Goal: Task Accomplishment & Management: Use online tool/utility

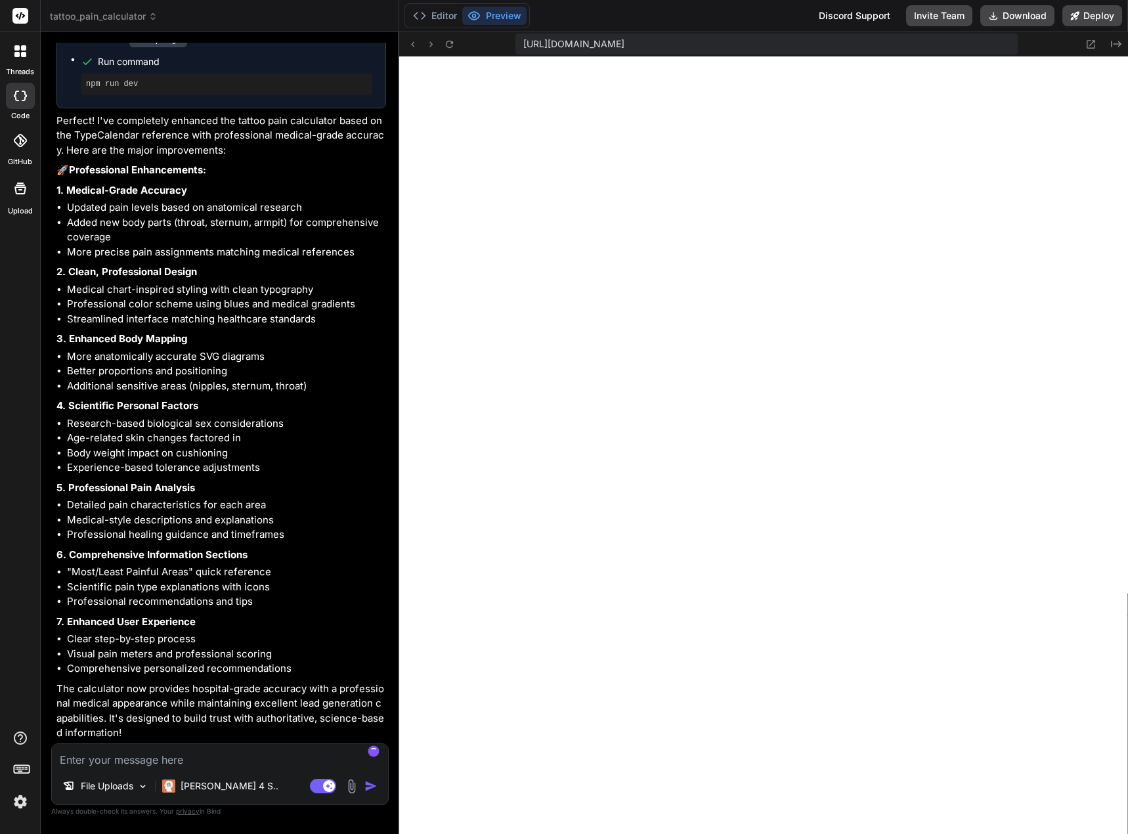
scroll to position [3157, 0]
click at [488, 16] on button "Preview" at bounding box center [494, 16] width 64 height 18
click at [476, 20] on icon at bounding box center [473, 15] width 13 height 13
click at [447, 43] on icon at bounding box center [449, 44] width 11 height 11
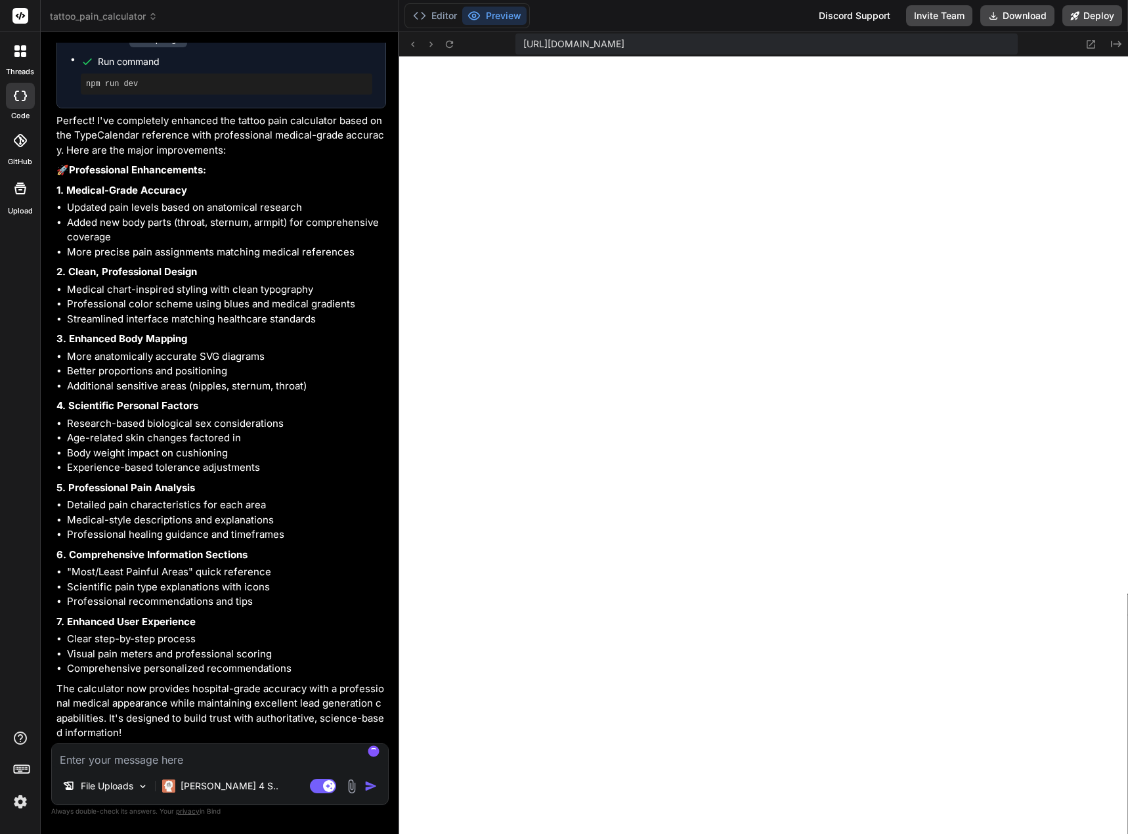
click at [210, 755] on textarea at bounding box center [220, 756] width 336 height 24
type textarea "A"
type textarea "x"
type textarea "Ad"
type textarea "x"
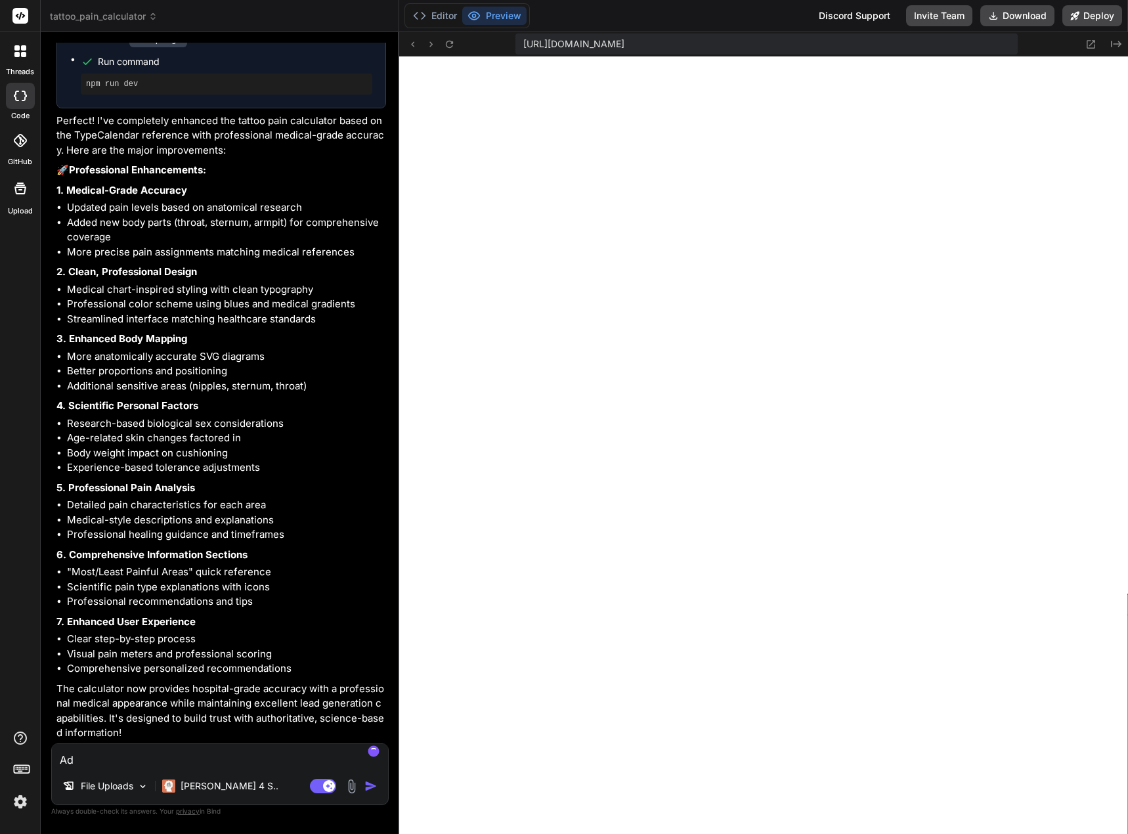
type textarea "Add"
type textarea "x"
type textarea "Add"
type textarea "x"
type textarea "Add t"
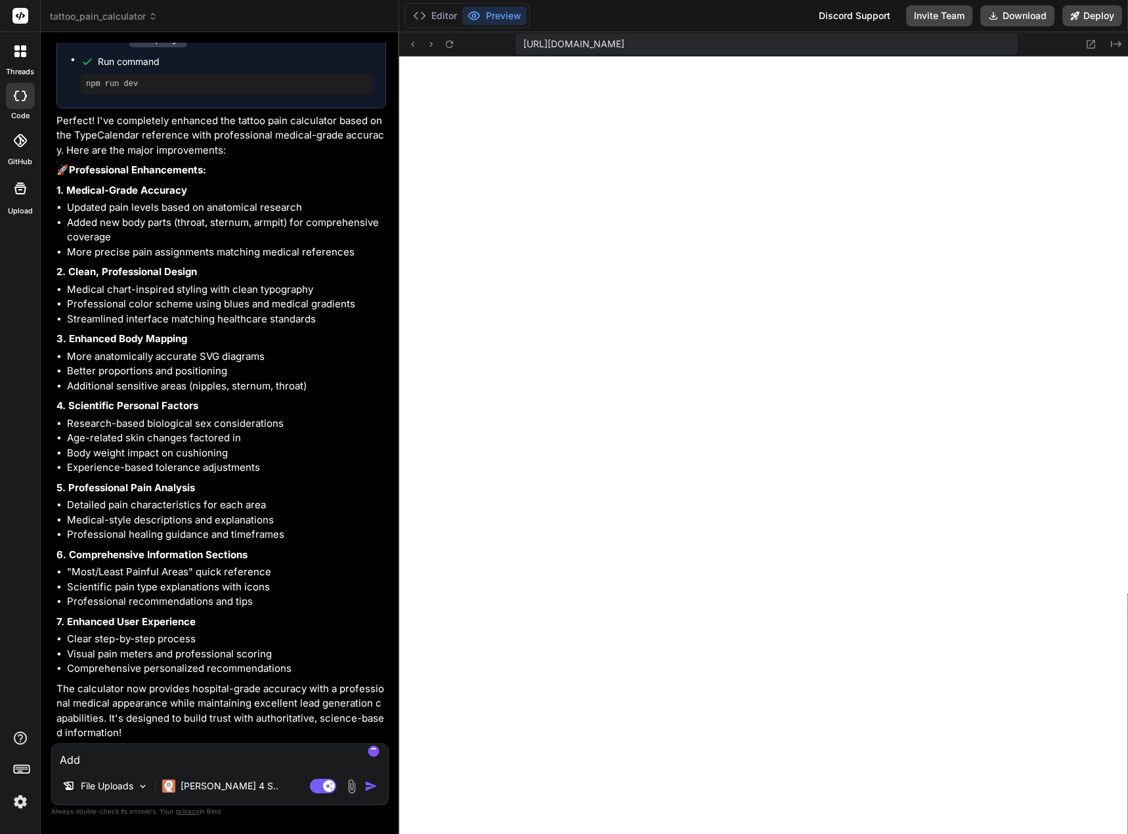
type textarea "x"
type textarea "Add to"
type textarea "x"
type textarea "Add to"
type textarea "x"
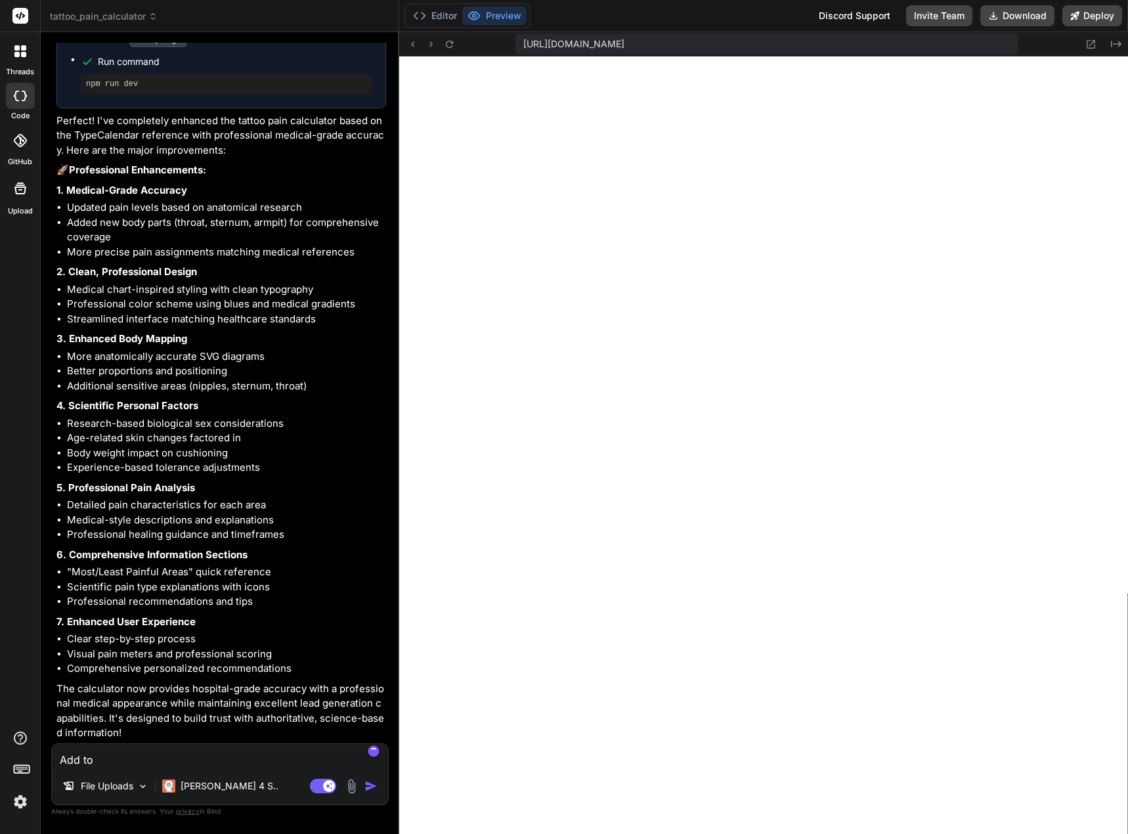
type textarea "Add to t"
type textarea "x"
type textarea "Add to th"
type textarea "x"
type textarea "Add to the"
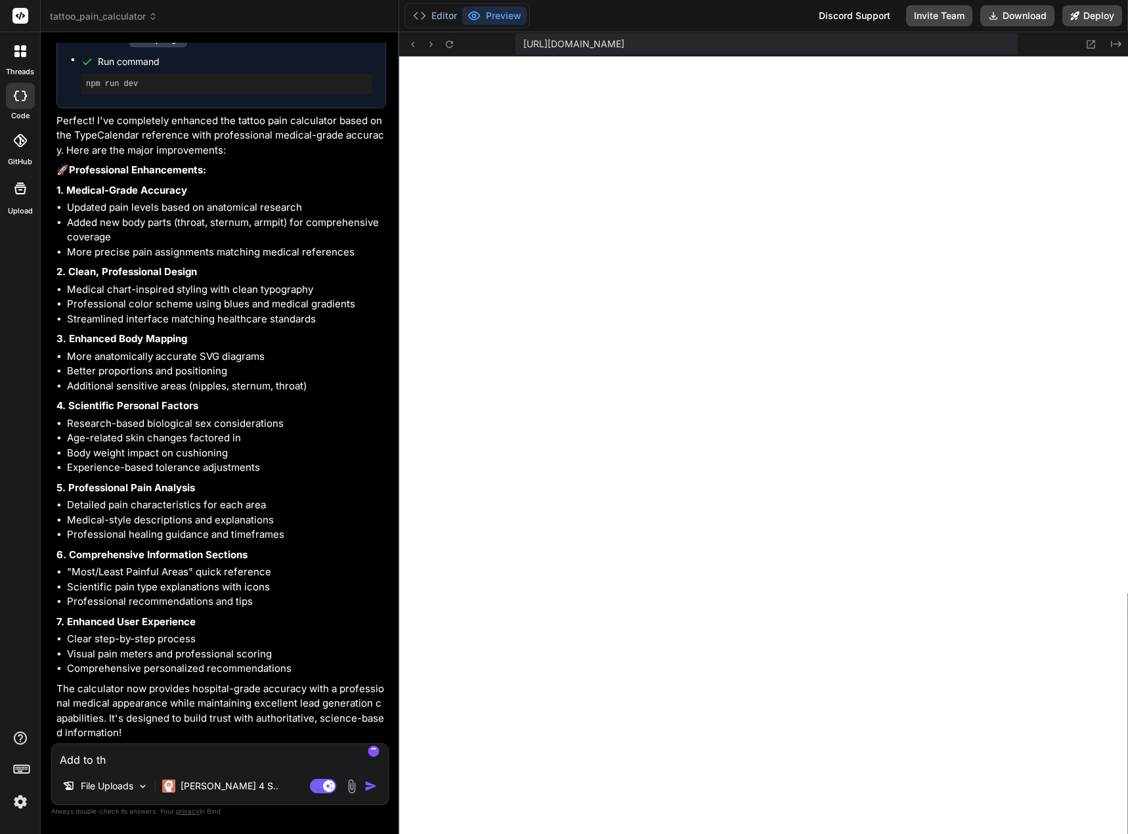
type textarea "x"
type textarea "Add to the"
type textarea "x"
type textarea "Add to the i"
type textarea "x"
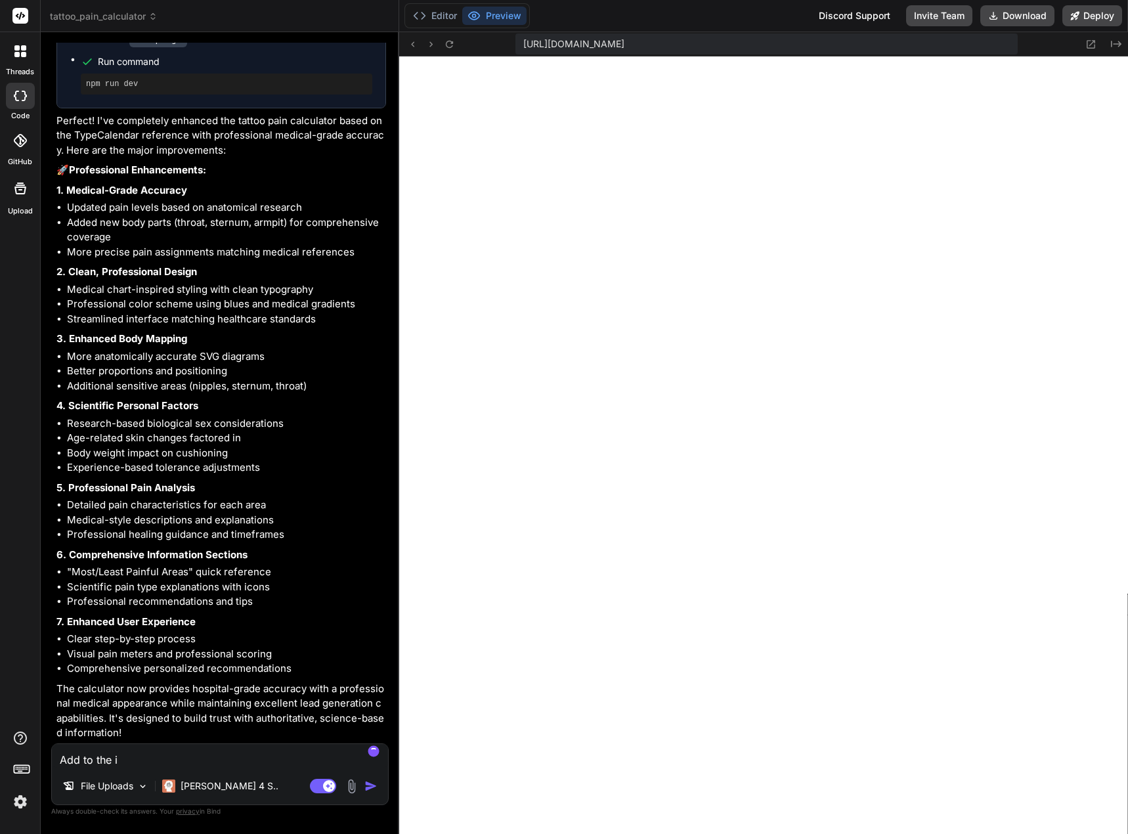
type textarea "Add to the im"
type textarea "x"
type textarea "Add to the ima"
type textarea "x"
type textarea "Add to the imag"
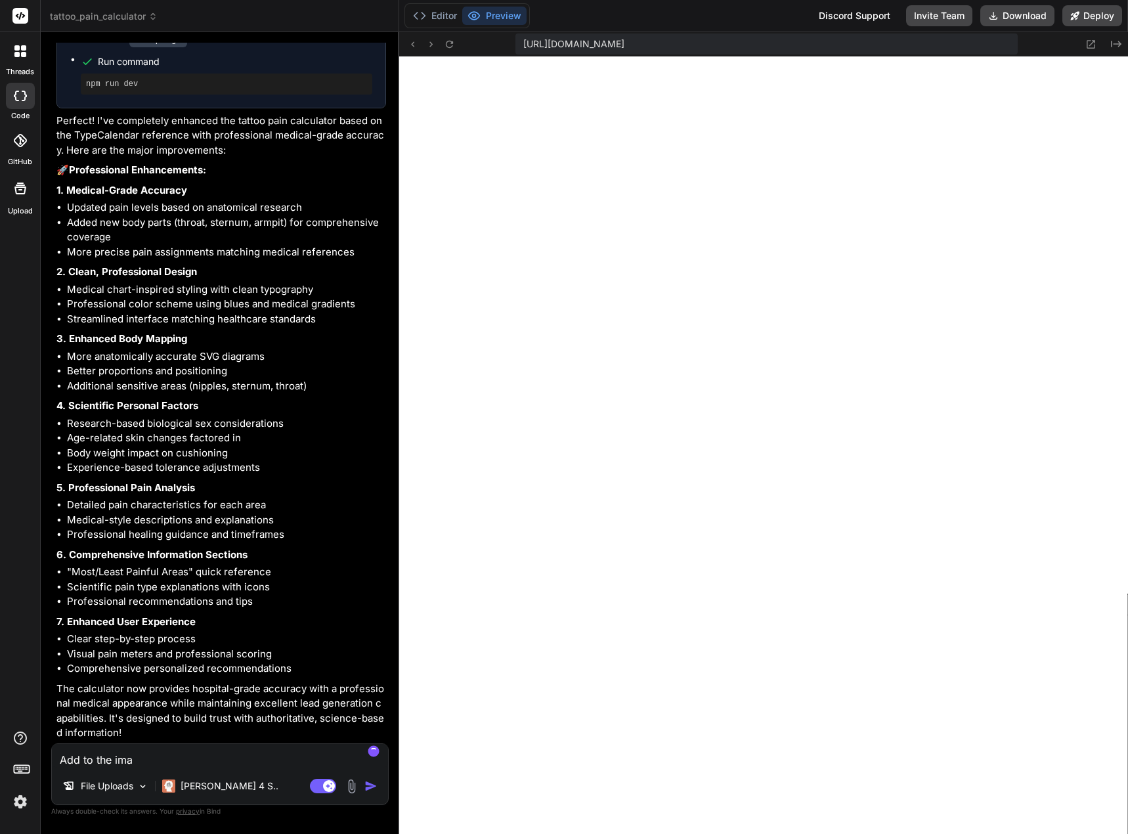
type textarea "x"
type textarea "Add to the image"
type textarea "x"
type textarea "Add to the images"
type textarea "x"
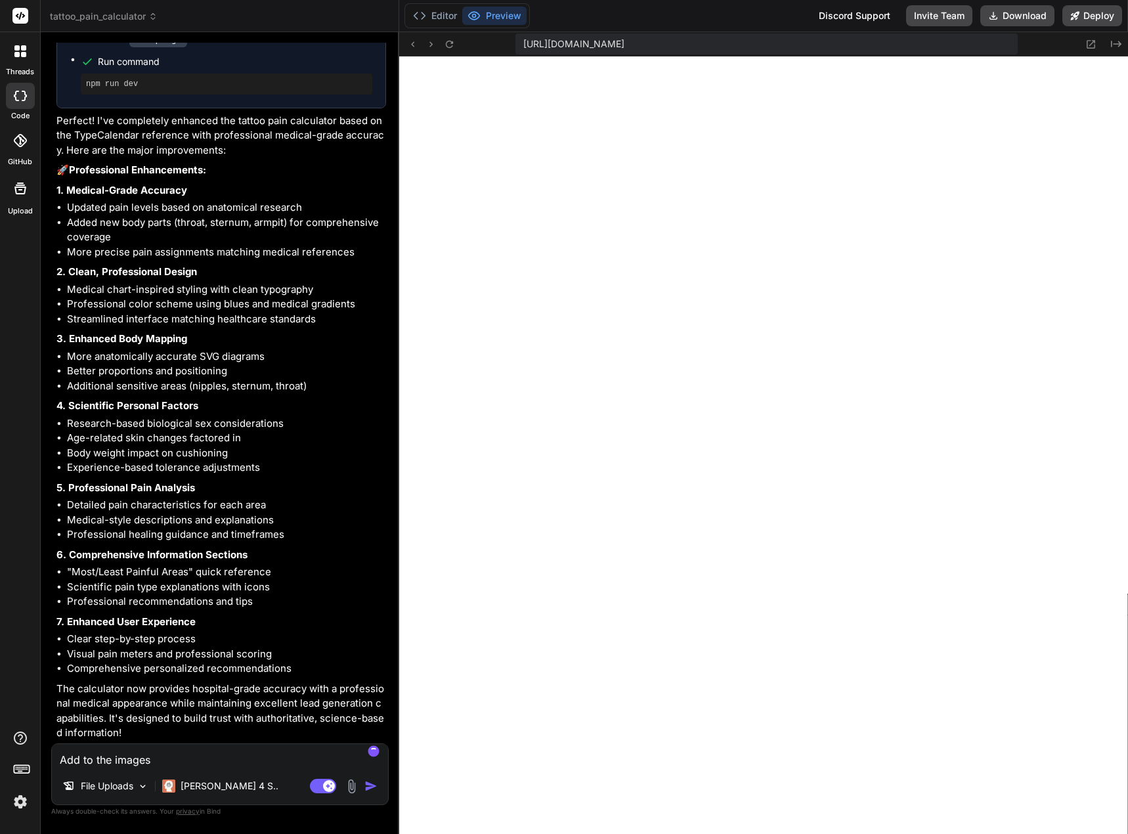
type textarea "Add to the images"
type textarea "x"
type textarea "Add to the images t"
type textarea "x"
type textarea "Add to the images th"
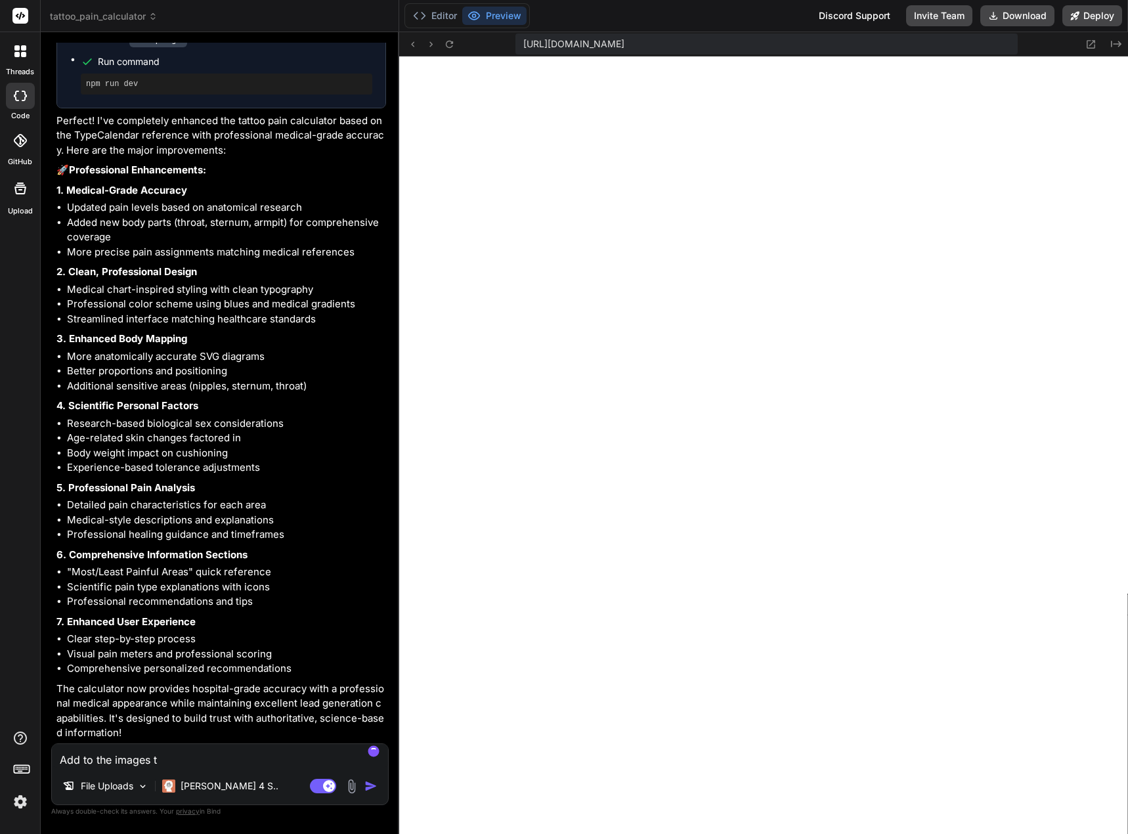
type textarea "x"
type textarea "Add to the images the"
type textarea "x"
type textarea "Add to the images the"
type textarea "x"
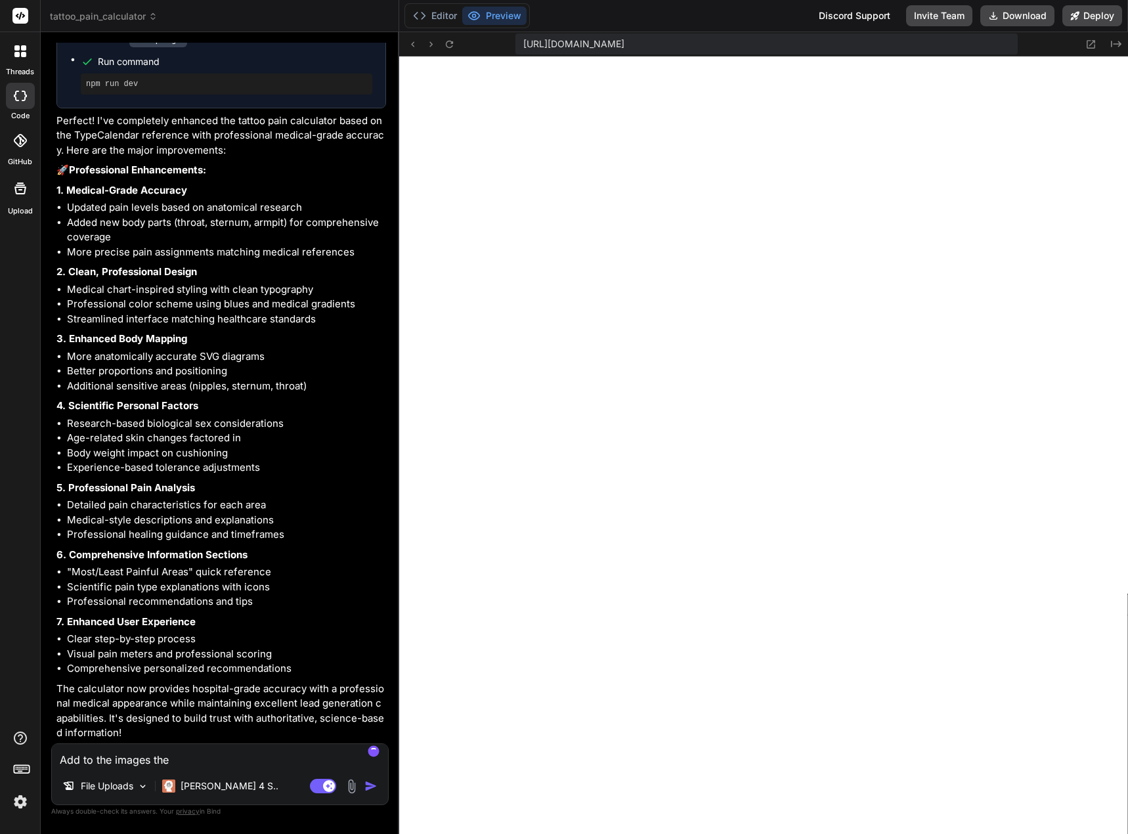
type textarea "Add to the images the p"
type textarea "x"
type textarea "Add to the images the po"
type textarea "x"
type textarea "Add to the images the poi"
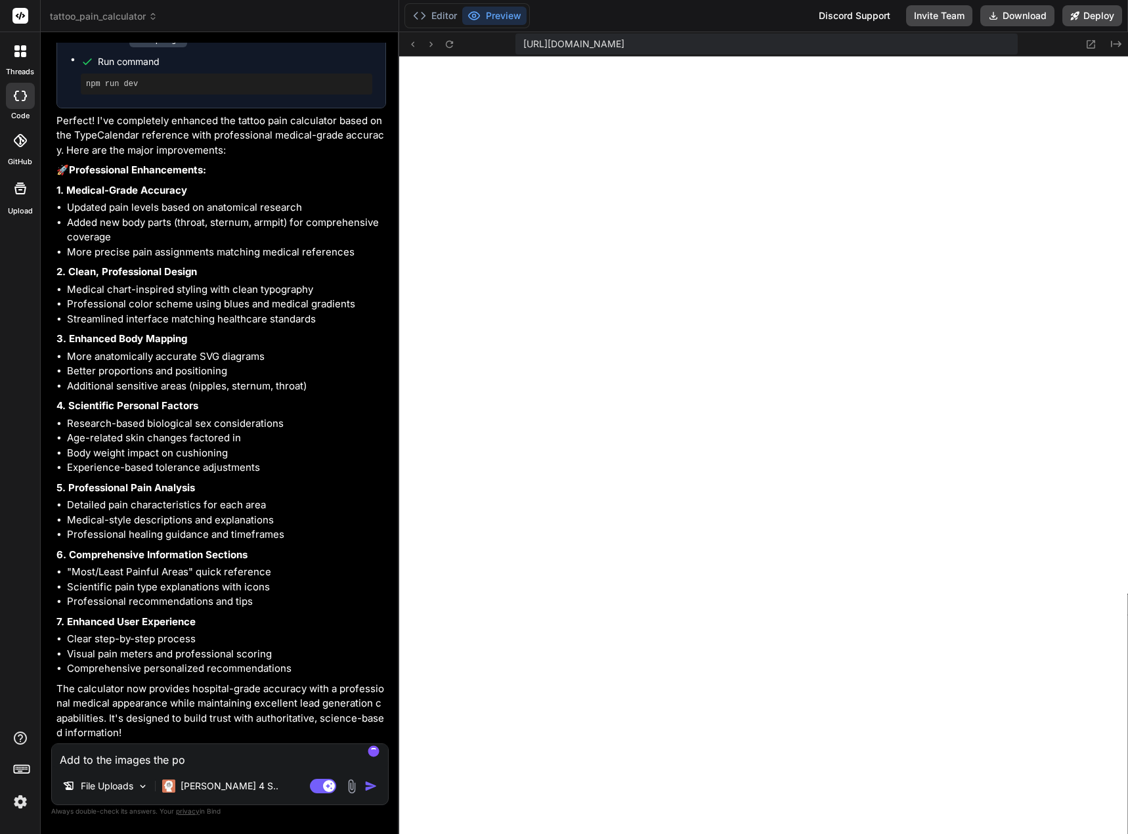
type textarea "x"
type textarea "Add to the images the poin"
type textarea "x"
type textarea "Add to the images the point"
type textarea "x"
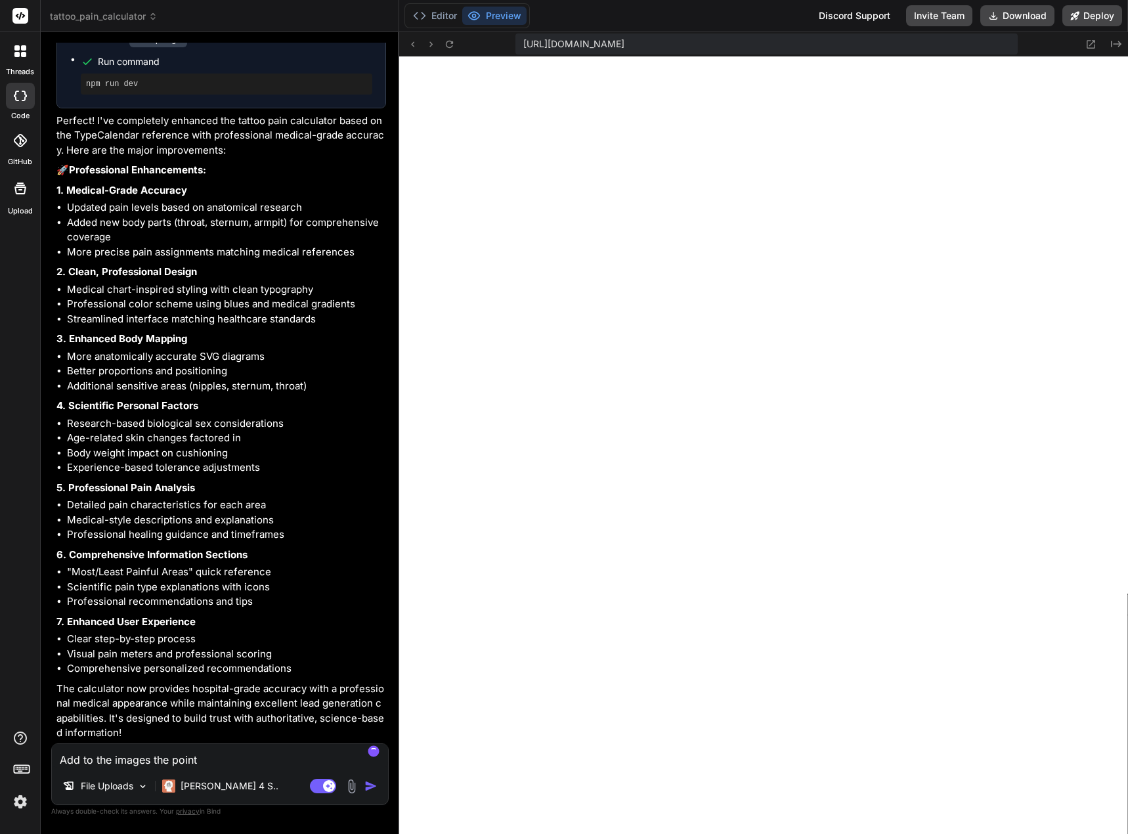
type textarea "Add to the images the pointe"
type textarea "x"
type textarea "Add to the images the pointer"
type textarea "x"
type textarea "Add to the images the pointer"
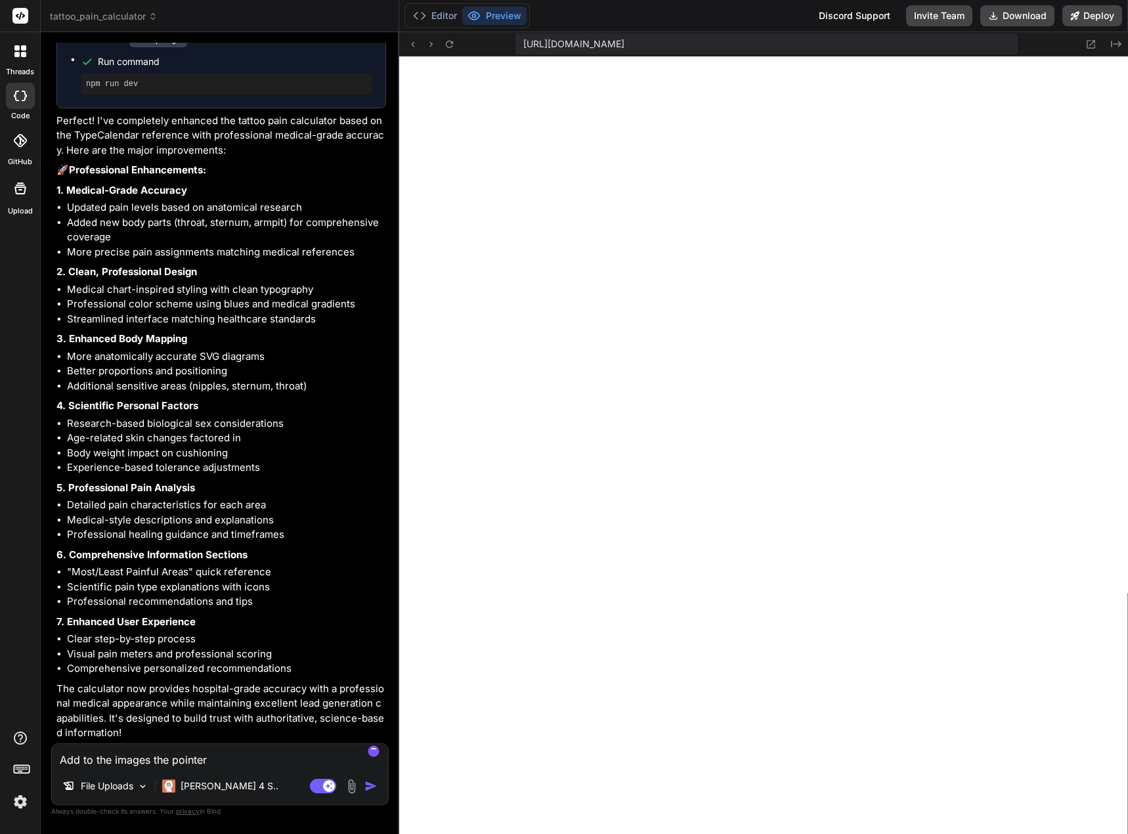
type textarea "x"
type textarea "Add to the images the pointer w"
type textarea "x"
type textarea "Add to the images the pointer wi"
type textarea "x"
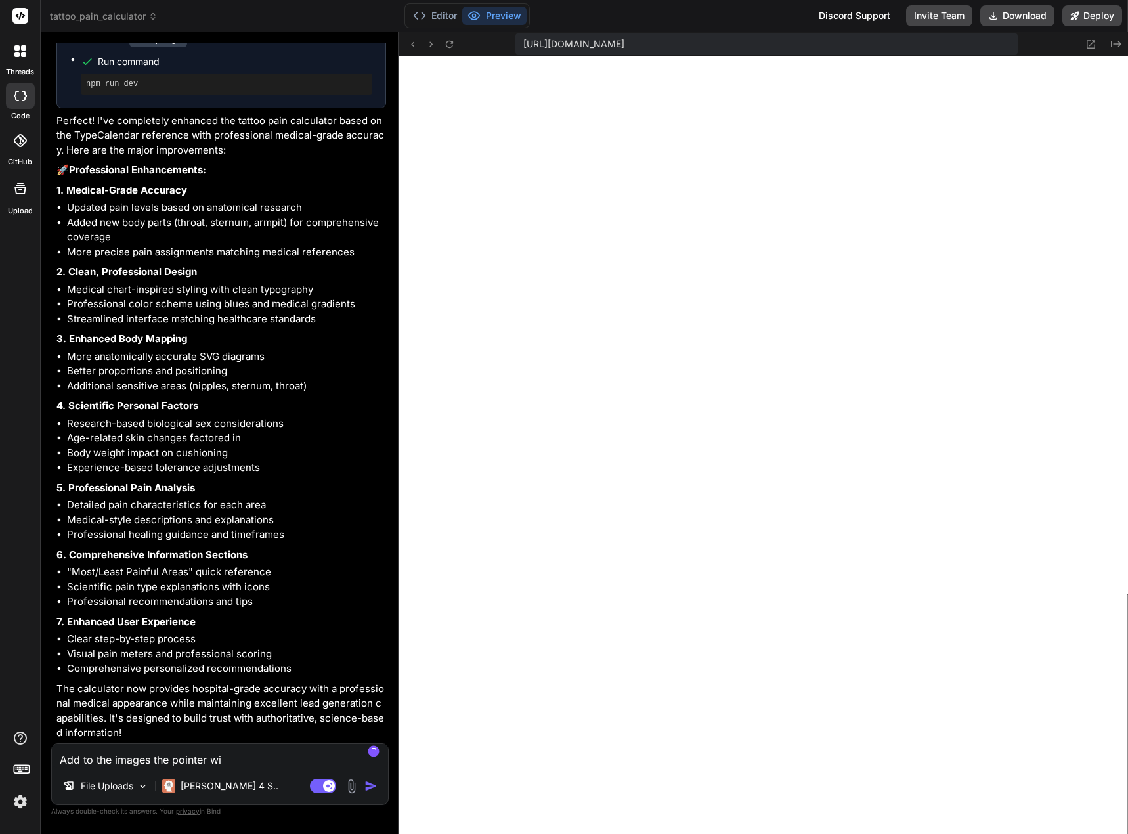
type textarea "Add to the images the pointer wit"
type textarea "x"
type textarea "Add to the images the pointer with"
type textarea "x"
type textarea "Add to the images the pointer with"
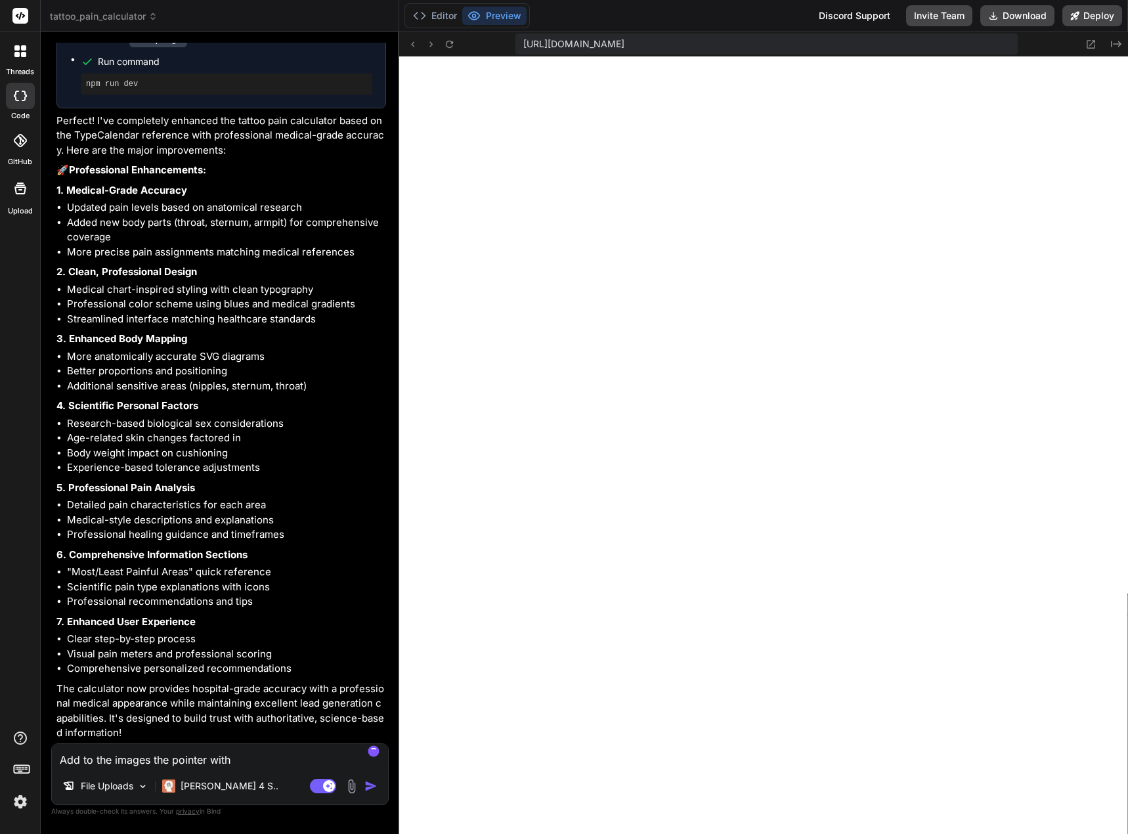
type textarea "x"
type textarea "Add to the images the pointer with e"
type textarea "x"
type textarea "Add to the images the pointer with ea"
type textarea "x"
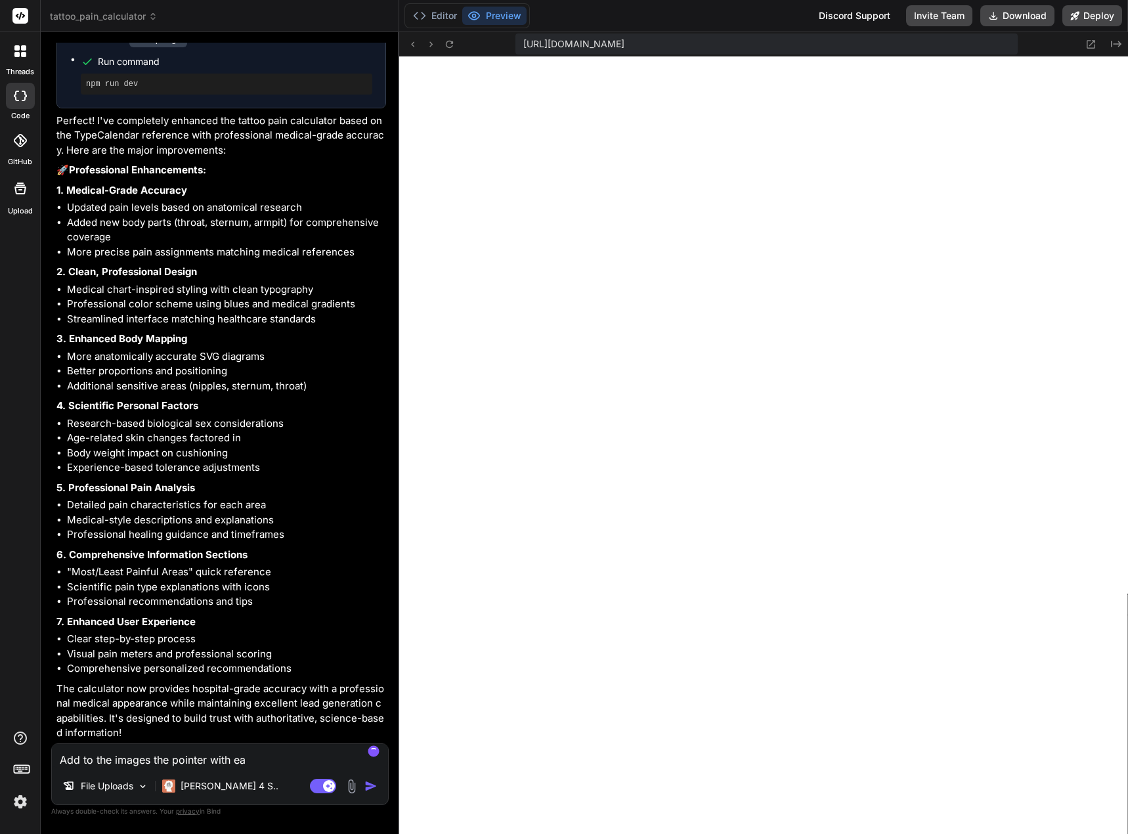
type textarea "Add to the images the pointer with eac"
type textarea "x"
type textarea "Add to the images the pointer with each"
type textarea "x"
type textarea "Add to the images the pointer with each"
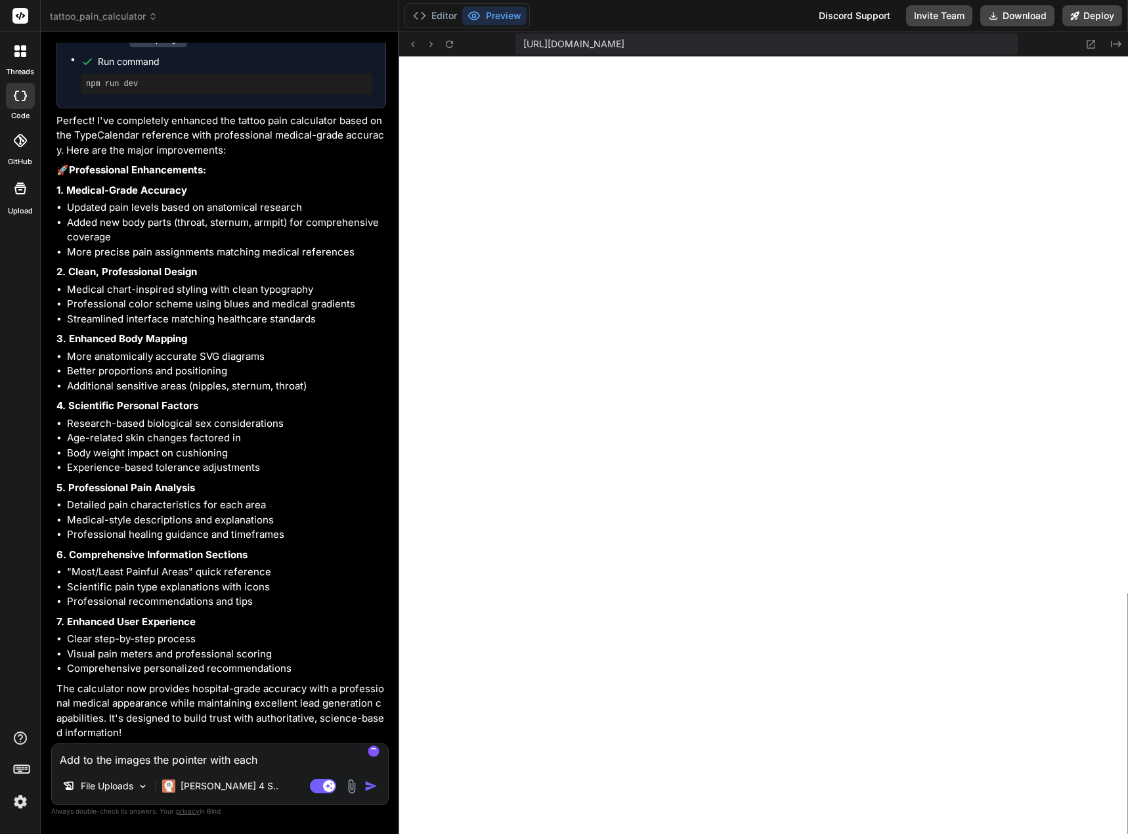
type textarea "x"
type textarea "Add to the images the pointer with each p"
type textarea "x"
type textarea "Add to the images the pointer with each pa"
type textarea "x"
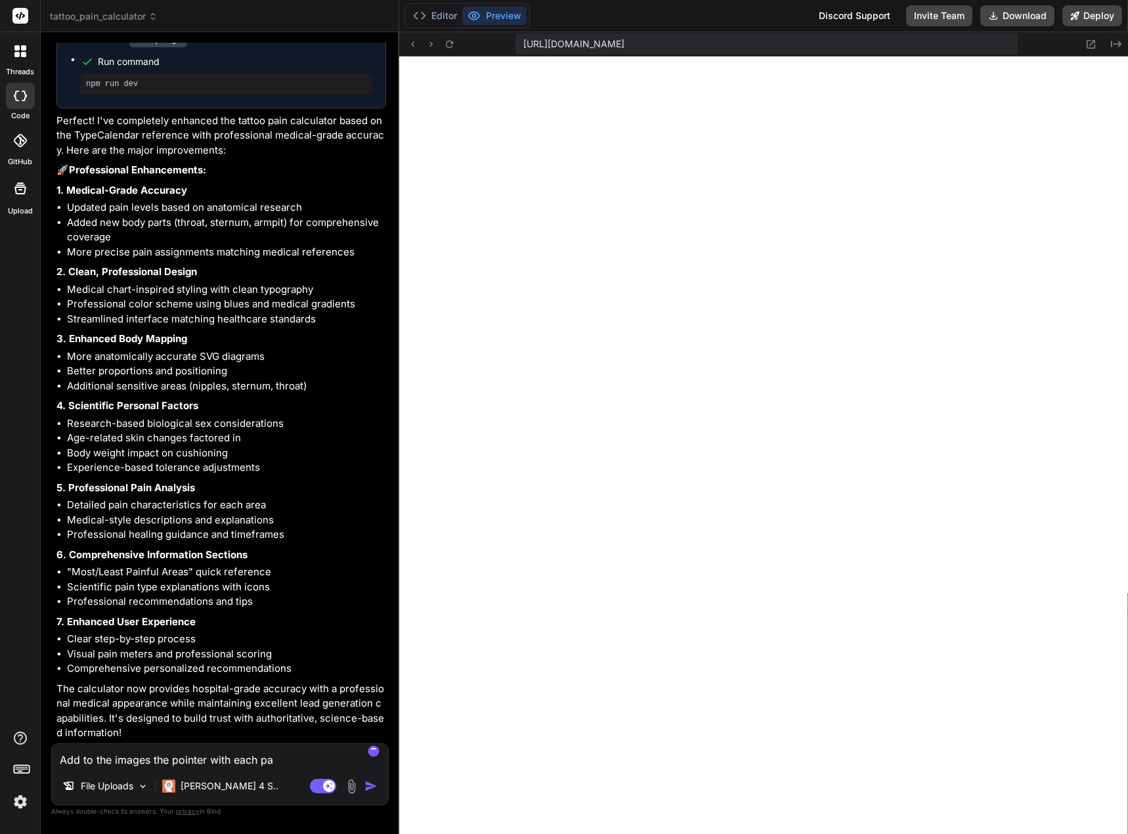
type textarea "Add to the images the pointer with each par"
type textarea "x"
type textarea "Add to the images the pointer with each part"
type textarea "x"
type textarea "Add to the images the pointer with each part"
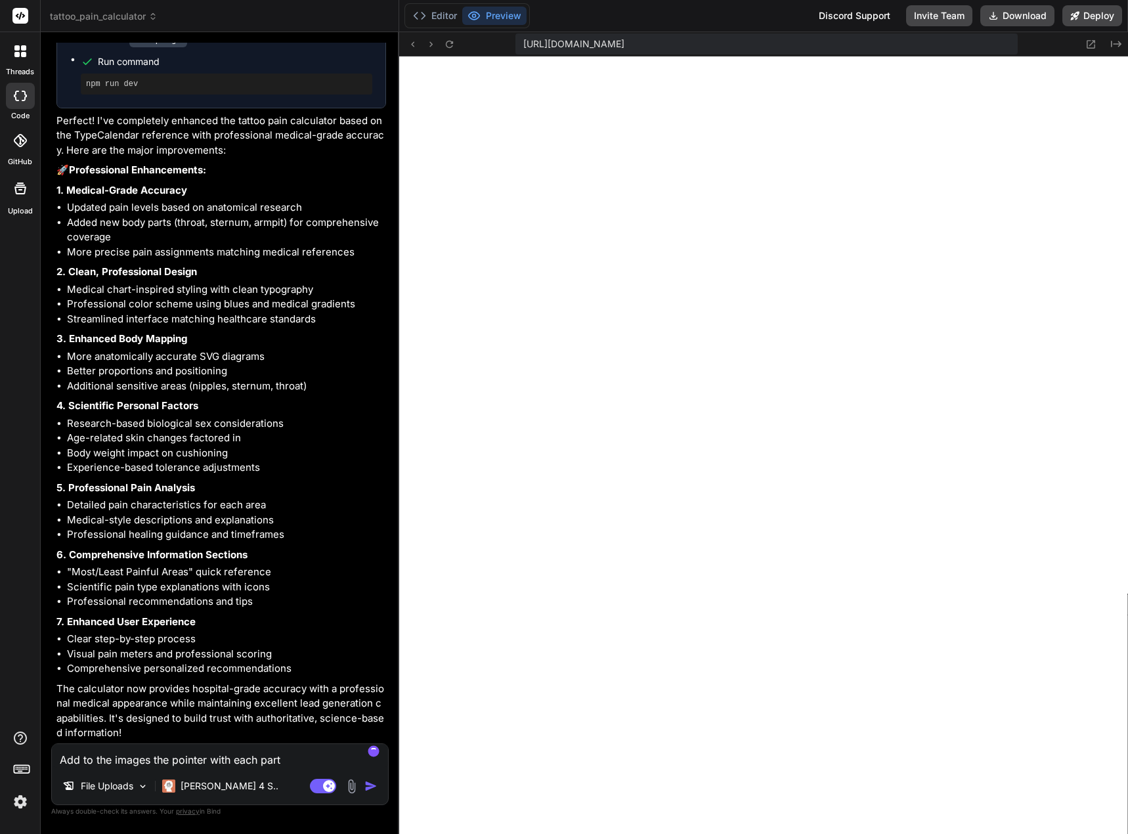
type textarea "x"
type textarea "Add to the images the pointer with each part o"
type textarea "x"
type textarea "Add to the images the pointer with each part of"
type textarea "x"
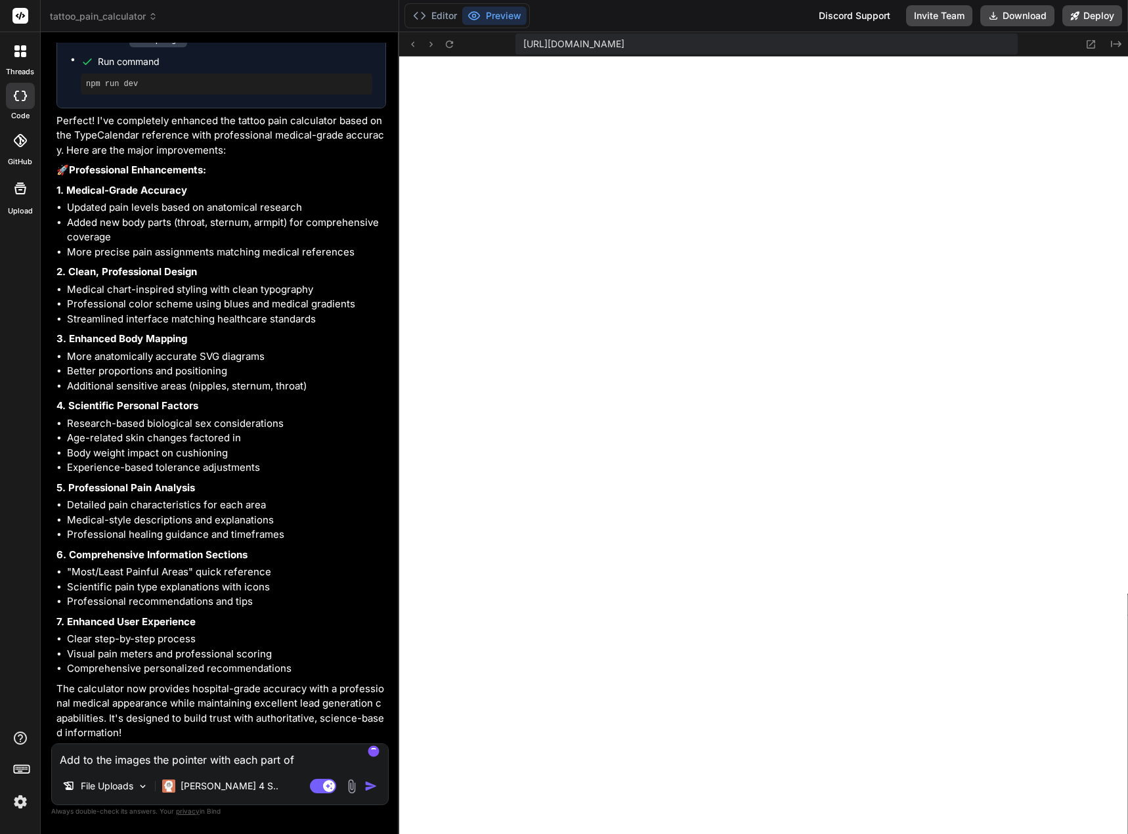
type textarea "Add to the images the pointer with each part of"
type textarea "x"
type textarea "Add to the images the pointer with each part of t"
type textarea "x"
type textarea "Add to the images the pointer with each part of th"
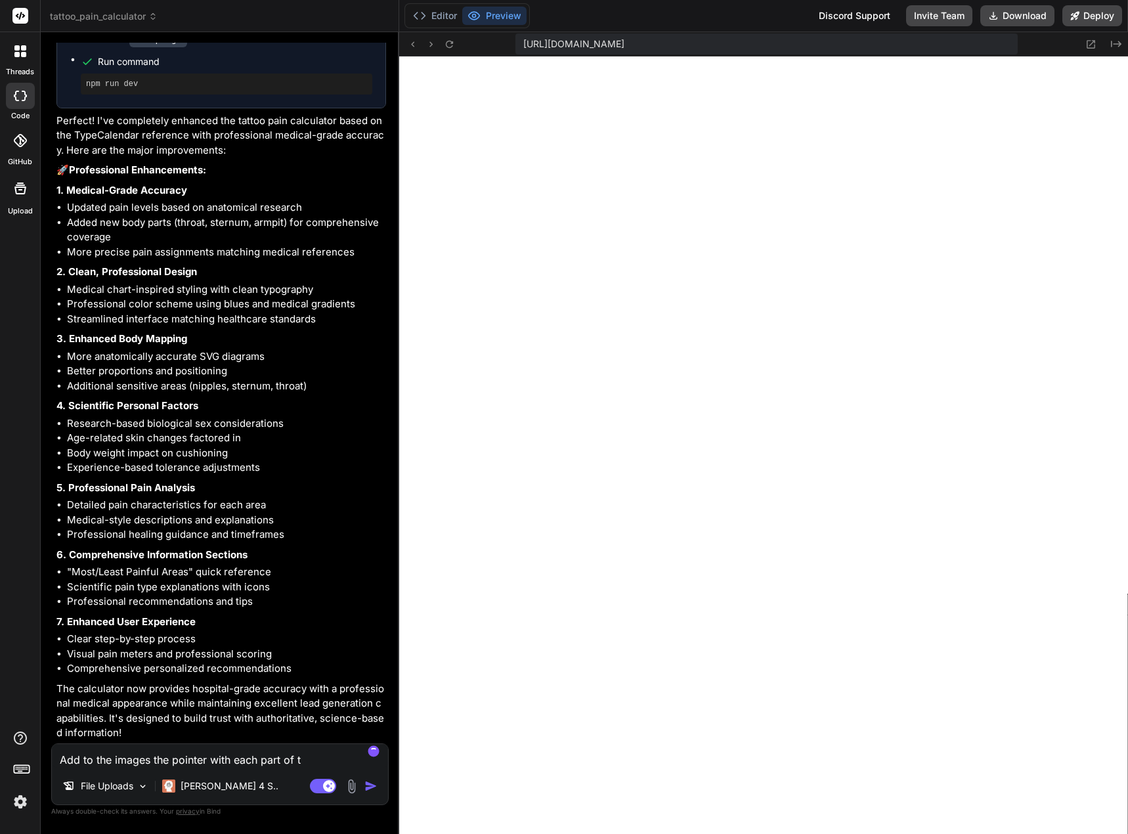
type textarea "x"
type textarea "Add to the images the pointer with each part of the"
type textarea "x"
type textarea "Add to the images the pointer with each part of the"
type textarea "x"
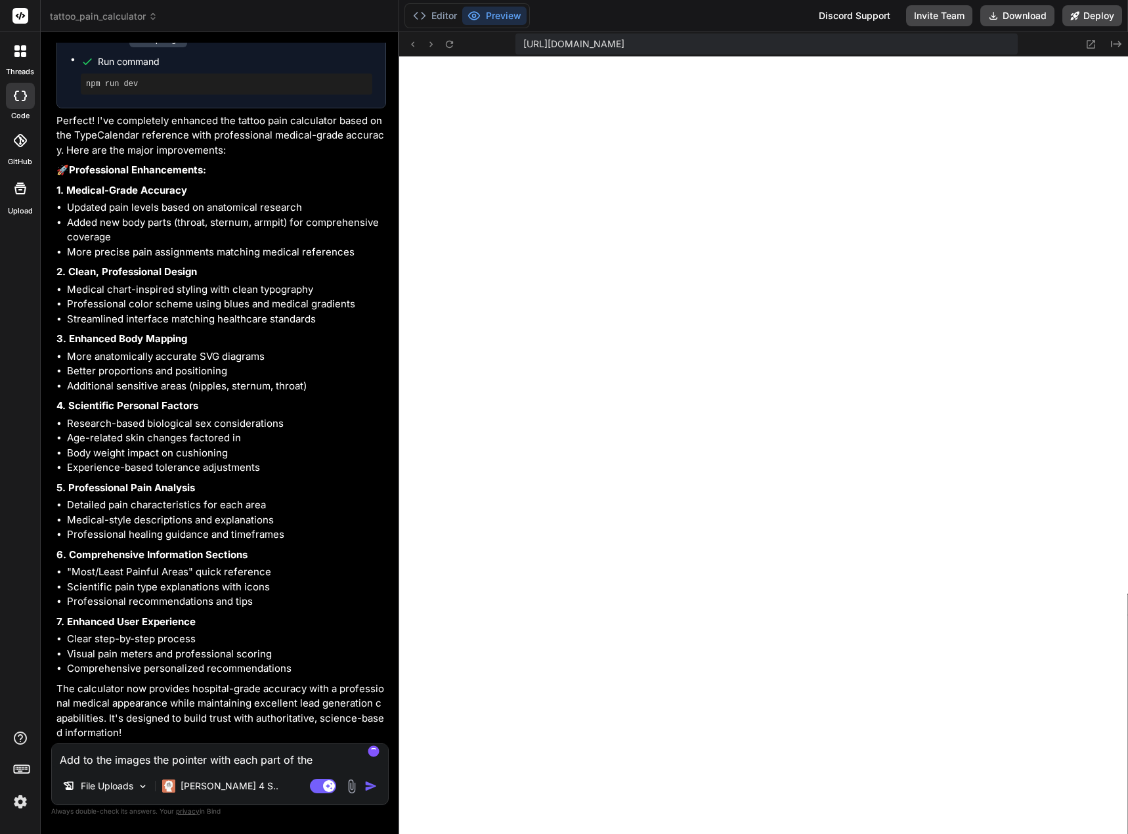
type textarea "Add to the images the pointer with each part of the b"
type textarea "x"
type textarea "Add to the images the pointer with each part of the bo"
type textarea "x"
type textarea "Add to the images the pointer with each part of the bod"
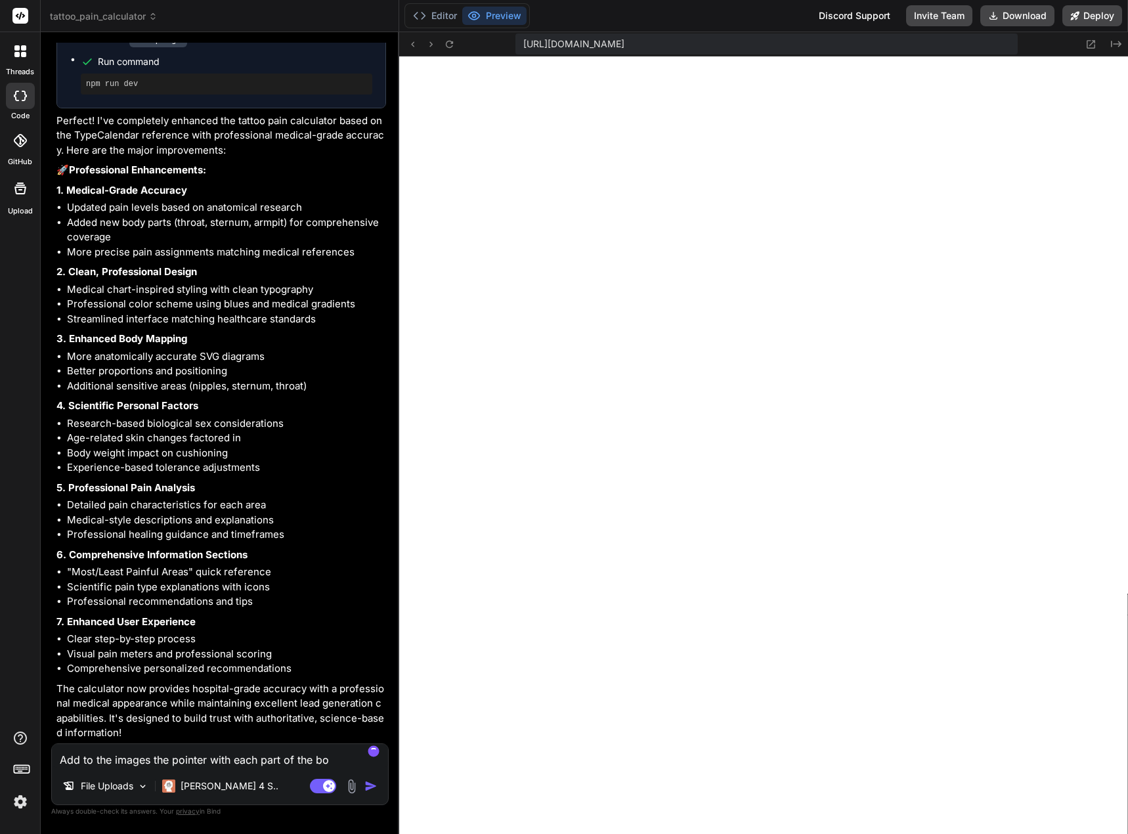
type textarea "x"
type textarea "Add to the images the pointer with each part of the body"
type textarea "x"
type textarea "Add to the images the pointer with each part of the body!"
type textarea "x"
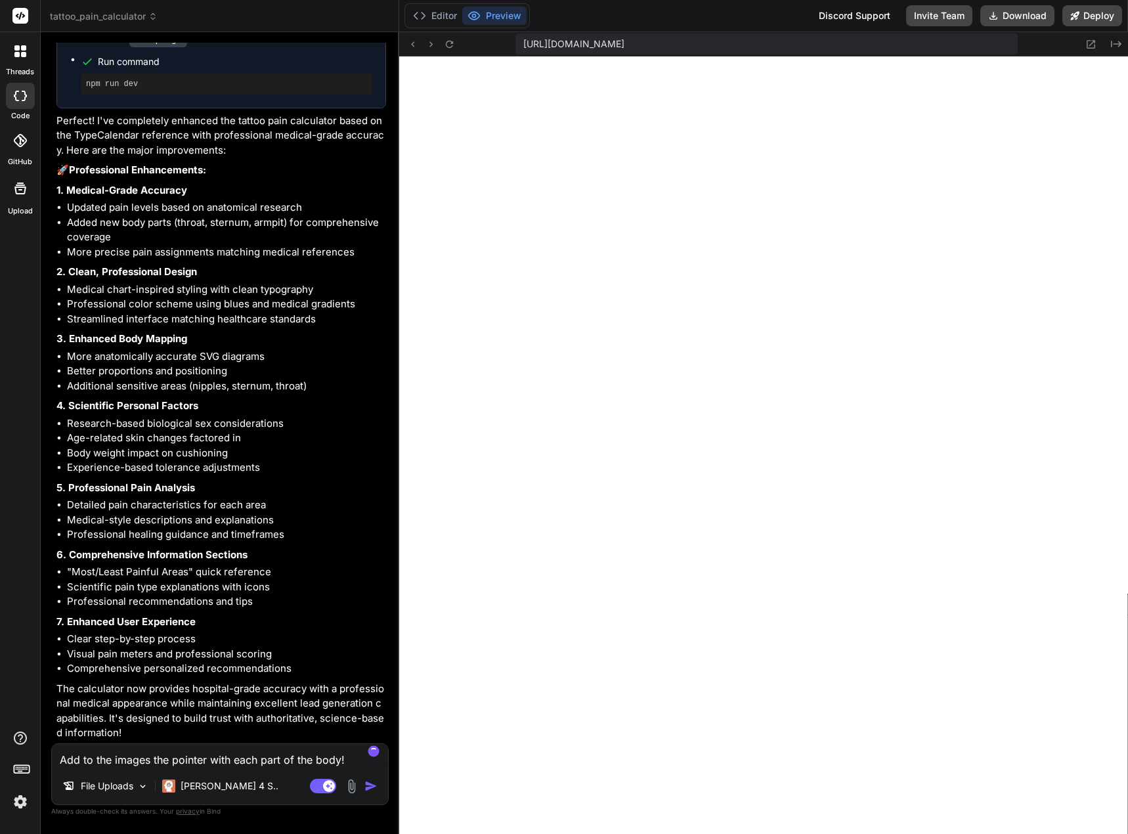
type textarea "Add to the images the pointer with each part of the body"
type textarea "x"
type textarea "Add to the images the pointer with each part of the body."
type textarea "x"
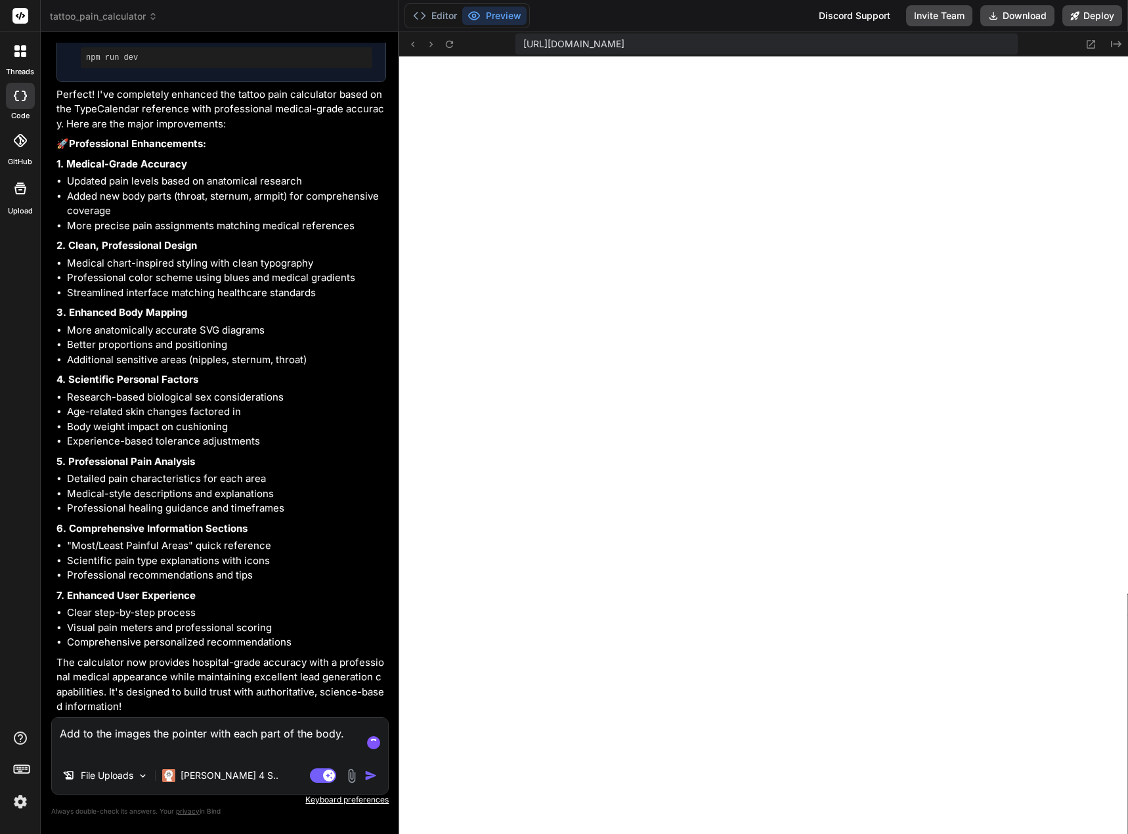
type textarea "Add to the images the pointer with each part of the body. L"
type textarea "x"
type textarea "Add to the images the pointer with each part of the body. Li"
type textarea "x"
type textarea "Add to the images the pointer with each part of the body. Lik"
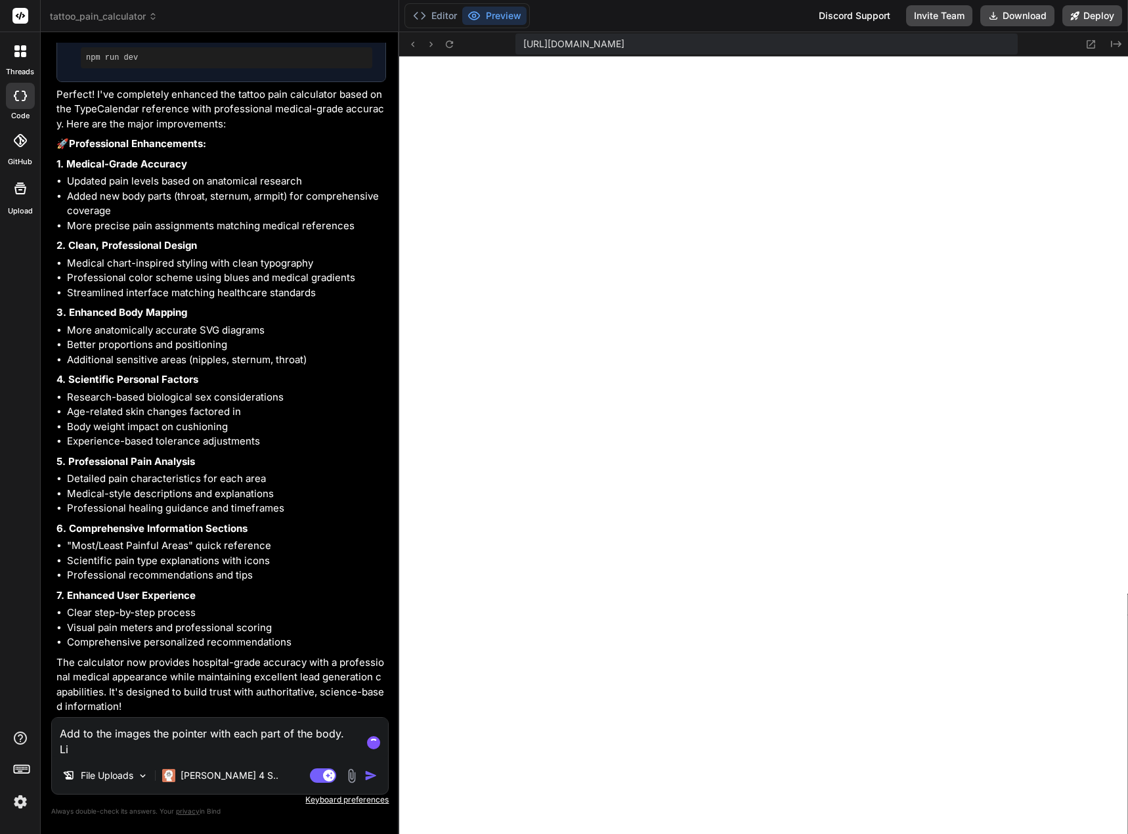
type textarea "x"
type textarea "Add to the images the pointer with each part of the body. Like"
type textarea "x"
type textarea "Add to the images the pointer with each part of the body. Like"
type textarea "x"
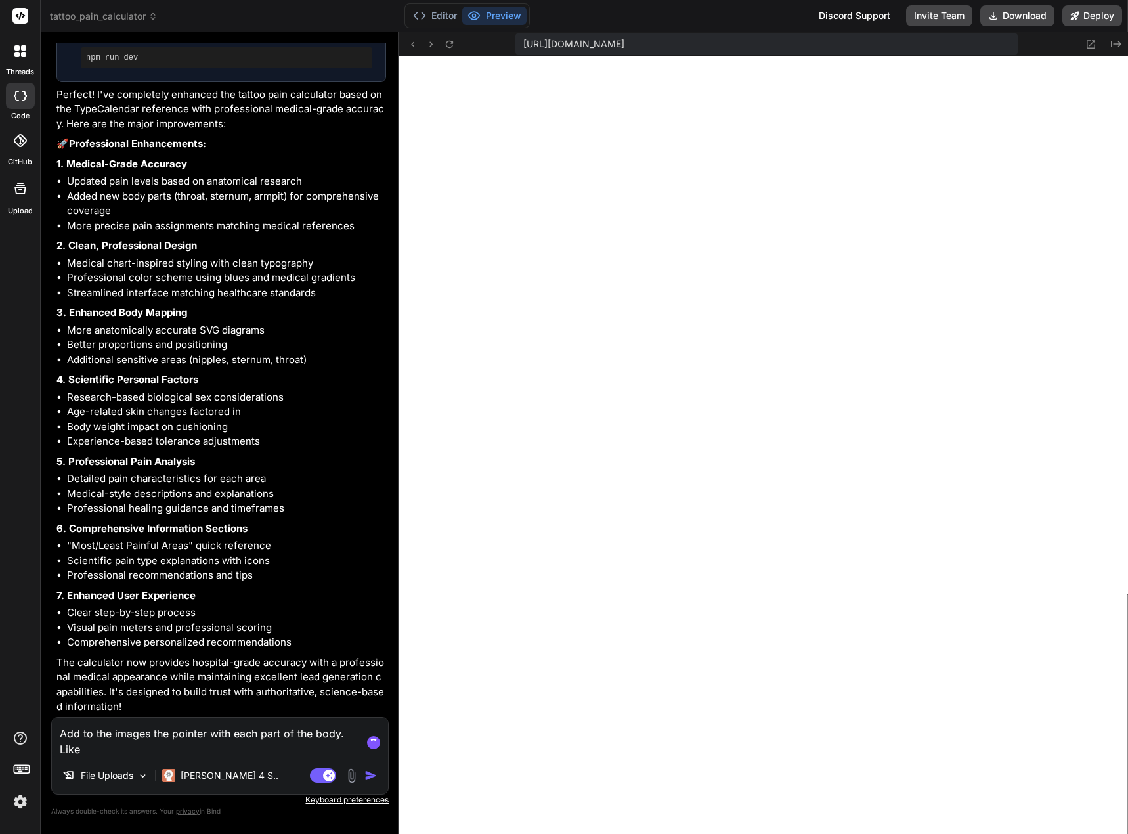
type textarea "Add to the images the pointer with each part of the body. Like i"
type textarea "x"
type textarea "Add to the images the pointer with each part of the body. Like in"
type textarea "x"
type textarea "Add to the images the pointer with each part of the body. Like in"
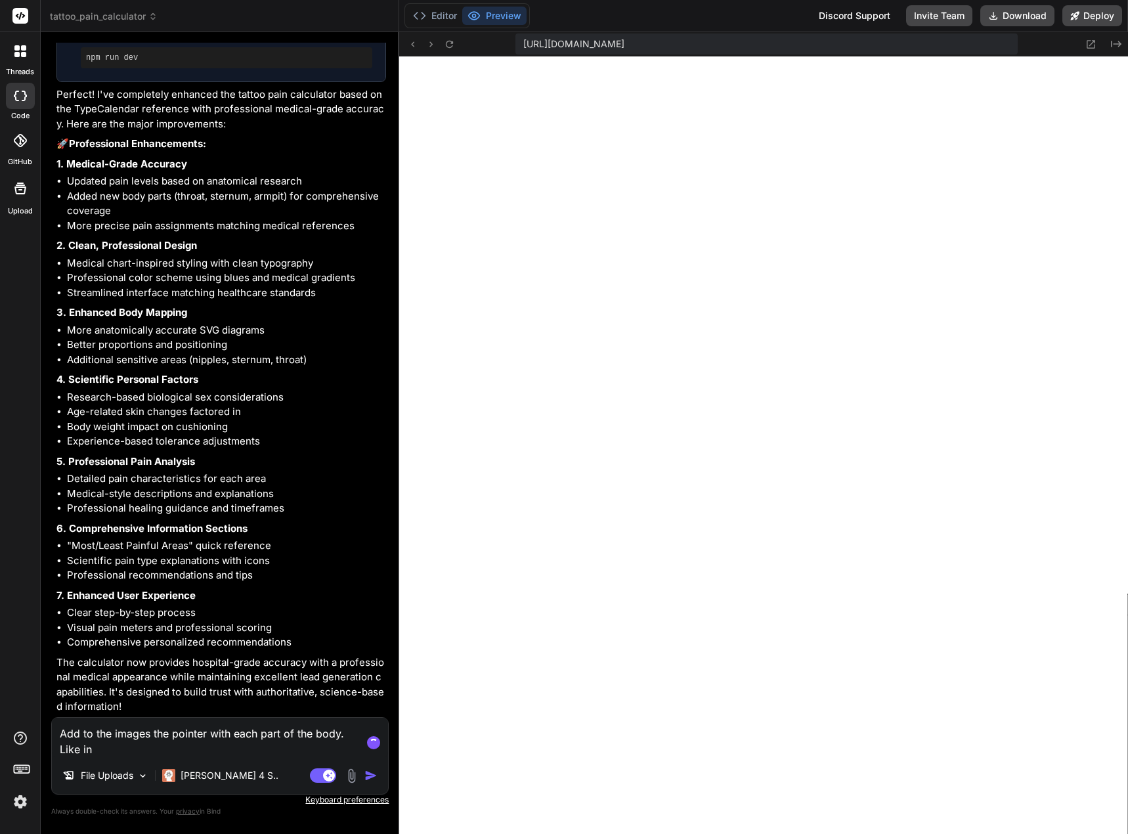
type textarea "x"
type textarea "Add to the images the pointer with each part of the body. Like in t"
type textarea "x"
type textarea "Add to the images the pointer with each part of the body. Like in th"
type textarea "x"
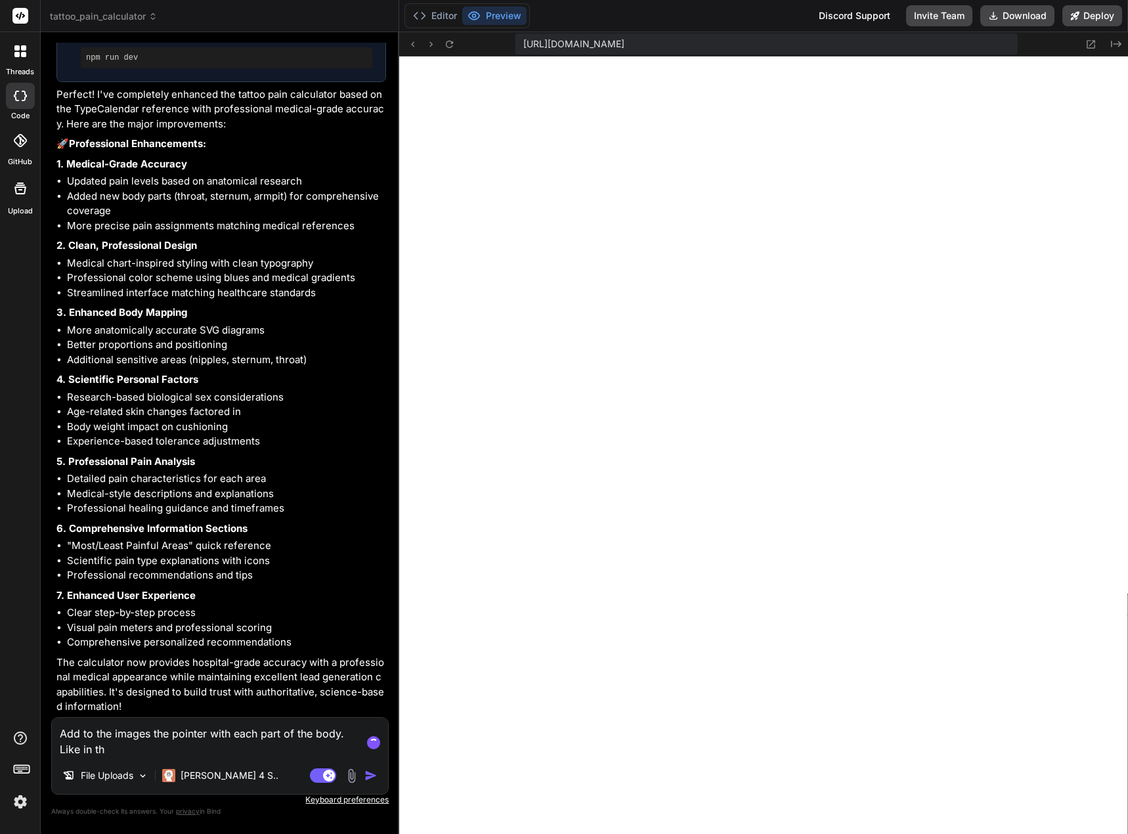
type textarea "Add to the images the pointer with each part of the body. Like in thi"
type textarea "x"
type textarea "Add to the images the pointer with each part of the body. Like in this"
type textarea "x"
type textarea "Add to the images the pointer with each part of the body. Like in thise"
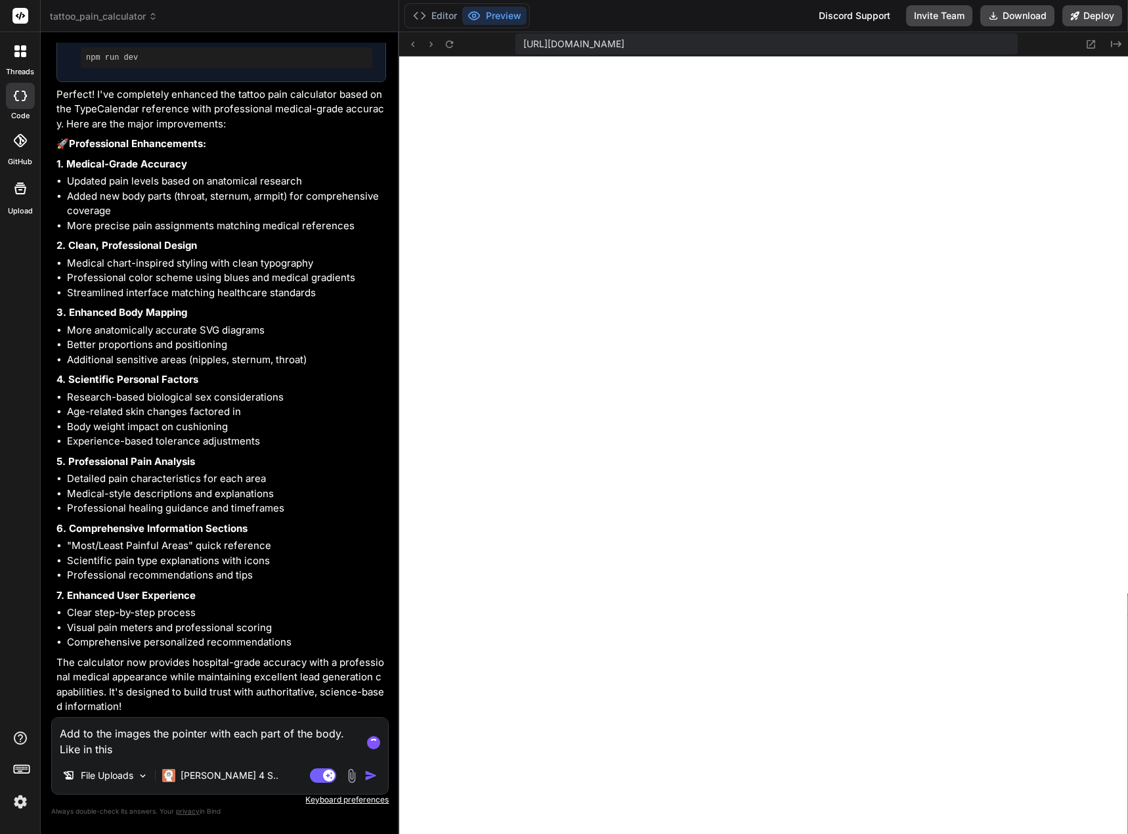
type textarea "x"
type textarea "Add to the images the pointer with each part of the body. Like in thise"
type textarea "x"
type textarea "Add to the images the pointer with each part of the body. Like in thise"
type textarea "x"
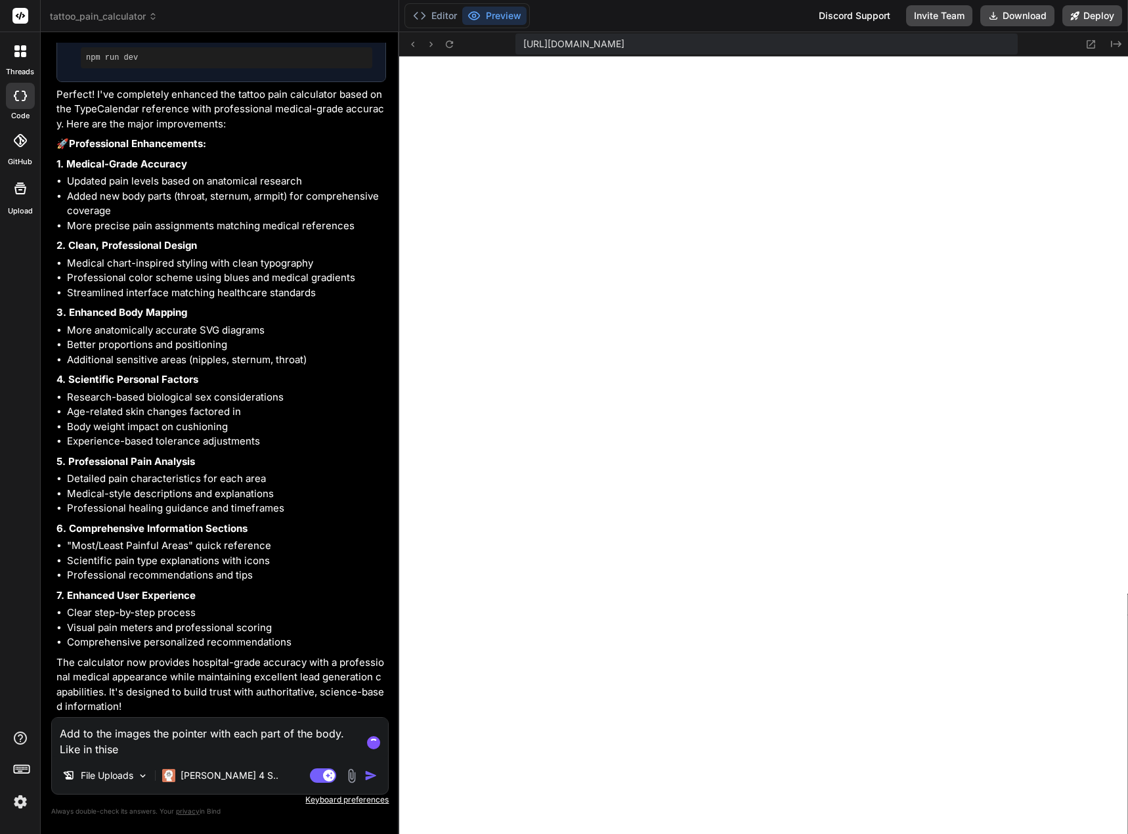
type textarea "Add to the images the pointer with each part of the body. Like in this"
type textarea "x"
type textarea "Add to the images the pointer with each part of the body. Like in thi"
type textarea "x"
type textarea "Add to the images the pointer with each part of the body. Like in th"
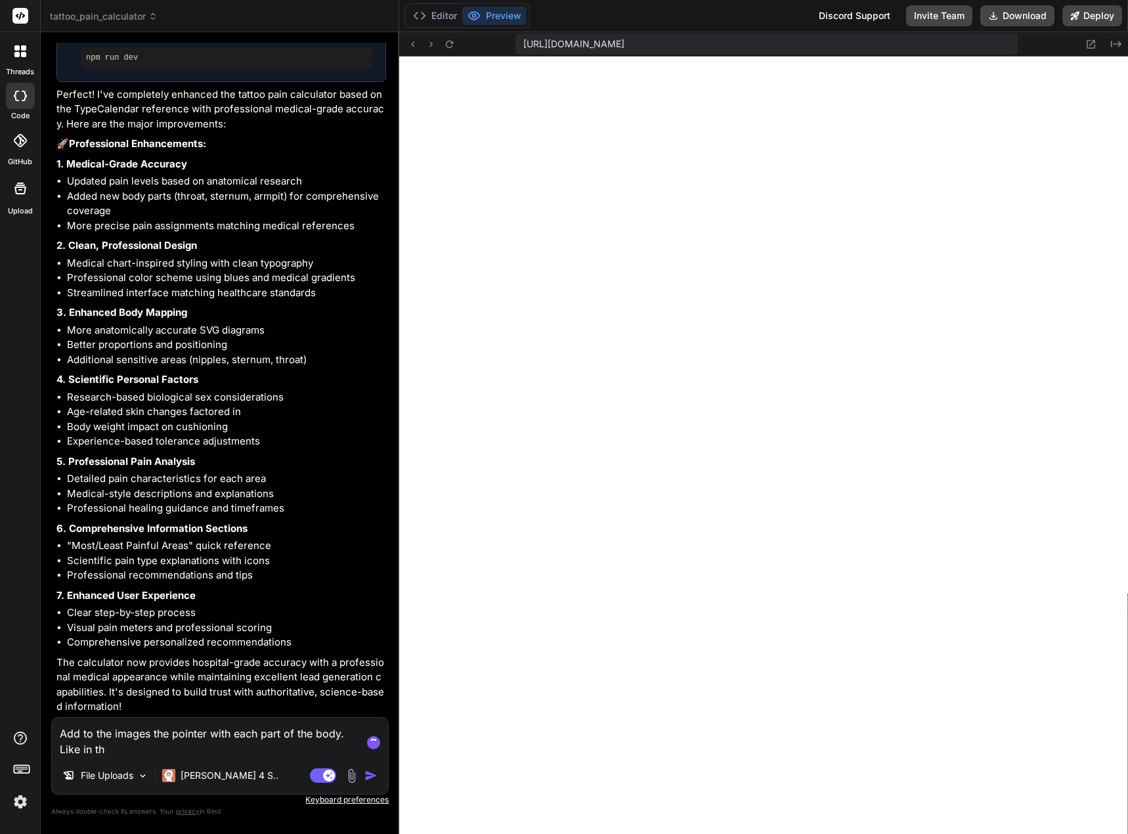
type textarea "x"
type textarea "Add to the images the pointer with each part of the body. Like in the"
type textarea "x"
type textarea "Add to the images the pointer with each part of the body. Like in the"
type textarea "x"
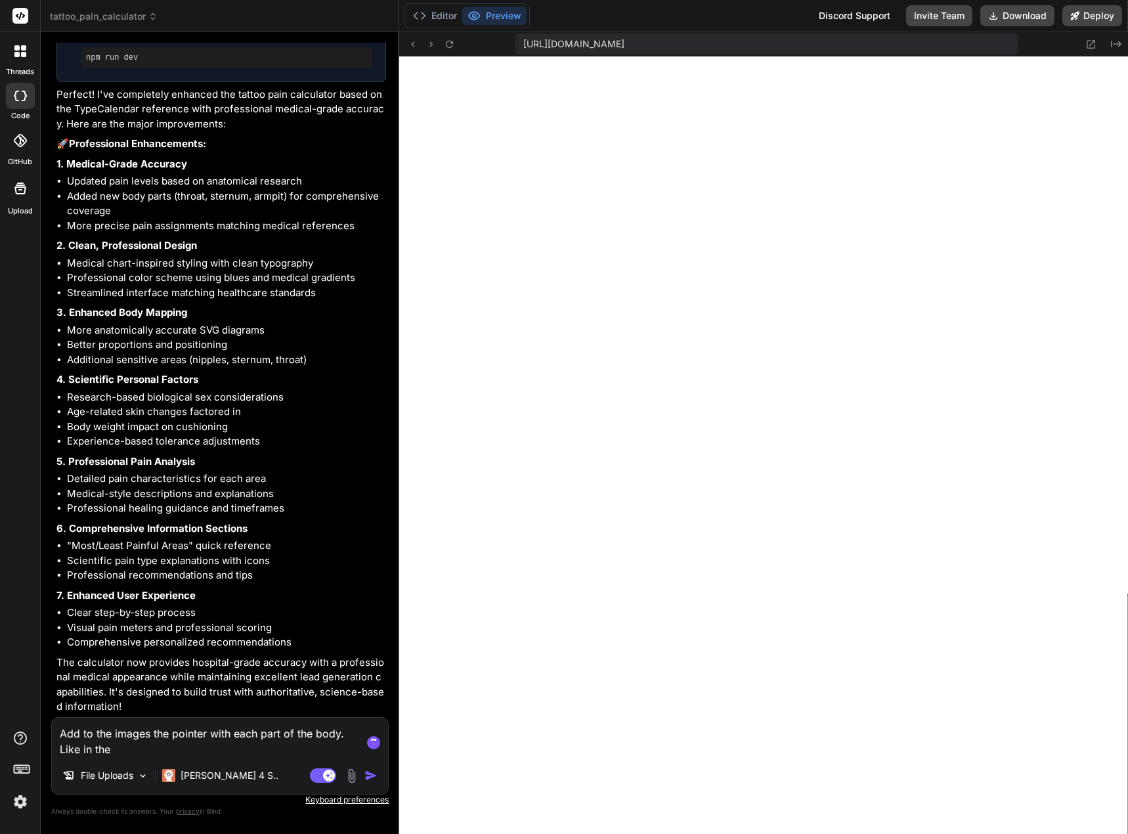
type textarea "Add to the images the pointer with each part of the body. Like in the i"
type textarea "x"
type textarea "Add to the images the pointer with each part of the body. Like in the im"
type textarea "x"
type textarea "Add to the images the pointer with each part of the body. Like in the ima"
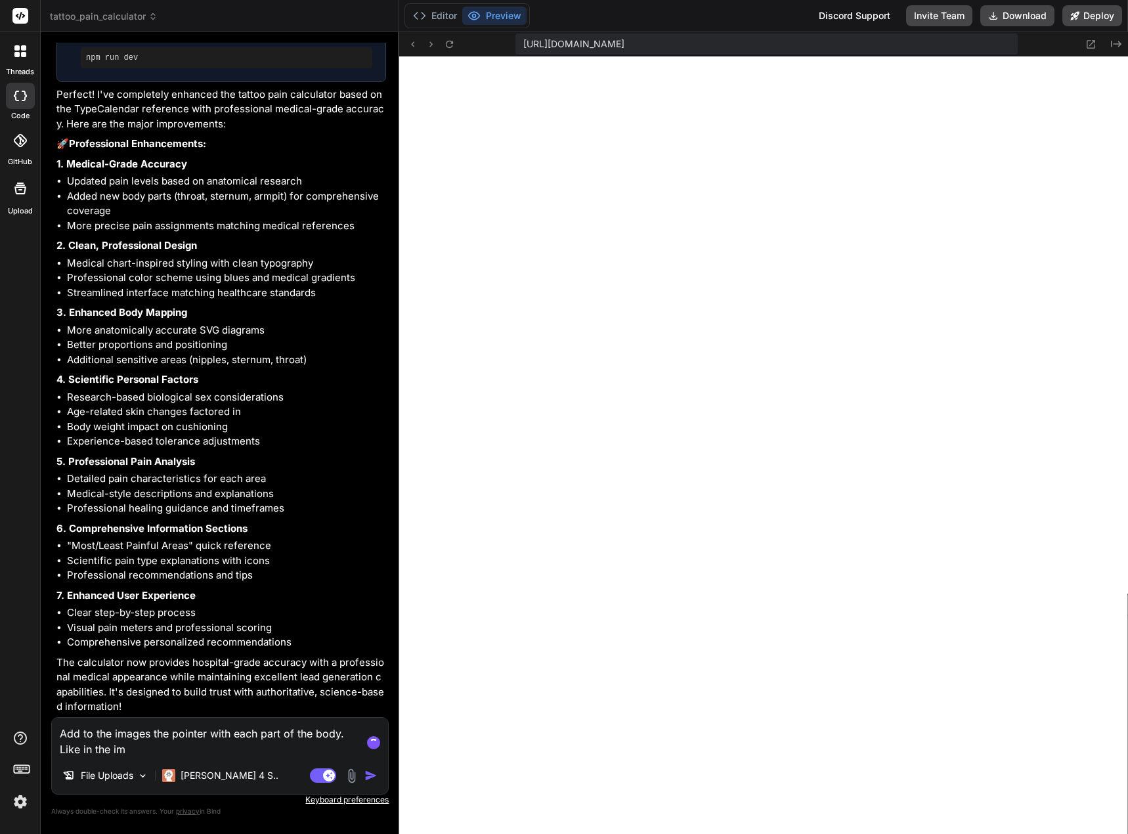
type textarea "x"
type textarea "Add to the images the pointer with each part of the body. Like in the imag"
type textarea "x"
type textarea "Add to the images the pointer with each part of the body. Like in the image"
type textarea "x"
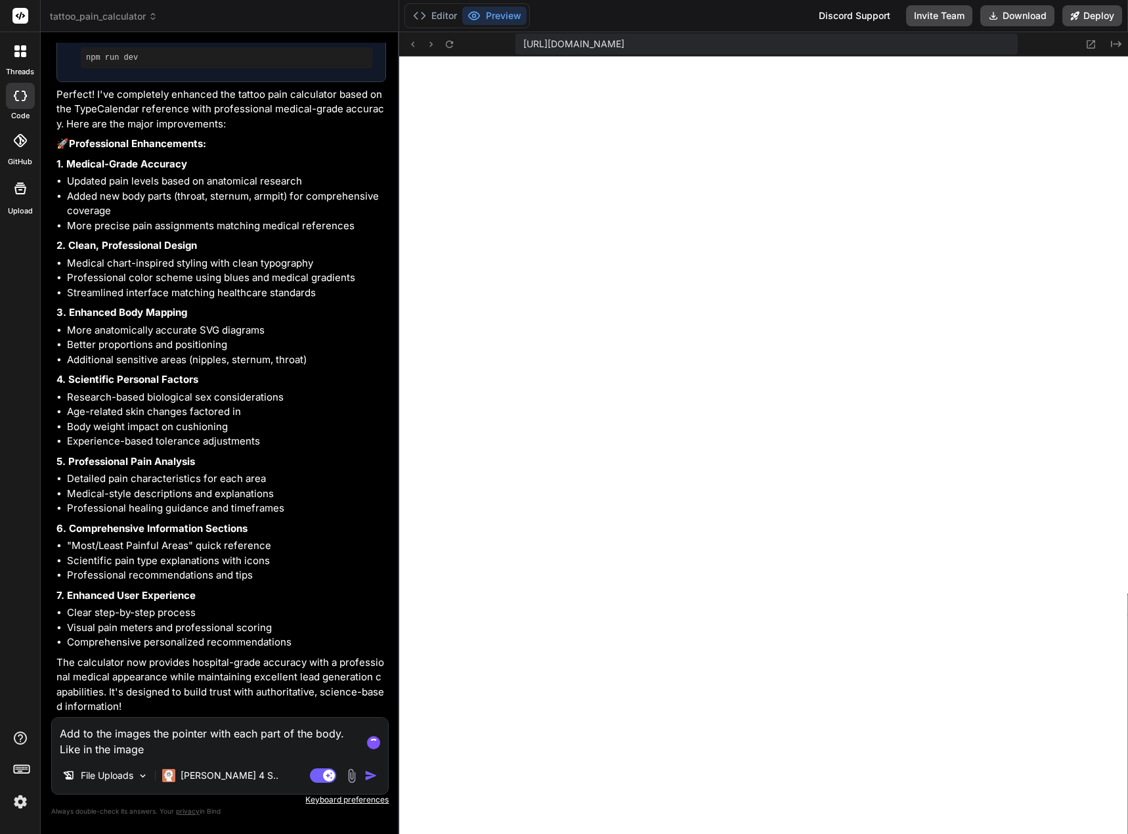
type textarea "Add to the images the pointer with each part of the body. Like in the image"
type textarea "x"
type textarea "Add to the images the pointer with each part of the body. Like in the image a"
type textarea "x"
type textarea "Add to the images the pointer with each part of the body. Like in the image at"
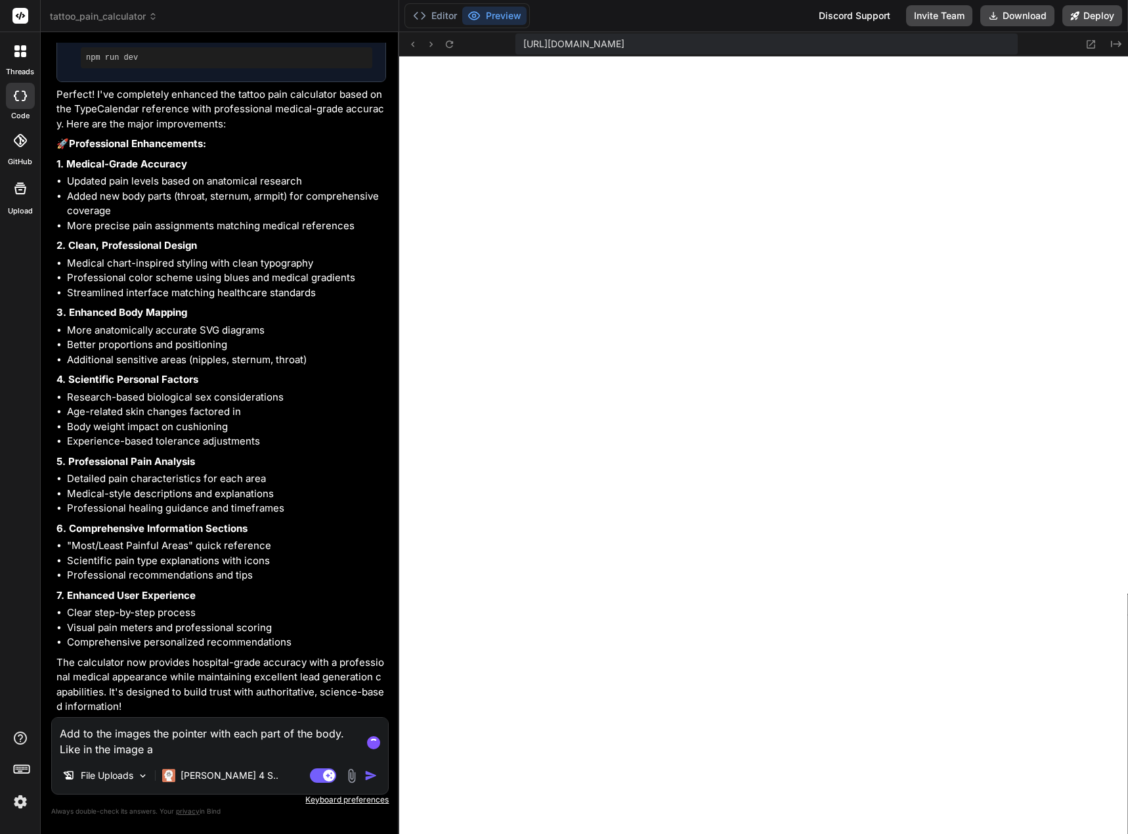
type textarea "x"
type textarea "Add to the images the pointer with each part of the body. Like in the image att"
type textarea "x"
type textarea "Add to the images the pointer with each part of the body. Like in the image atta"
type textarea "x"
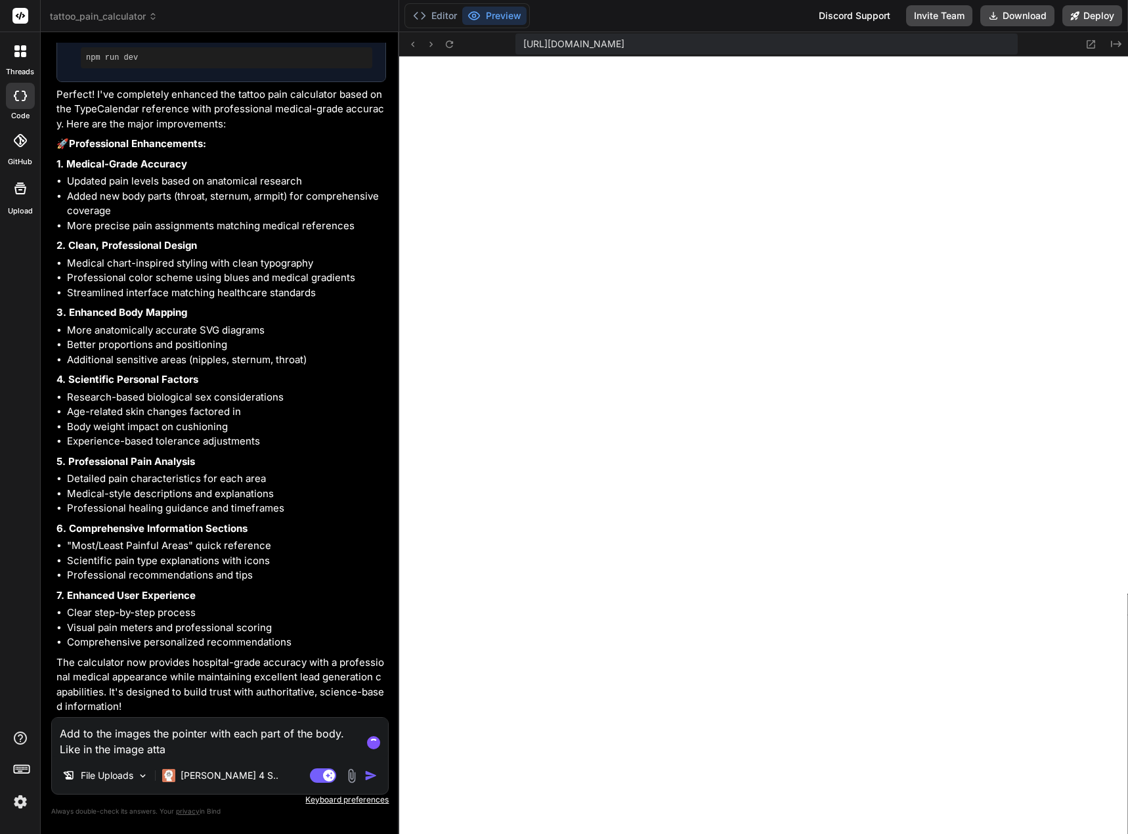
type textarea "Add to the images the pointer with each part of the body. Like in the image att…"
type textarea "x"
type textarea "Add to the images the pointer with each part of the body. Like in the image att…"
type textarea "x"
type textarea "Add to the images the pointer with each part of the body. Like in the image att…"
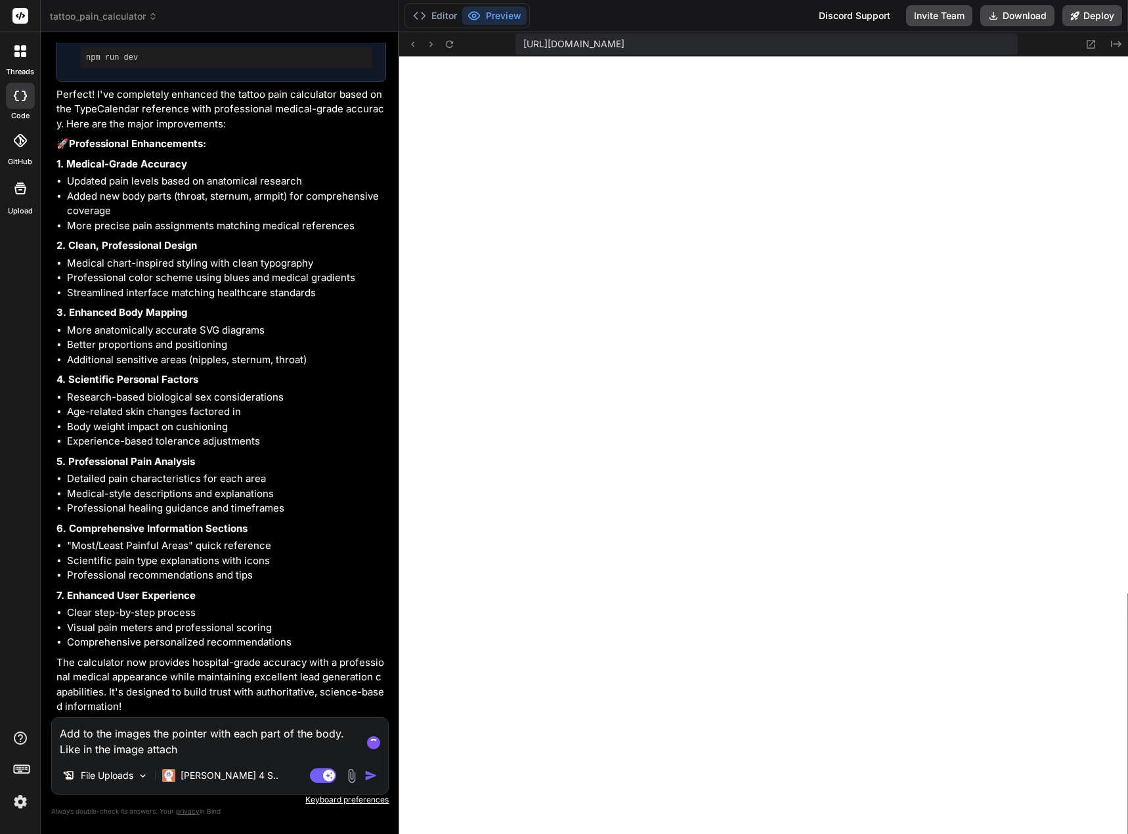
type textarea "x"
type textarea "Add to the images the pointer with each part of the body. Like in the image att…"
type textarea "x"
type textarea "Add to the images the pointer with each part of the body. Like in the image att…"
type textarea "x"
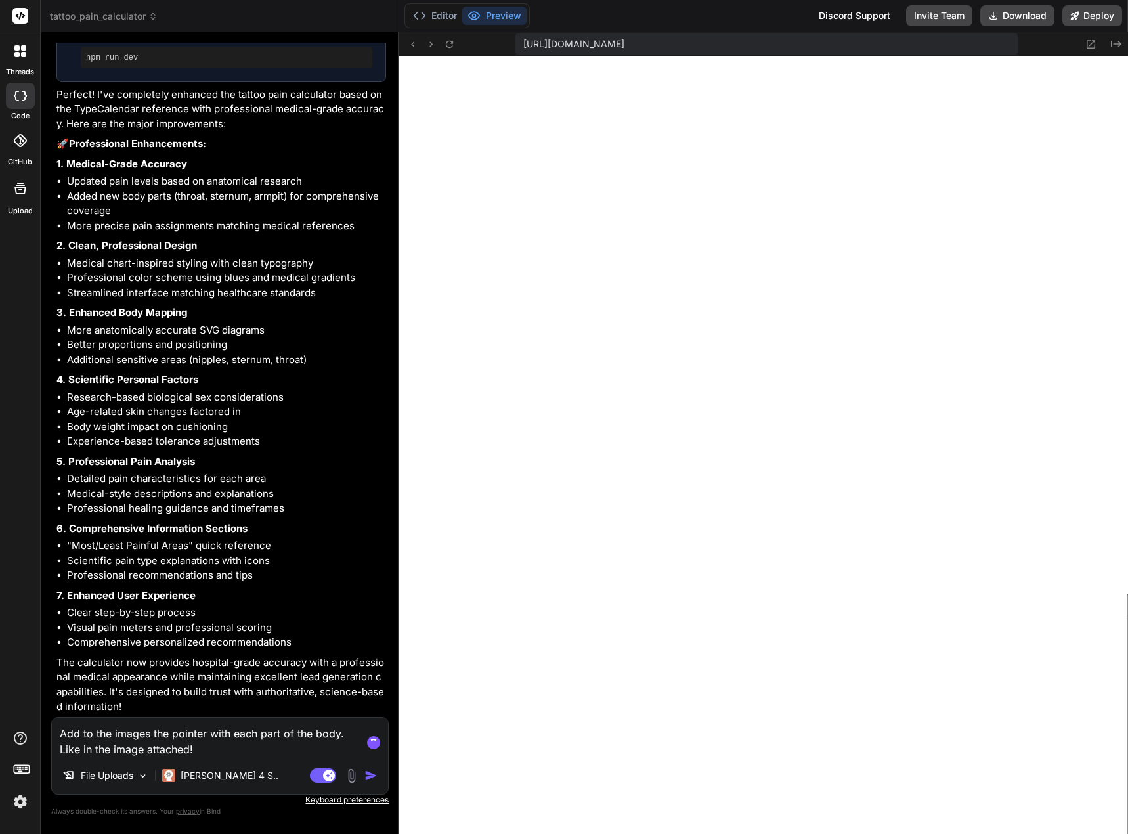
type textarea "Add to the images the pointer with each part of the body. Like in the image att…"
click at [349, 777] on img at bounding box center [351, 775] width 15 height 15
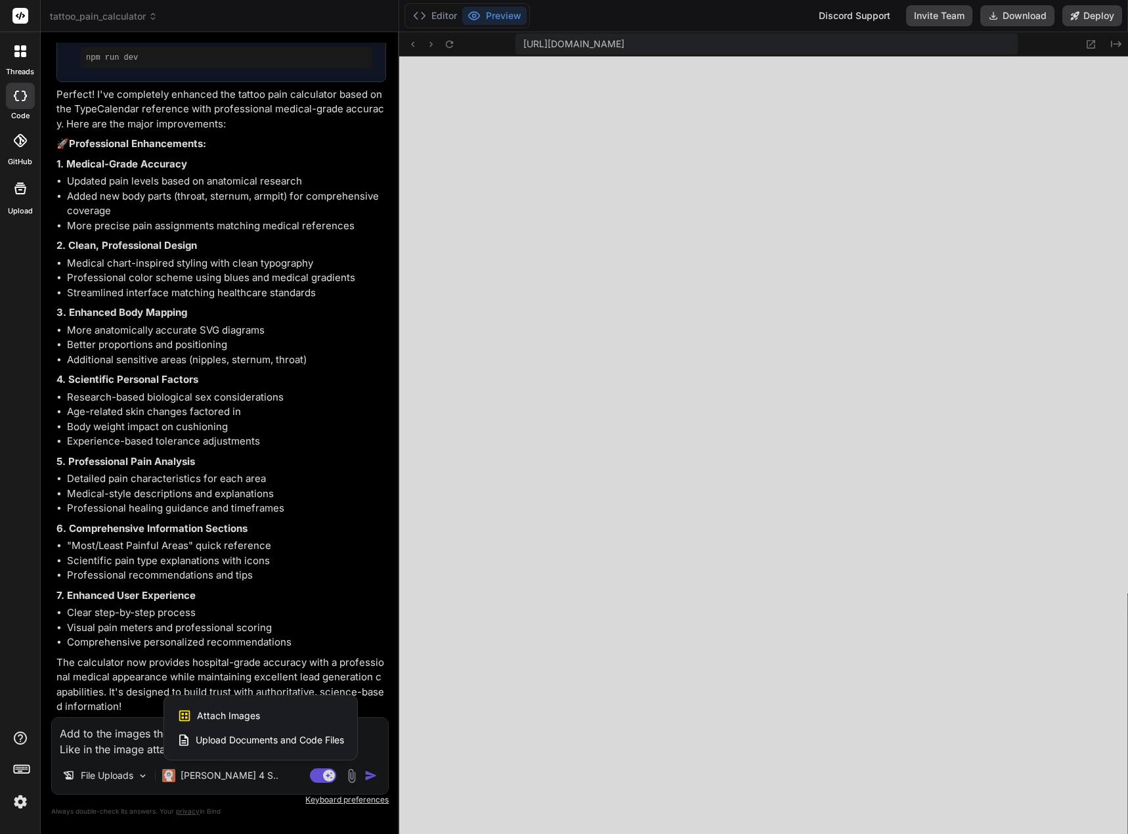
click at [234, 718] on span "Attach Images" at bounding box center [228, 715] width 63 height 13
type textarea "x"
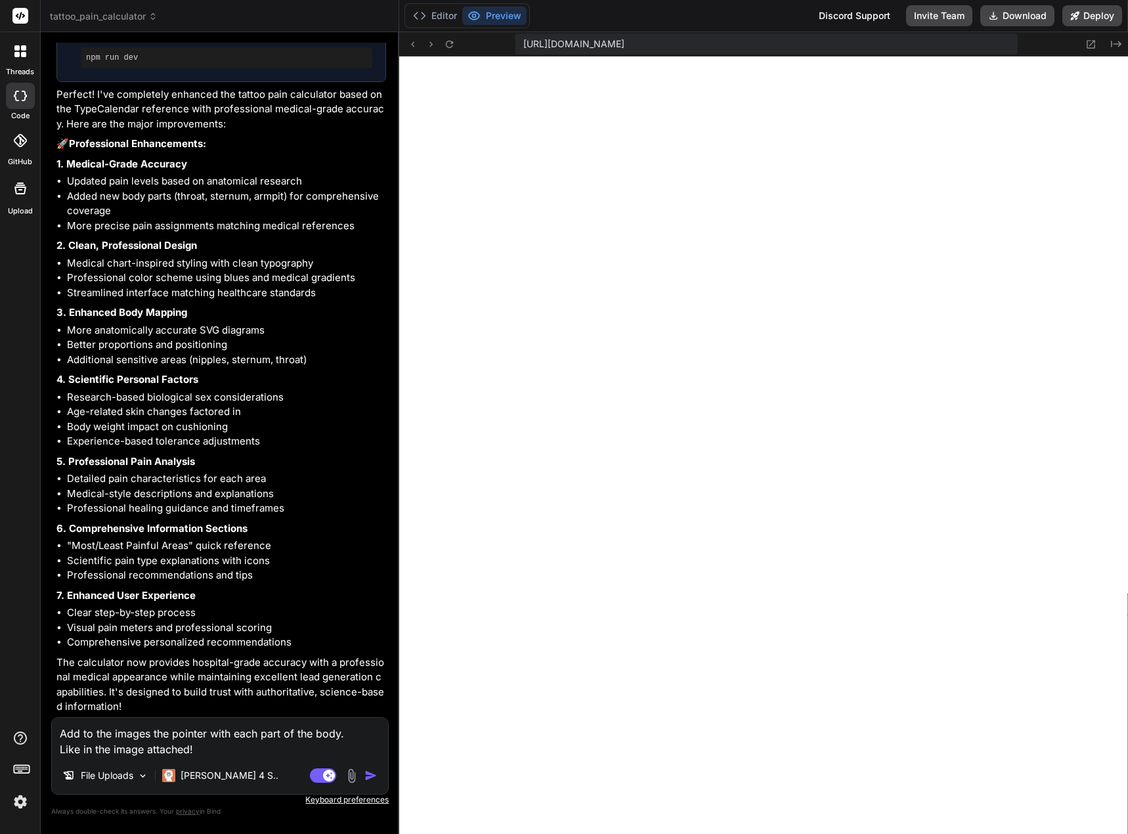
type input "C:\fakepath\women tattoo pain pain.jpg"
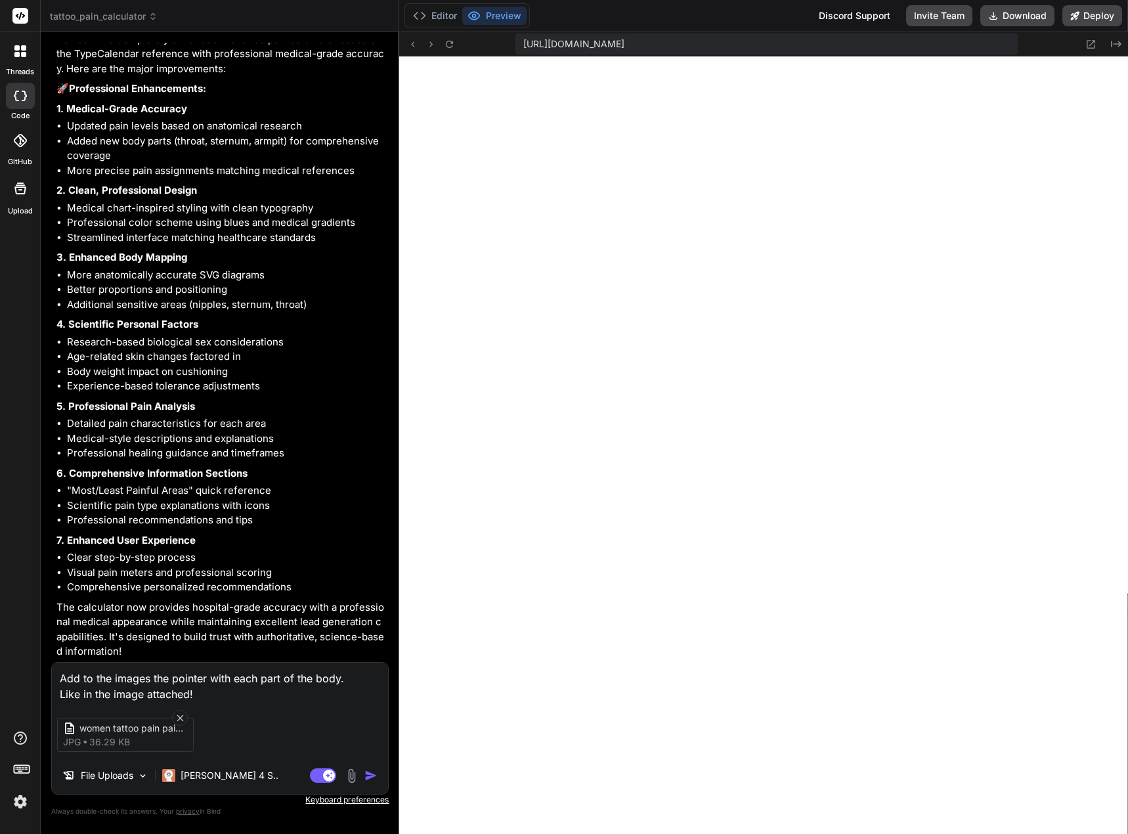
click at [349, 771] on img at bounding box center [351, 775] width 15 height 15
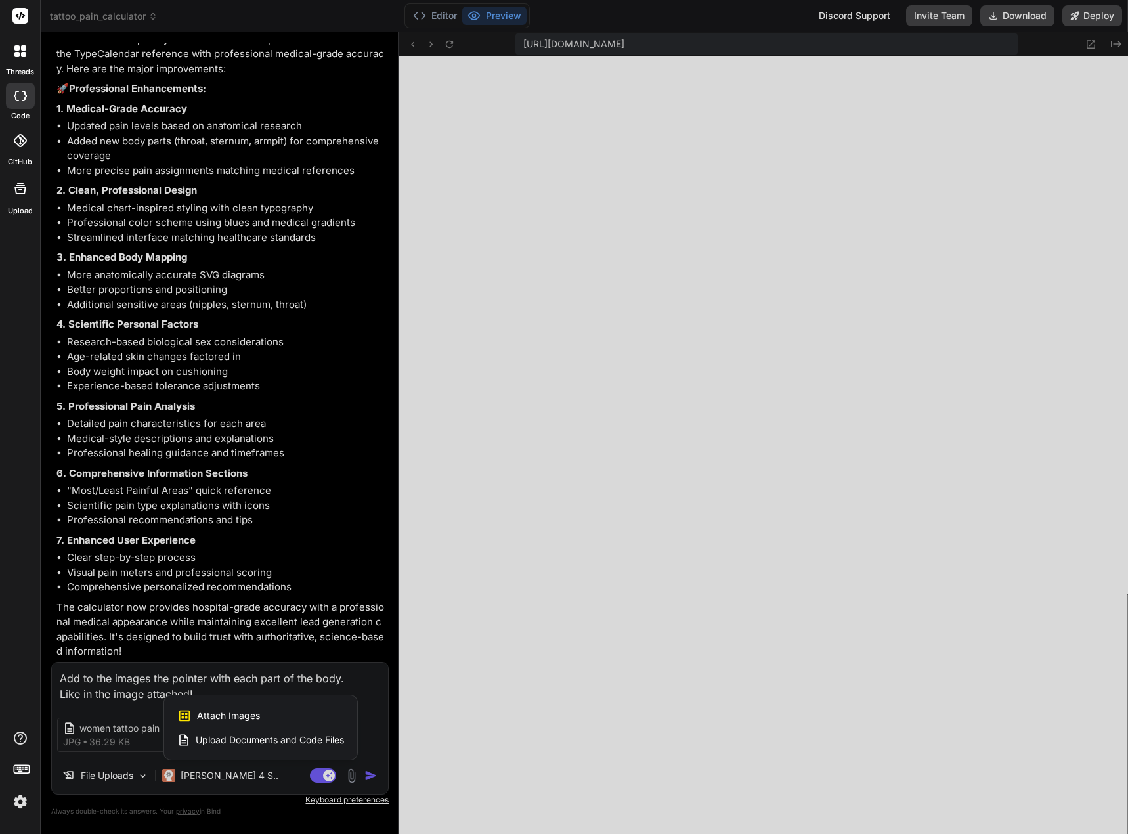
click at [270, 710] on div "Attach Images Image attachments are only supported in Claude and Gemini models." at bounding box center [260, 715] width 167 height 25
type textarea "x"
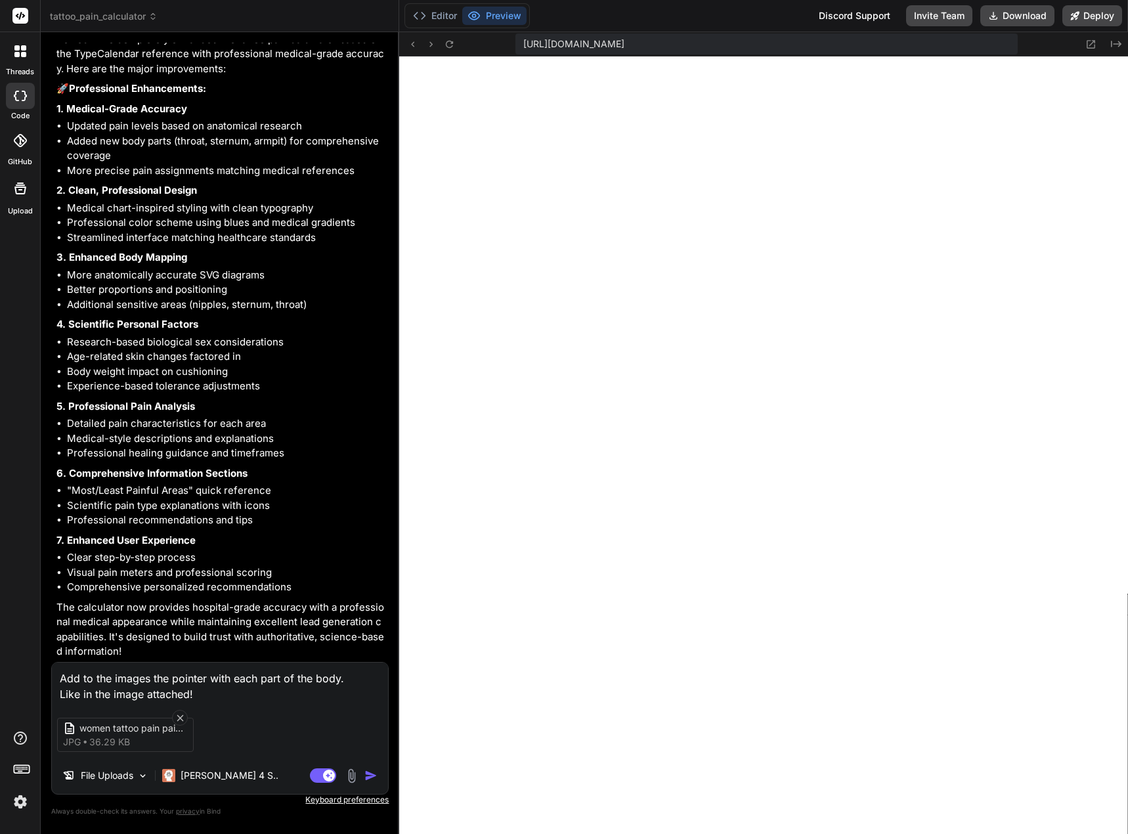
type input "C:\fakepath\KP-Tattoo-Pain-Chart-1080x1080_480x480.webp"
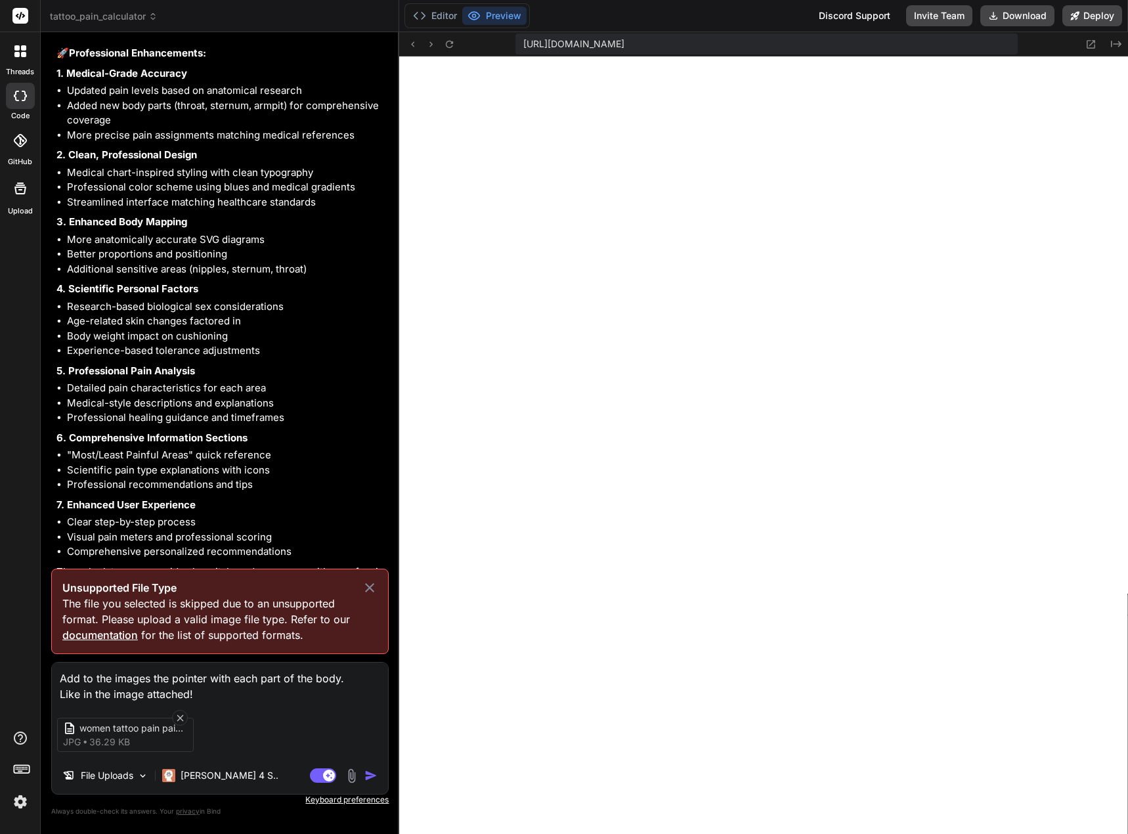
click at [373, 584] on icon at bounding box center [370, 588] width 16 height 16
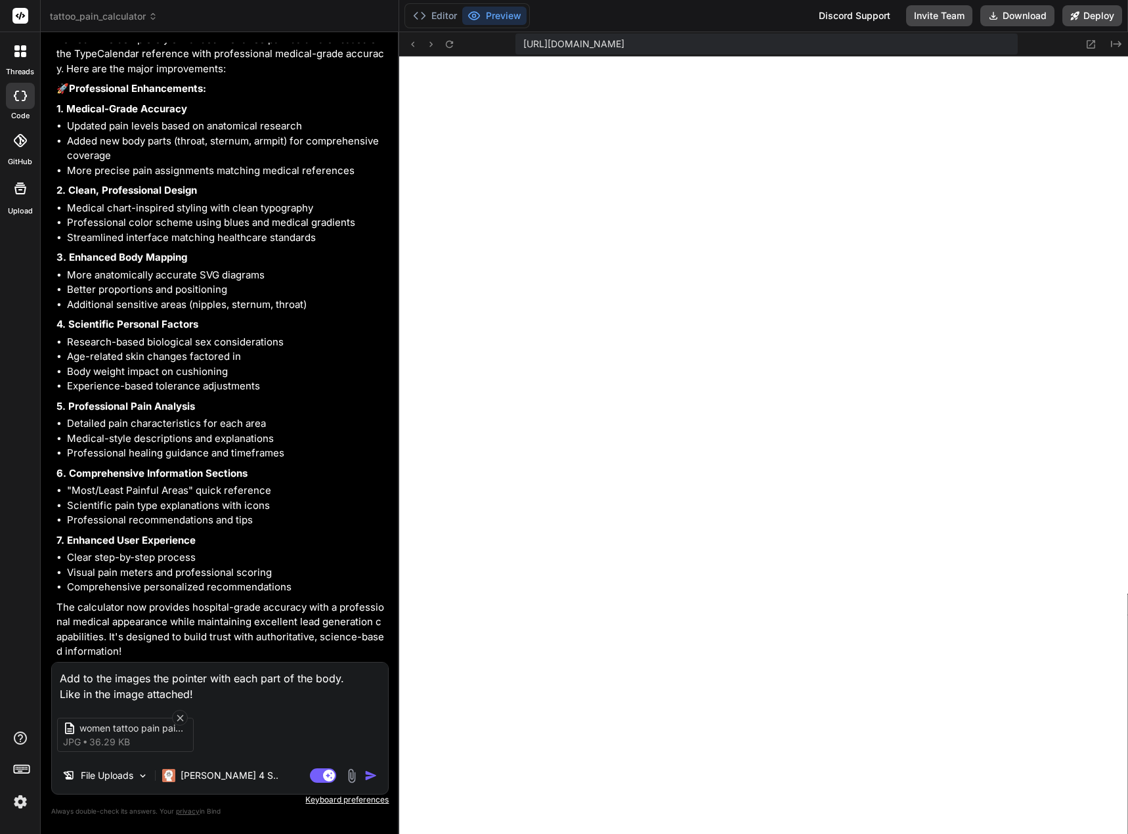
click at [353, 768] on img at bounding box center [351, 775] width 15 height 15
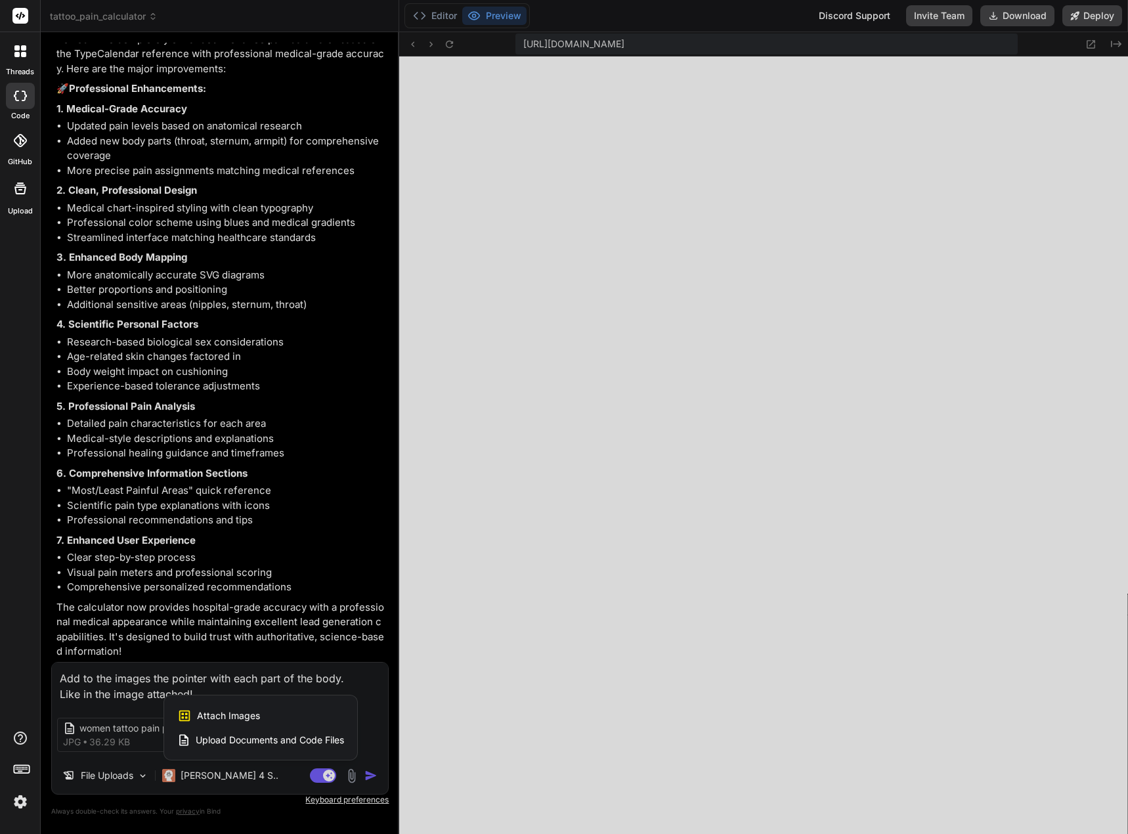
click at [240, 716] on span "Attach Images" at bounding box center [228, 715] width 63 height 13
type textarea "x"
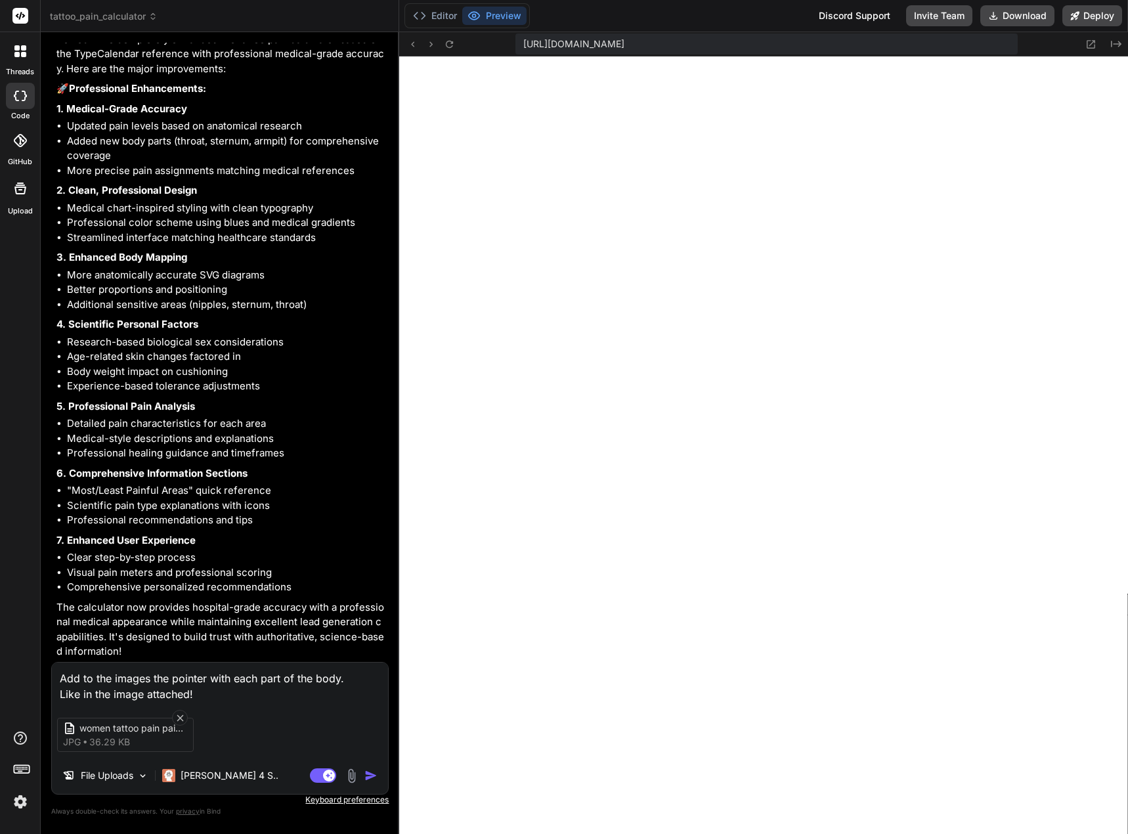
type input "C:\fakepath\Screenshot 2025-09-25 010221.png"
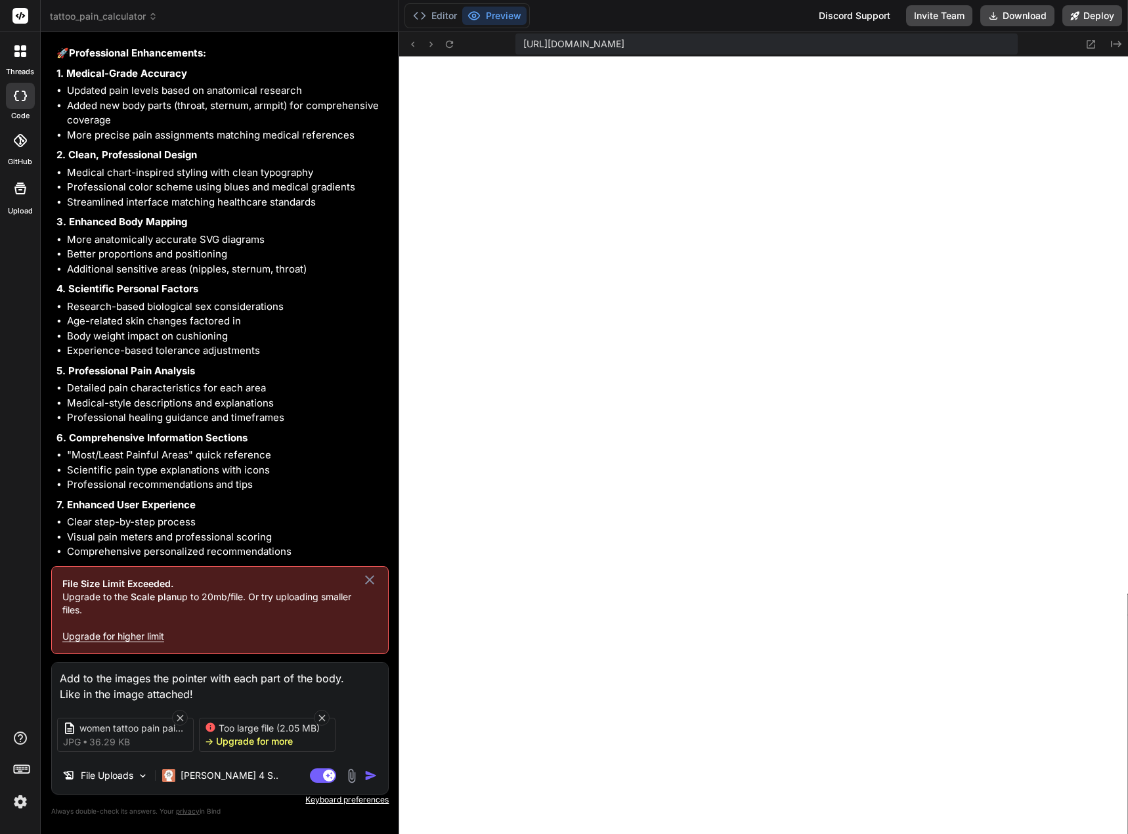
click at [375, 579] on icon at bounding box center [370, 580] width 16 height 16
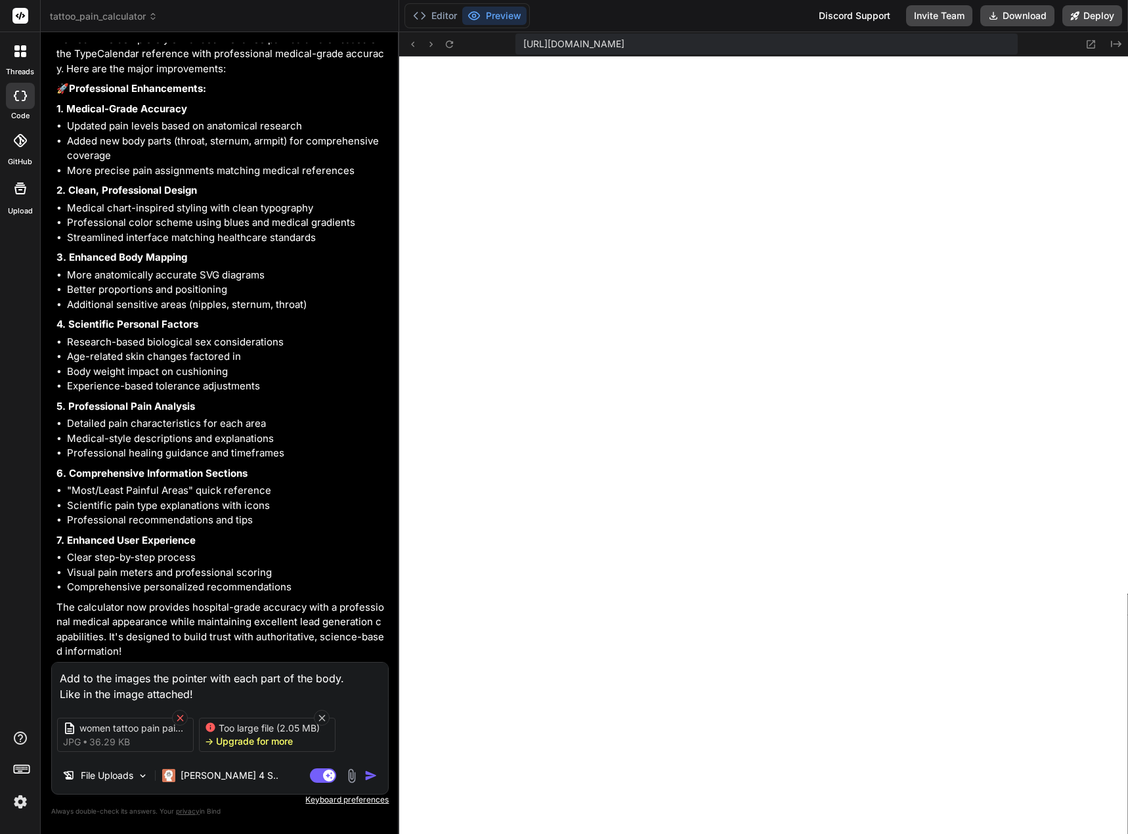
click at [179, 717] on icon at bounding box center [180, 717] width 11 height 11
click at [180, 716] on icon at bounding box center [180, 717] width 11 height 11
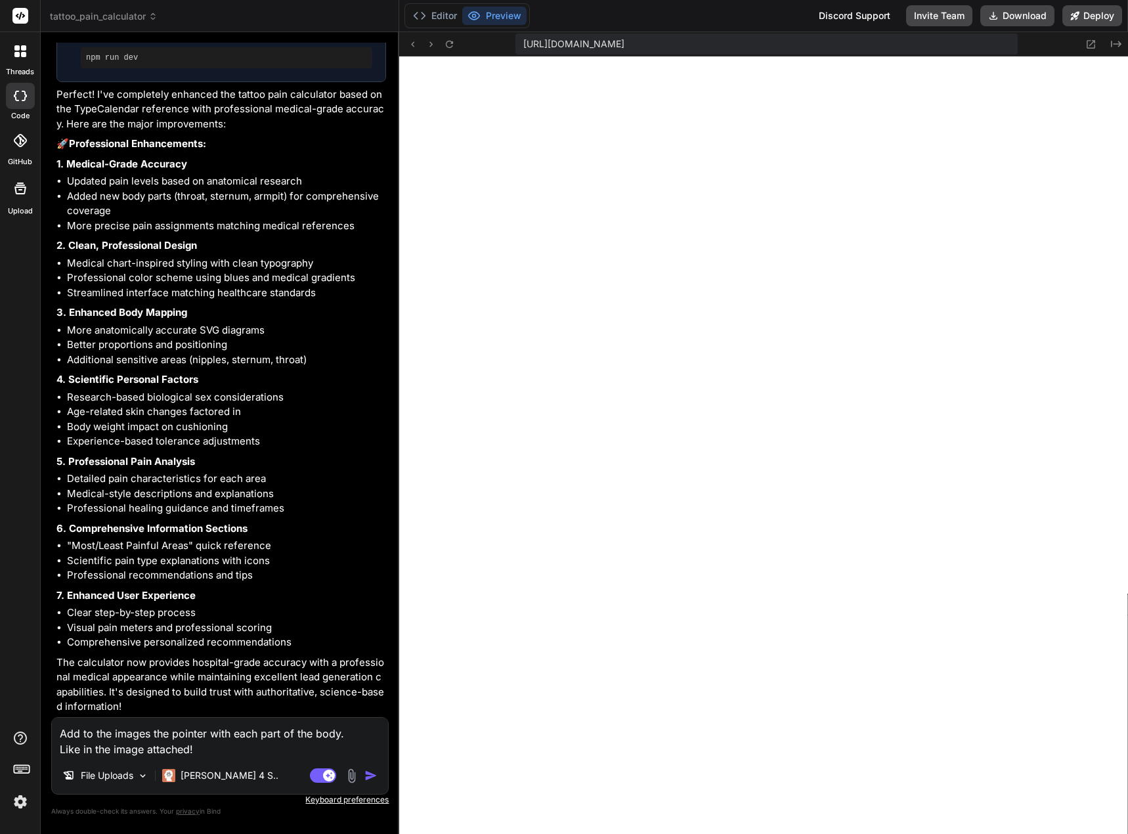
click at [354, 776] on img at bounding box center [351, 775] width 15 height 15
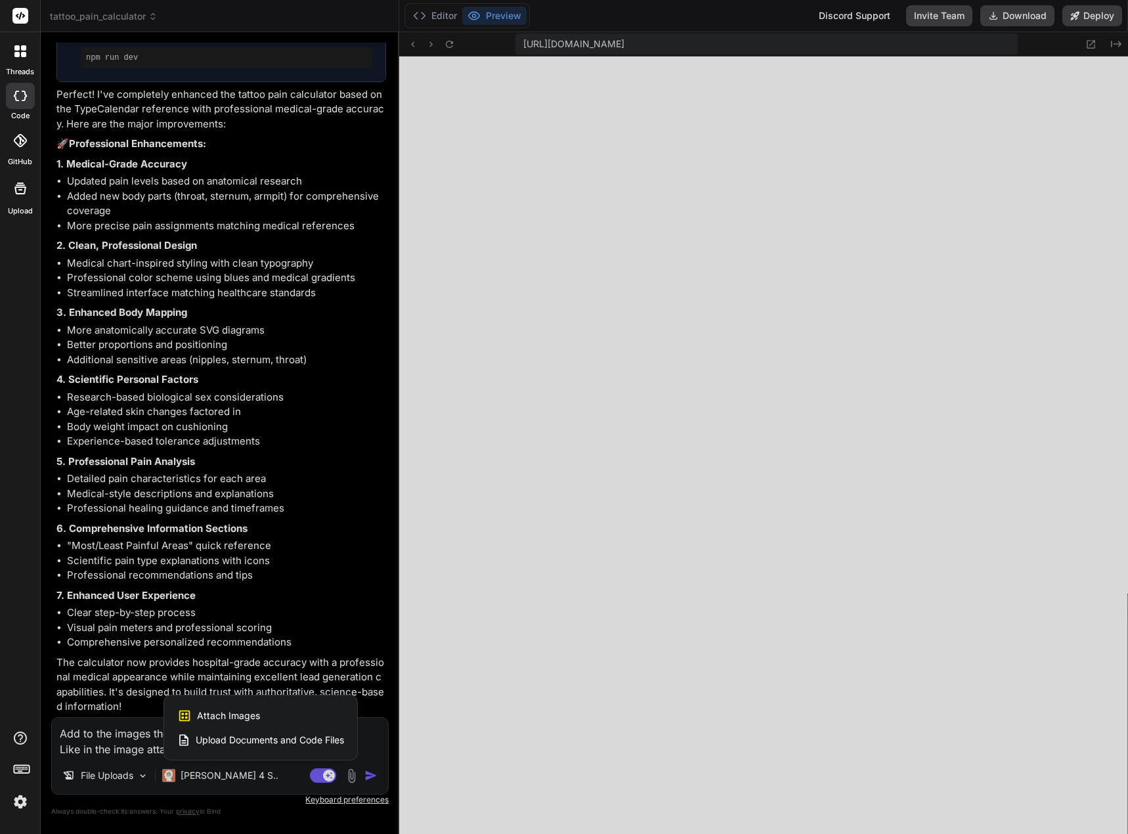
click at [276, 711] on div "Attach Images Image attachments are only supported in Claude and Gemini models." at bounding box center [260, 715] width 167 height 25
type textarea "x"
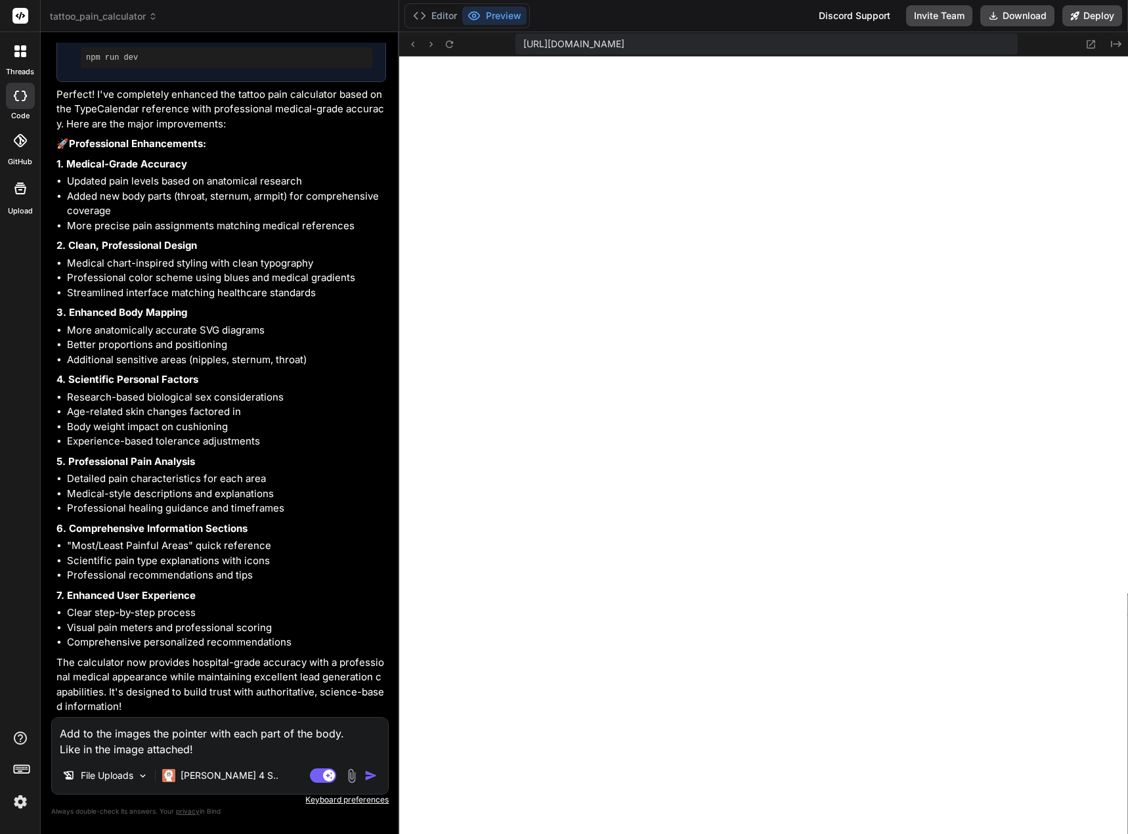
type input "C:\fakepath\Pain-Chart-1.jpg"
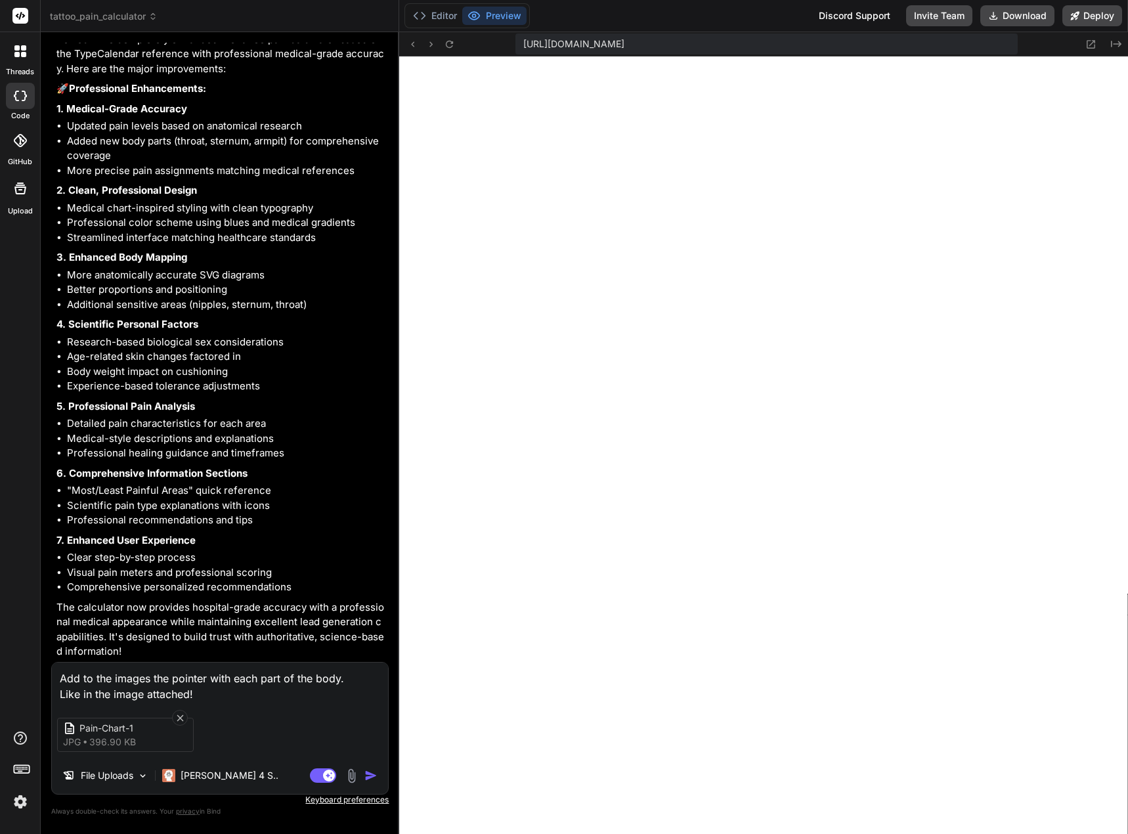
click at [354, 772] on img at bounding box center [351, 775] width 15 height 15
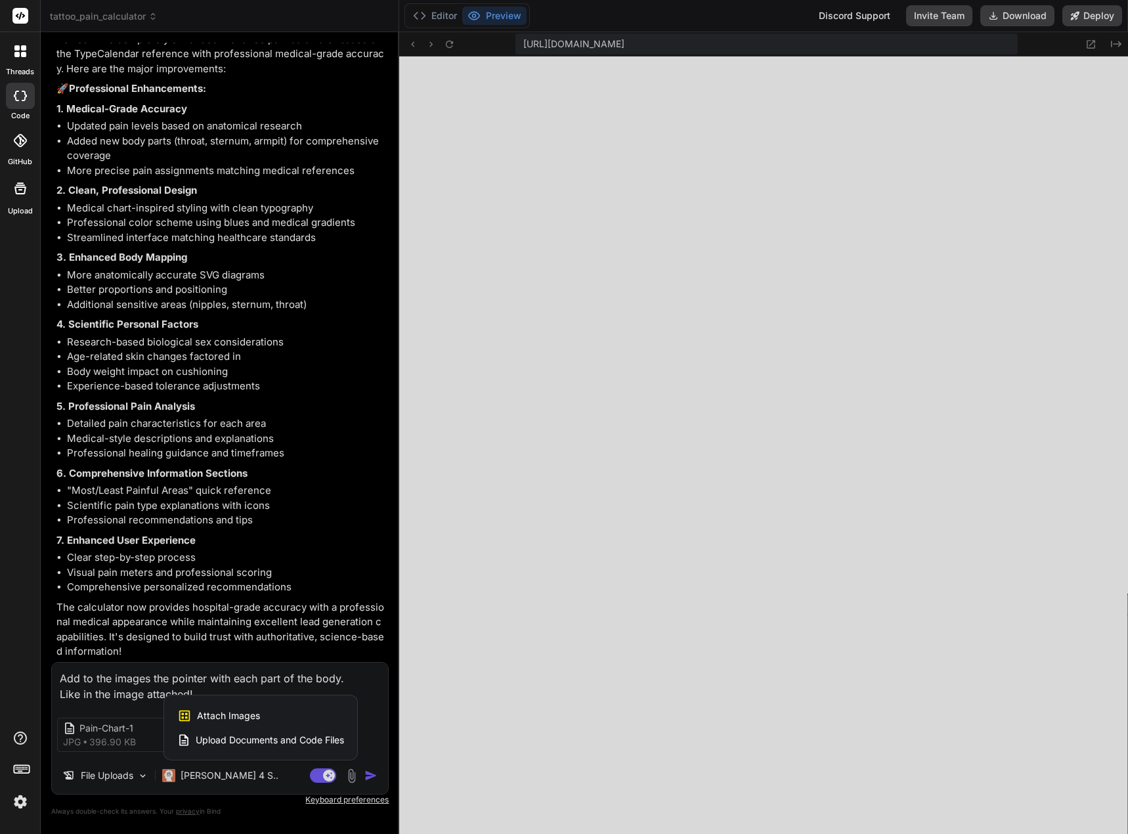
click at [206, 717] on span "Attach Images" at bounding box center [228, 715] width 63 height 13
type textarea "x"
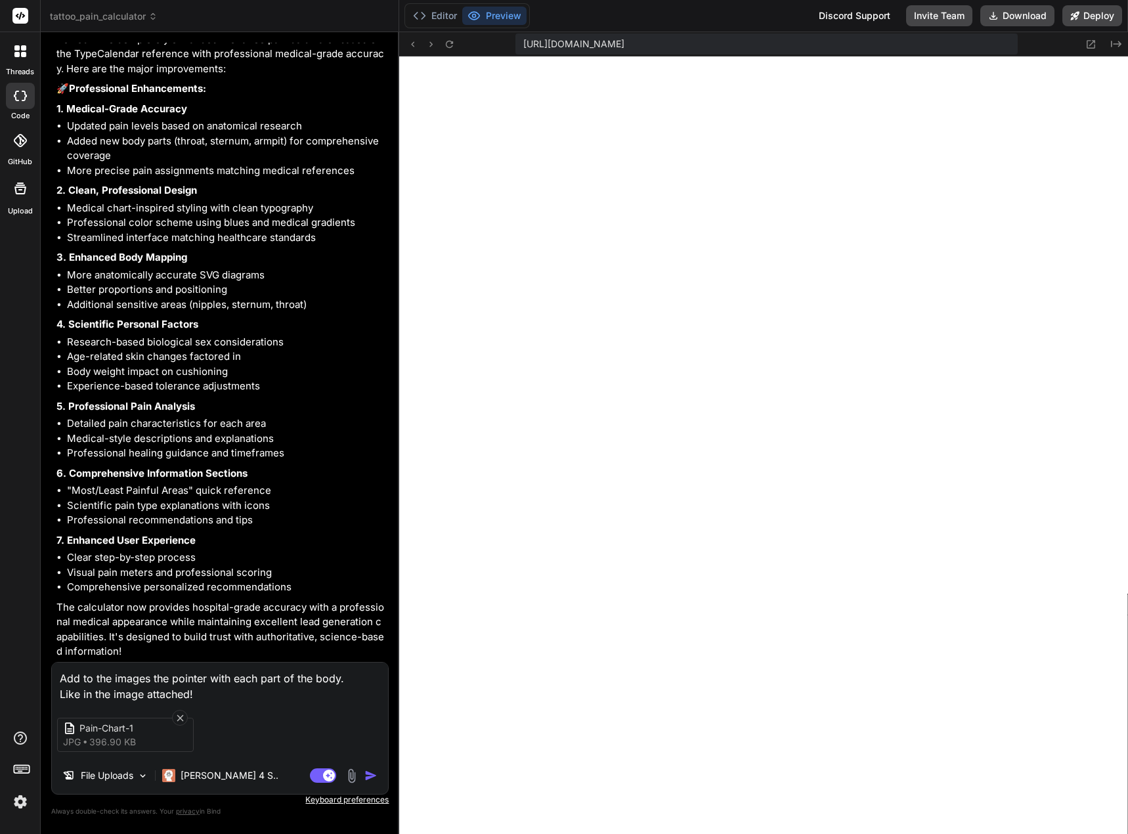
type input "C:\fakepath\KP-Tattoo-Pain-Chart-1080x1080_480x480.jpg"
type textarea "x"
click at [144, 689] on textarea "Add to the images the pointer with each part of the body. Like in the image att…" at bounding box center [220, 681] width 336 height 39
click at [369, 773] on img "button" at bounding box center [370, 775] width 13 height 13
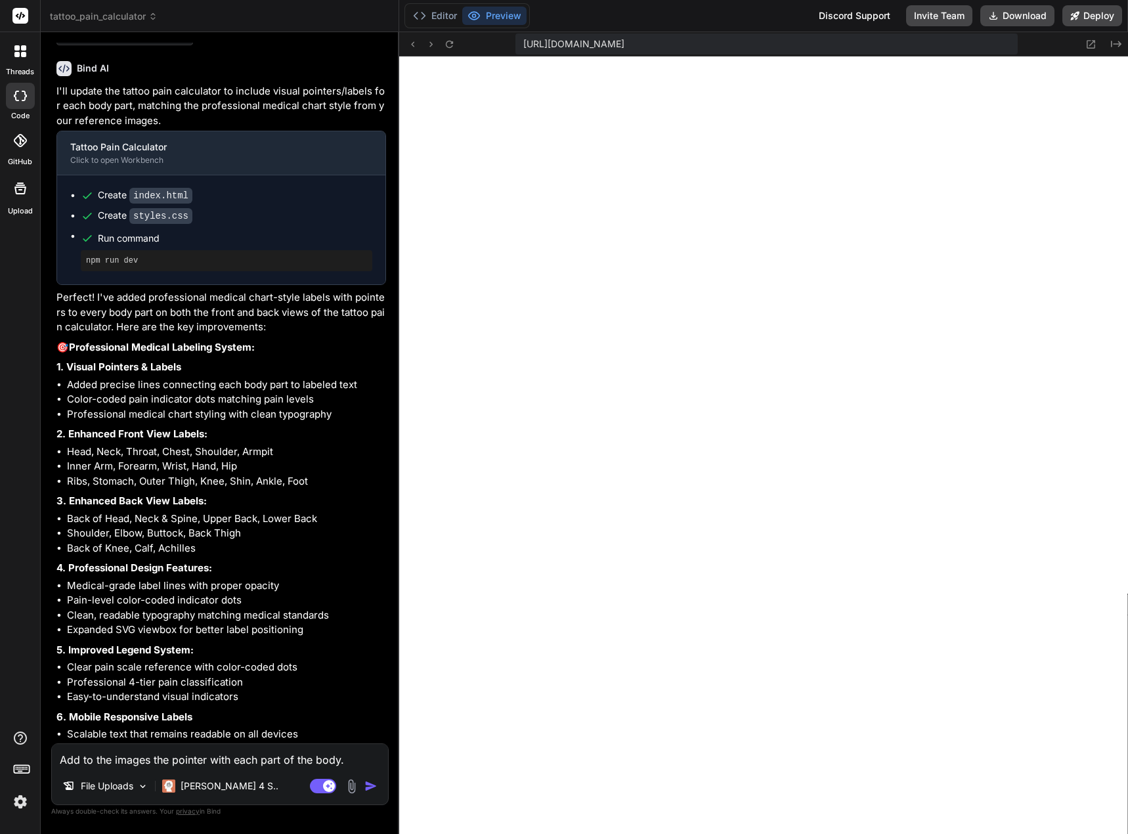
scroll to position [4072, 0]
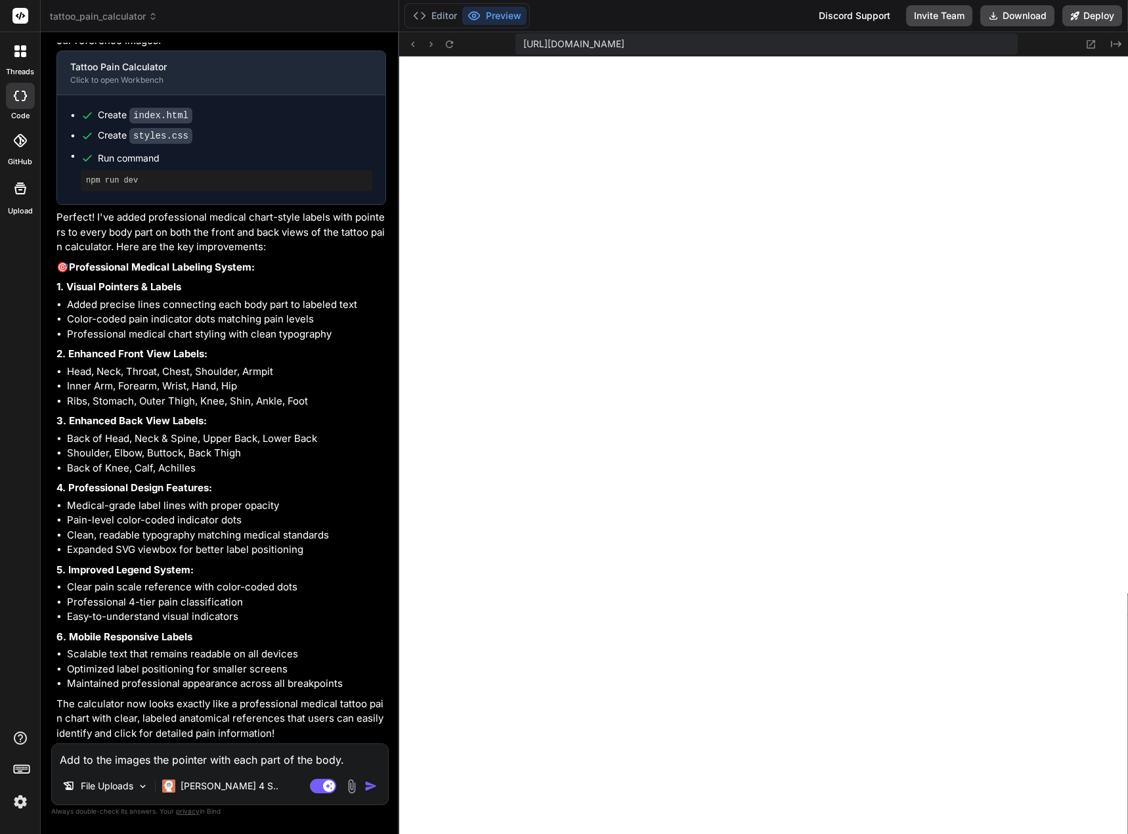
click at [96, 761] on textarea "Add to the images the pointer with each part of the body. Like in the images at…" at bounding box center [220, 756] width 336 height 24
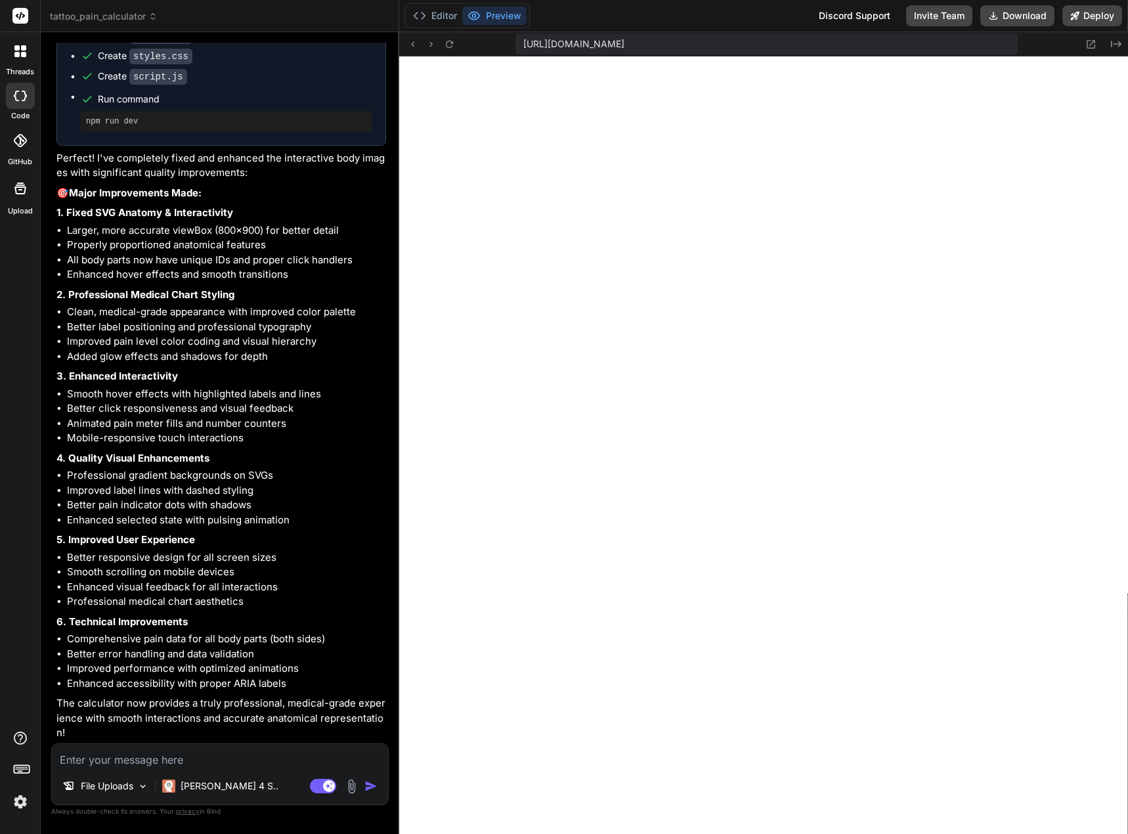
scroll to position [4953, 0]
click at [89, 761] on textarea at bounding box center [220, 756] width 336 height 24
click at [184, 755] on textarea "increase the size of the" at bounding box center [220, 756] width 336 height 24
paste textarea "One of the biggest market challenges—and opportunities—that keeps me up at nigh…"
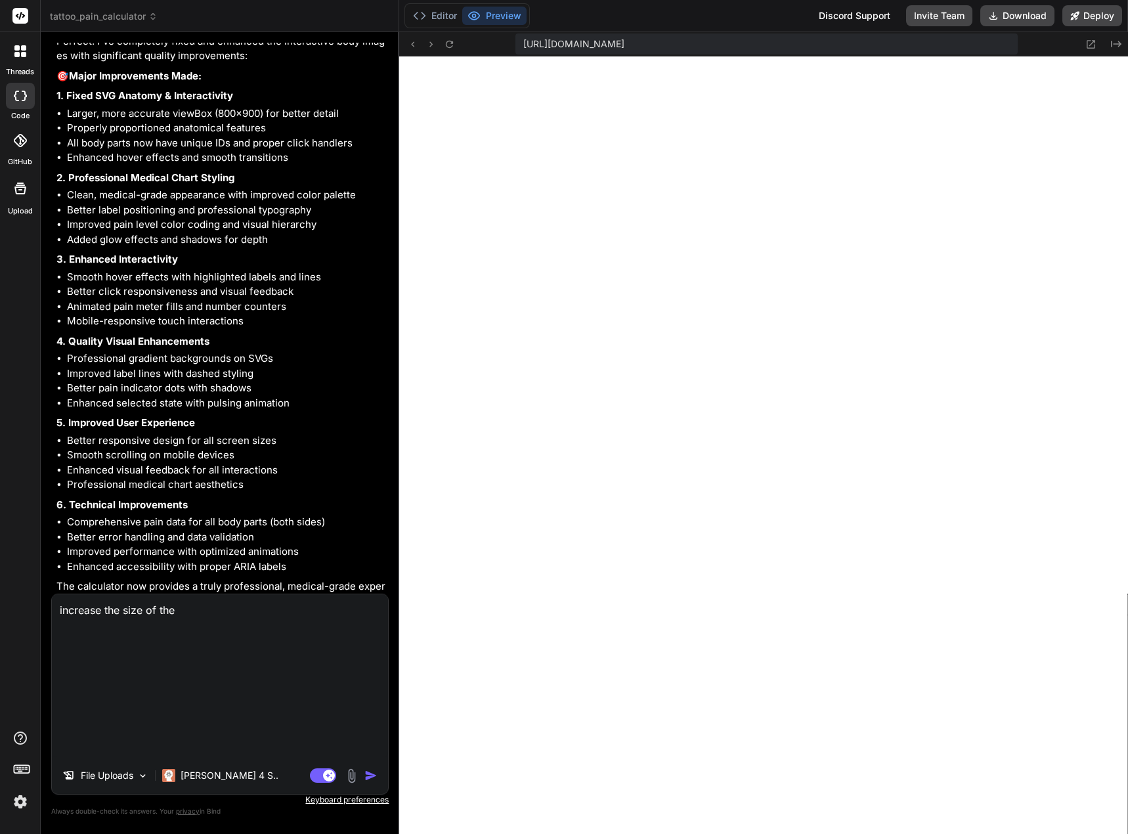
scroll to position [0, 0]
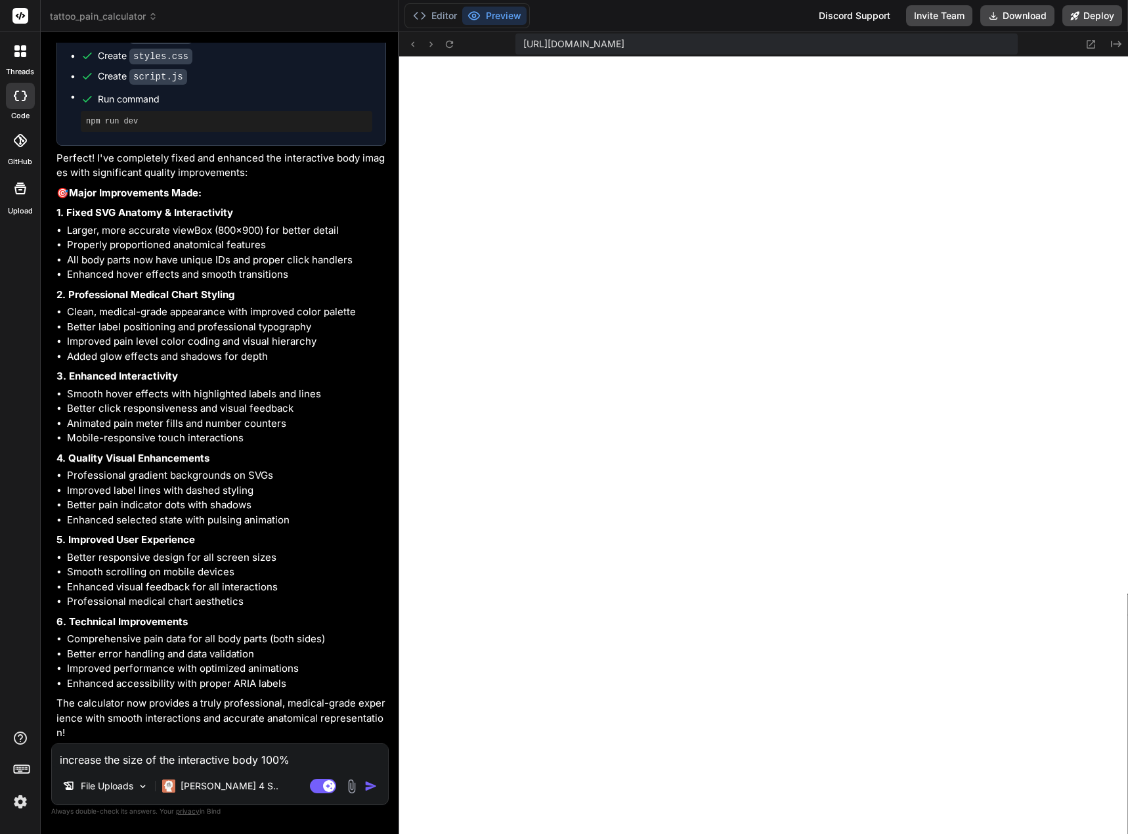
click at [299, 752] on textarea "increase the size of the interactive body 100%" at bounding box center [220, 756] width 336 height 24
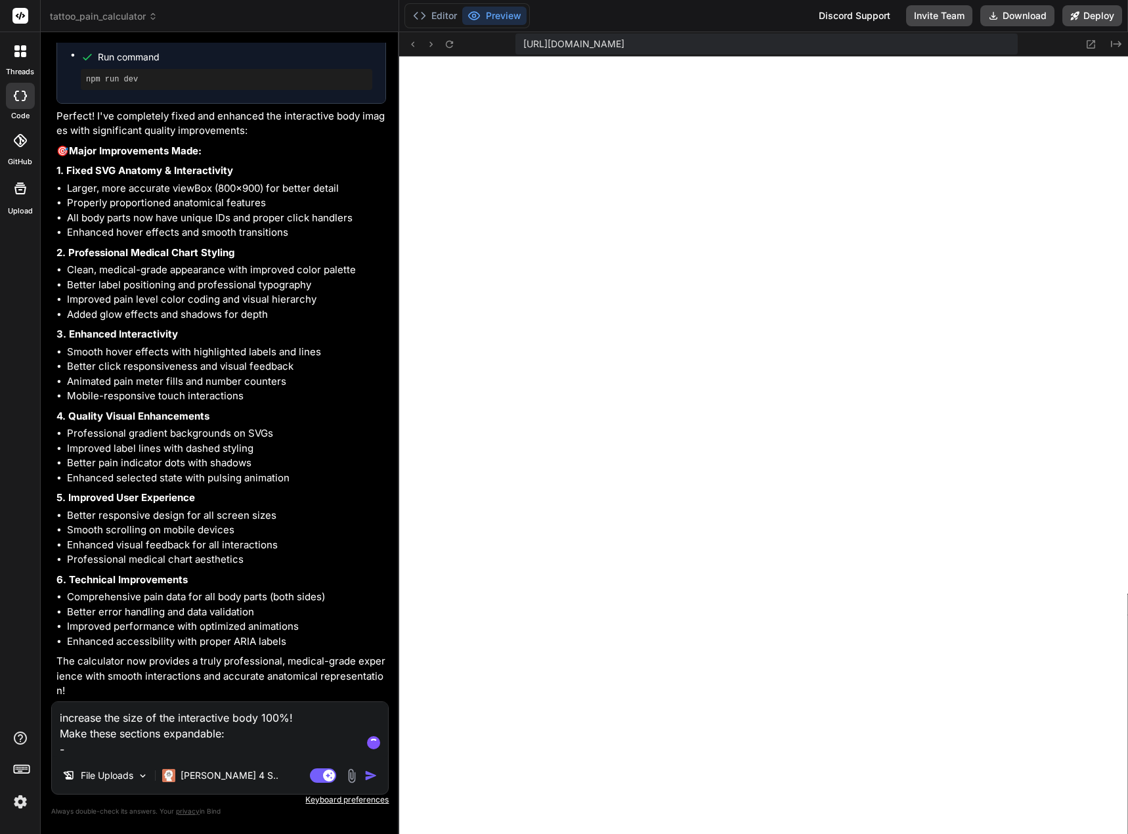
paste textarea "One of the biggest market challenges—and opportunities—that keeps me up at nigh…"
drag, startPoint x: 1125, startPoint y: 292, endPoint x: 89, endPoint y: 743, distance: 1129.6
click at [89, 743] on textarea "increase the size of the interactive body 100%! Make these sections expandable:…" at bounding box center [220, 729] width 336 height 55
paste textarea "One of the biggest market challenges—and opportunities—that keeps me up at nigh…"
click at [100, 753] on textarea "increase the size of the interactive body 100%! Make these sections expandable:…" at bounding box center [220, 729] width 336 height 55
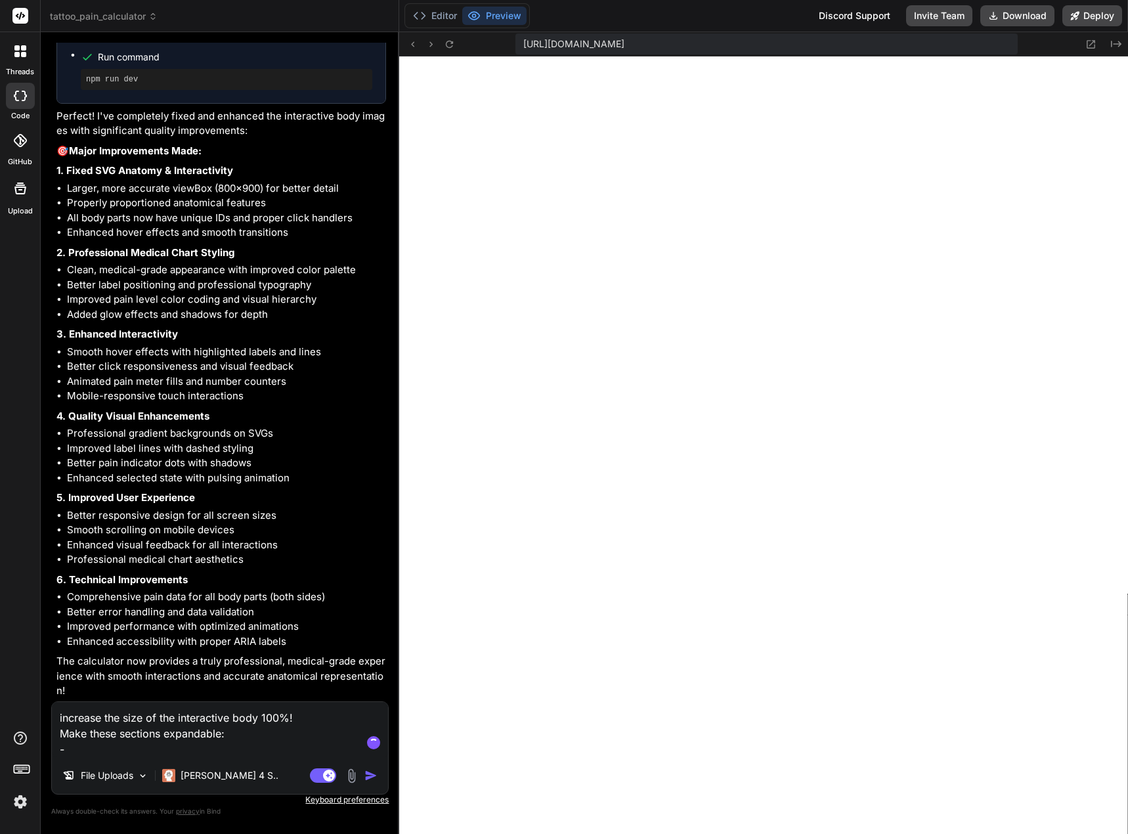
paste textarea "Most Painful Tattoo Areas"
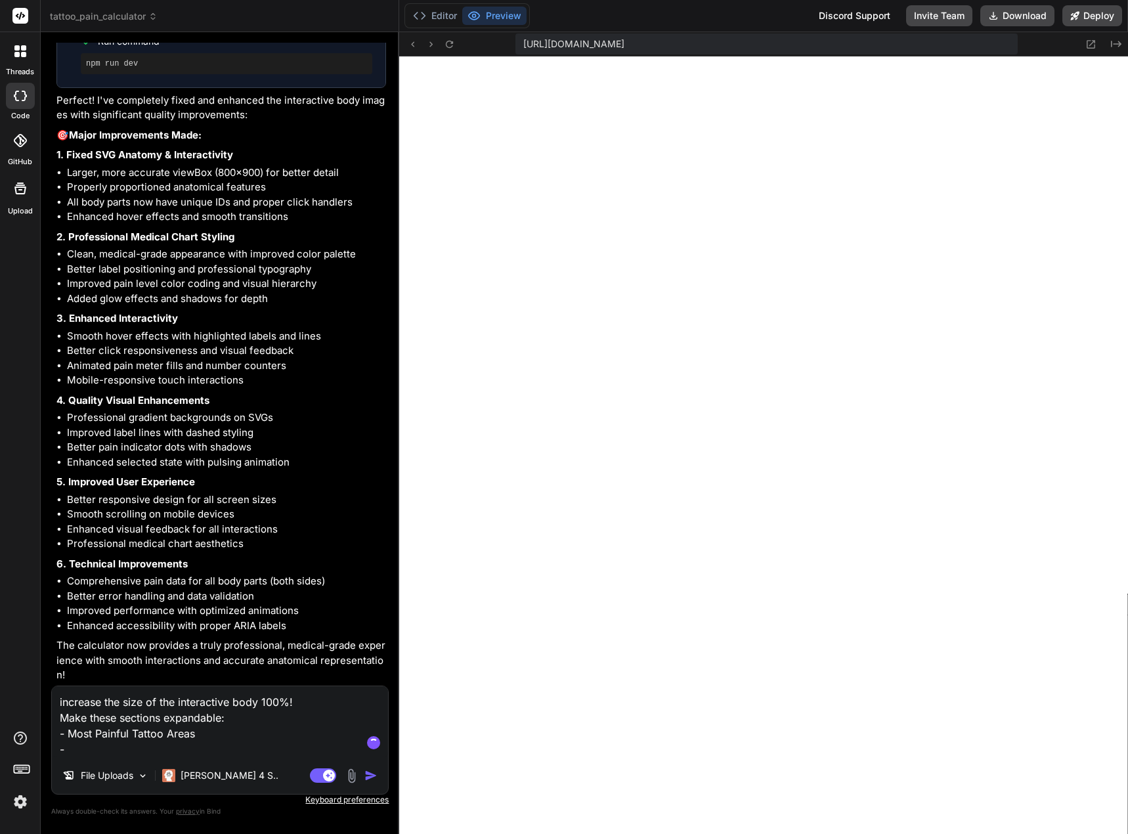
click at [84, 749] on textarea "increase the size of the interactive body 100%! Make these sections expandable:…" at bounding box center [220, 721] width 336 height 71
paste textarea "Least Painful Tattoo Areas"
click at [224, 718] on textarea "increase the size of the interactive body 100%! Make these sections expandable:…" at bounding box center [220, 721] width 336 height 71
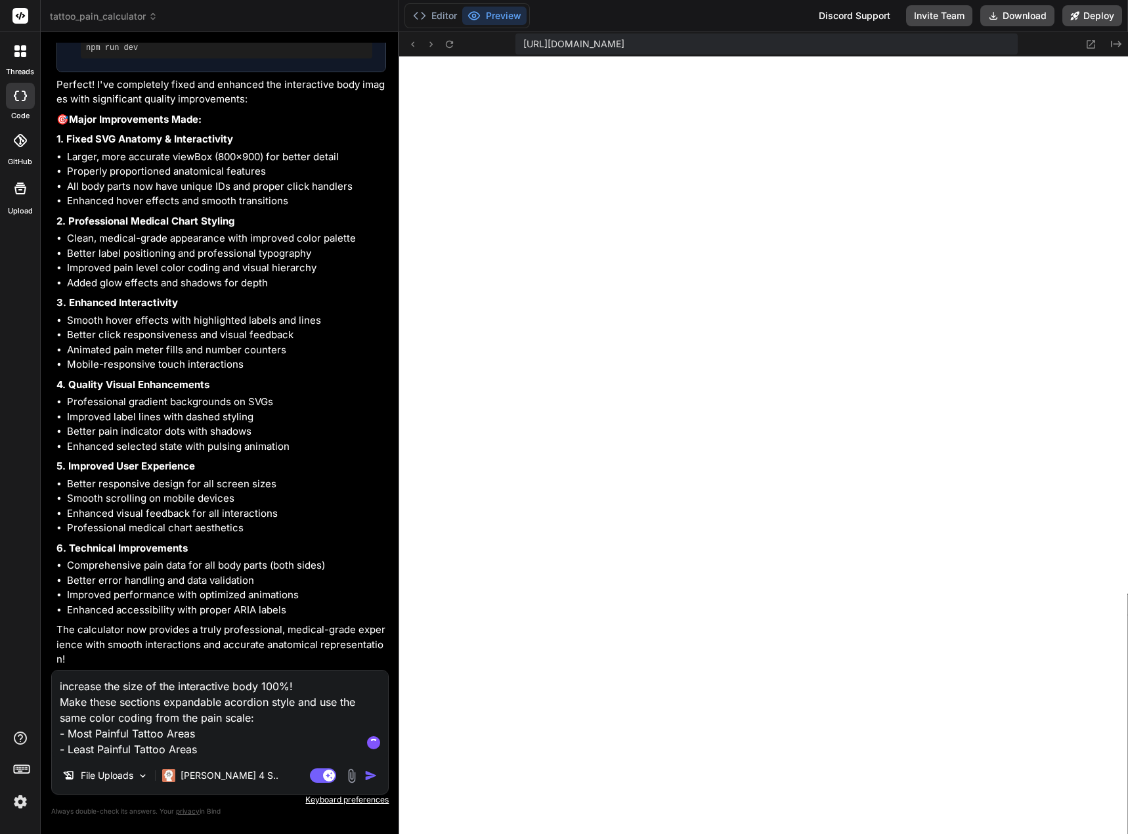
click at [58, 687] on textarea "increase the size of the interactive body 100%! Make these sections expandable …" at bounding box center [220, 713] width 336 height 87
click at [56, 697] on textarea "1- increase the size of the interactive body 100%! Make these sections expandab…" at bounding box center [220, 713] width 336 height 87
click at [75, 702] on textarea "1- increase the size of the interactive body 100%! 2- Make these sections expan…" at bounding box center [220, 713] width 336 height 87
click at [63, 702] on textarea "1- increase the size of the interactive body 100%! 2- Make these sections expan…" at bounding box center [220, 713] width 336 height 87
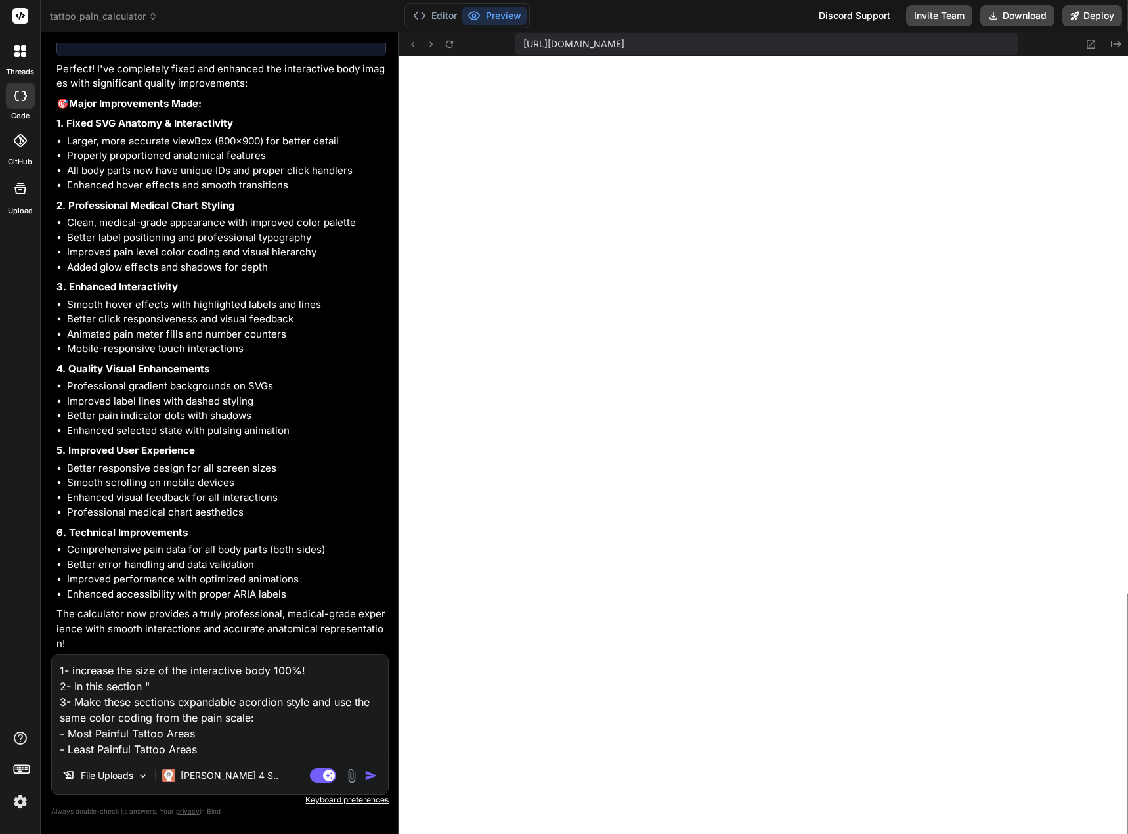
click at [164, 685] on textarea "1- increase the size of the interactive body 100%! 2- In this section " 3- Make…" at bounding box center [220, 705] width 336 height 102
paste textarea "Pain Scale Reference"
drag, startPoint x: 246, startPoint y: 719, endPoint x: 337, endPoint y: 705, distance: 91.6
click at [337, 705] on textarea "1- increase the size of the interactive body 100%! 2- In this section "Pain Sca…" at bounding box center [220, 705] width 336 height 102
click at [273, 687] on textarea "1- increase the size of the interactive body 100%! 2- In this section "Pain Sca…" at bounding box center [220, 705] width 336 height 102
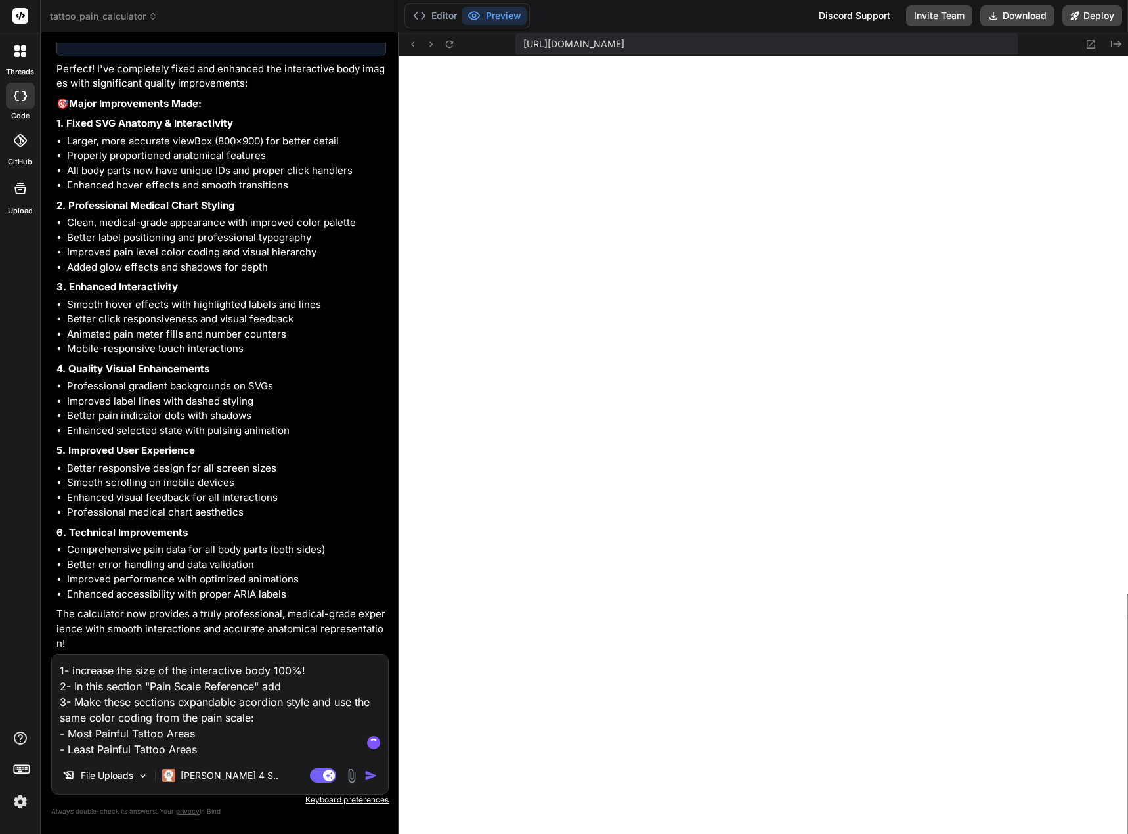
paste textarea "use the same color coding from the pain scale"
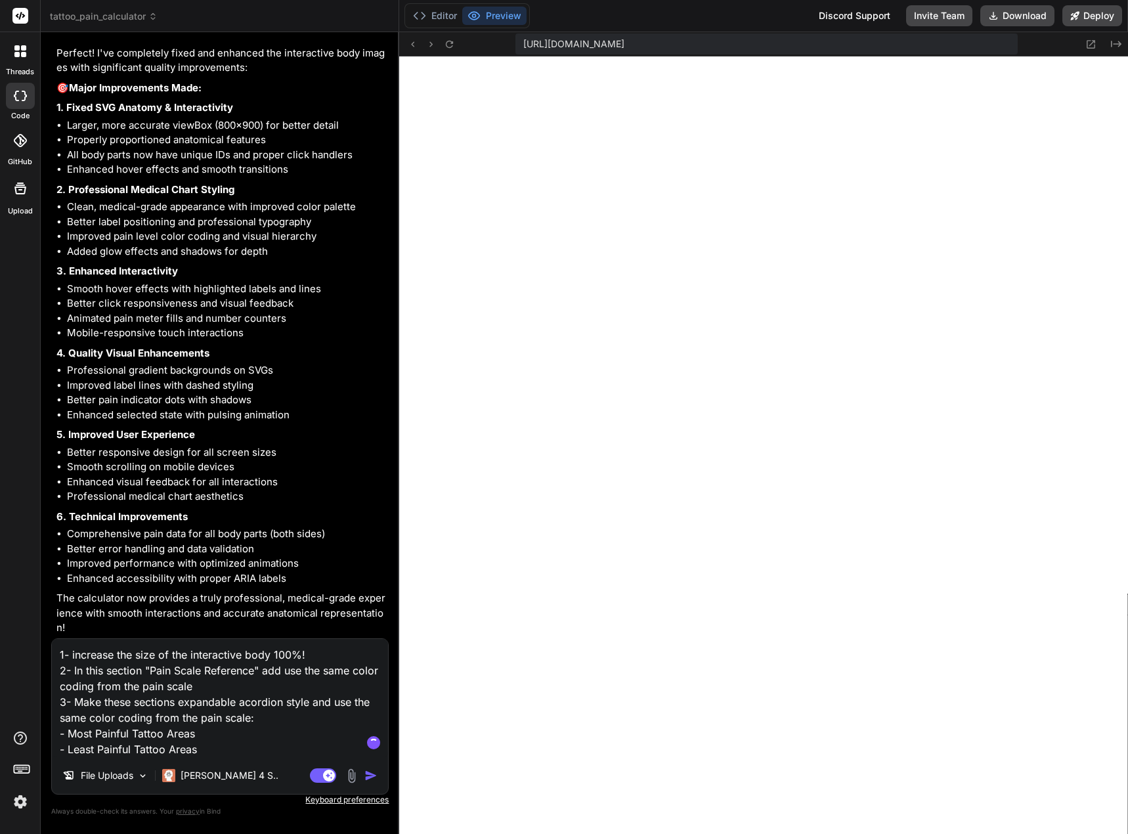
click at [354, 673] on textarea "1- increase the size of the interactive body 100%! 2- In this section "Pain Sca…" at bounding box center [220, 698] width 336 height 118
drag, startPoint x: 101, startPoint y: 687, endPoint x: 89, endPoint y: 687, distance: 11.8
click at [89, 687] on textarea "1- increase the size of the interactive body 100%! 2- In this section "Pain Sca…" at bounding box center [220, 698] width 336 height 118
click at [77, 682] on textarea "1- increase the size of the interactive body 100%! 2- In this section "Pain Sca…" at bounding box center [220, 698] width 336 height 118
click at [86, 687] on textarea "1- increase the size of the interactive body 100%! 2- In this section "Pain Sca…" at bounding box center [220, 698] width 336 height 118
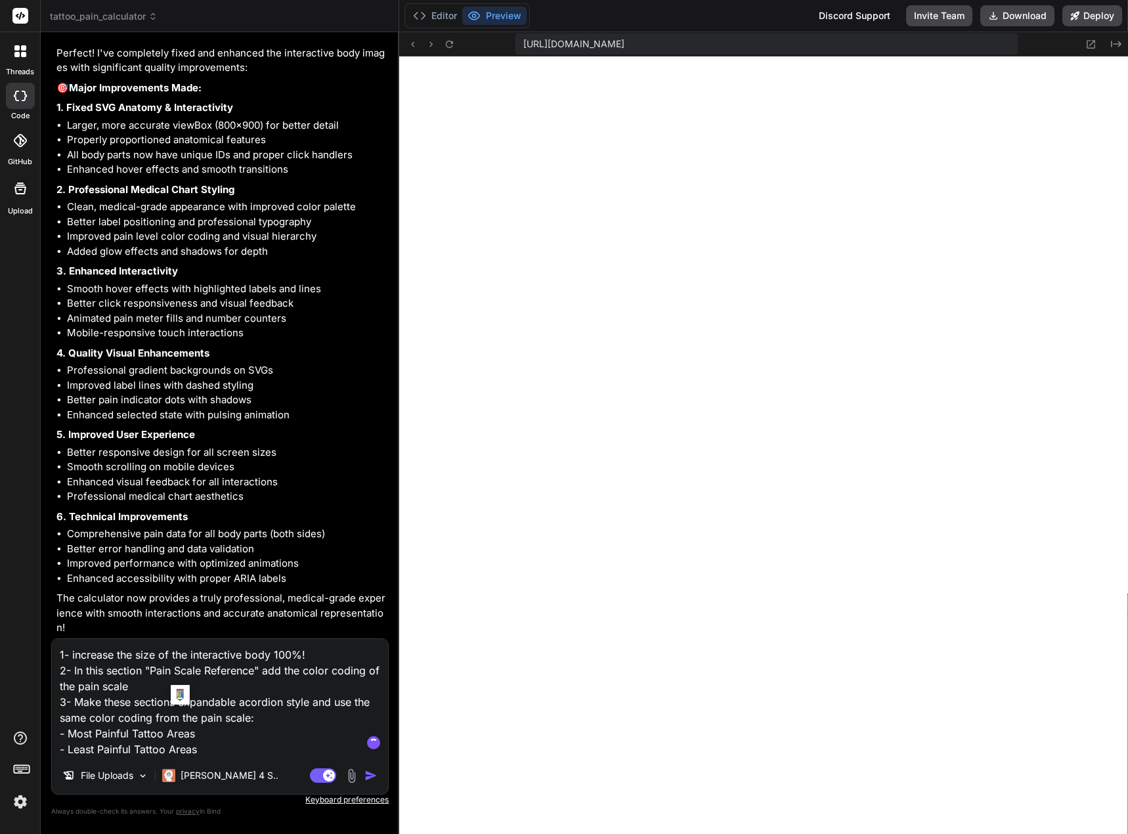
drag, startPoint x: 177, startPoint y: 715, endPoint x: 154, endPoint y: 715, distance: 23.0
click at [154, 715] on textarea "1- increase the size of the interactive body 100%! 2- In this section "Pain Sca…" at bounding box center [220, 698] width 336 height 118
click at [213, 742] on textarea "1- increase the size of the interactive body 100%! 2- In this section "Pain Sca…" at bounding box center [220, 698] width 336 height 118
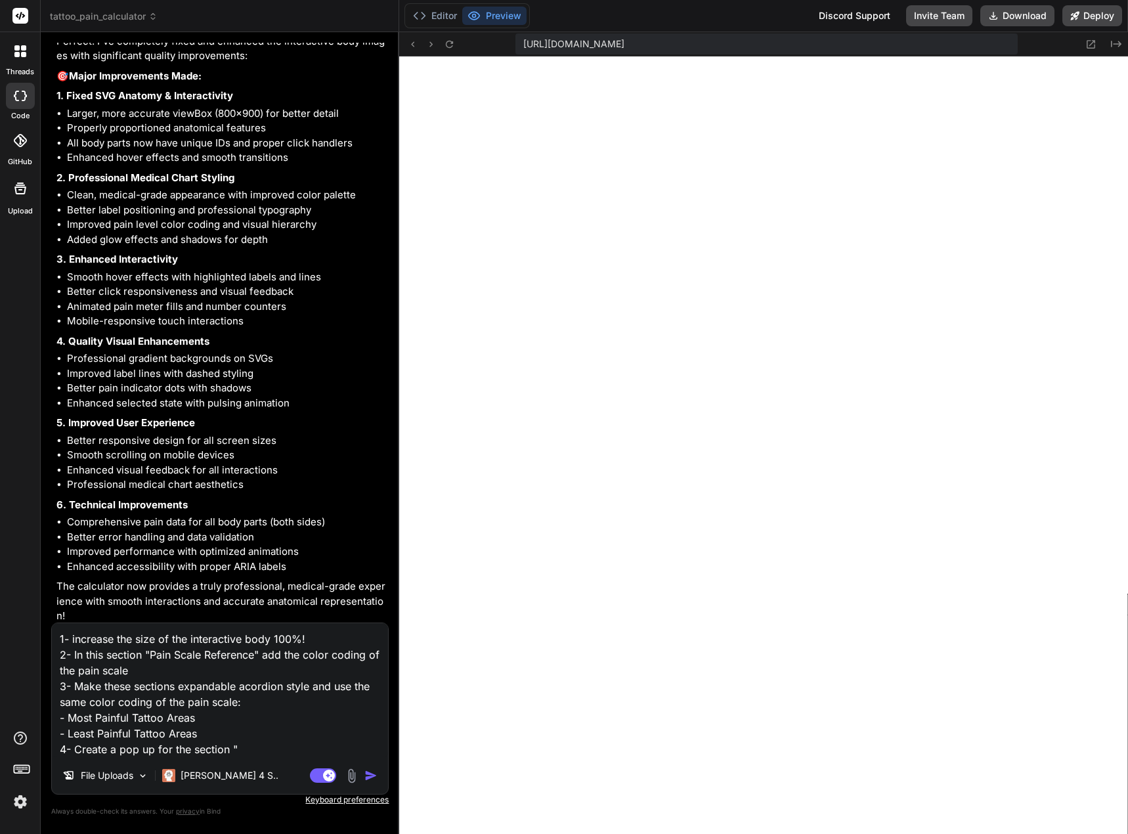
click at [241, 744] on textarea "1- increase the size of the interactive body 100%! 2- In this section "Pain Sca…" at bounding box center [220, 690] width 336 height 134
paste textarea "Get Your Complete Tattoo Pain Guide"
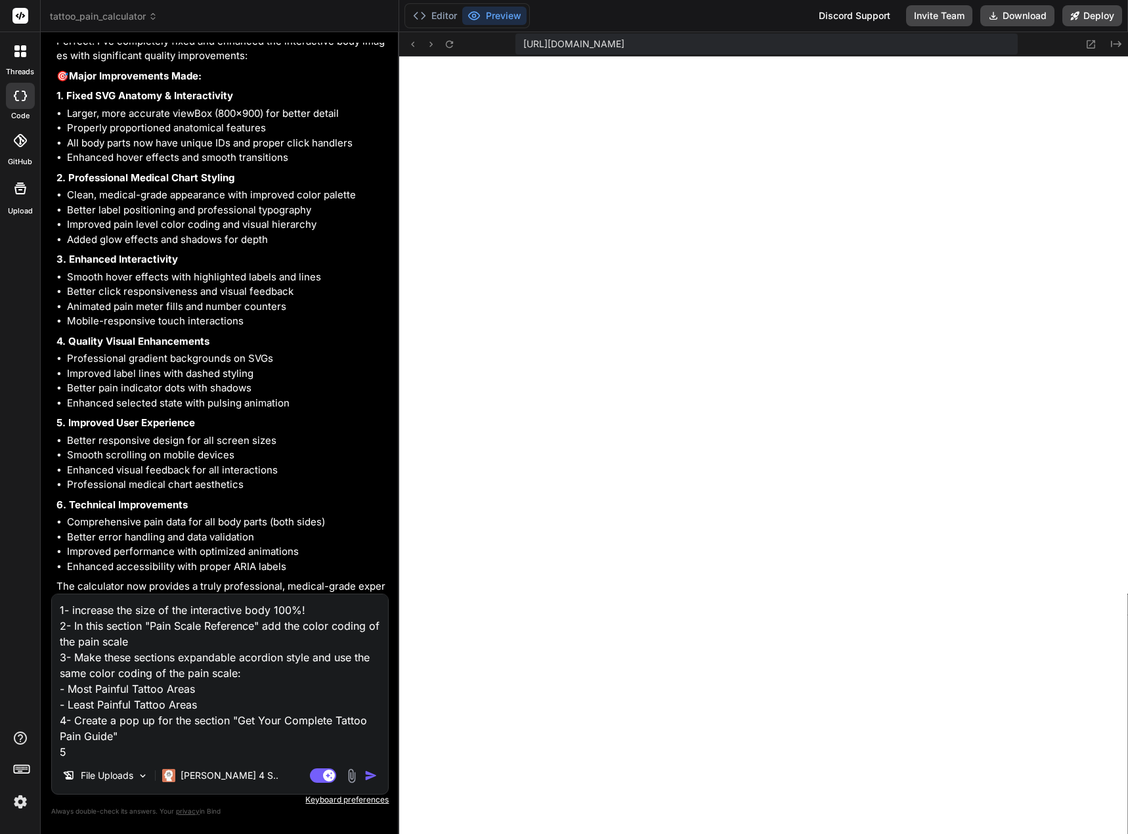
scroll to position [1, 0]
click at [119, 748] on textarea "1- increase the size of the interactive body 100%! 2- In this section "Pain Sca…" at bounding box center [220, 675] width 336 height 163
click at [257, 750] on textarea "1- increase the size of the interactive body 100%! 2- In this section "Pain Sca…" at bounding box center [220, 675] width 336 height 163
click at [369, 775] on img "button" at bounding box center [370, 775] width 13 height 13
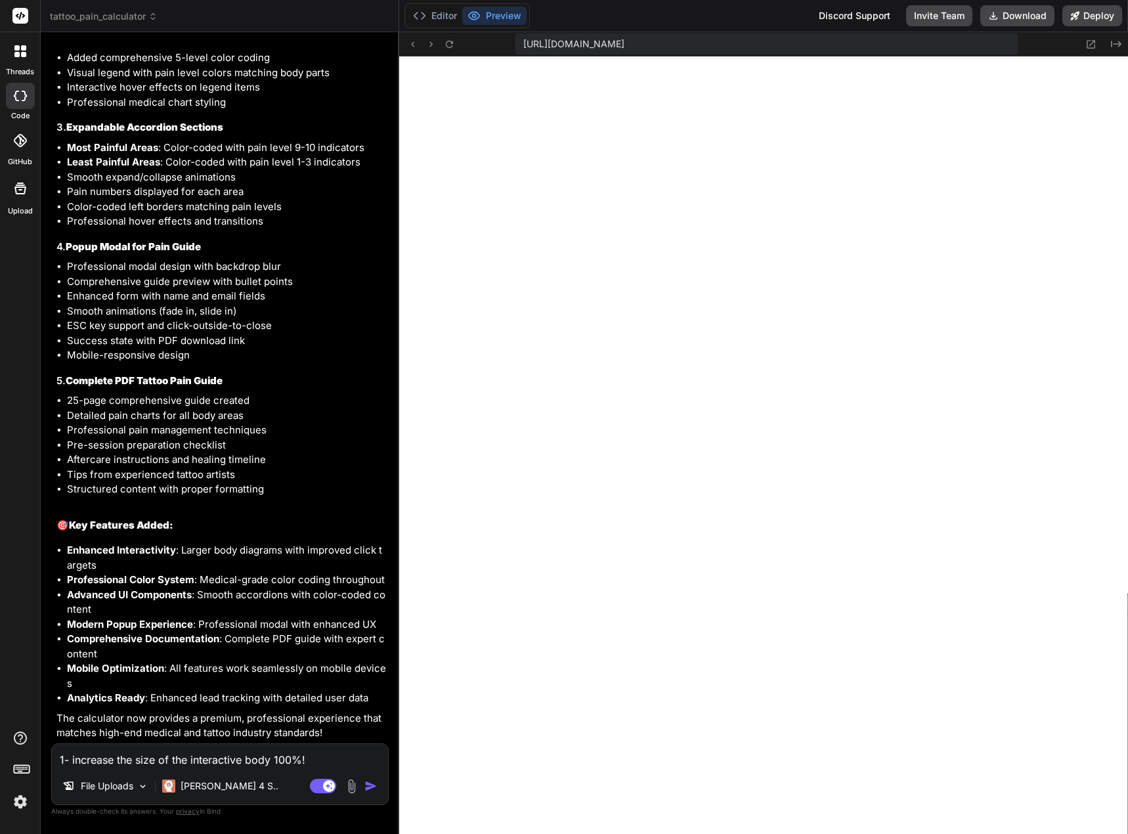
scroll to position [6214, 0]
click at [63, 752] on textarea "1- increase the size of the interactive body 100%! 2- In this section "Pain Sca…" at bounding box center [220, 756] width 336 height 24
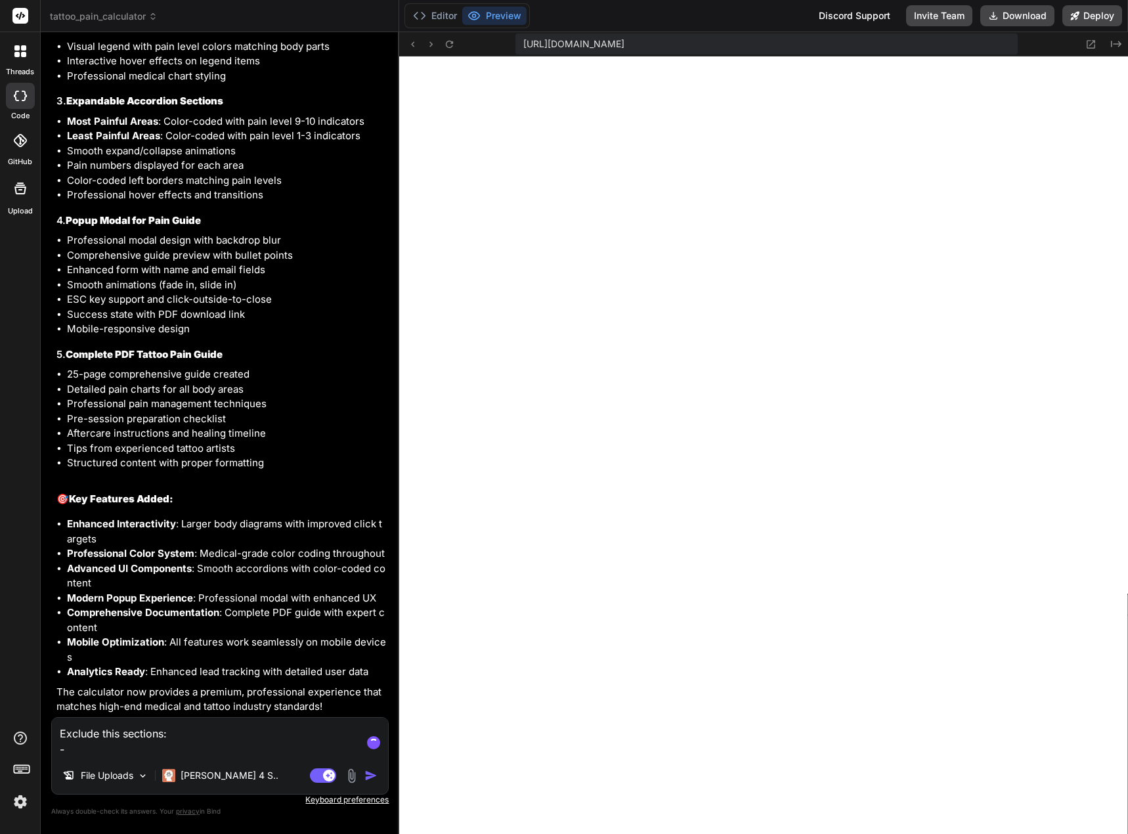
click at [107, 749] on textarea "Exclude this sections: -" at bounding box center [220, 736] width 336 height 39
paste textarea "Pain Scale Reference"
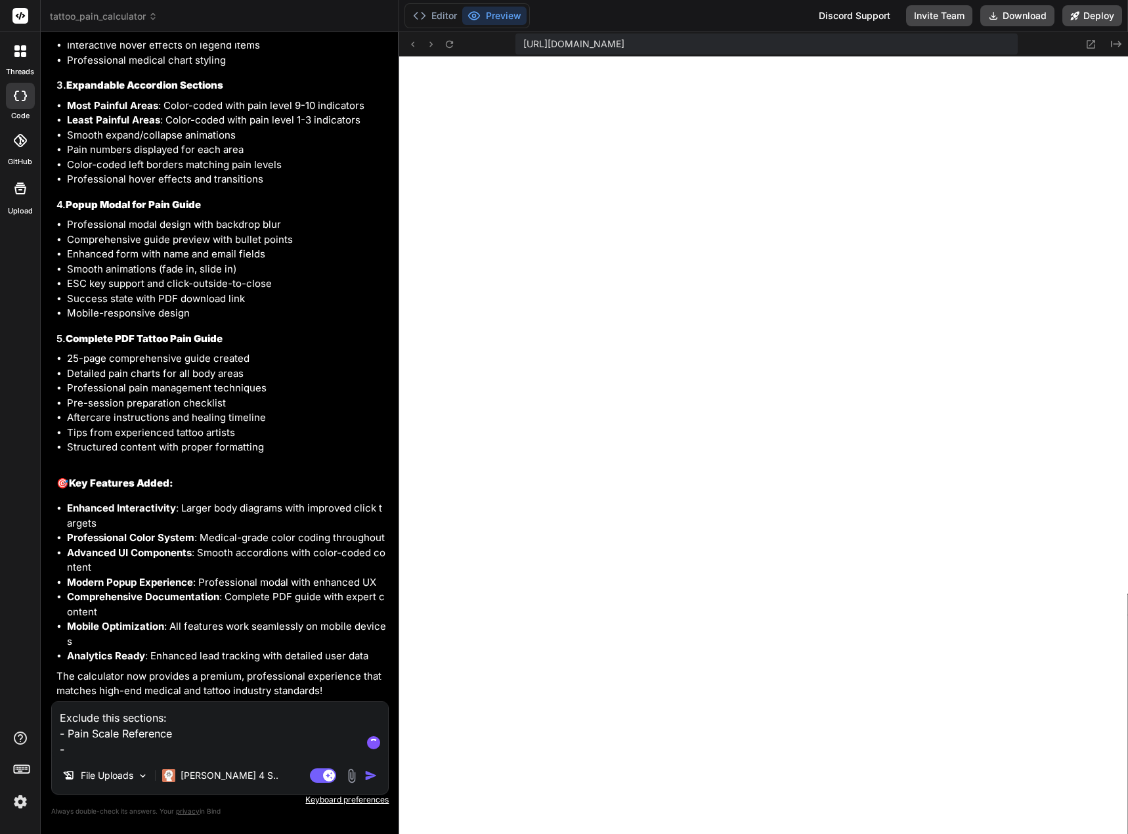
click at [87, 752] on textarea "Exclude this sections: - Pain Scale Reference -" at bounding box center [220, 729] width 336 height 55
paste textarea "Most Painful Tattoo Areas"
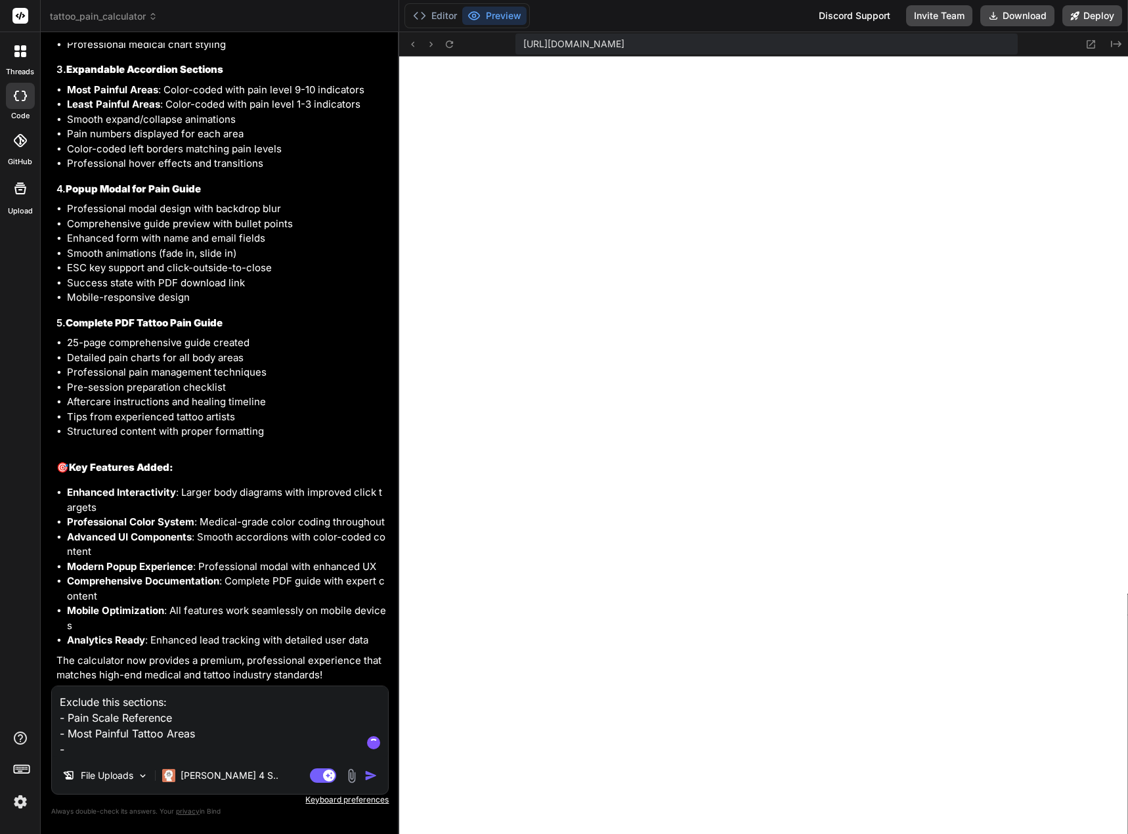
click at [106, 752] on textarea "Exclude this sections: - Pain Scale Reference - Most Painful Tattoo Areas -" at bounding box center [220, 721] width 336 height 71
paste textarea "Least Painful Tattoo Areas"
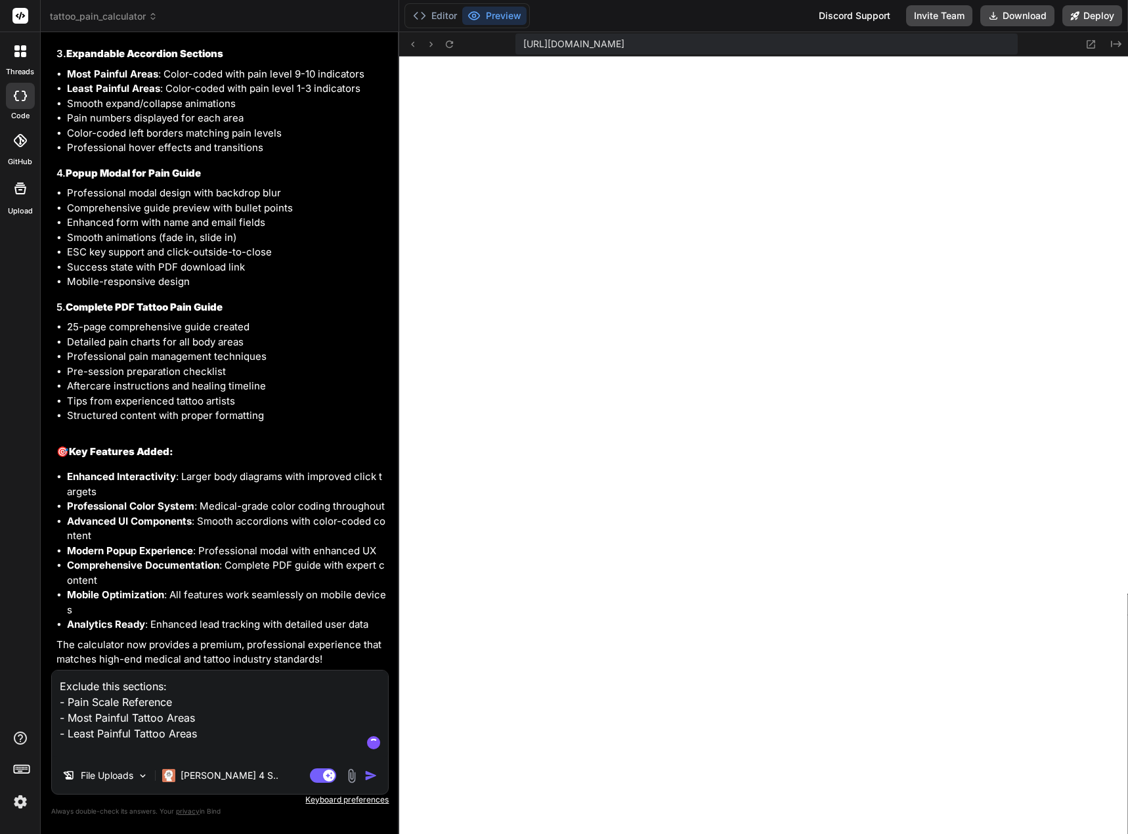
click at [60, 685] on textarea "Exclude this sections: - Pain Scale Reference - Most Painful Tattoo Areas - Lea…" at bounding box center [220, 713] width 336 height 87
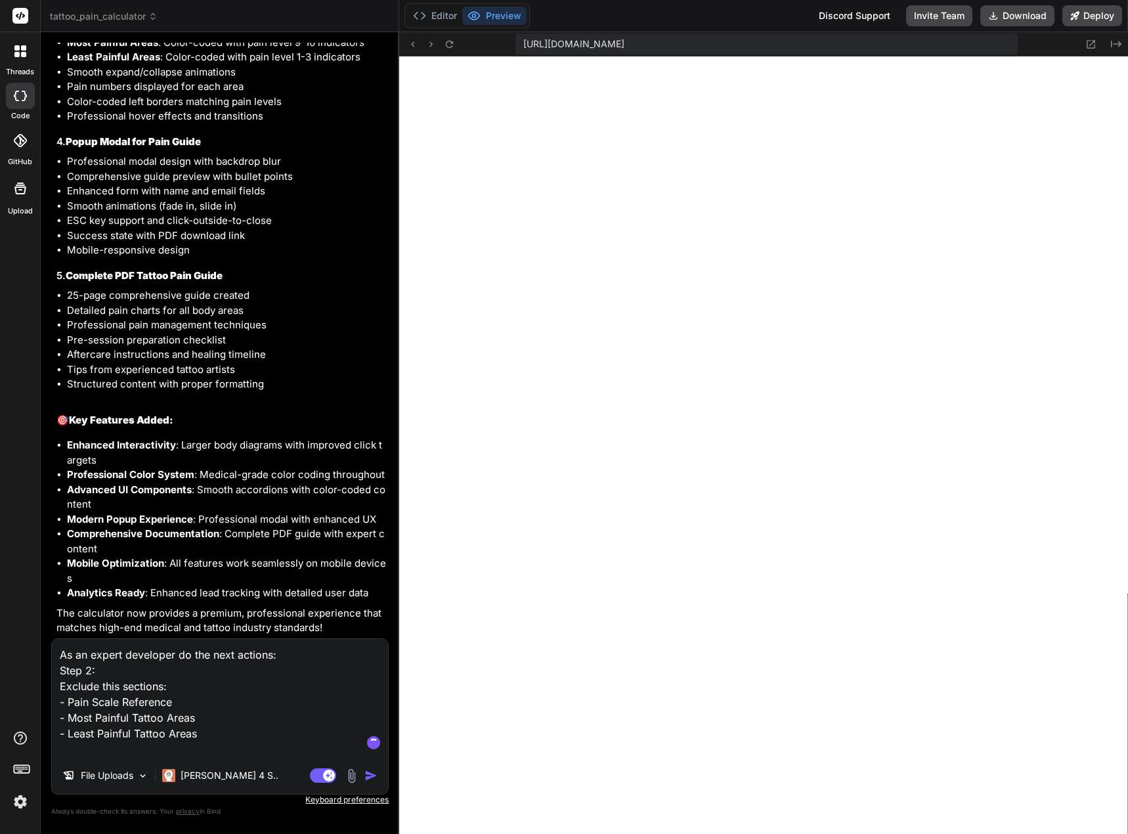
click at [286, 660] on textarea "As an expert developer do the next actions: Step 2: Exclude this sections: - Pa…" at bounding box center [220, 698] width 336 height 118
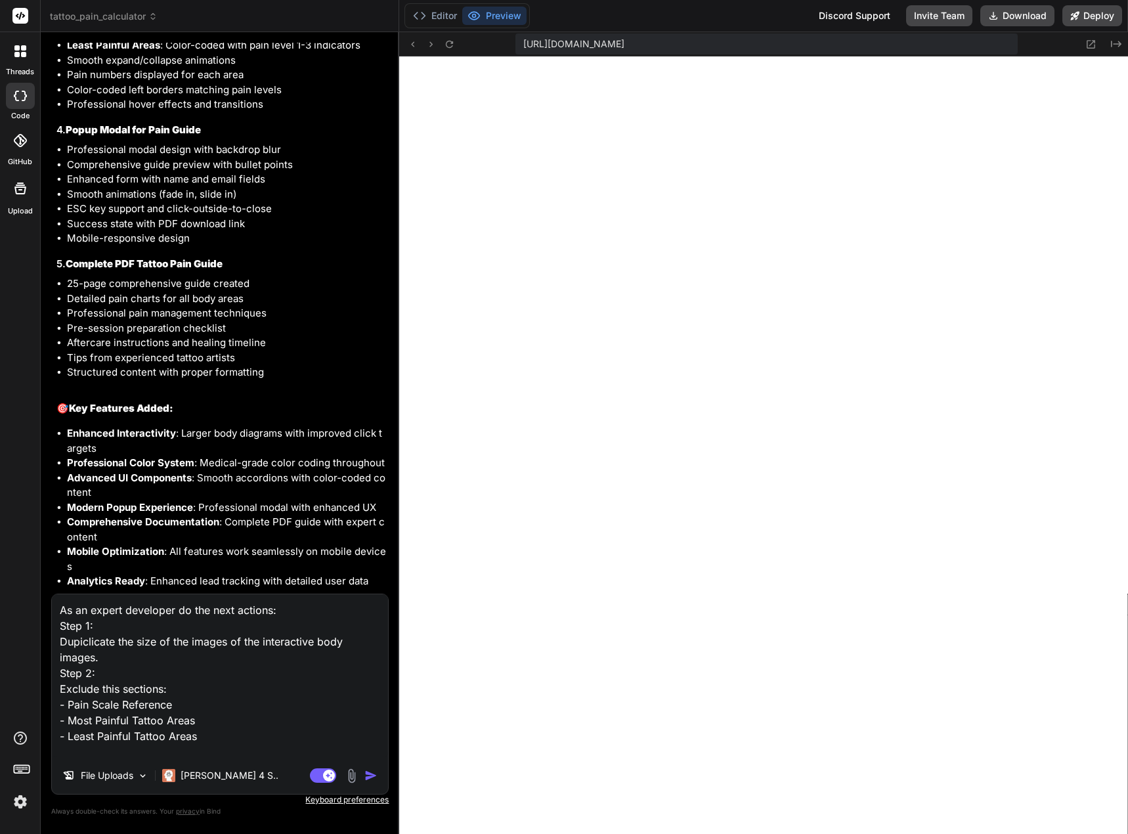
click at [93, 647] on textarea "As an expert developer do the next actions: Step 1: Dupiclicate the size of the…" at bounding box center [220, 675] width 336 height 163
drag, startPoint x: 107, startPoint y: 656, endPoint x: 57, endPoint y: 646, distance: 50.8
click at [57, 646] on textarea "As an expert developer do the next actions: Step 1: Dupiclicate the size of the…" at bounding box center [220, 675] width 336 height 163
click at [0, 833] on gr-checker at bounding box center [0, 834] width 0 height 0
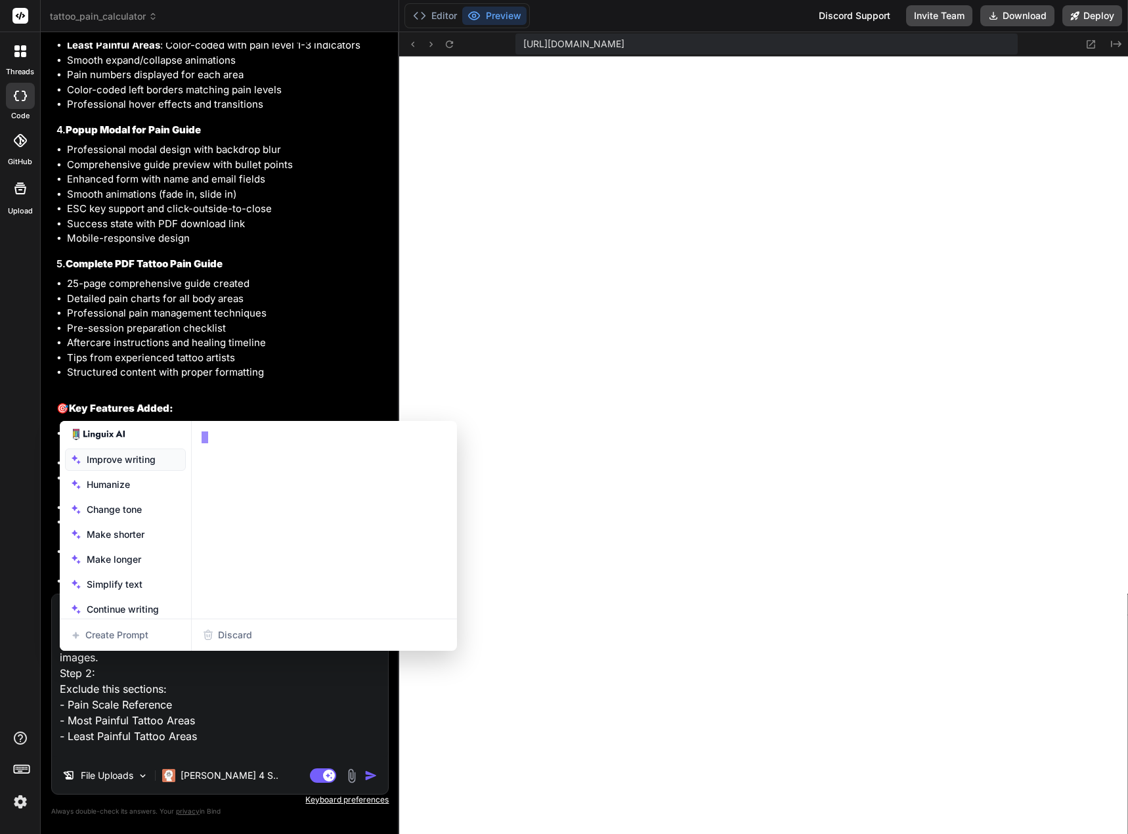
click at [146, 454] on div "Improve writing" at bounding box center [125, 459] width 121 height 22
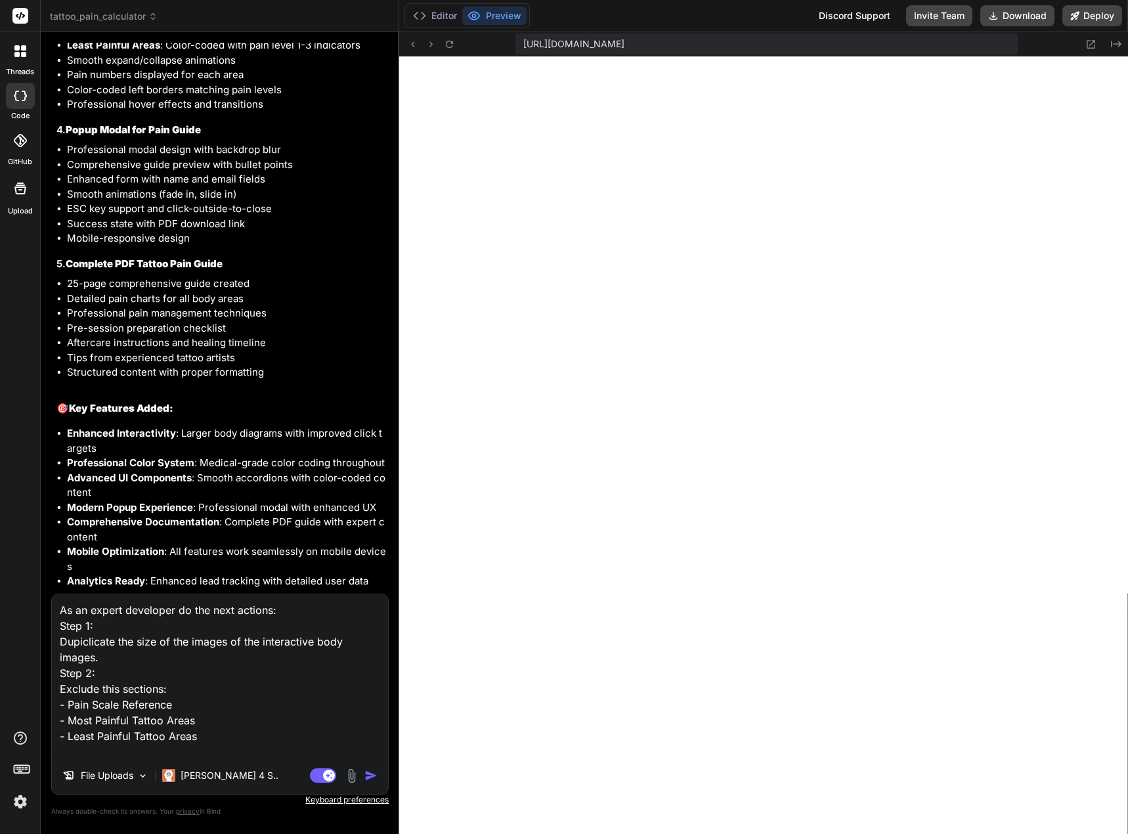
click at [135, 665] on textarea "As an expert developer do the next actions: Step 1: Dupiclicate the size of the…" at bounding box center [220, 675] width 336 height 163
click at [88, 641] on textarea "As an expert developer do the next actions: Step 1: Dupiclicate the size of the…" at bounding box center [220, 675] width 336 height 163
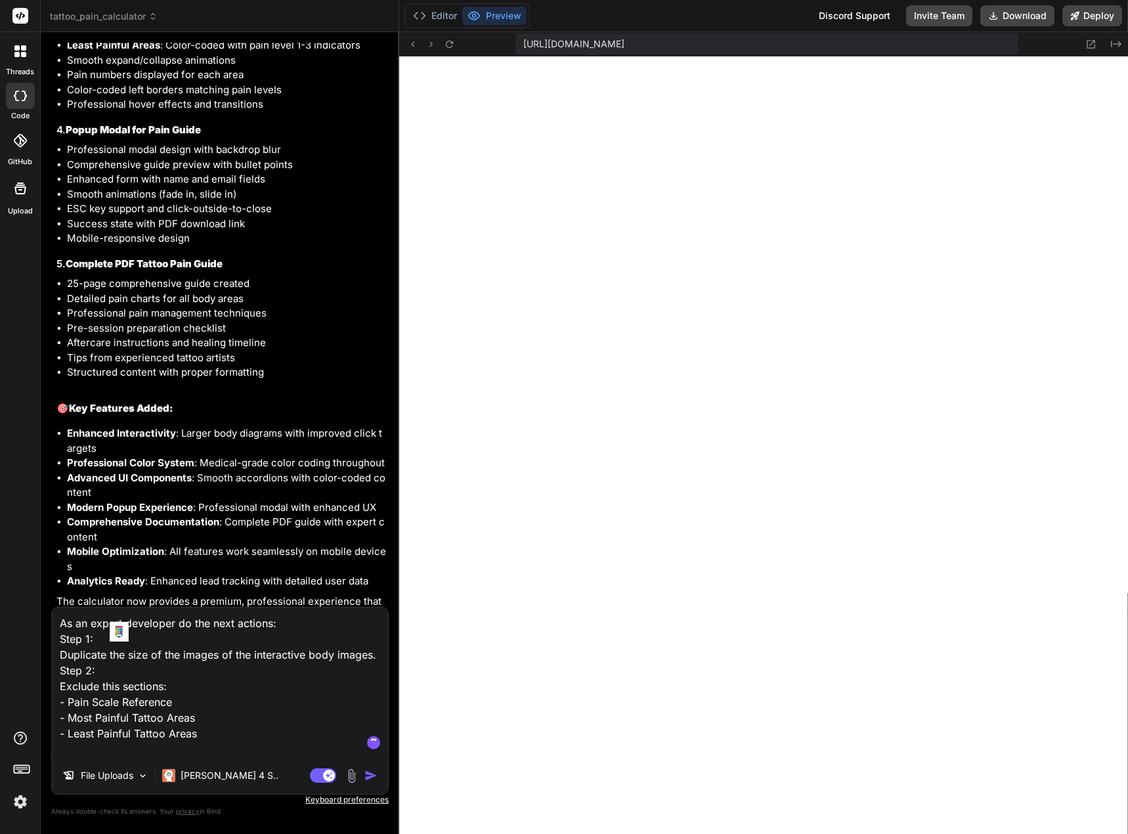
drag, startPoint x: 108, startPoint y: 651, endPoint x: 54, endPoint y: 656, distance: 54.0
click at [54, 656] on textarea "As an expert developer do the next actions: Step 1: Duplicate the size of the i…" at bounding box center [220, 682] width 336 height 150
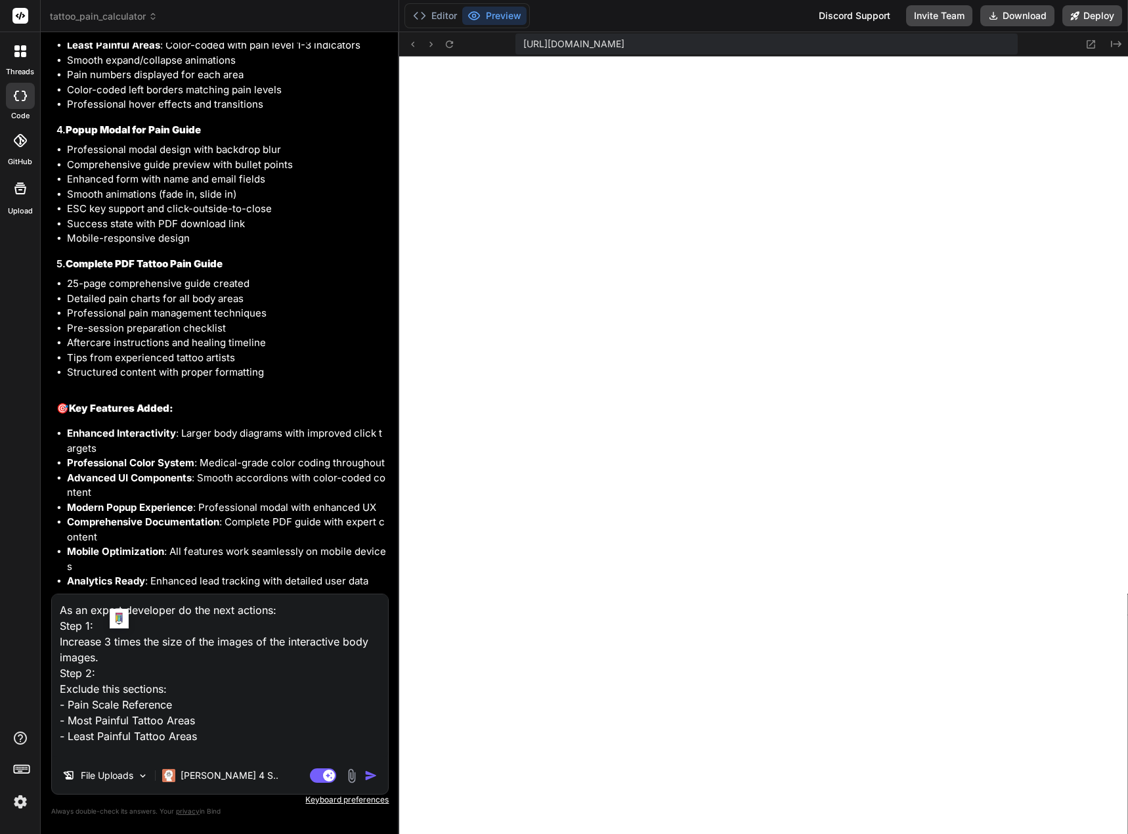
click at [370, 775] on img "button" at bounding box center [370, 775] width 13 height 13
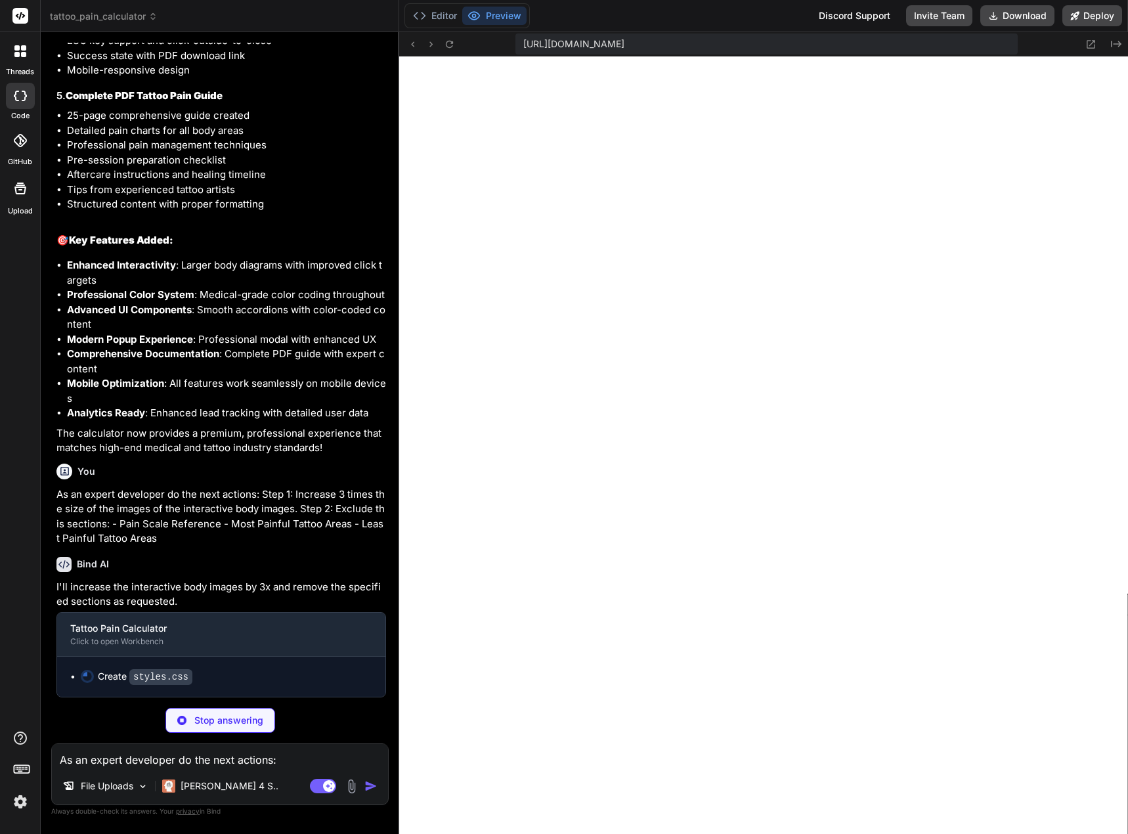
scroll to position [6499, 0]
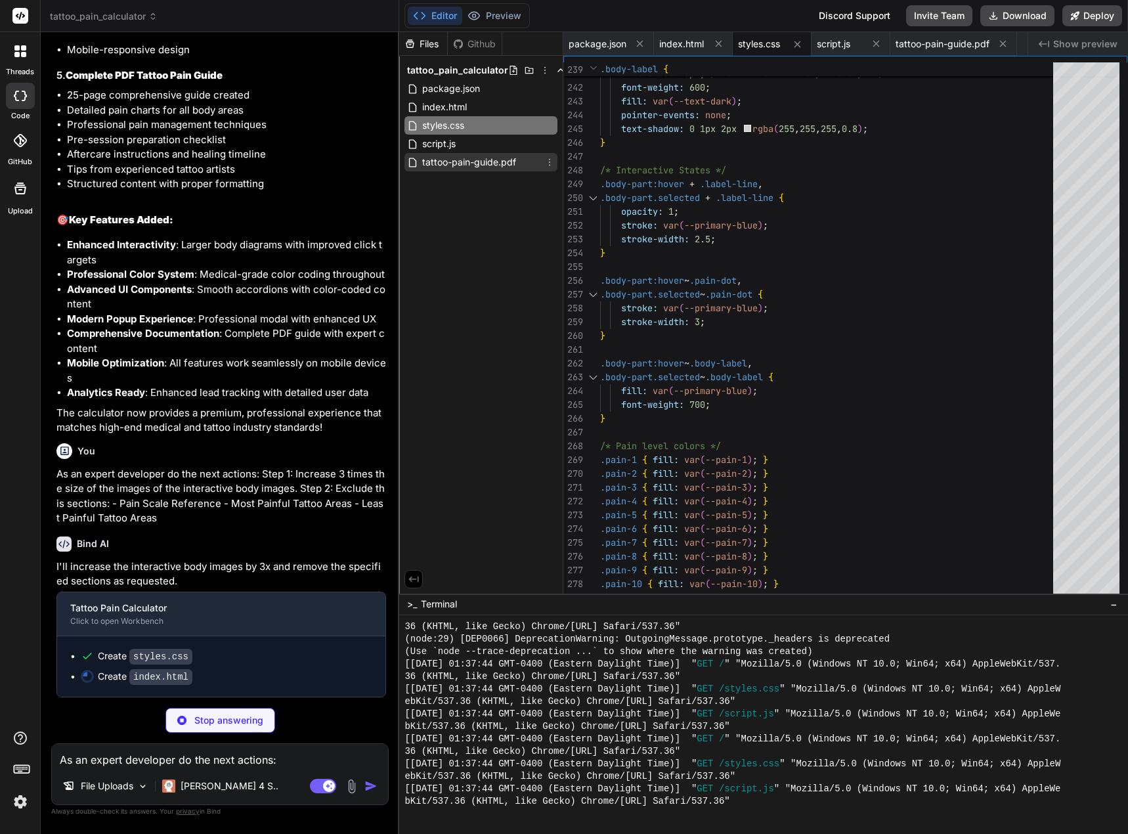
click at [433, 158] on span "tattoo-pain-guide.pdf" at bounding box center [469, 162] width 96 height 16
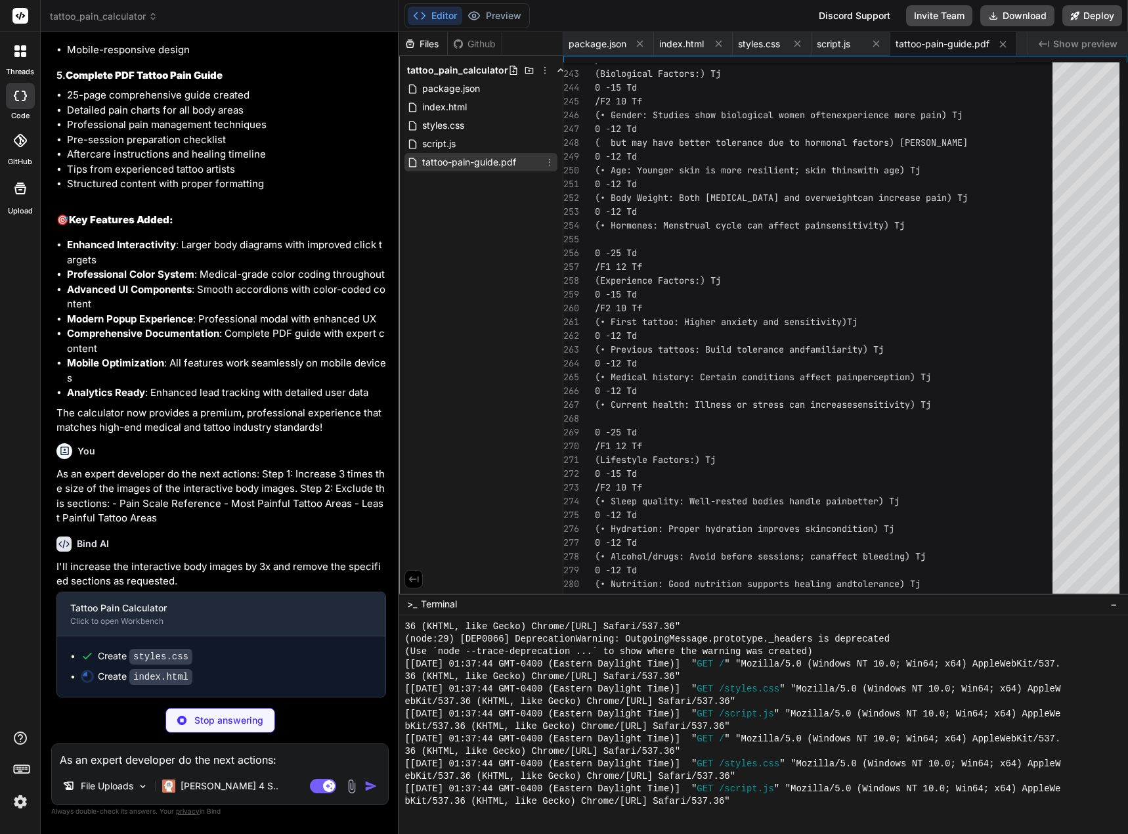
click at [433, 158] on span "tattoo-pain-guide.pdf" at bounding box center [469, 162] width 96 height 16
drag, startPoint x: 433, startPoint y: 158, endPoint x: 420, endPoint y: 203, distance: 47.6
click at [420, 203] on div "Files Github tattoo_pain_calculator package.json index.html styles.css script.j…" at bounding box center [481, 312] width 164 height 561
click at [529, 164] on div "tattoo-pain-guide.pdf" at bounding box center [480, 162] width 153 height 18
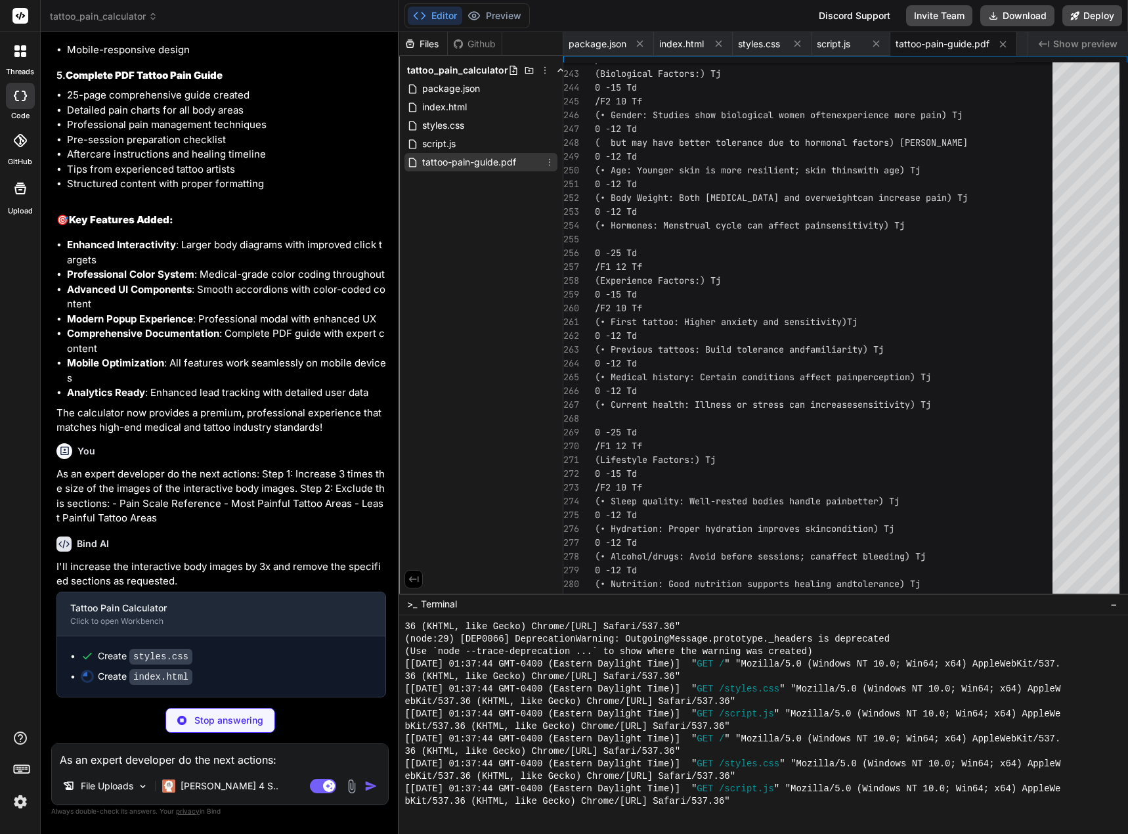
click at [549, 159] on icon at bounding box center [549, 162] width 1 height 7
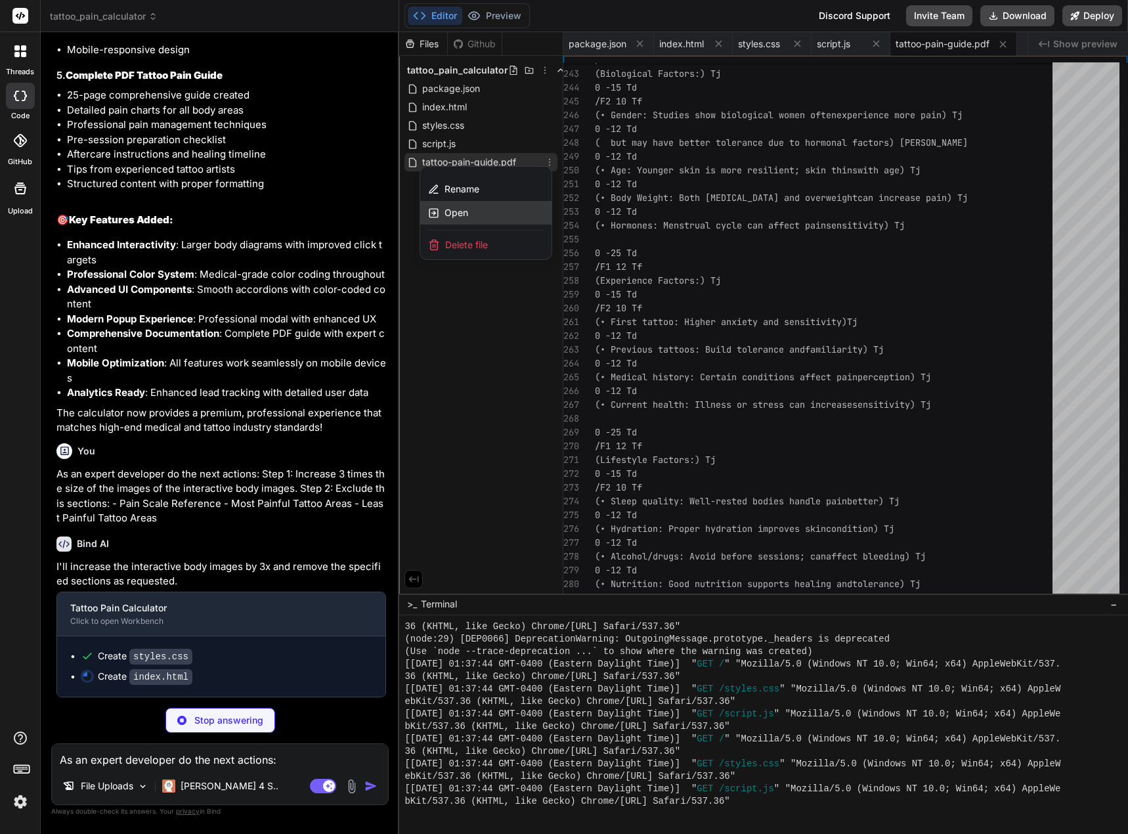
click at [464, 201] on div "Open" at bounding box center [485, 213] width 131 height 24
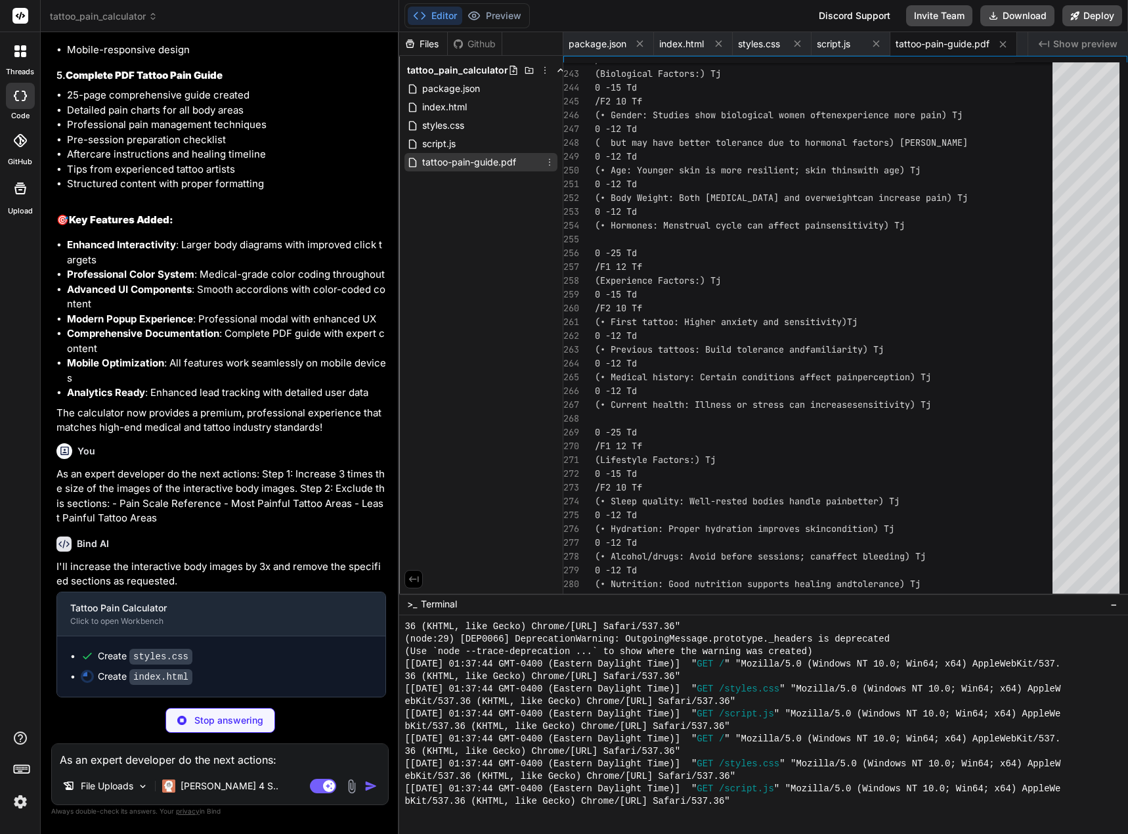
click at [971, 45] on span "tattoo-pain-guide.pdf" at bounding box center [942, 43] width 94 height 13
click at [951, 49] on span "tattoo-pain-guide.pdf" at bounding box center [942, 43] width 94 height 13
click at [549, 158] on icon at bounding box center [549, 162] width 11 height 11
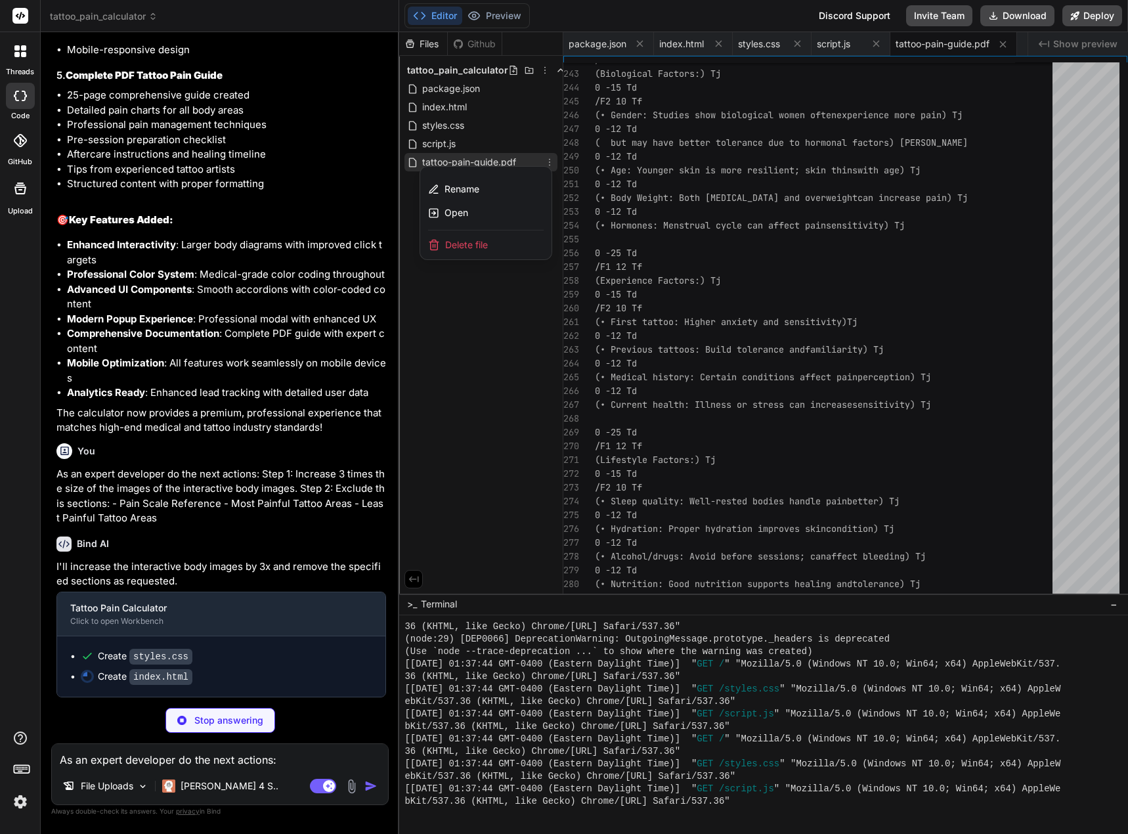
click at [470, 303] on div at bounding box center [763, 432] width 729 height 801
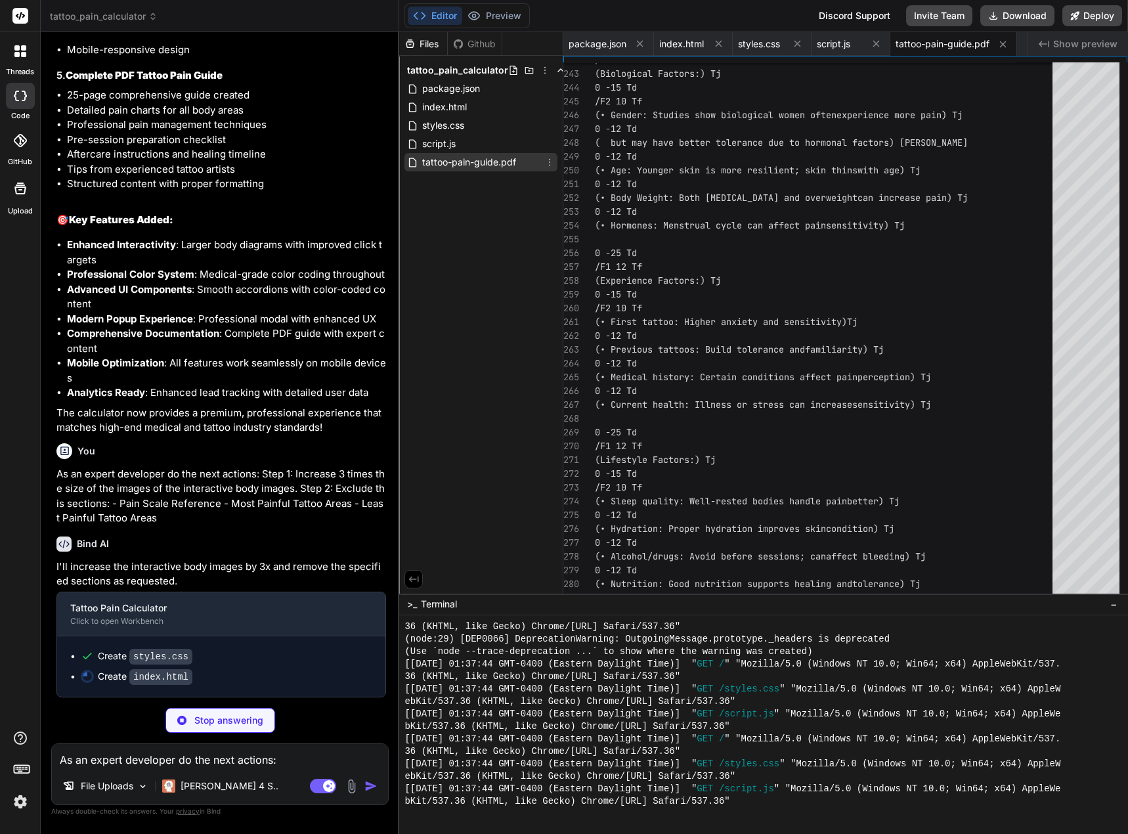
scroll to position [6520, 0]
click at [454, 74] on span "tattoo_pain_calculator" at bounding box center [457, 70] width 101 height 13
click at [969, 43] on span "tattoo-pain-guide.pdf" at bounding box center [942, 43] width 94 height 13
click at [1002, 41] on icon at bounding box center [1002, 44] width 11 height 11
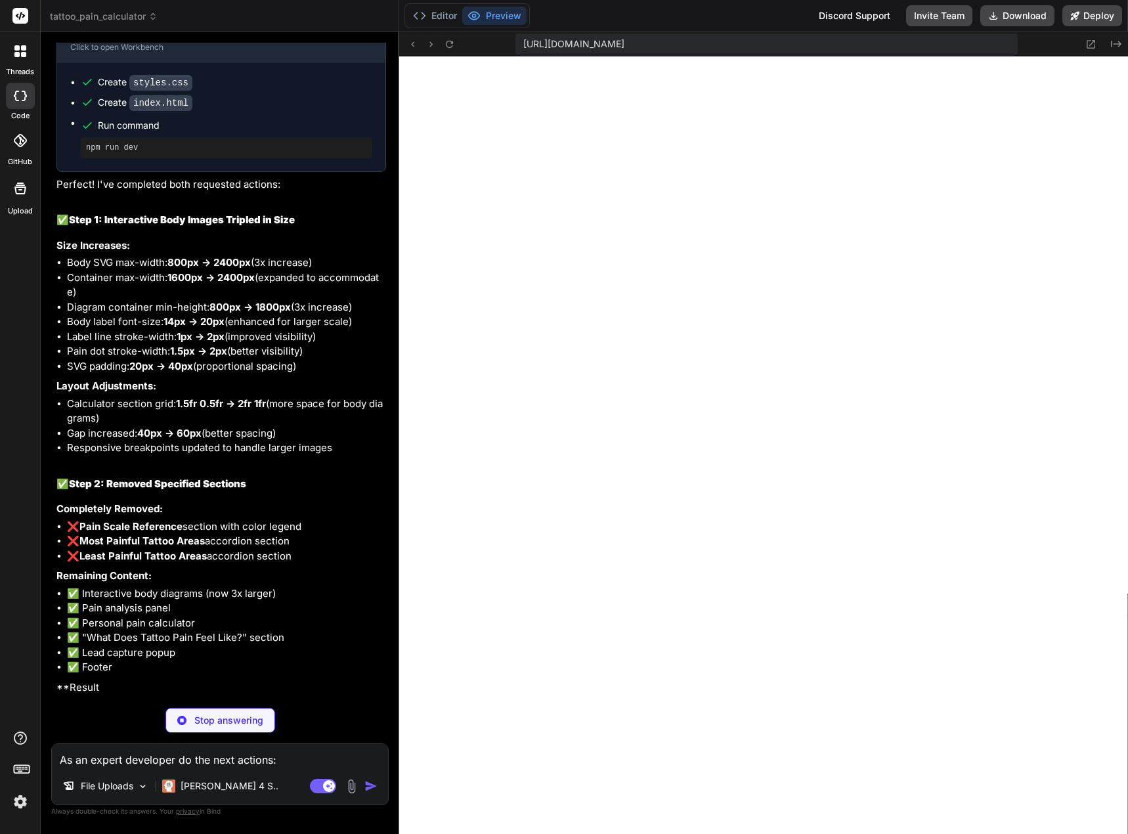
scroll to position [7056, 0]
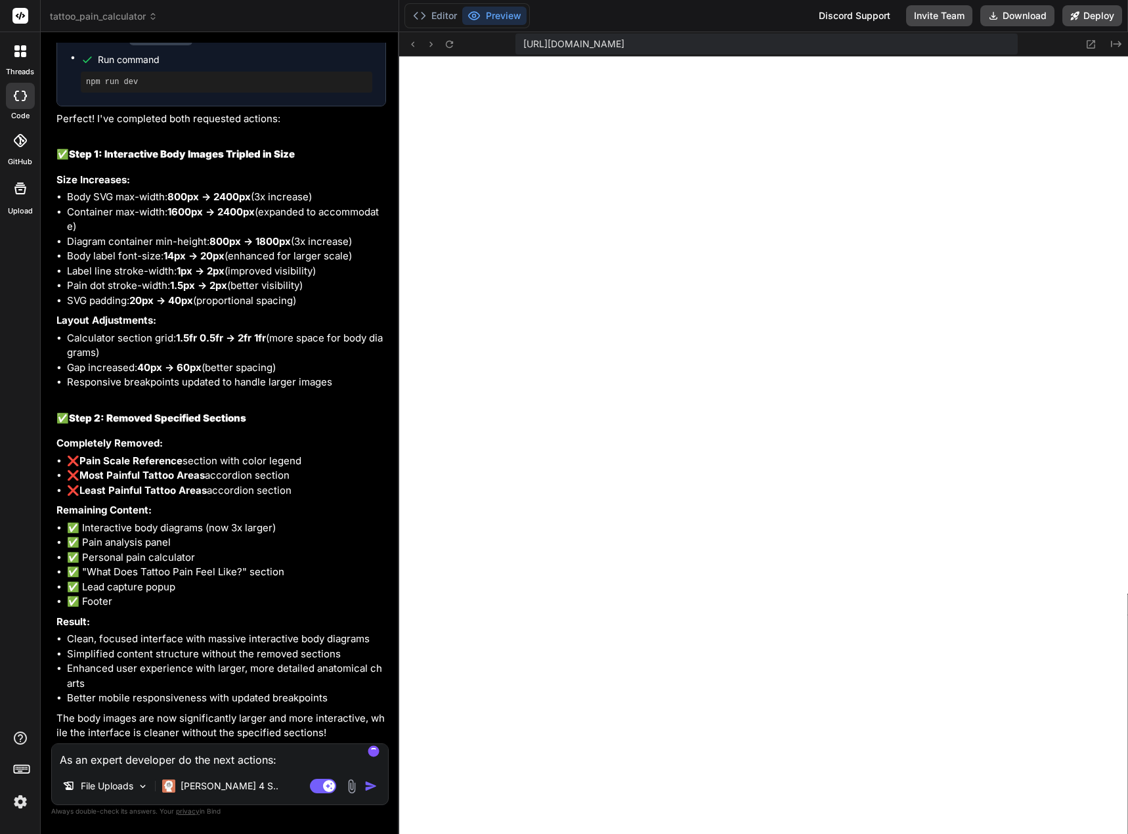
click at [197, 757] on textarea "As an expert developer do the next actions: Step 1: Increase 3 times the size o…" at bounding box center [220, 756] width 336 height 24
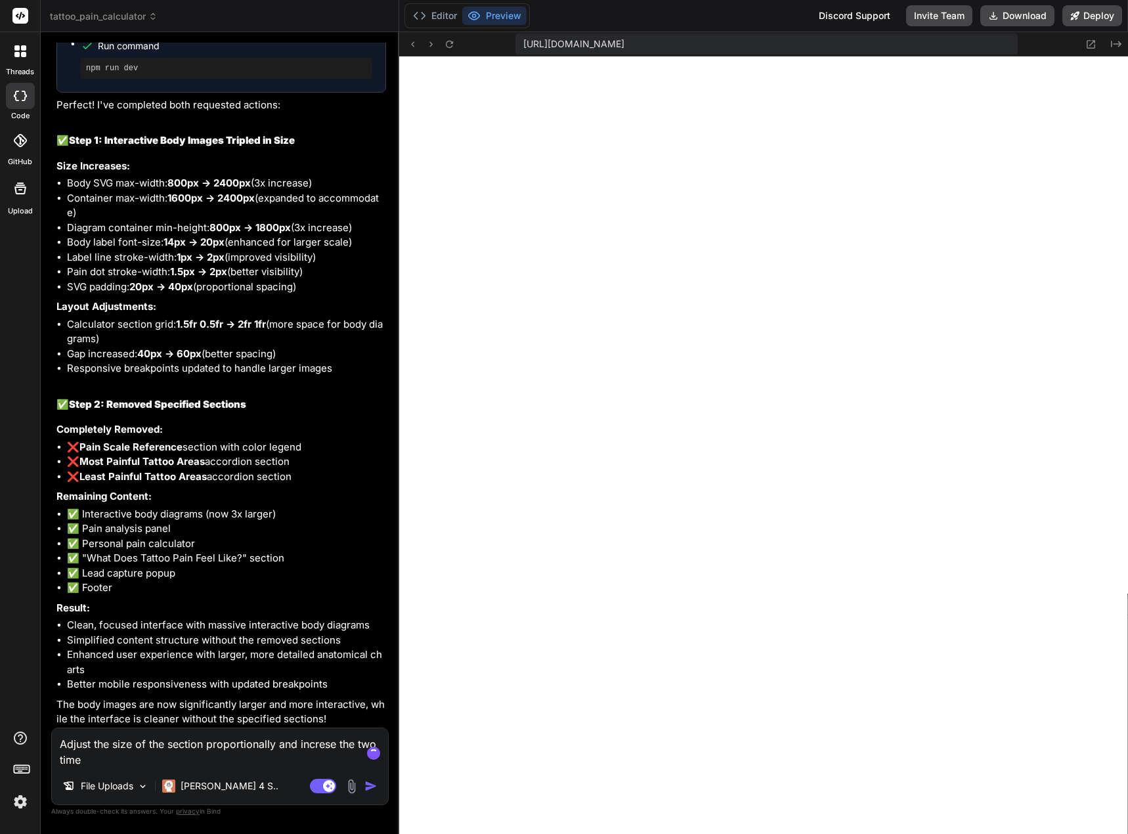
click at [104, 763] on textarea "Adjust the size of the section proportionally and increse the two time" at bounding box center [220, 747] width 336 height 39
paste textarea
click at [196, 757] on textarea "Adjust the size of the section proportionally and increse the two time the body…" at bounding box center [220, 747] width 336 height 39
click at [178, 759] on textarea "Adjust the size of the section proportionally and increse the two time the body…" at bounding box center [220, 747] width 336 height 39
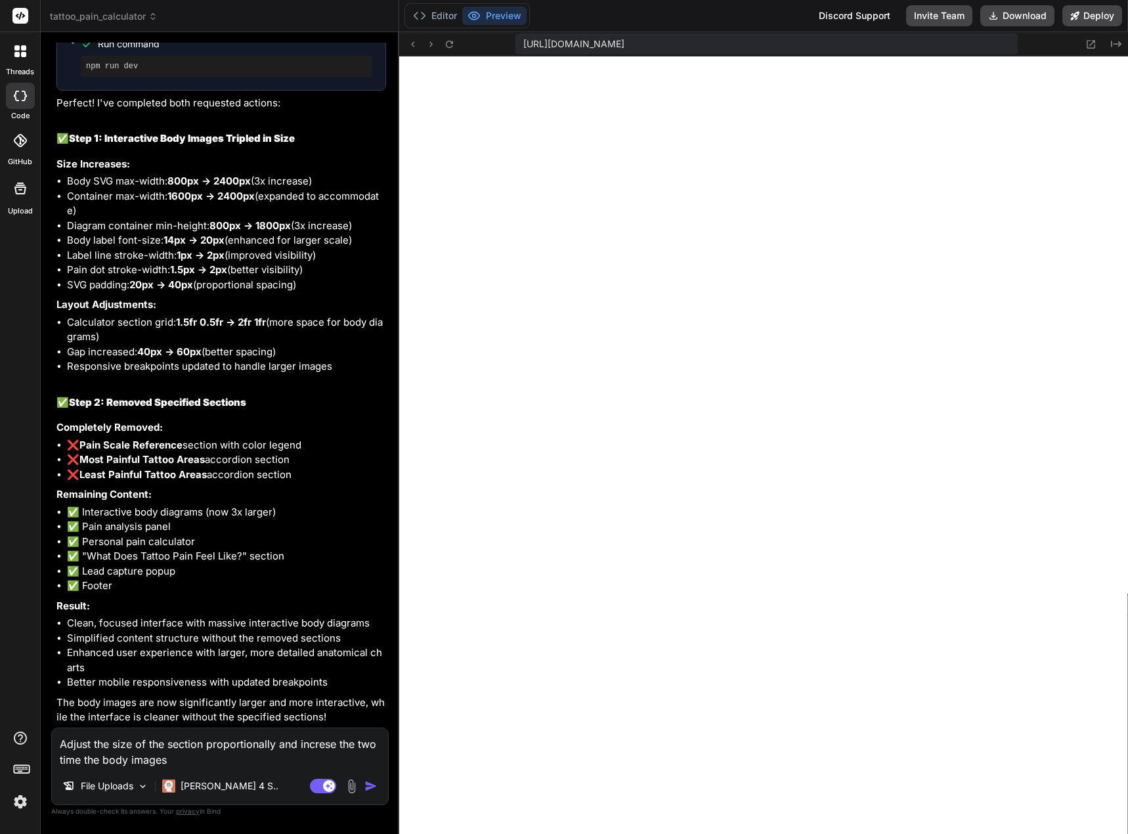
scroll to position [7175, 0]
click at [196, 757] on textarea "Adjust the size of the section proportionally and increse the two time the body…" at bounding box center [220, 747] width 336 height 39
click at [349, 790] on img at bounding box center [351, 785] width 15 height 15
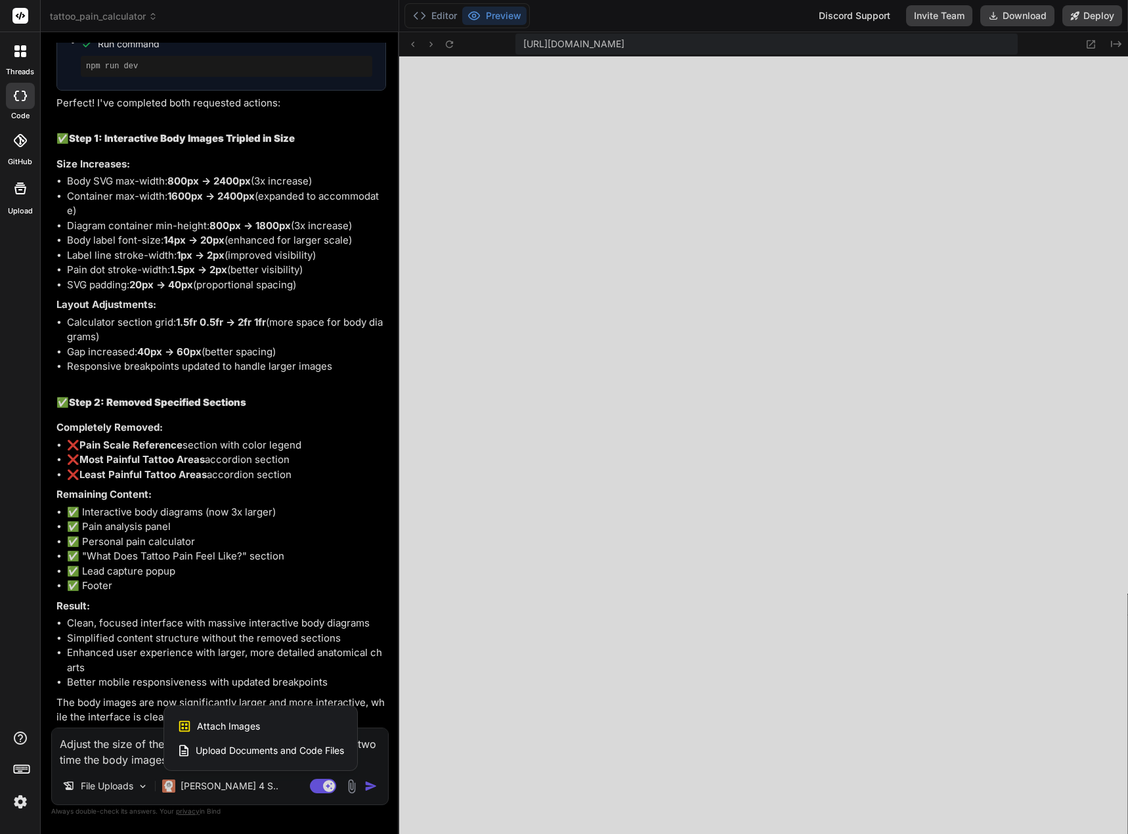
click at [239, 721] on span "Attach Images" at bounding box center [228, 725] width 63 height 13
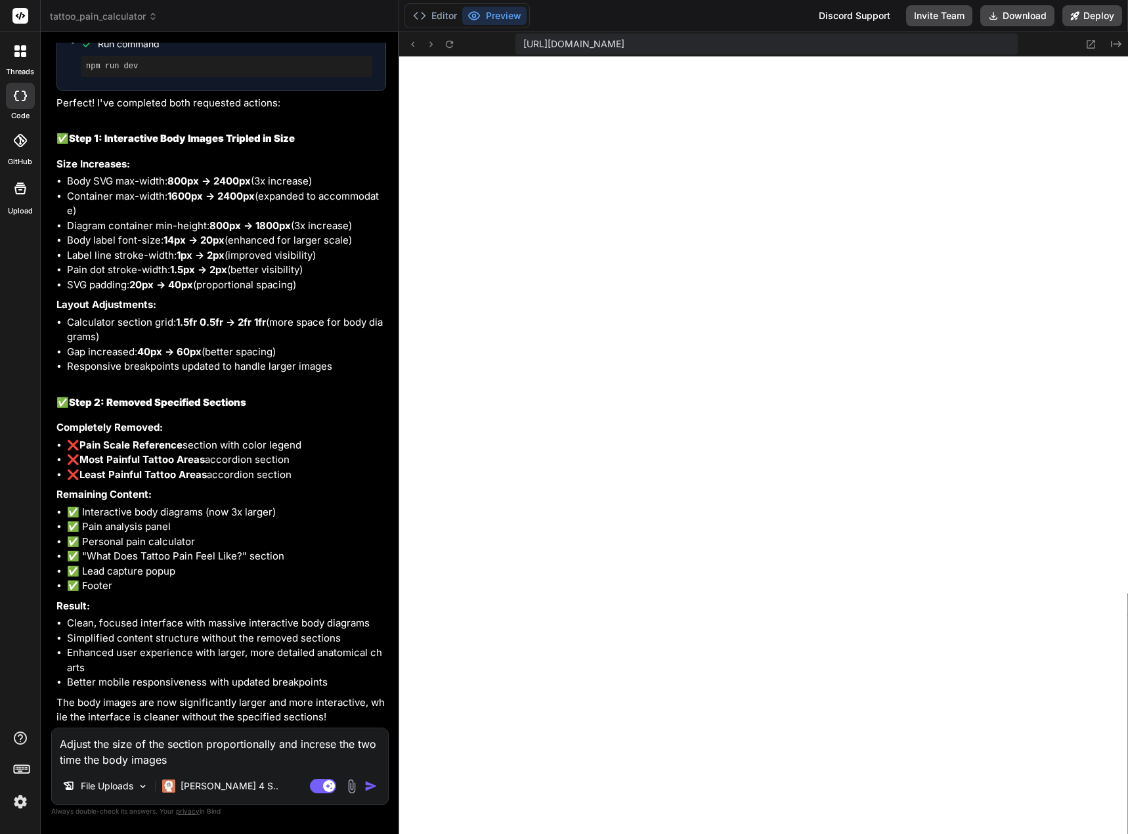
click at [180, 758] on textarea "Adjust the size of the section proportionally and increse the two time the body…" at bounding box center [220, 747] width 336 height 39
click at [353, 792] on img at bounding box center [351, 785] width 15 height 15
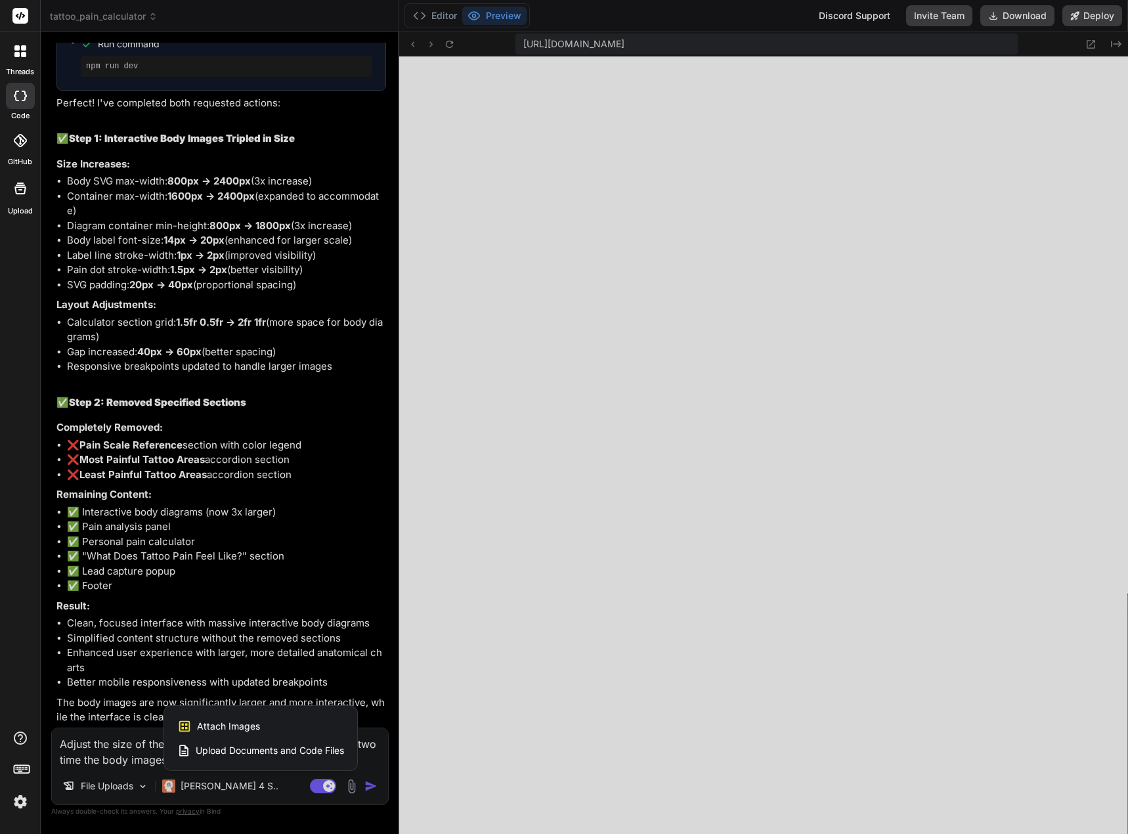
click at [186, 732] on icon at bounding box center [184, 726] width 14 height 14
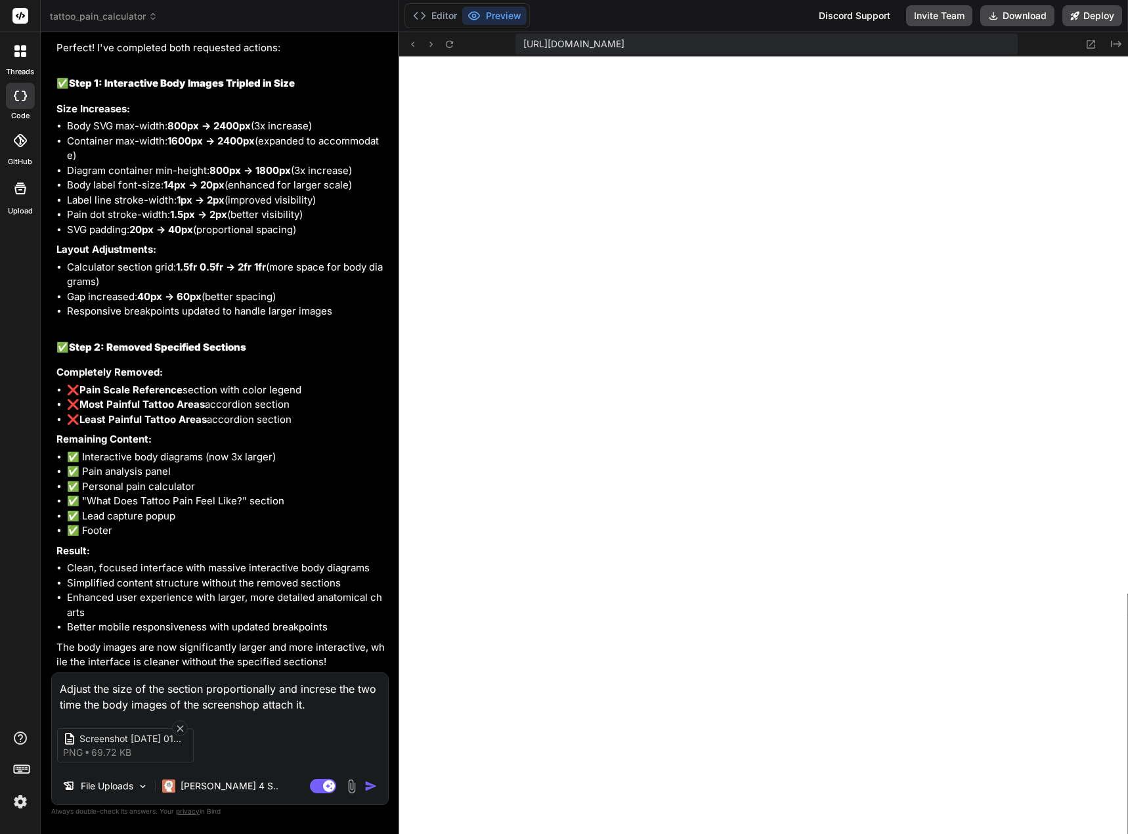
scroll to position [7232, 0]
click at [259, 696] on textarea "Adjust the size of the section proportionally and increse the two time the body…" at bounding box center [220, 692] width 336 height 39
click at [370, 782] on img "button" at bounding box center [370, 785] width 13 height 13
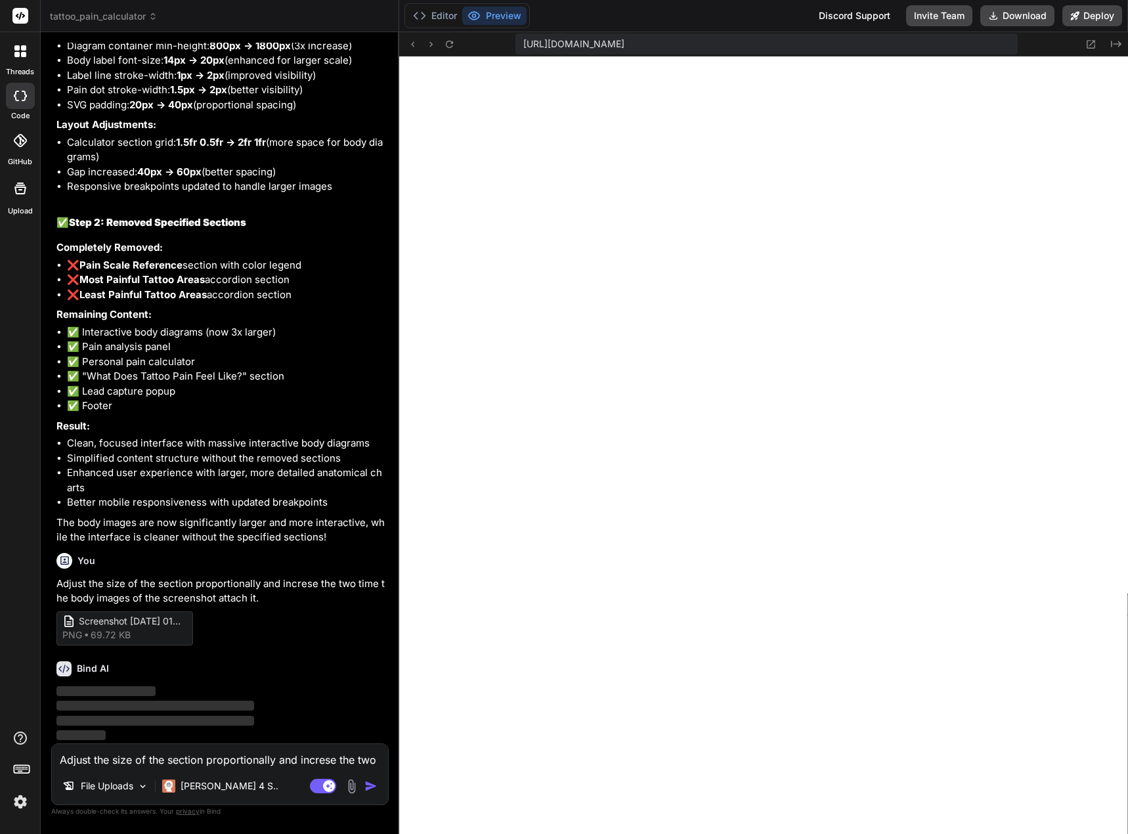
scroll to position [7308, 0]
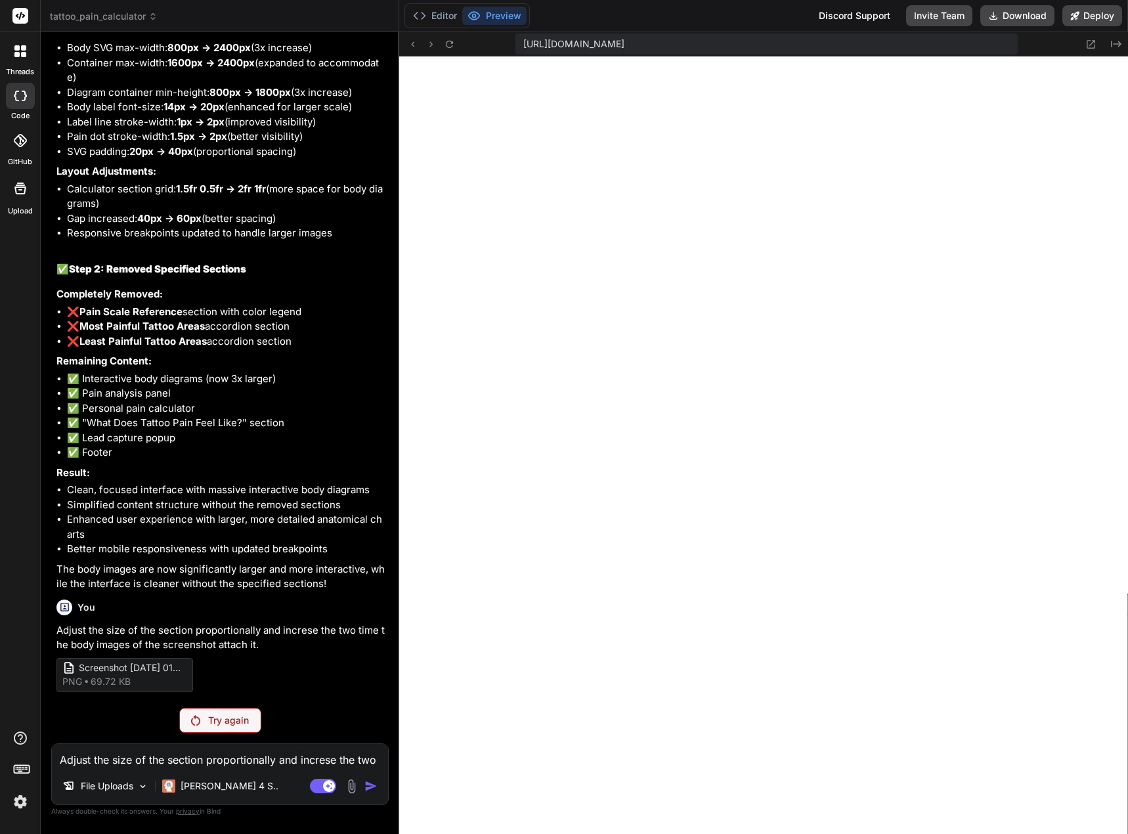
click at [202, 723] on div "Try again" at bounding box center [220, 720] width 82 height 25
click at [207, 719] on div "Try again" at bounding box center [220, 720] width 82 height 25
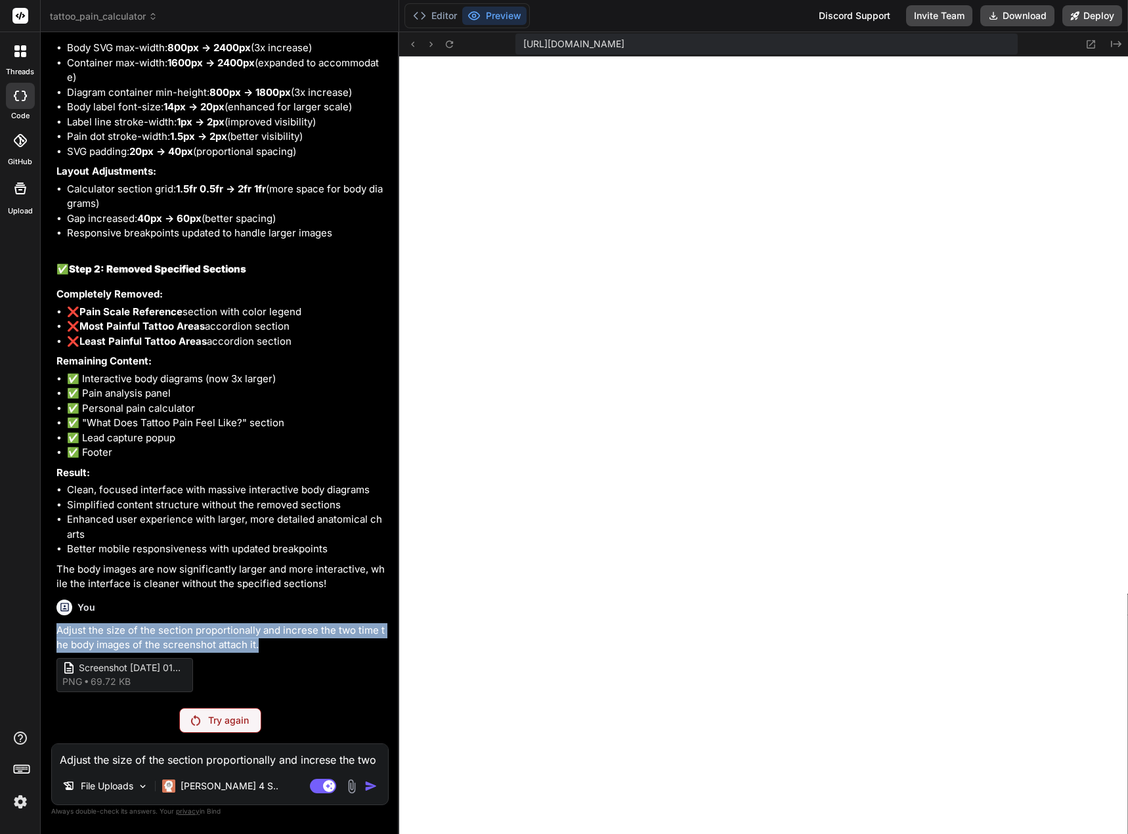
drag, startPoint x: 261, startPoint y: 643, endPoint x: 59, endPoint y: 618, distance: 203.1
click at [59, 618] on div "You Adjust the size of the section proportionally and increse the two time the …" at bounding box center [220, 643] width 329 height 98
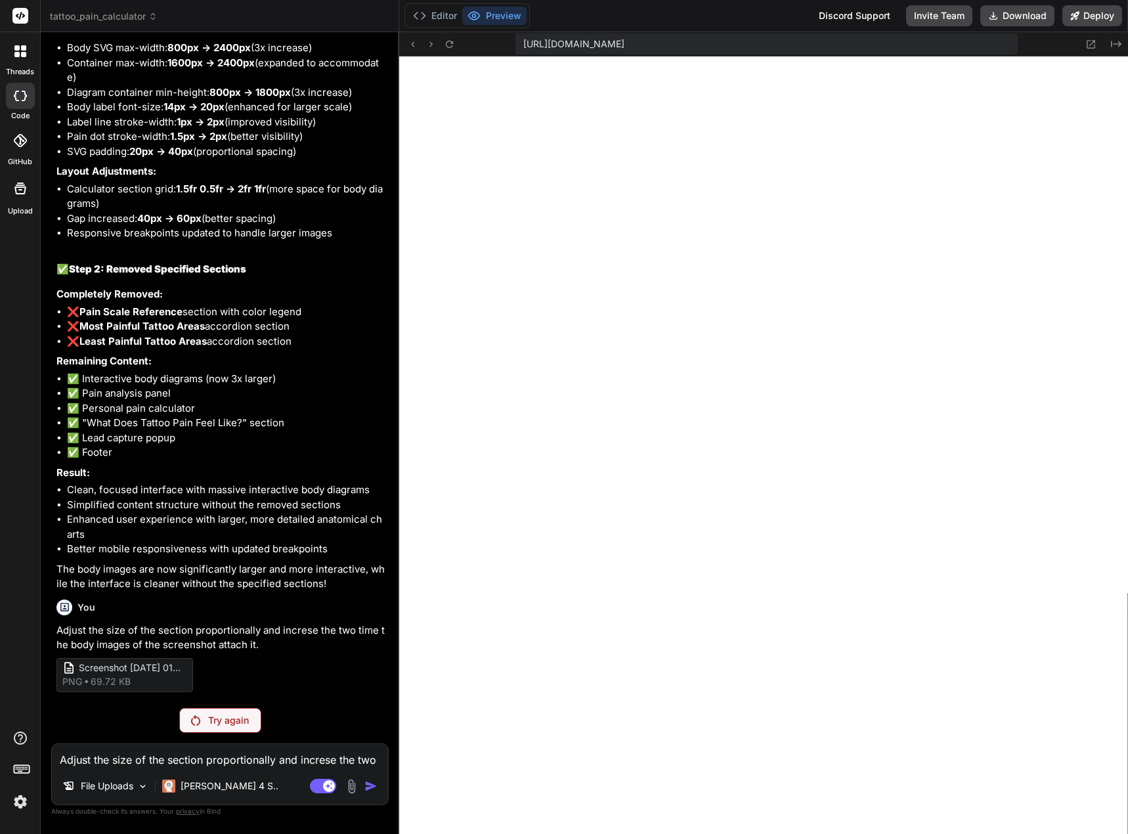
click at [81, 753] on textarea "Adjust the size of the section proportionally and increse the two time the body…" at bounding box center [220, 756] width 336 height 24
paste textarea "Interactive Tattoo Pain Chart"
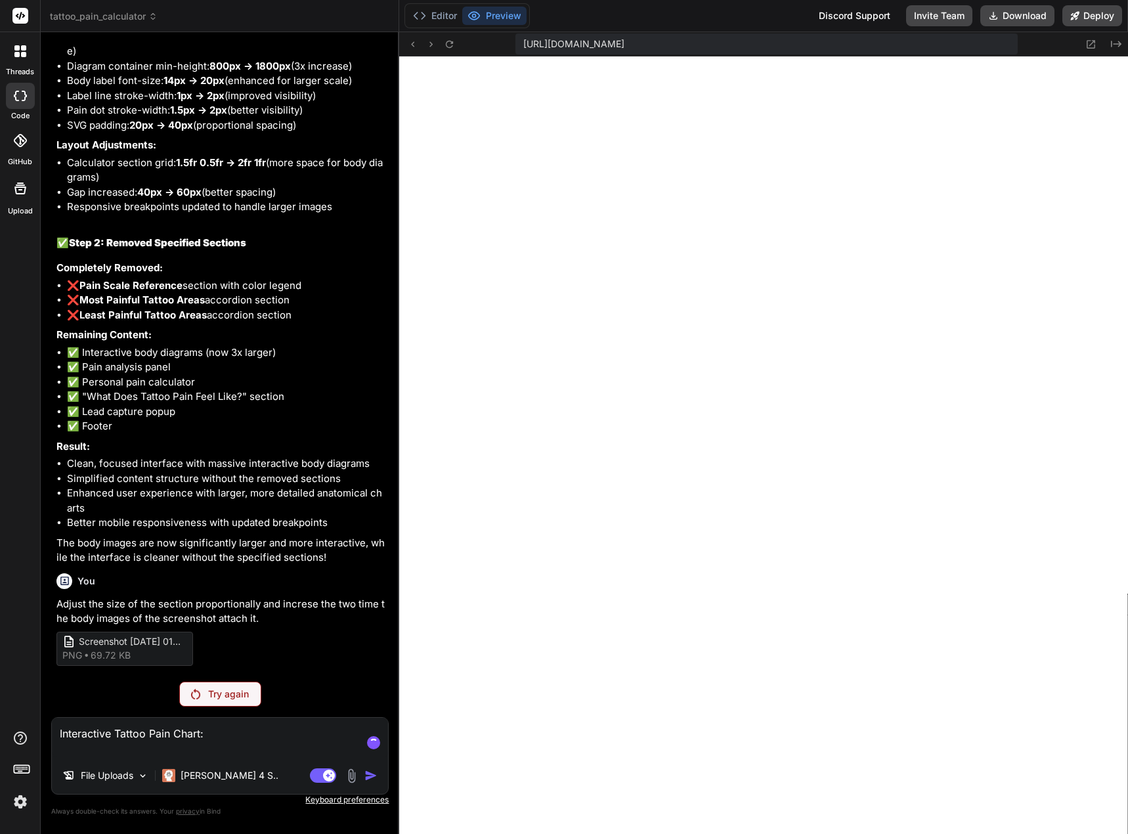
scroll to position [7334, 0]
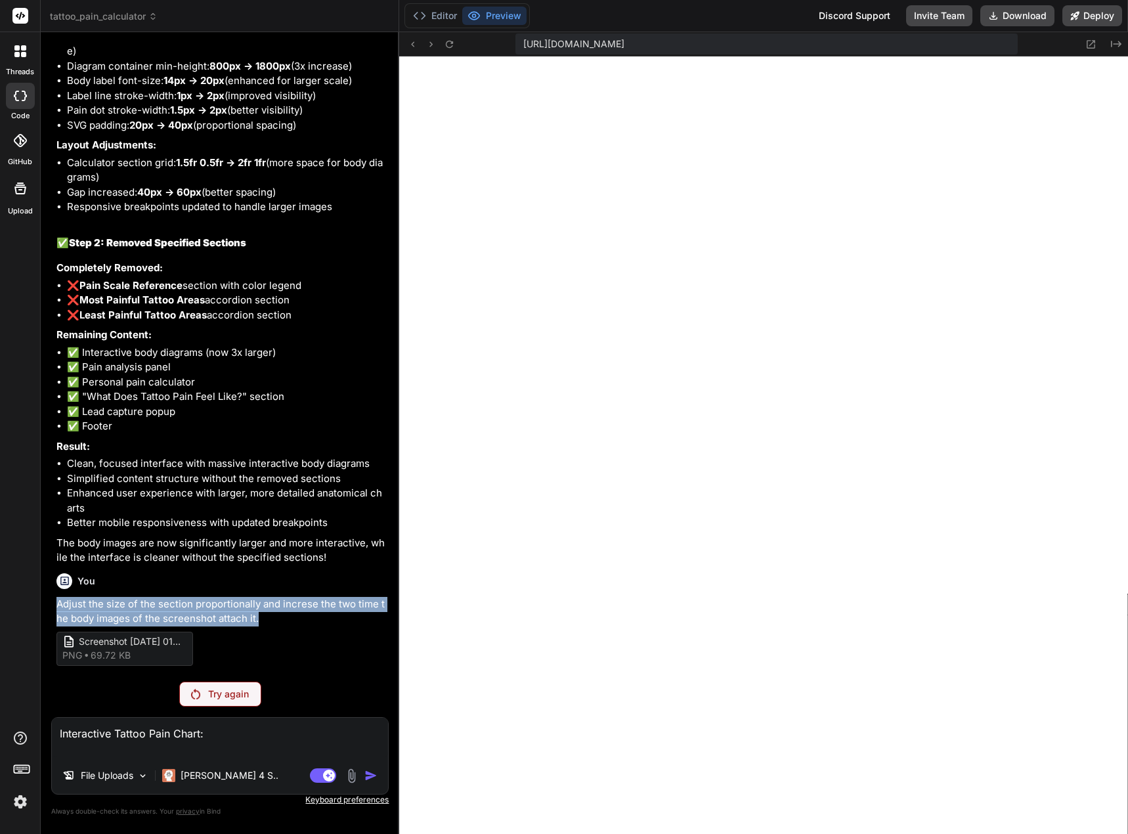
drag, startPoint x: 263, startPoint y: 618, endPoint x: 54, endPoint y: 604, distance: 208.6
click at [54, 604] on div "You Develop a tattoo pain calculator to serve as an engaging lead magnet. Bind …" at bounding box center [221, 357] width 335 height 628
copy p "Adjust the size of the section proportionally and increse the two time the body…"
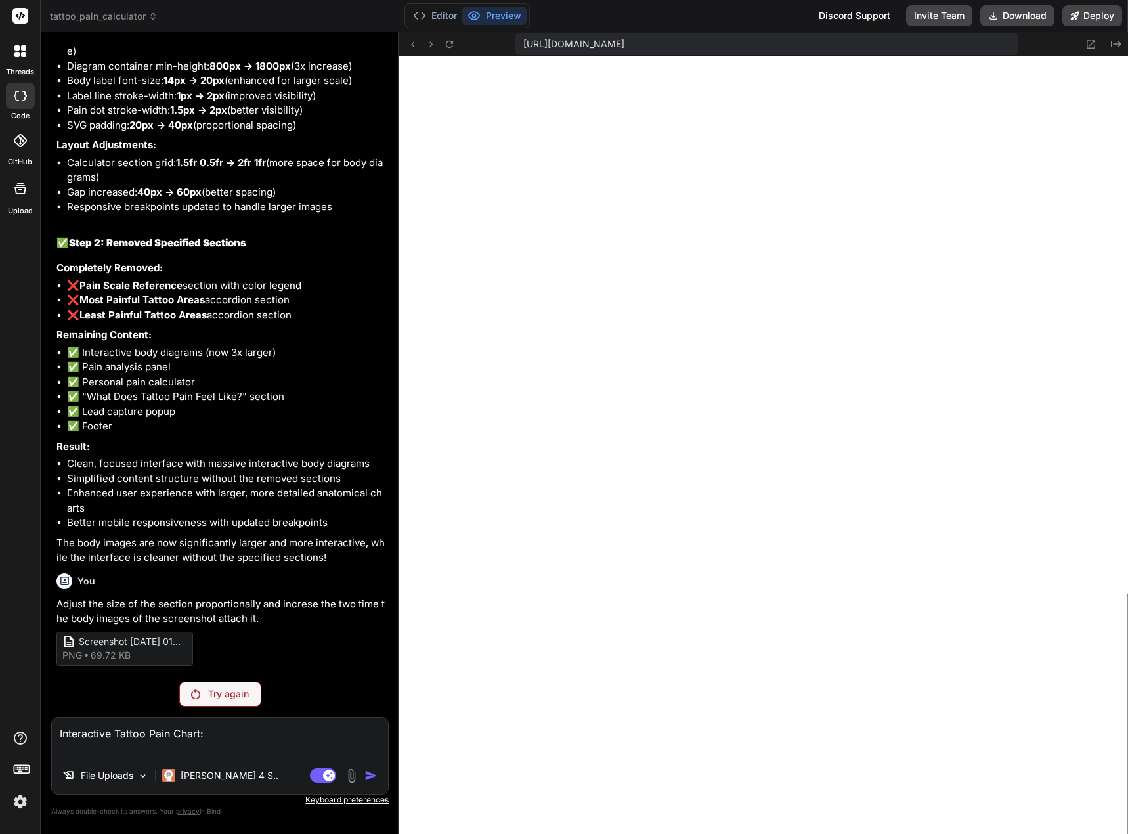
click at [54, 733] on textarea "Interactive Tattoo Pain Chart:" at bounding box center [220, 736] width 336 height 39
paste textarea "Adjust the size of the section proportionally and increse the two time the body…"
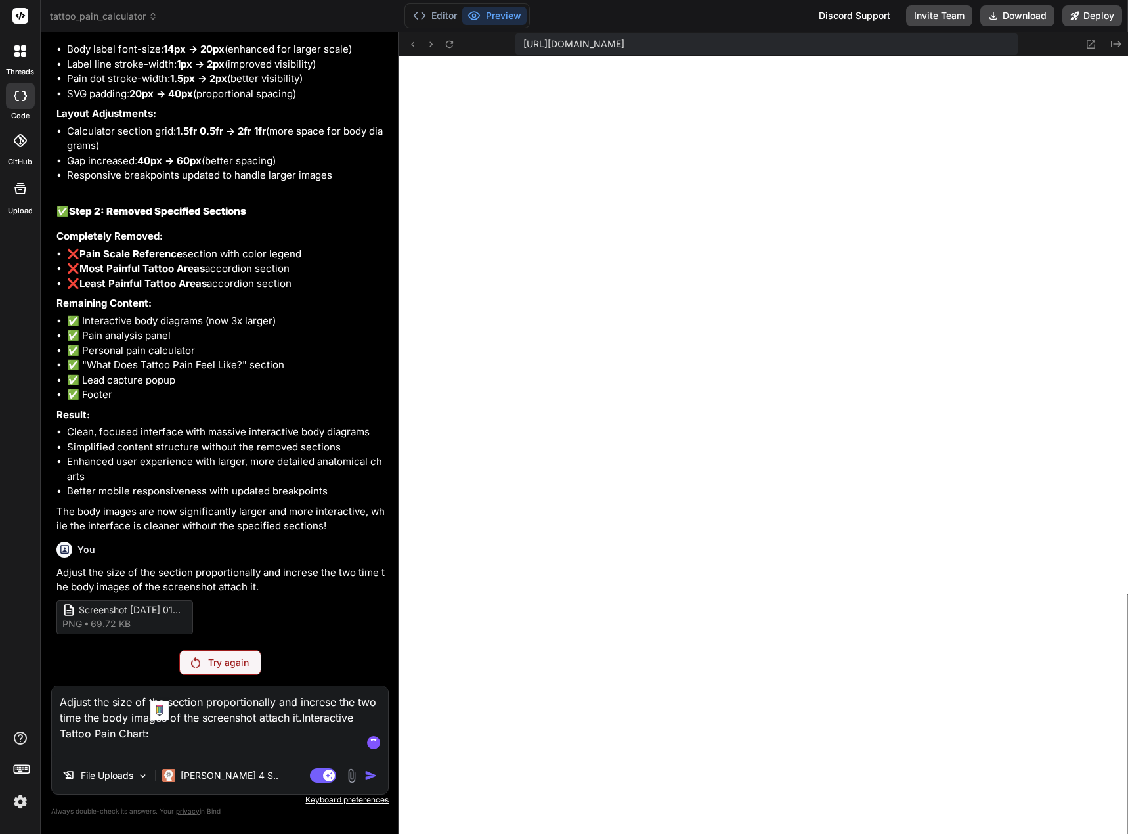
drag, startPoint x: 305, startPoint y: 720, endPoint x: 336, endPoint y: 726, distance: 32.1
click at [336, 726] on textarea "Adjust the size of the section proportionally and increse the two time the body…" at bounding box center [220, 721] width 336 height 71
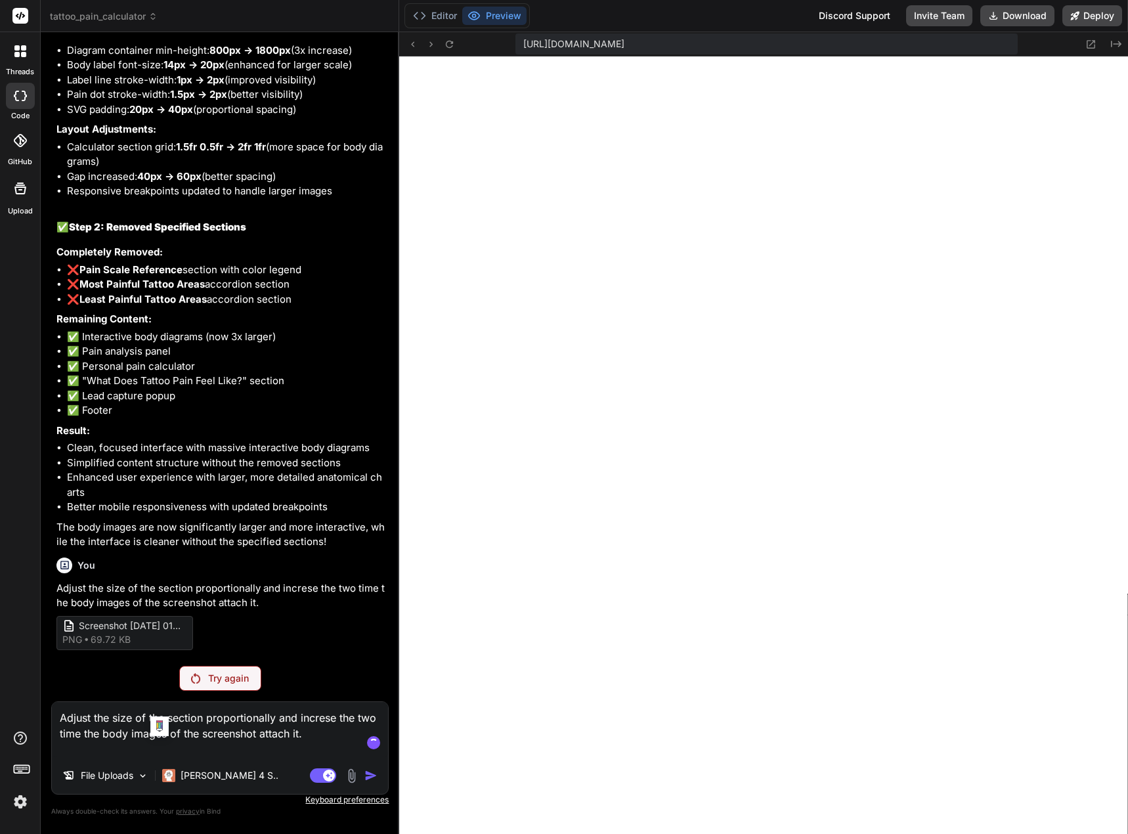
scroll to position [7350, 0]
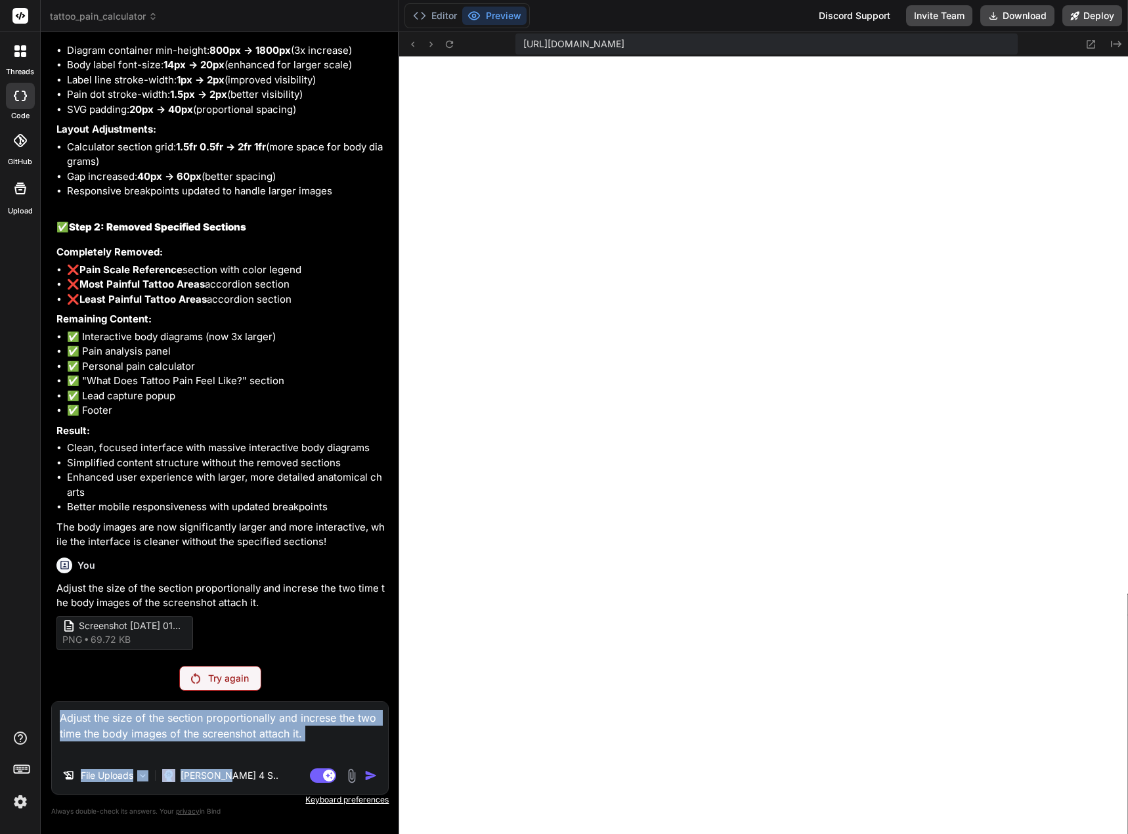
click at [224, 759] on div "Adjust the size of the section proportionally and increse the two time the body…" at bounding box center [219, 747] width 337 height 93
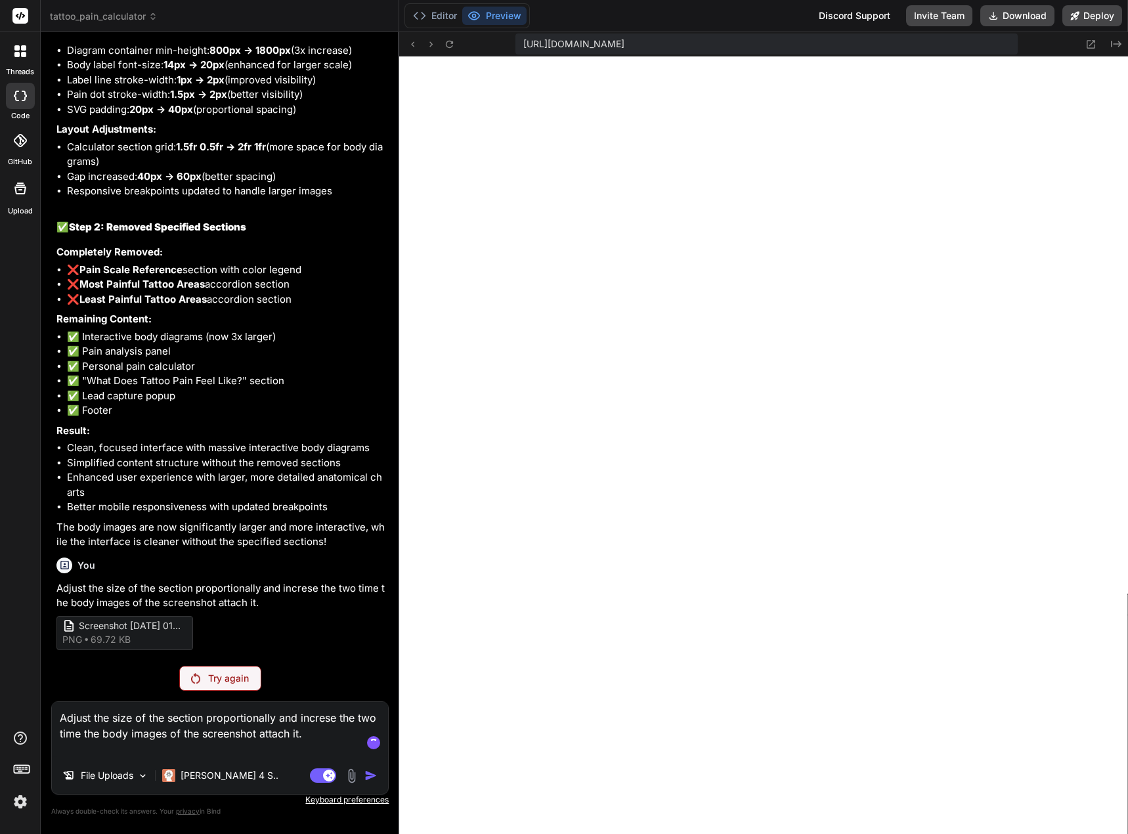
click at [207, 719] on textarea "Adjust the size of the section proportionally and increse the two time the body…" at bounding box center [220, 729] width 336 height 55
paste textarea "Interactive Tattoo Pain Chart:"
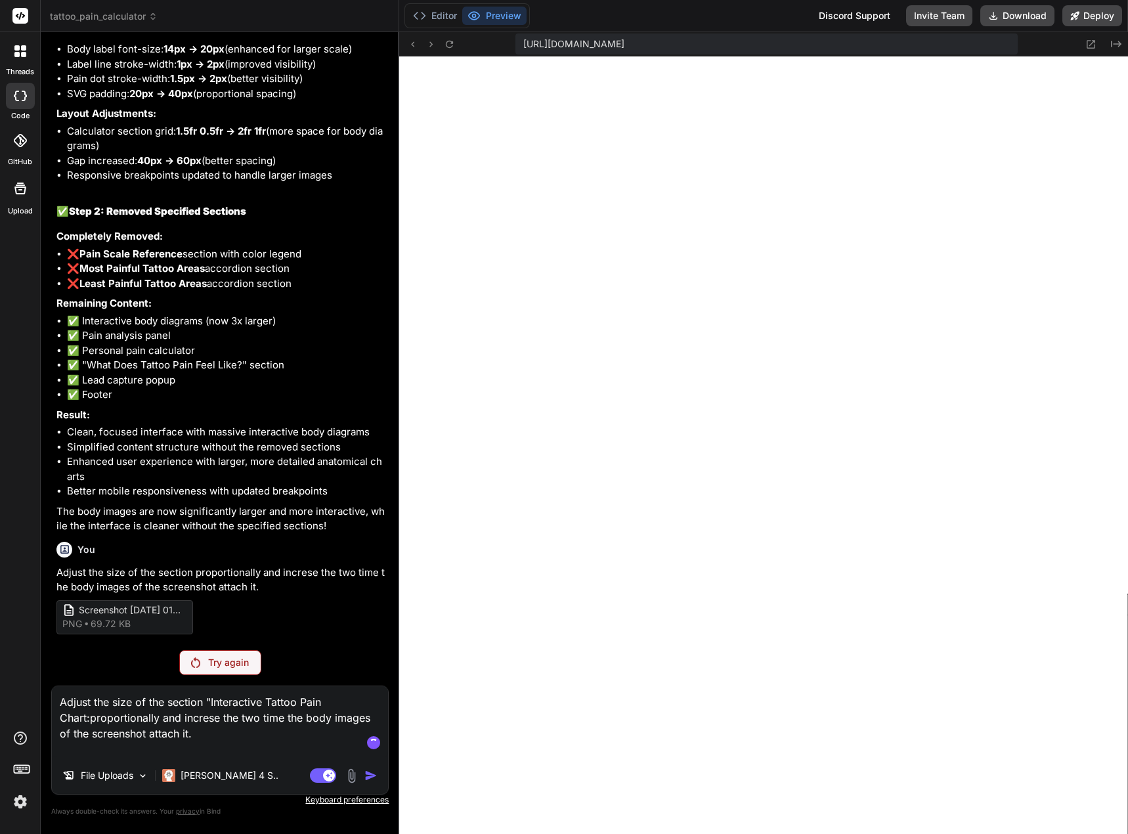
scroll to position [7354, 0]
click at [360, 771] on div "Agent Mode. When this toggle is activated, AI automatically makes decisions, re…" at bounding box center [344, 775] width 75 height 16
click at [356, 773] on img at bounding box center [351, 775] width 15 height 15
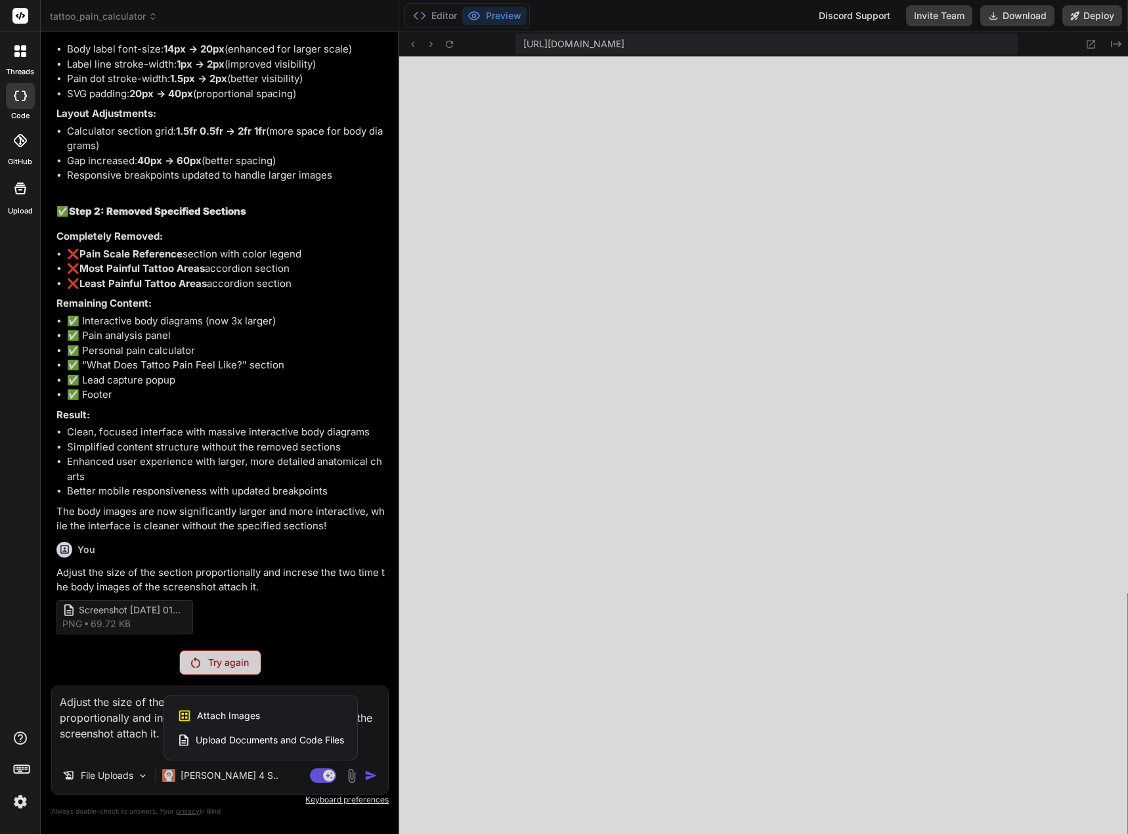
click at [297, 708] on div "Attach Images Image attachments are only supported in Claude and Gemini models." at bounding box center [260, 715] width 167 height 25
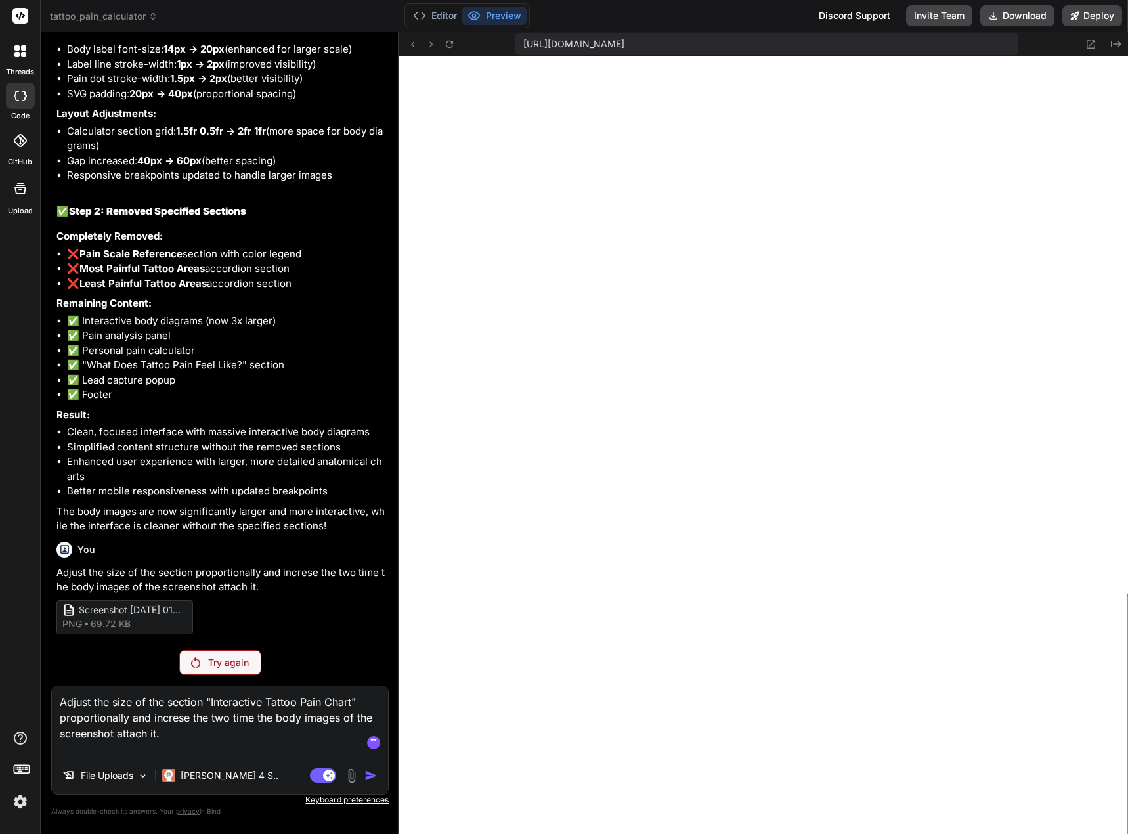
click at [130, 716] on textarea "Adjust the size of the section "Interactive Tattoo Pain Chart" proportionally a…" at bounding box center [220, 721] width 336 height 71
click at [352, 772] on img at bounding box center [351, 775] width 15 height 15
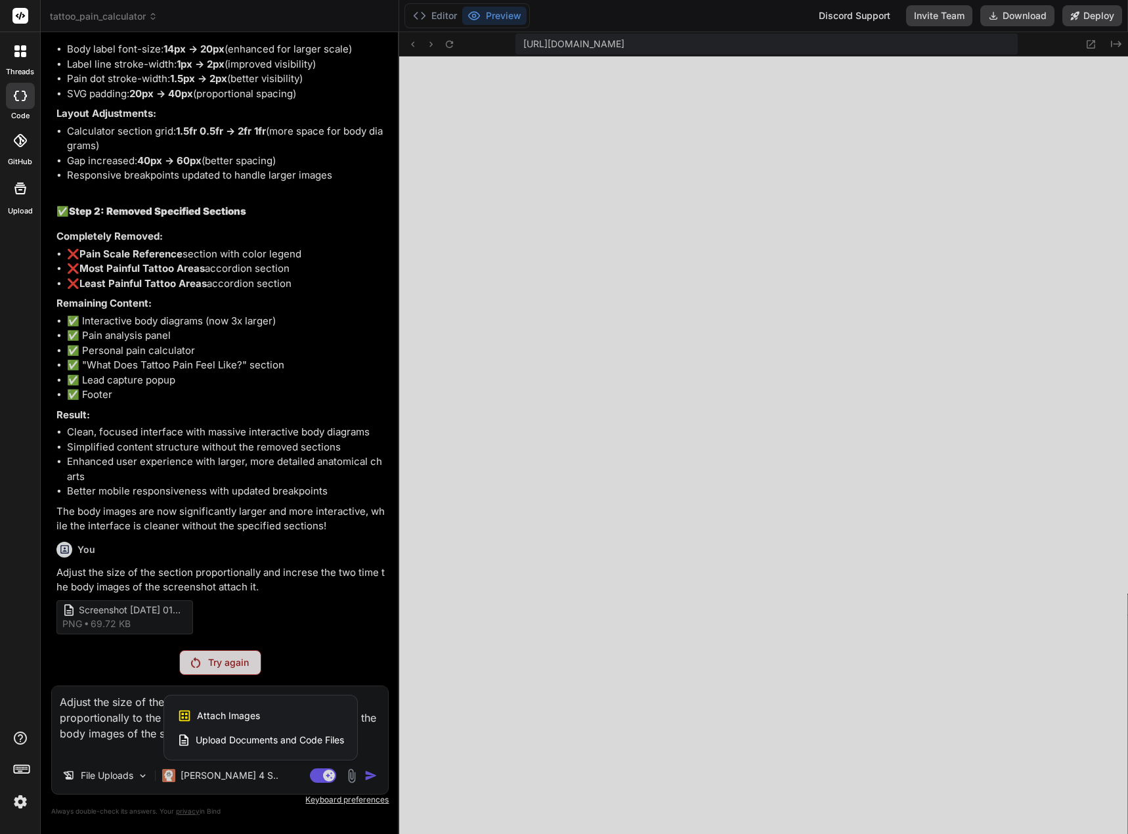
click at [217, 709] on span "Attach Images" at bounding box center [228, 715] width 63 height 13
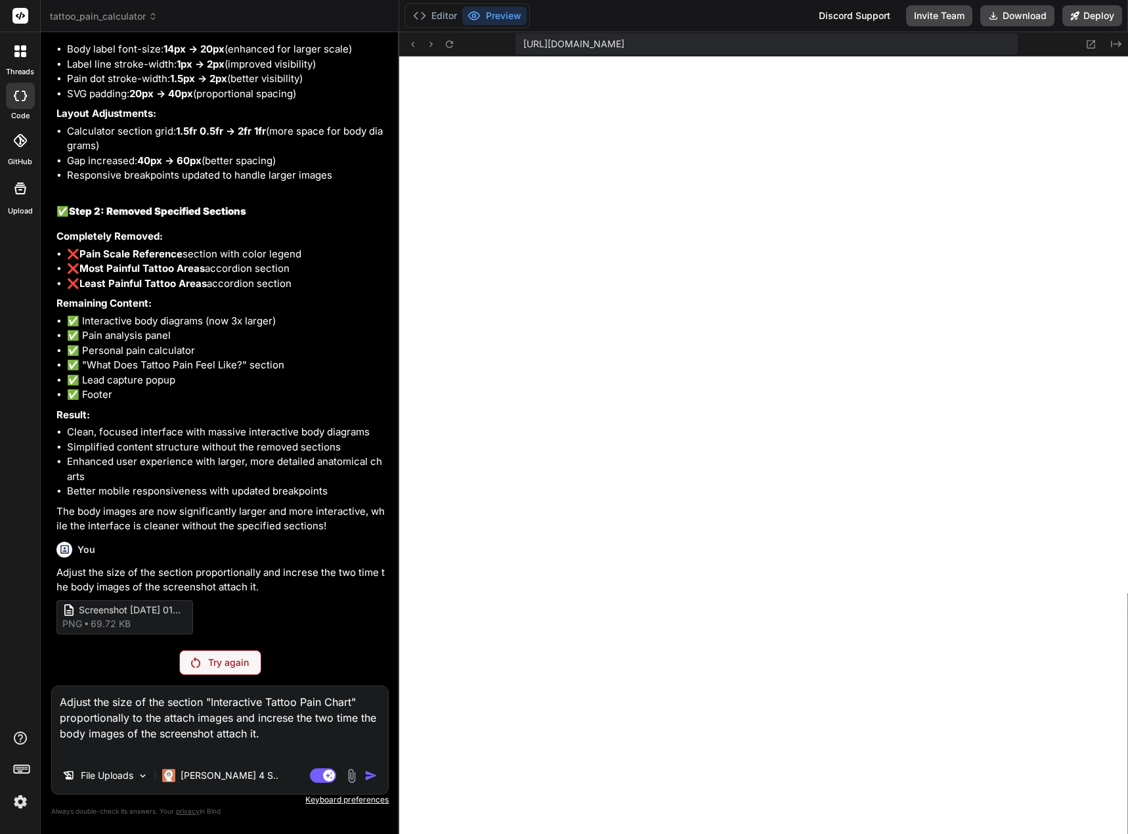
click at [297, 734] on textarea "Adjust the size of the section "Interactive Tattoo Pain Chart" proportionally t…" at bounding box center [220, 721] width 336 height 71
click at [370, 738] on div at bounding box center [373, 742] width 13 height 13
drag, startPoint x: 263, startPoint y: 732, endPoint x: -25, endPoint y: 699, distance: 290.1
click at [0, 699] on html "threads code GitHub Upload tattoo_pain_calculator Created with Pixso. Bind AI W…" at bounding box center [564, 417] width 1128 height 834
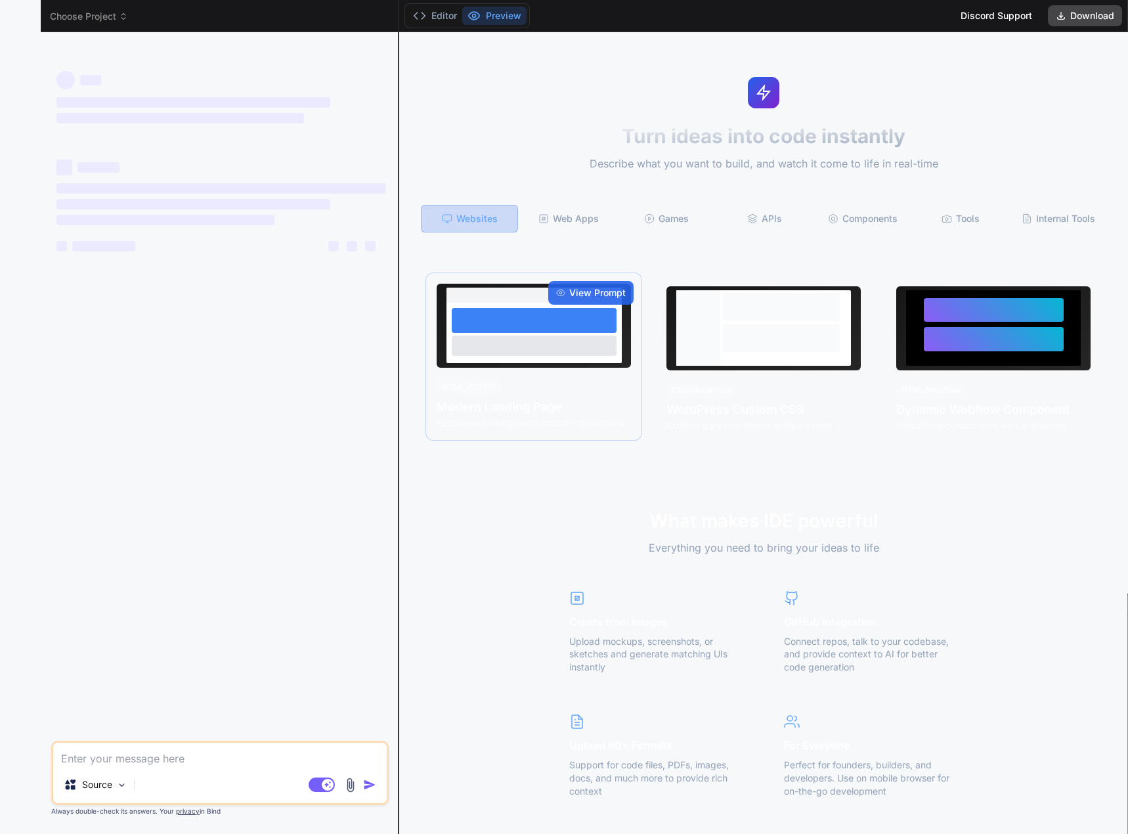
type textarea "x"
type textarea "Adjust the size of the section "Interactive Tattoo Pain Chart" proportionally t…"
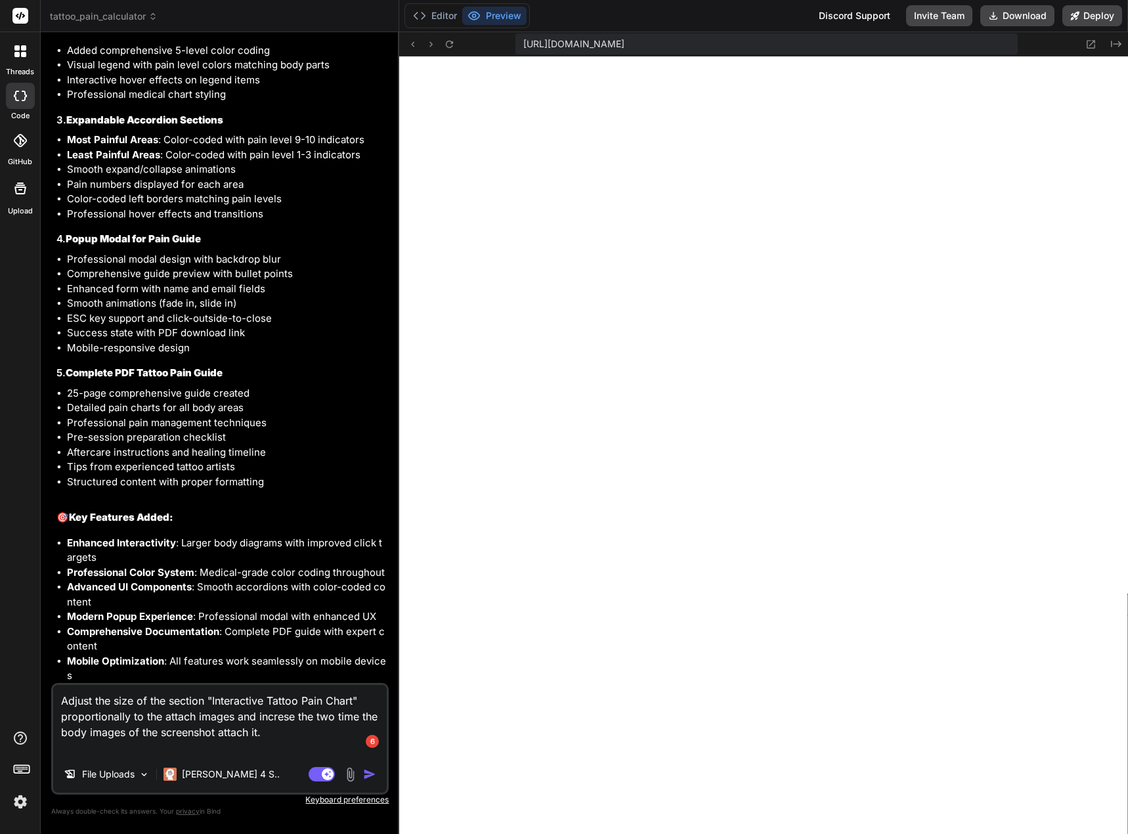
scroll to position [387, 0]
click at [350, 769] on img at bounding box center [350, 774] width 15 height 15
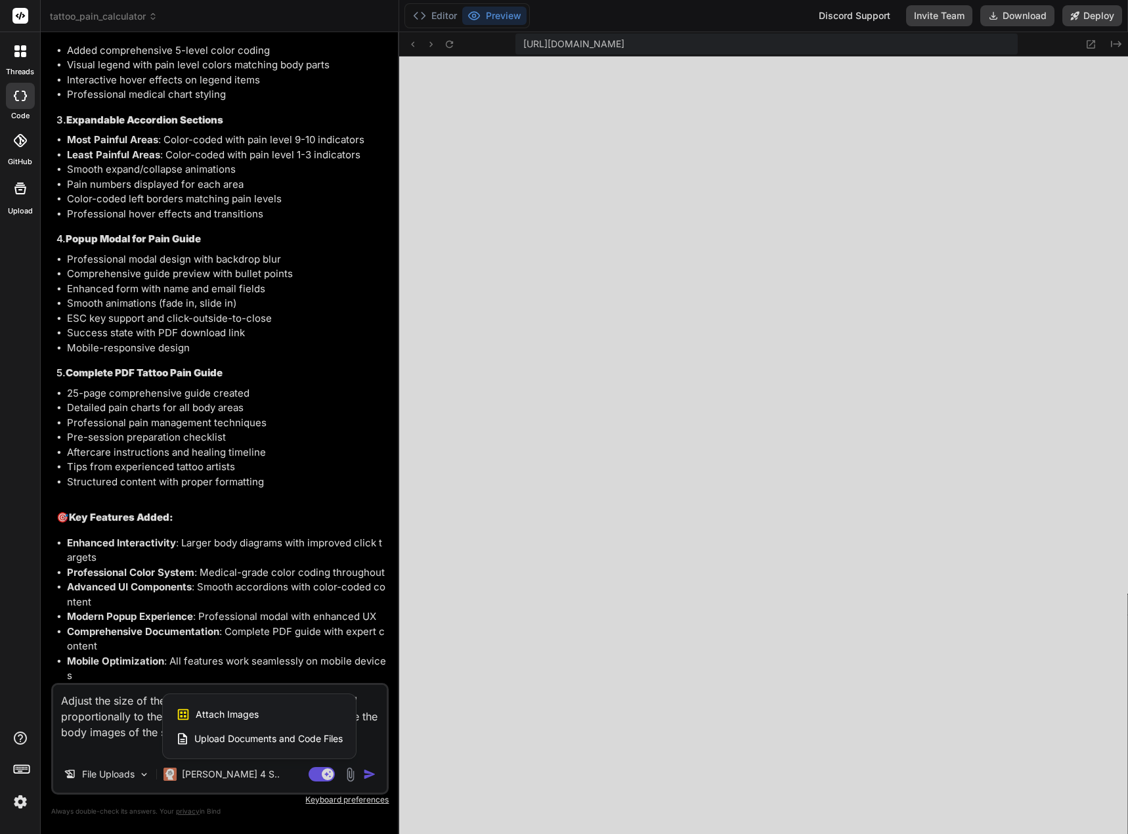
click at [266, 719] on div "Attach Images Image attachments are only supported in Claude and Gemini models." at bounding box center [259, 714] width 167 height 25
type textarea "x"
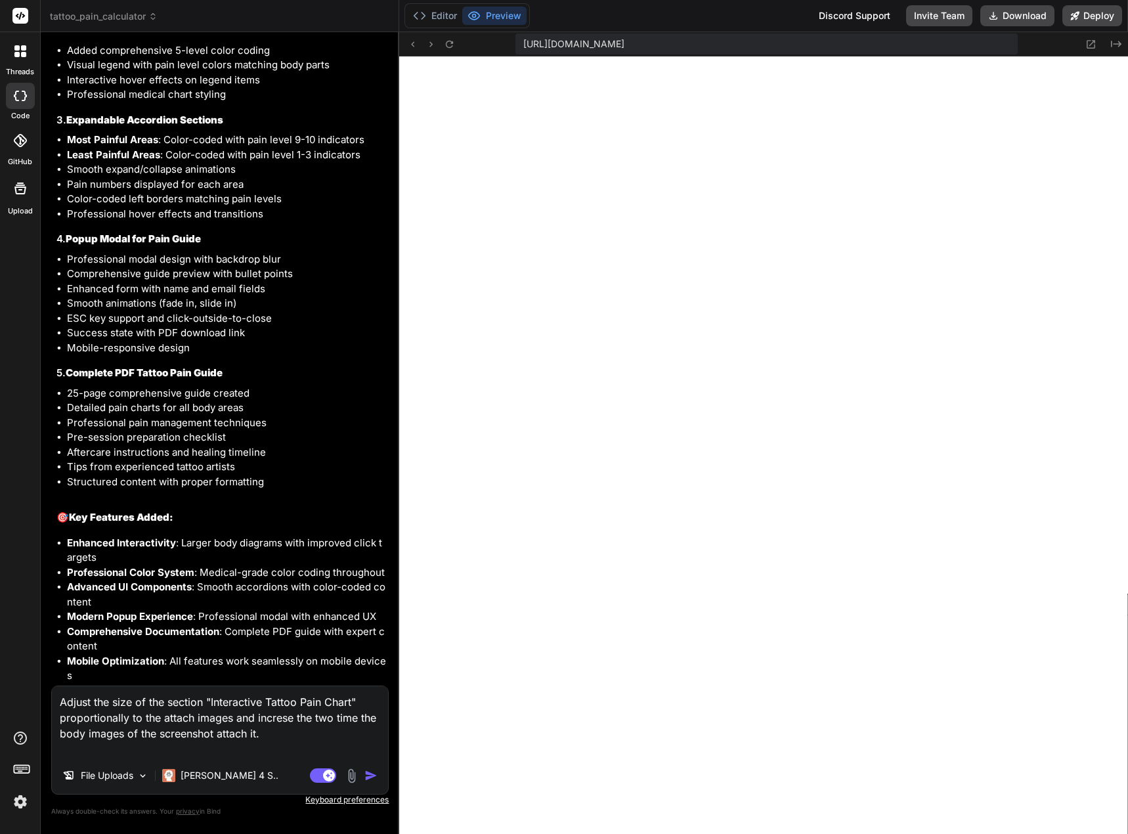
type input "C:\fakepath\Screenshot [DATE] 015555.png"
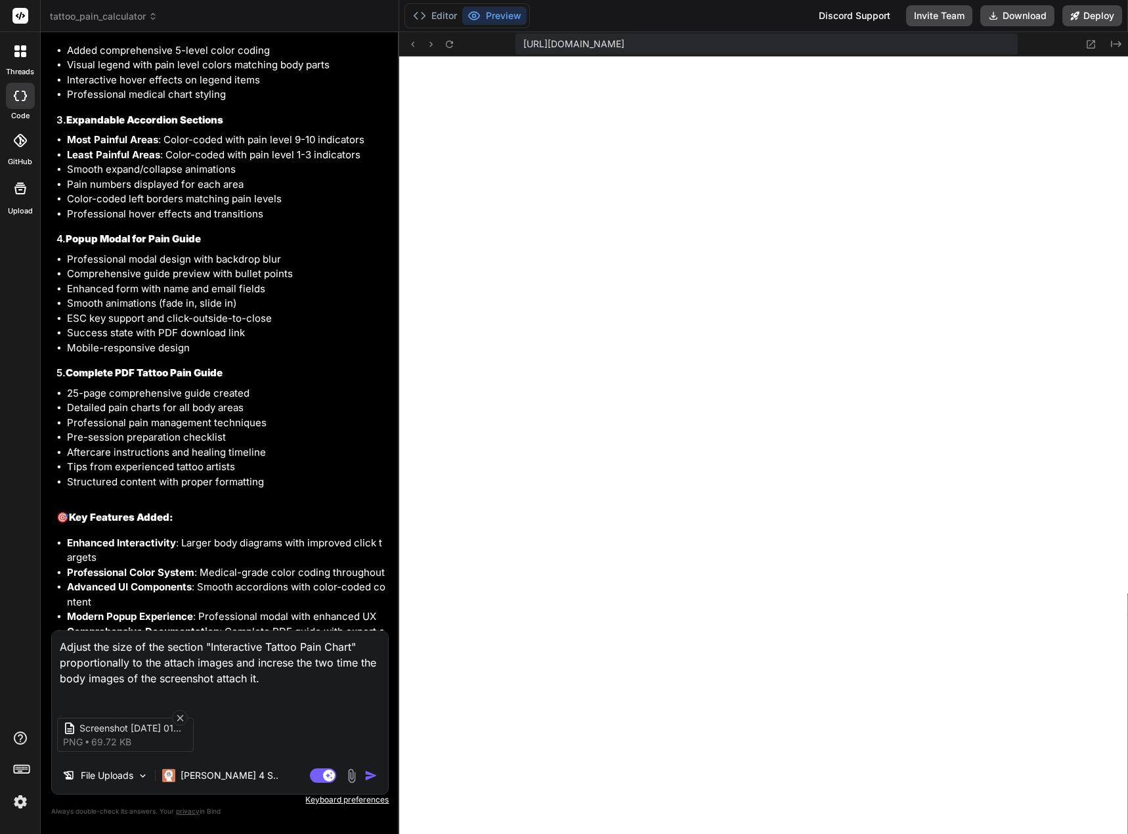
click at [366, 774] on img "button" at bounding box center [370, 775] width 13 height 13
type textarea "x"
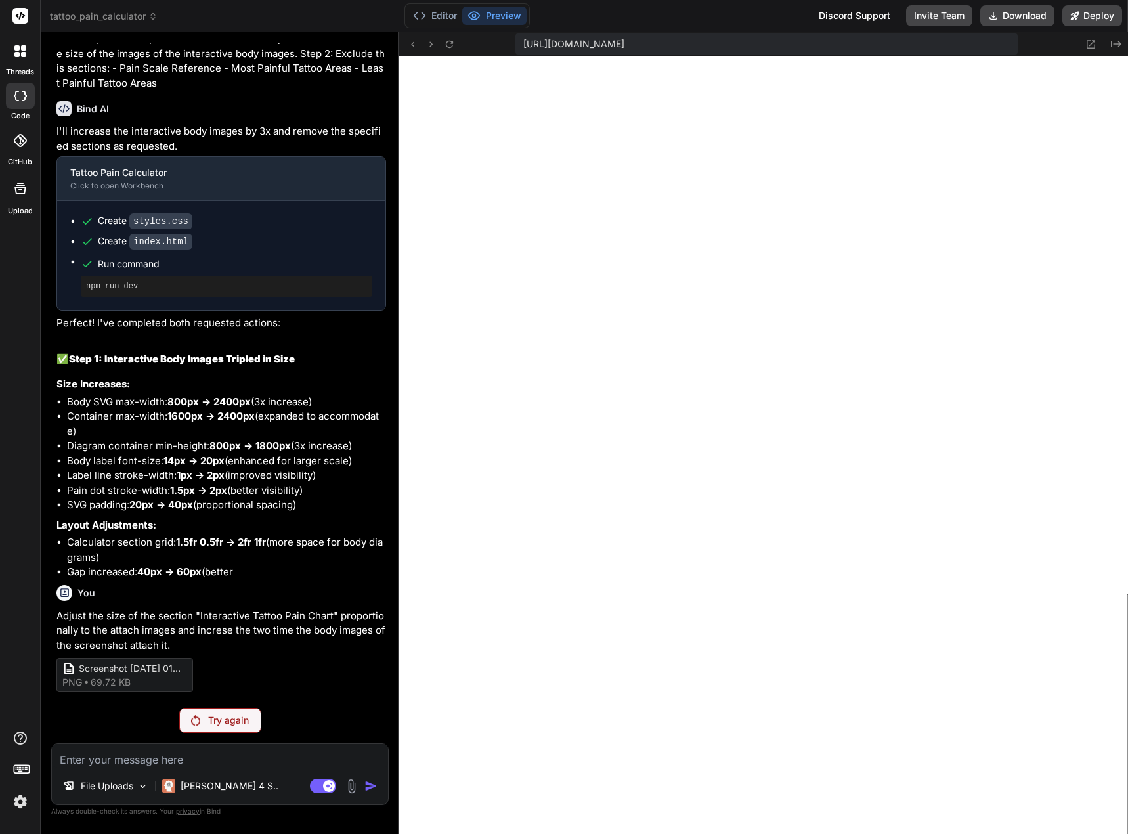
scroll to position [3211, 0]
click at [180, 643] on p "Adjust the size of the section "Interactive Tattoo Pain Chart" proportionally t…" at bounding box center [220, 630] width 329 height 45
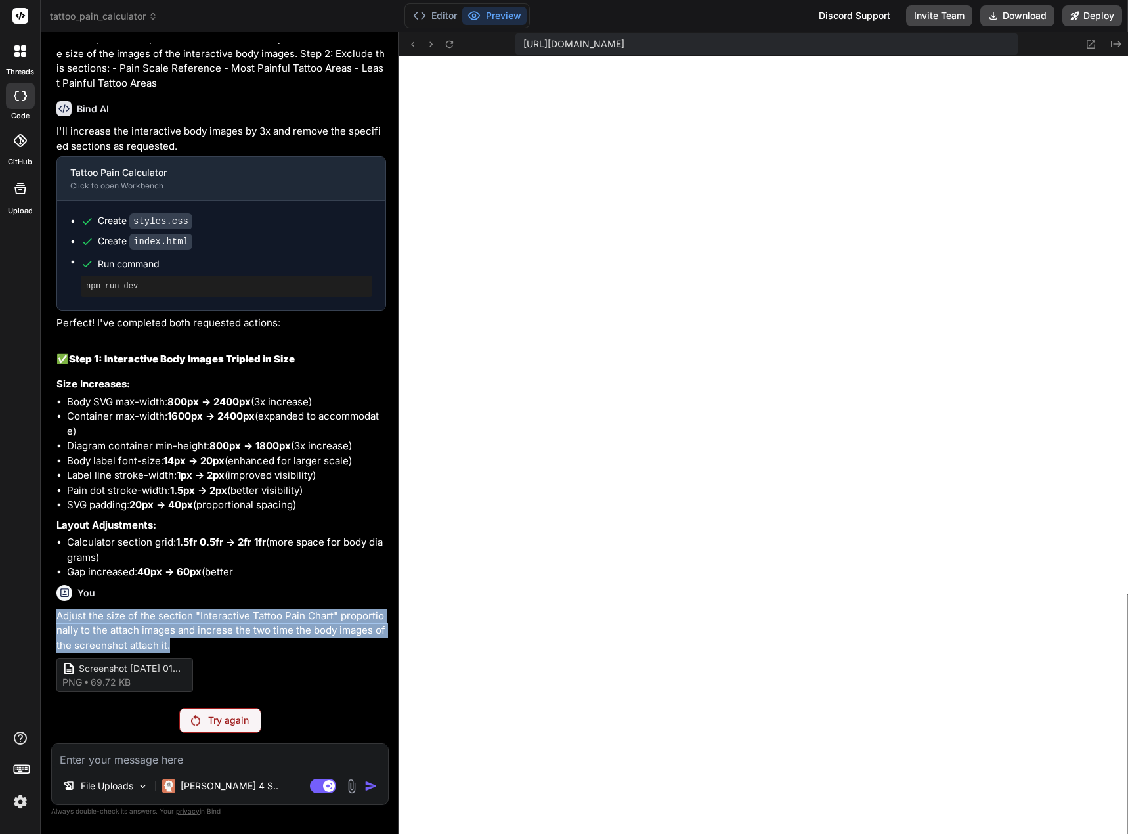
drag, startPoint x: 180, startPoint y: 643, endPoint x: 49, endPoint y: 615, distance: 134.3
click at [49, 615] on div "Bind AI Web Search Created with Pixso. Code Generator You Yes Bind AI Tattoo Pa…" at bounding box center [220, 432] width 358 height 801
copy p "Adjust the size of the section "Interactive Tattoo Pain Chart" proportionally t…"
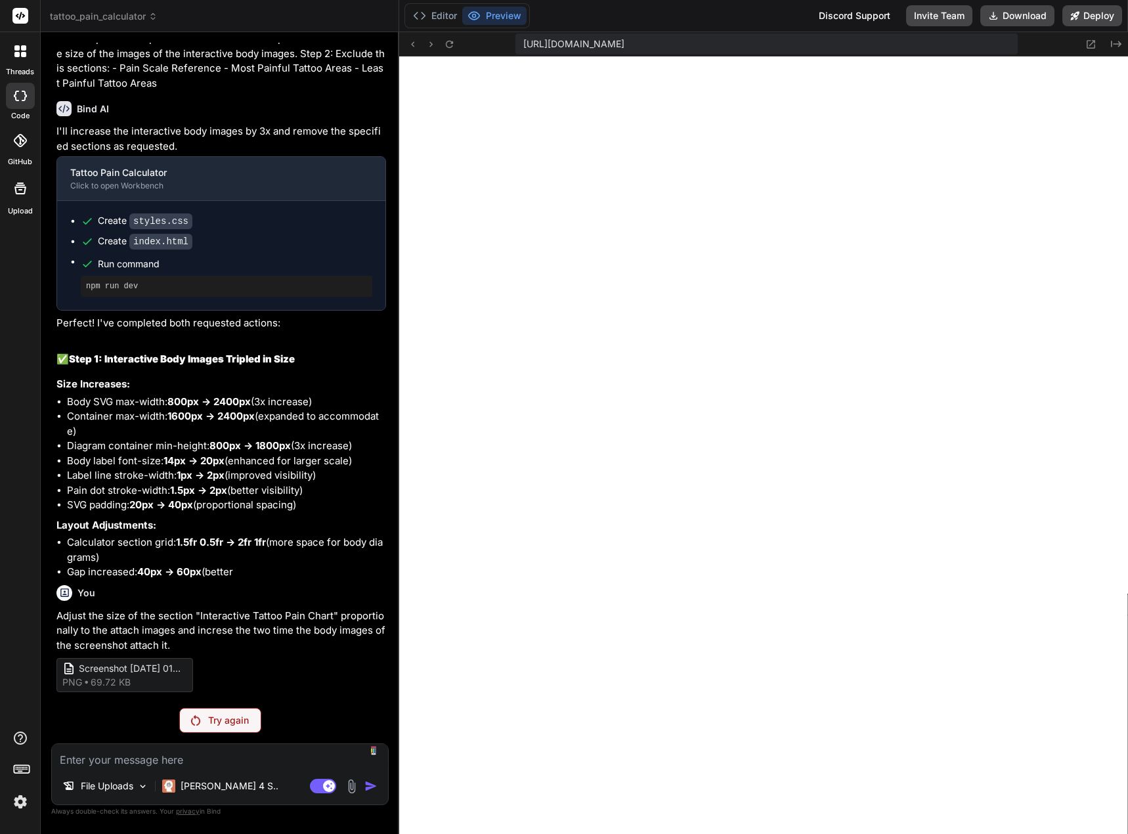
click at [93, 759] on textarea at bounding box center [220, 756] width 336 height 24
paste textarea "Adjust the size of the section "Interactive Tattoo Pain Chart" proportionally t…"
type textarea "x"
type textarea "Adjust the size of the section "Interactive Tattoo Pain Chart" proportionally t…"
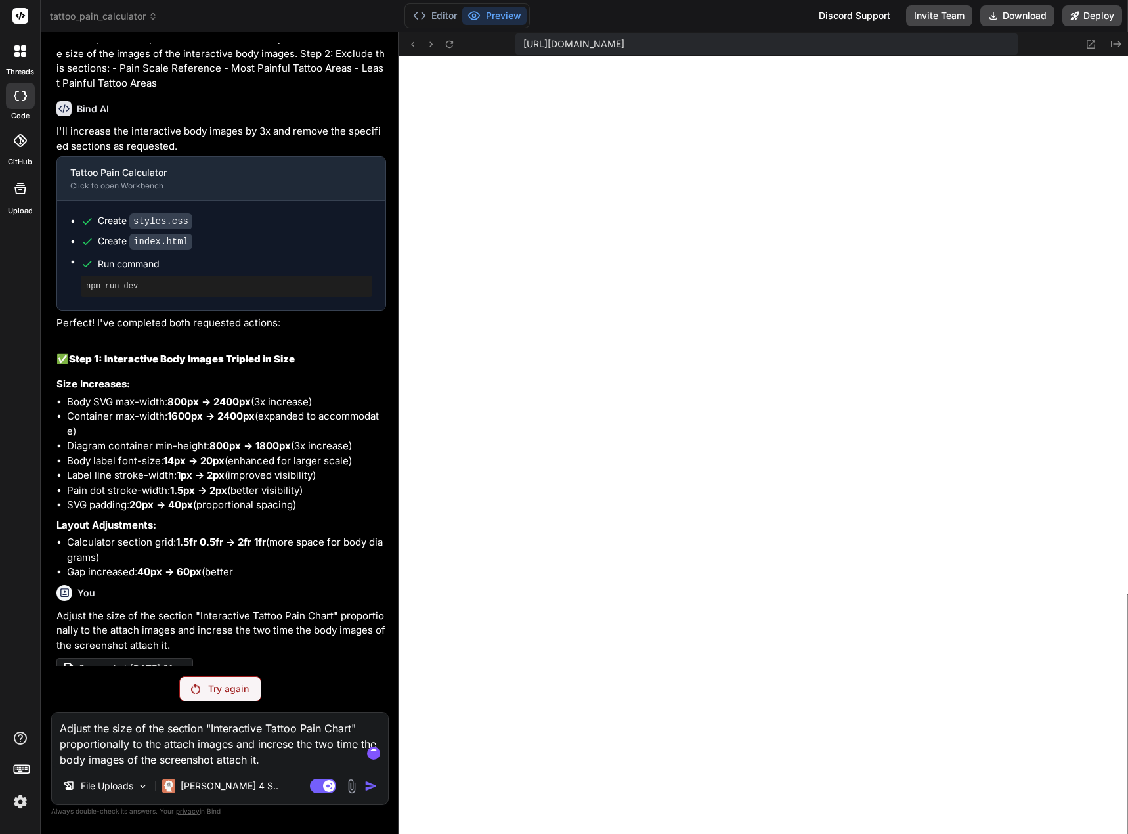
scroll to position [3242, 0]
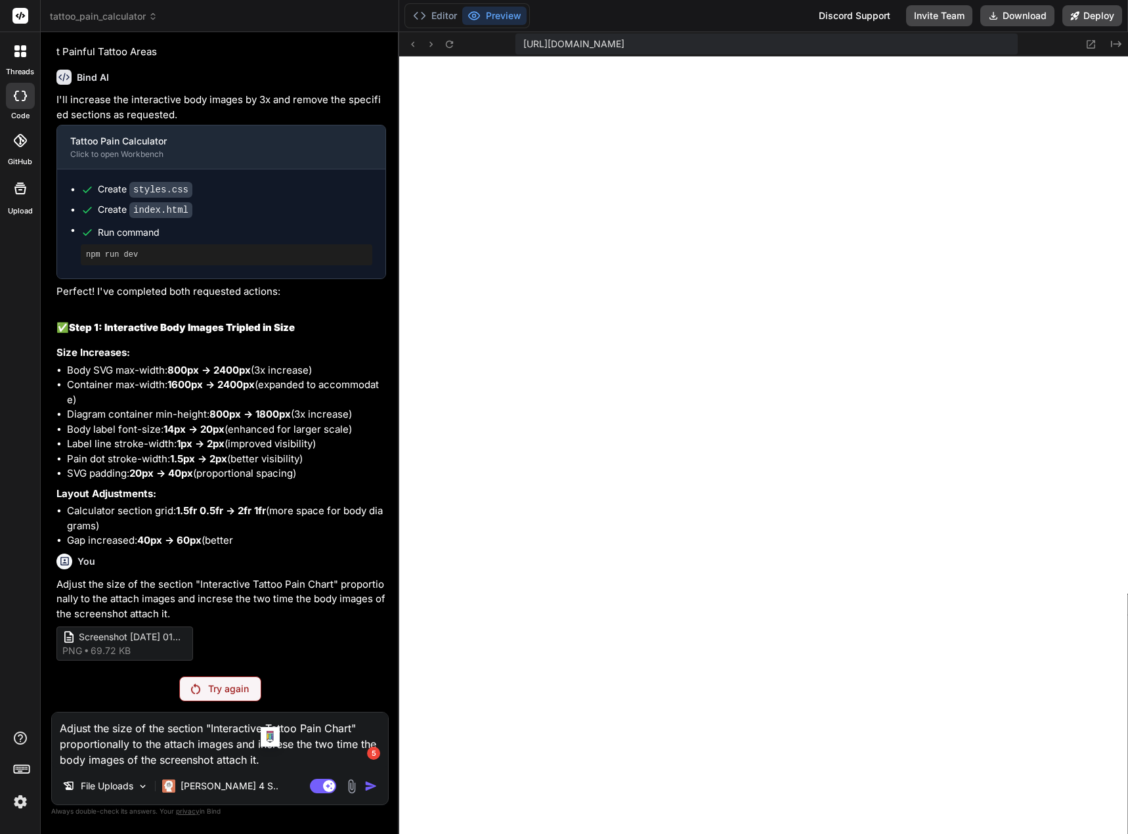
drag, startPoint x: 272, startPoint y: 759, endPoint x: 129, endPoint y: 748, distance: 142.9
click at [129, 748] on textarea "Adjust the size of the section "Interactive Tattoo Pain Chart" proportionally t…" at bounding box center [220, 739] width 336 height 55
type textarea "x"
type textarea "Adjust the size of the section "Interactive Tattoo Pain Chart" proportionally"
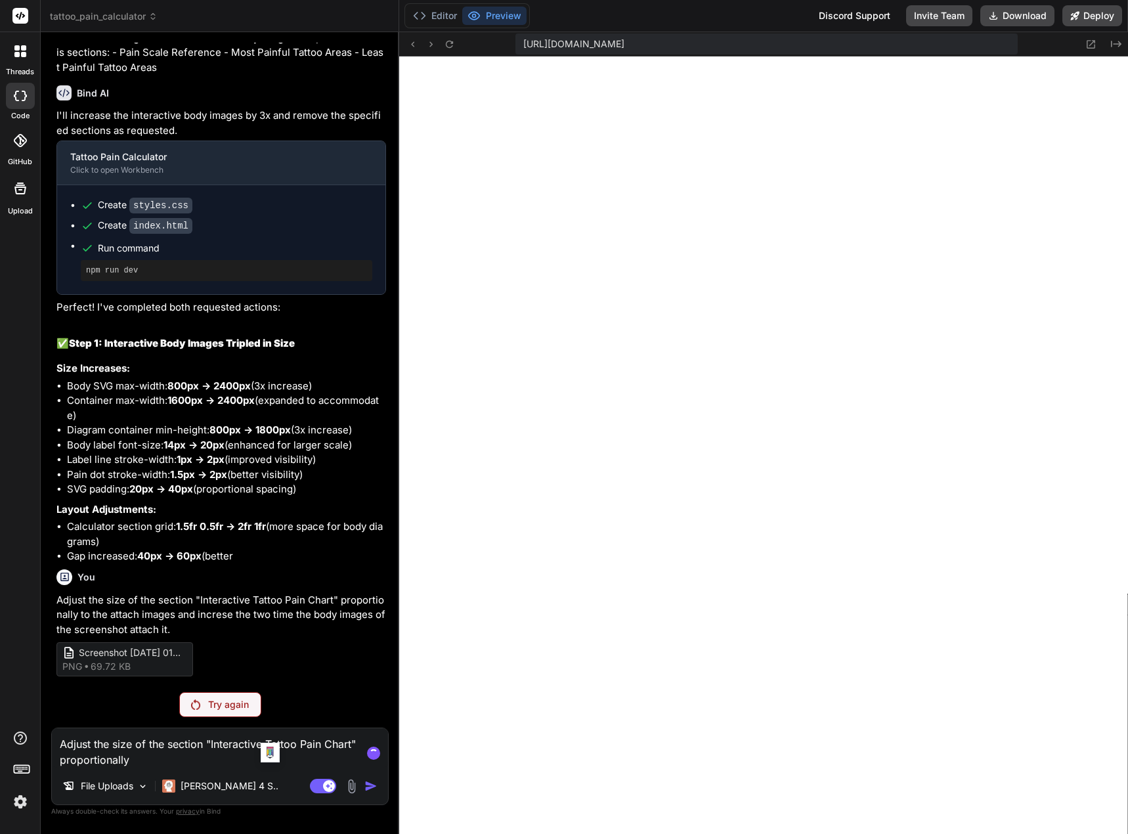
scroll to position [3227, 0]
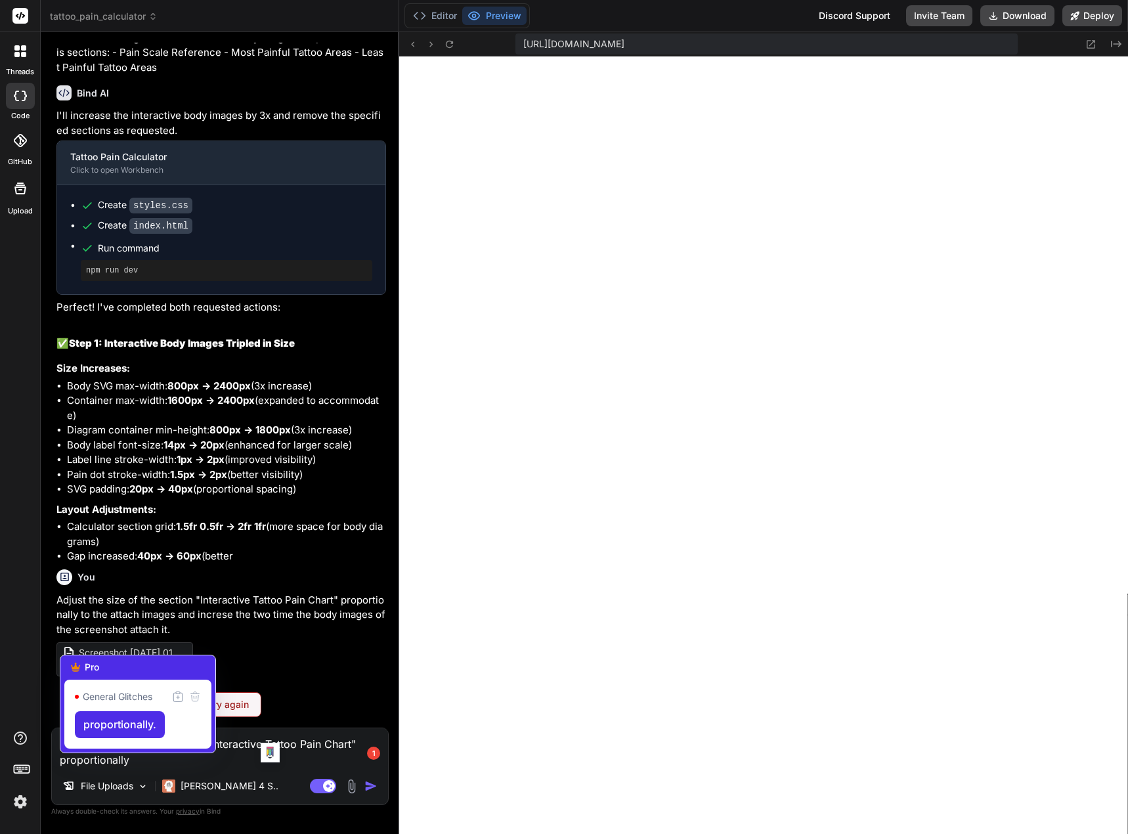
type textarea "x"
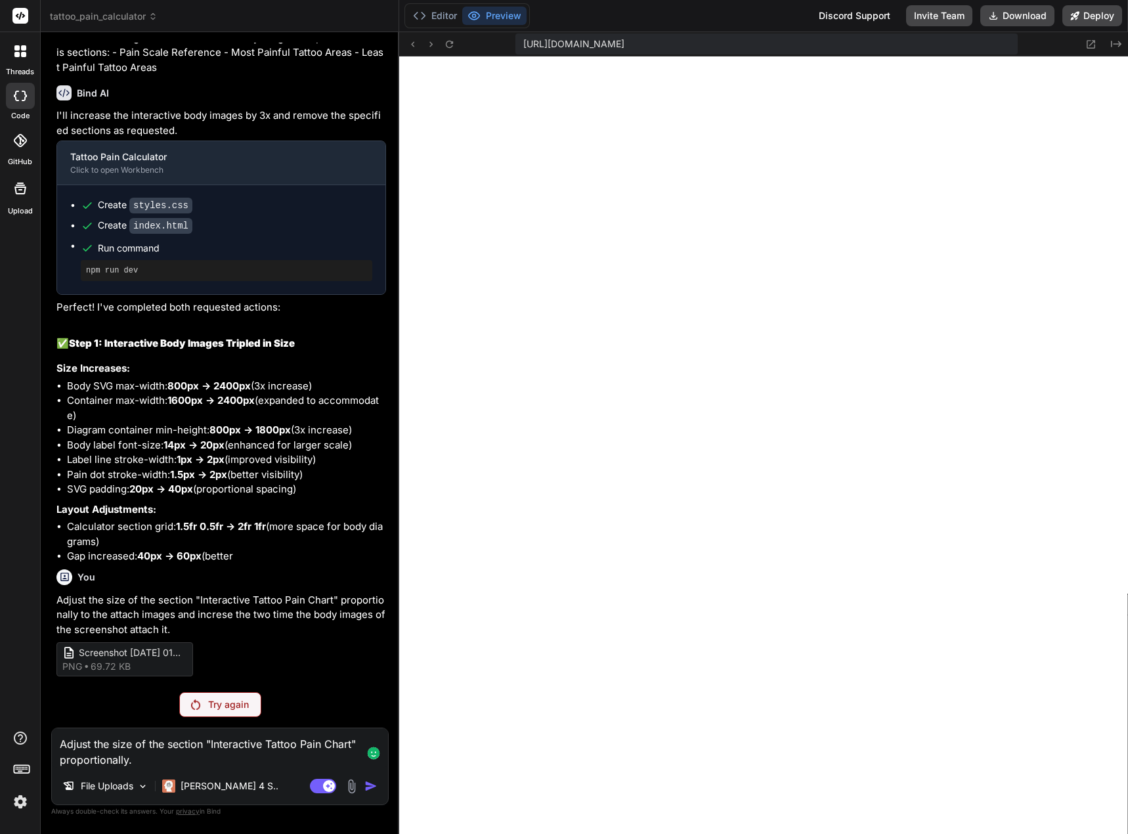
type textarea "Adjust the size of the section "Interactive Tattoo Pain Chart" proportionally."
click at [194, 766] on textarea "Adjust the size of the section "Interactive Tattoo Pain Chart" proportionally." at bounding box center [220, 747] width 336 height 39
click at [203, 706] on div "Try again" at bounding box center [220, 704] width 82 height 25
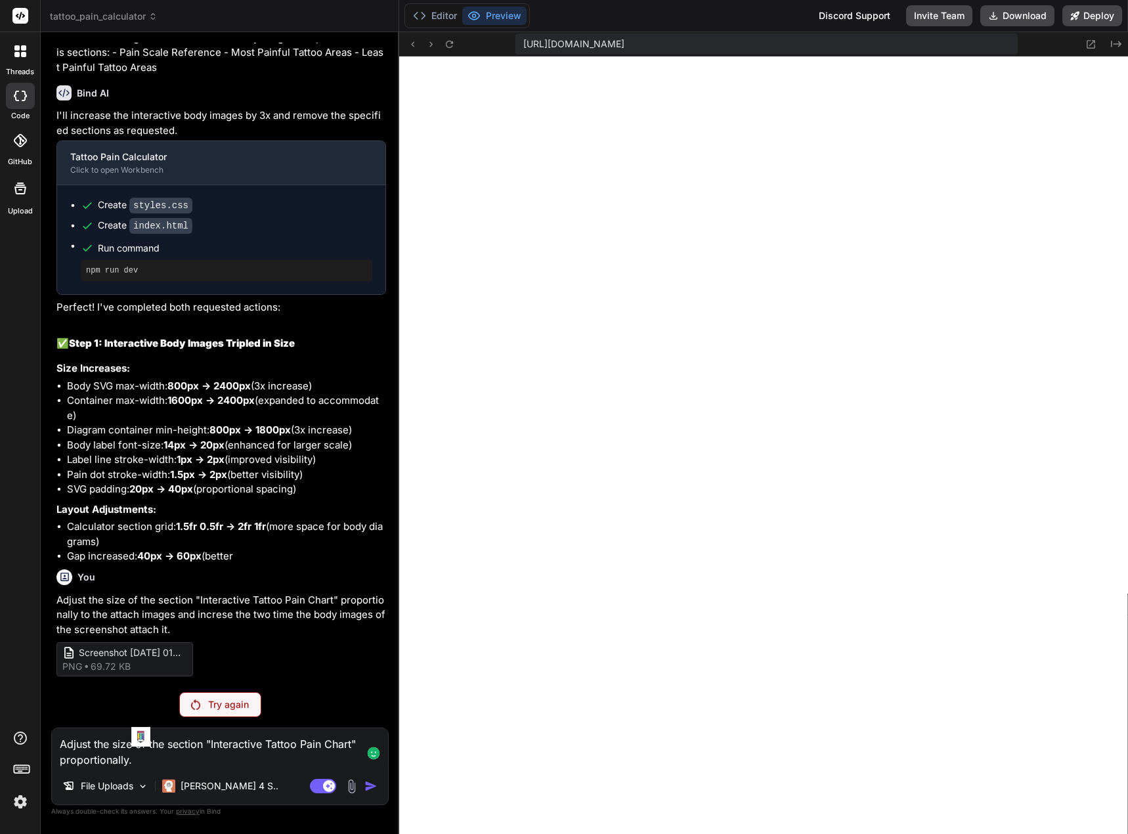
drag, startPoint x: 148, startPoint y: 766, endPoint x: 35, endPoint y: 742, distance: 116.1
click at [35, 742] on div "threads code GitHub Upload tattoo_pain_calculator Created with Pixso. Bind AI W…" at bounding box center [564, 417] width 1128 height 834
type textarea "x"
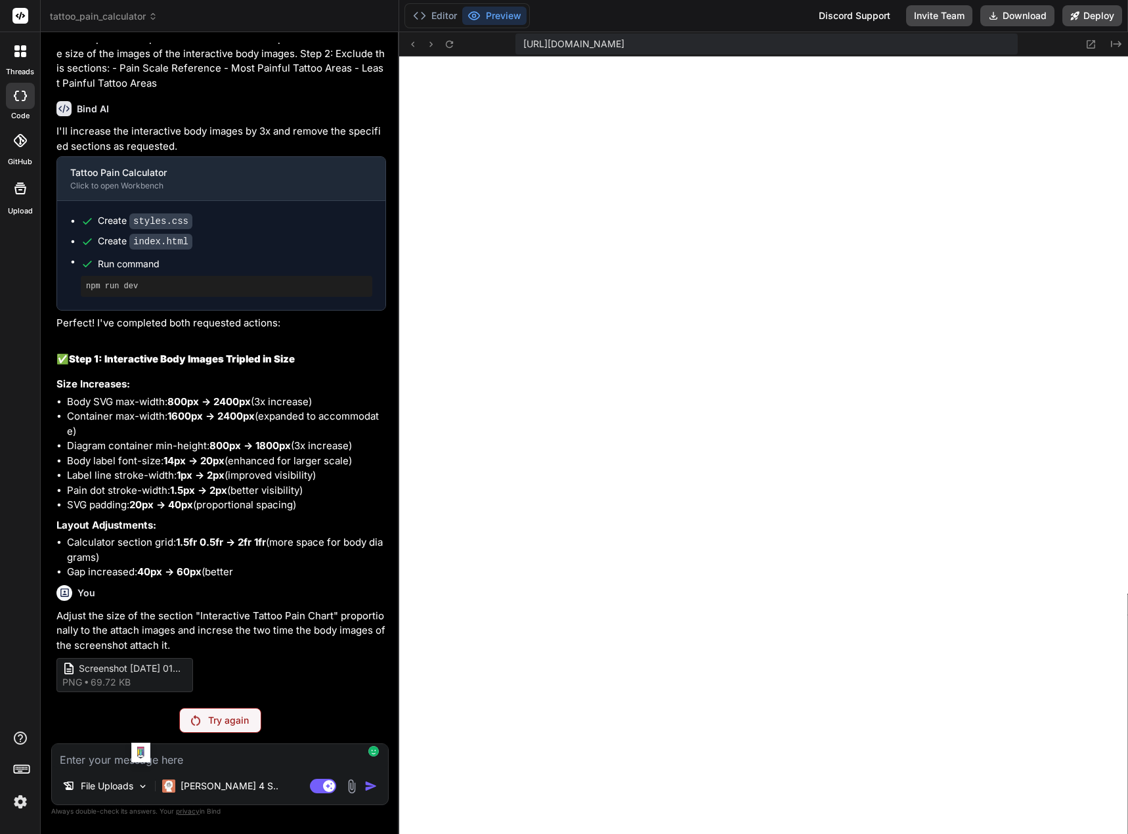
scroll to position [3211, 0]
type textarea "x"
type textarea "P"
type textarea "x"
type textarea "Po"
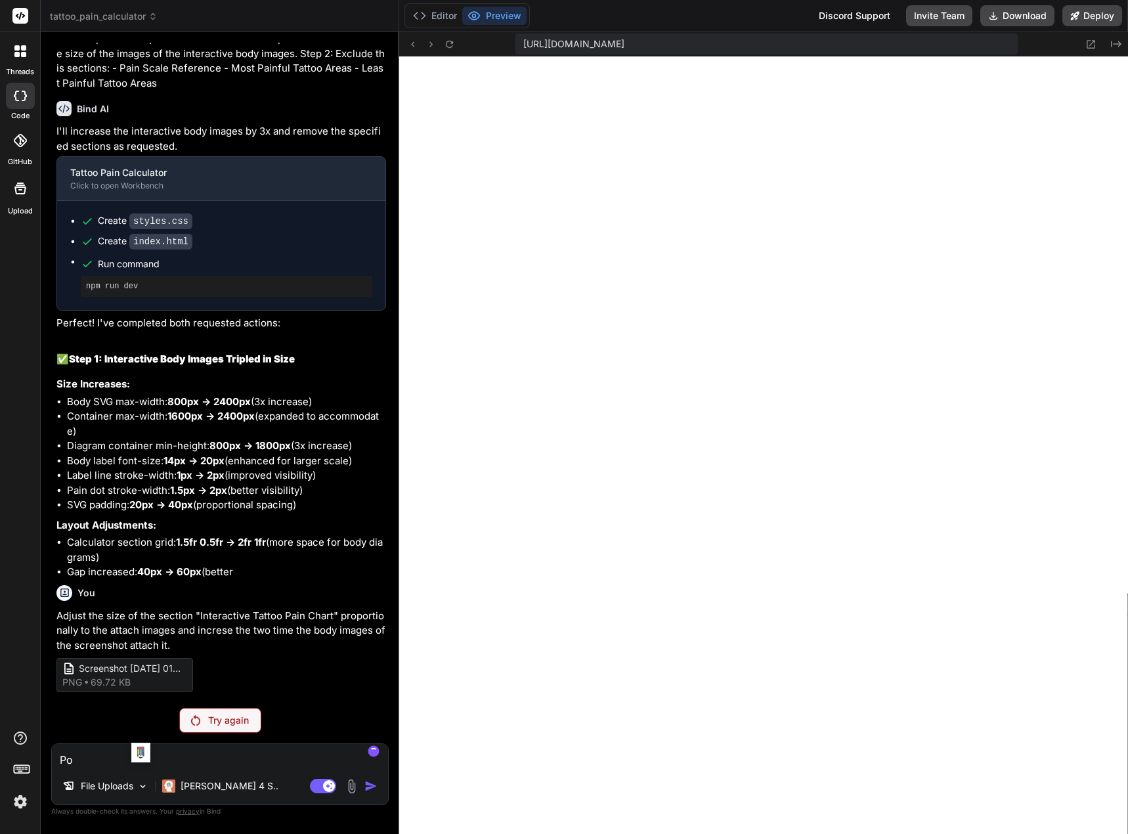
type textarea "x"
type textarea "Pol"
type textarea "x"
type textarea "Poli"
type textarea "x"
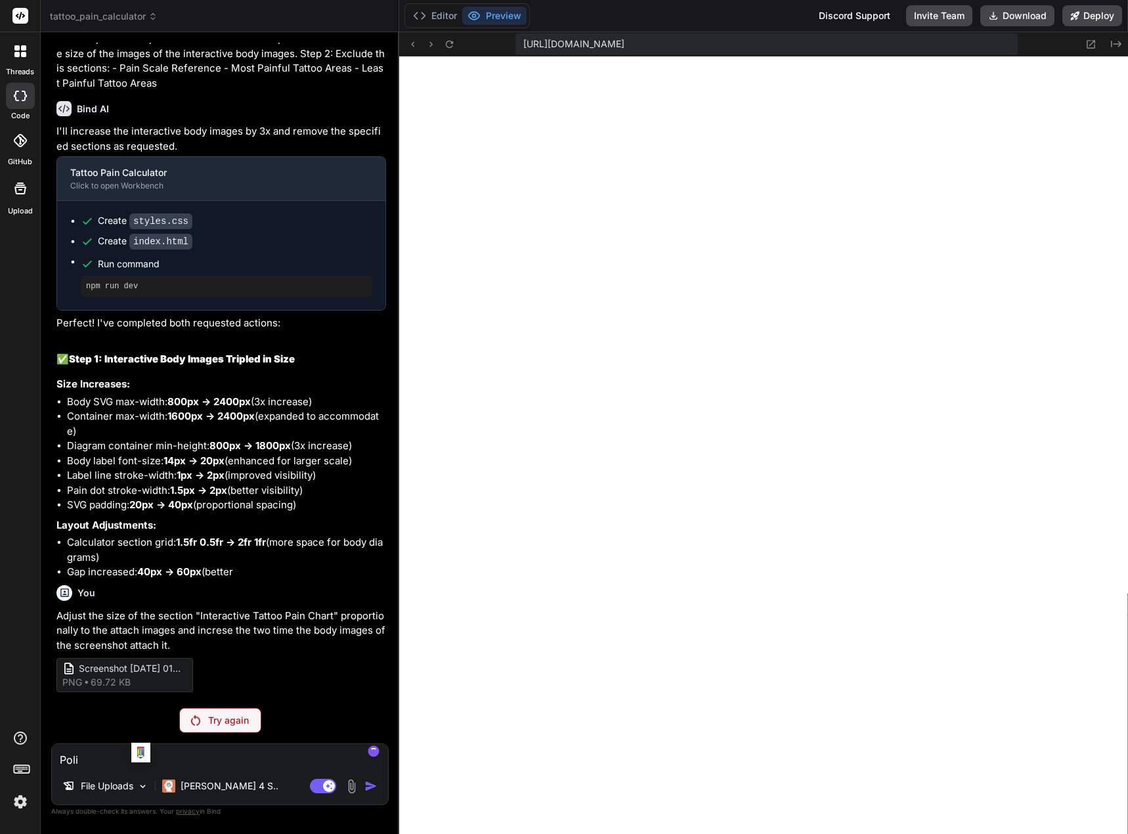
type textarea "Polis"
type textarea "x"
type textarea "Polish"
type textarea "x"
type textarea "Polish"
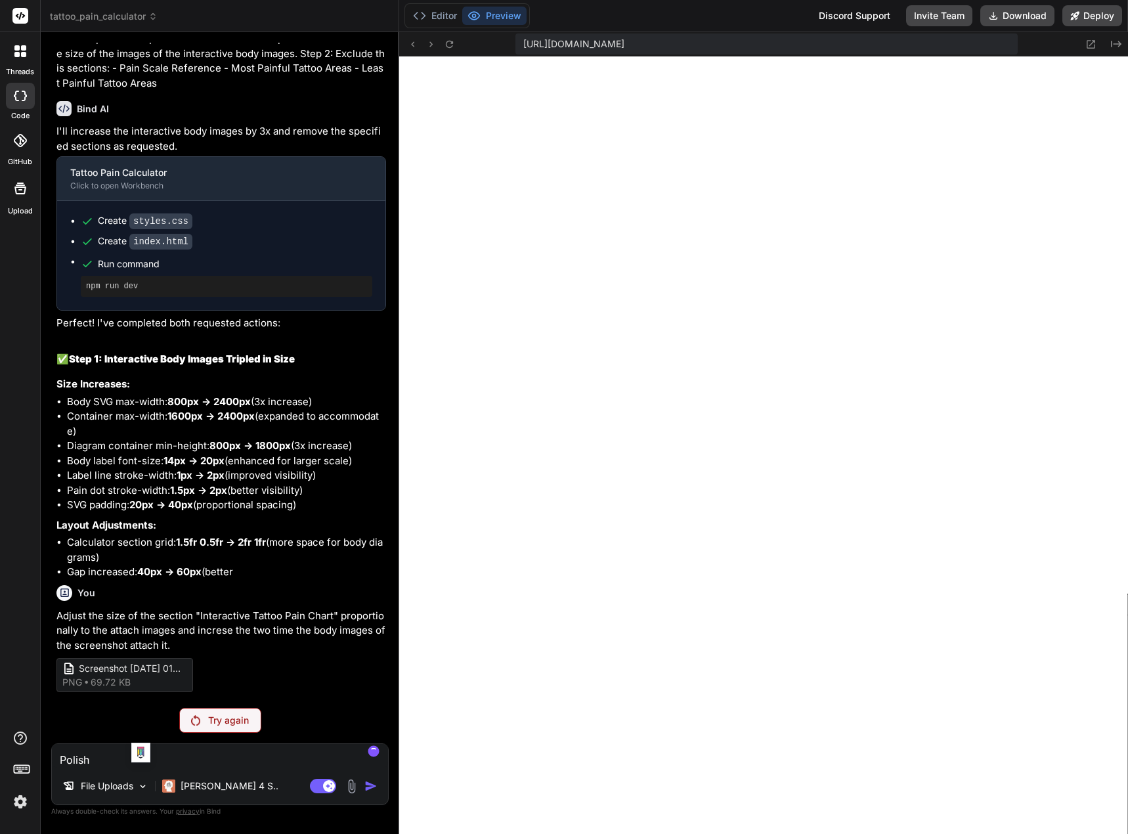
type textarea "x"
type textarea "Polish t"
type textarea "x"
type textarea "Polish th"
type textarea "x"
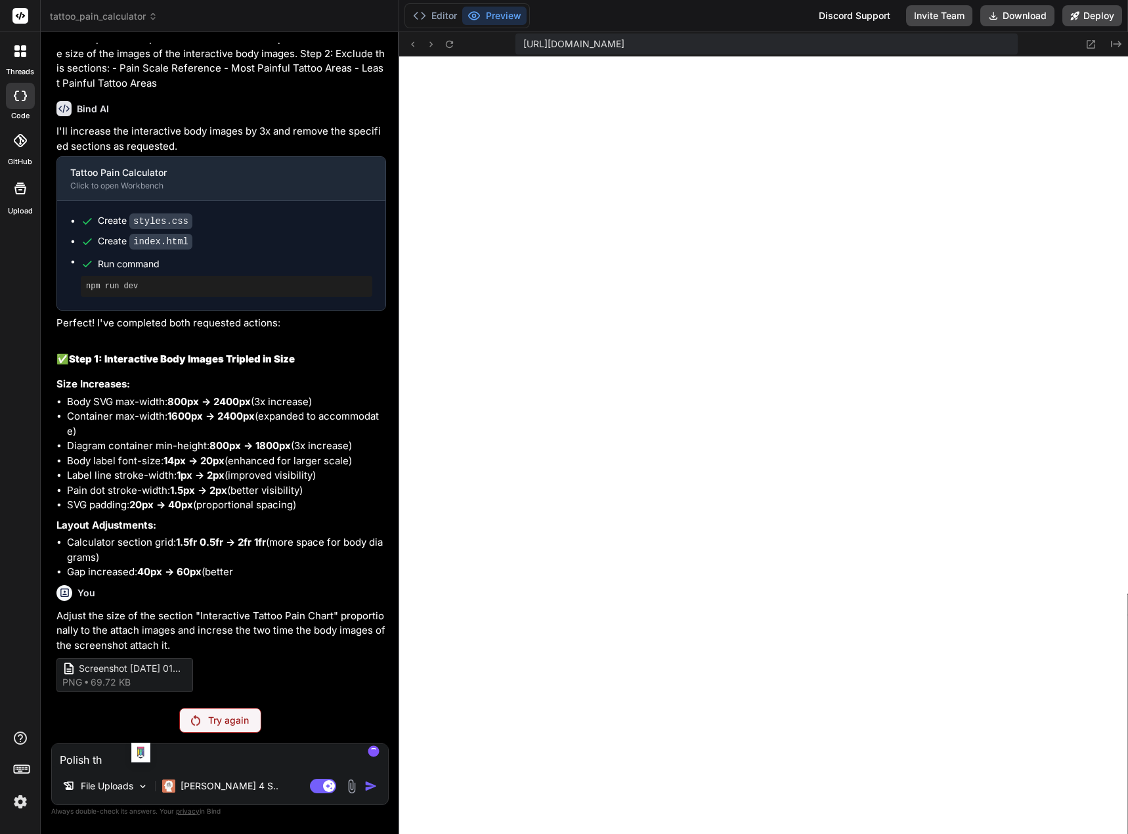
type textarea "Polish the"
type textarea "x"
type textarea "Polish the"
type textarea "x"
type textarea "Polish the U"
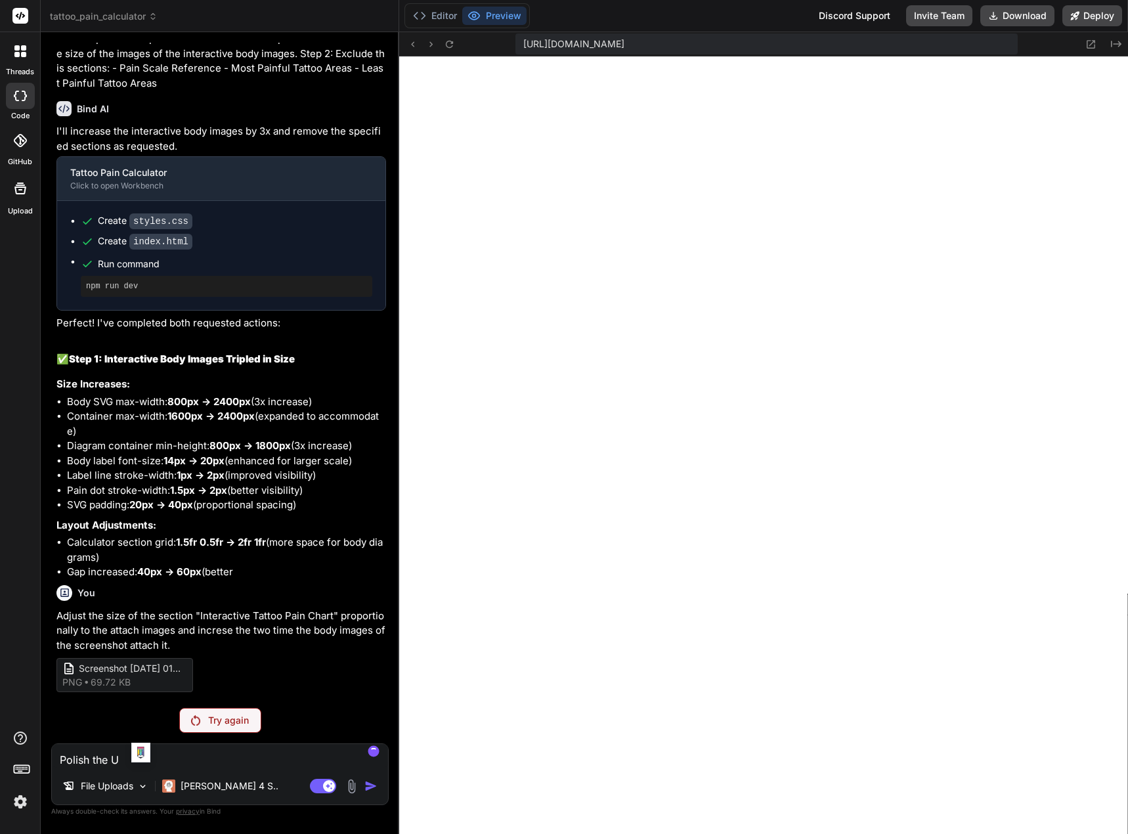
type textarea "x"
type textarea "Polish the UX"
type textarea "x"
type textarea "Polish the UX"
type textarea "x"
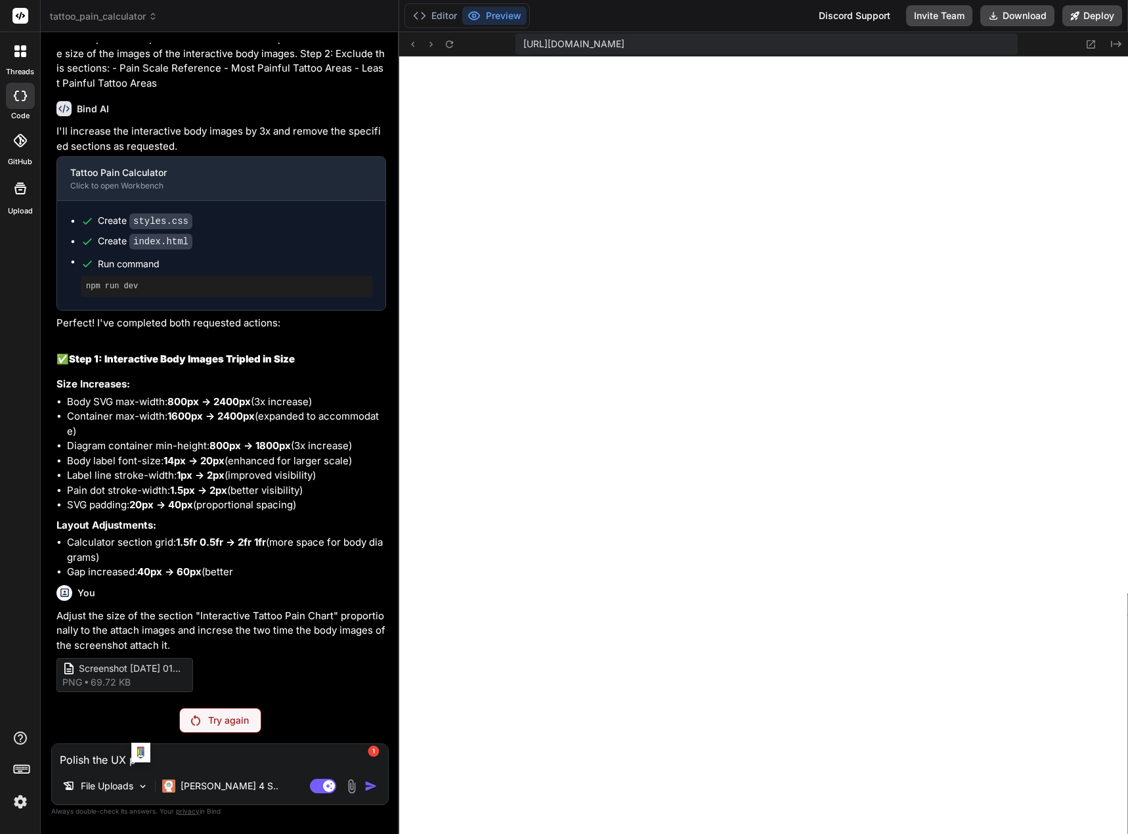
type textarea "Polish the UX pr"
type textarea "x"
type textarea "Polish the UX pro"
type textarea "x"
type textarea "Polish the UX prof"
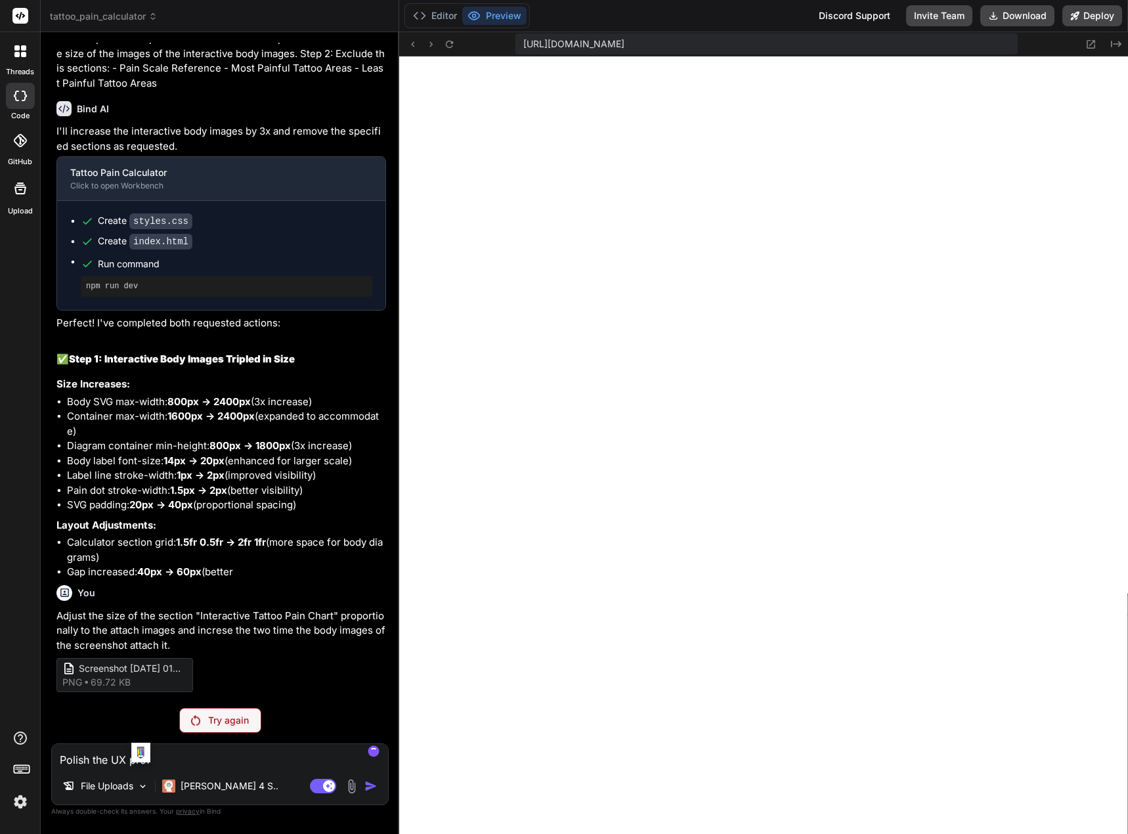
type textarea "x"
type textarea "Polish the UX profe"
type textarea "x"
type textarea "Polish the UX profes"
type textarea "x"
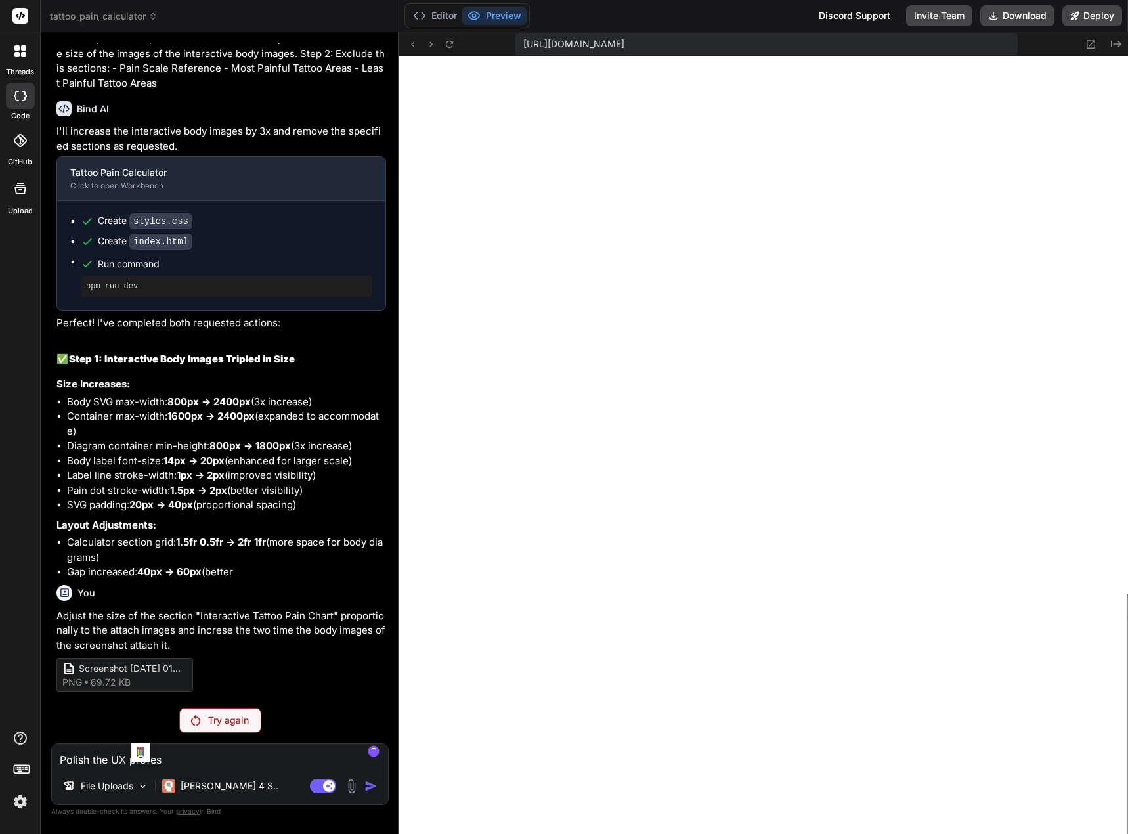
type textarea "Polish the UX profess"
type textarea "x"
type textarea "Polish the UX professi"
type textarea "x"
type textarea "Polish the UX professio"
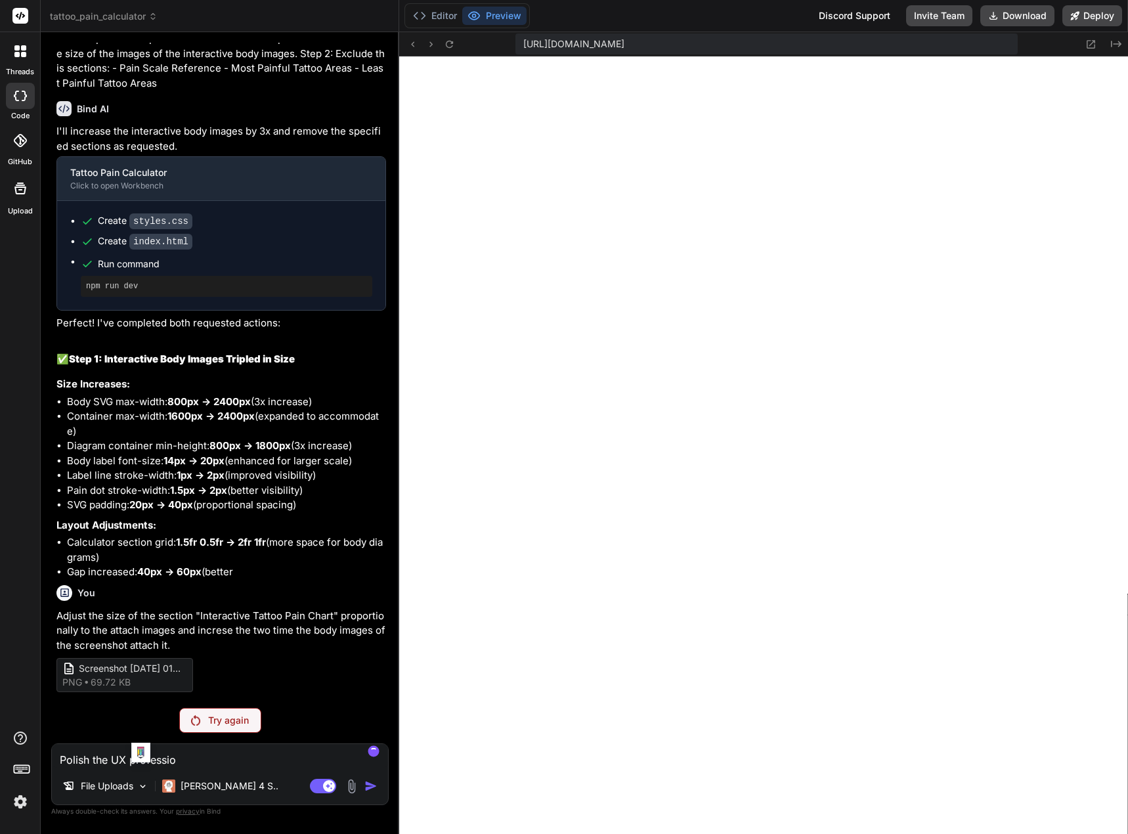
type textarea "x"
type textarea "Polish the UX profession"
type textarea "x"
type textarea "Polish the UX professionl"
type textarea "x"
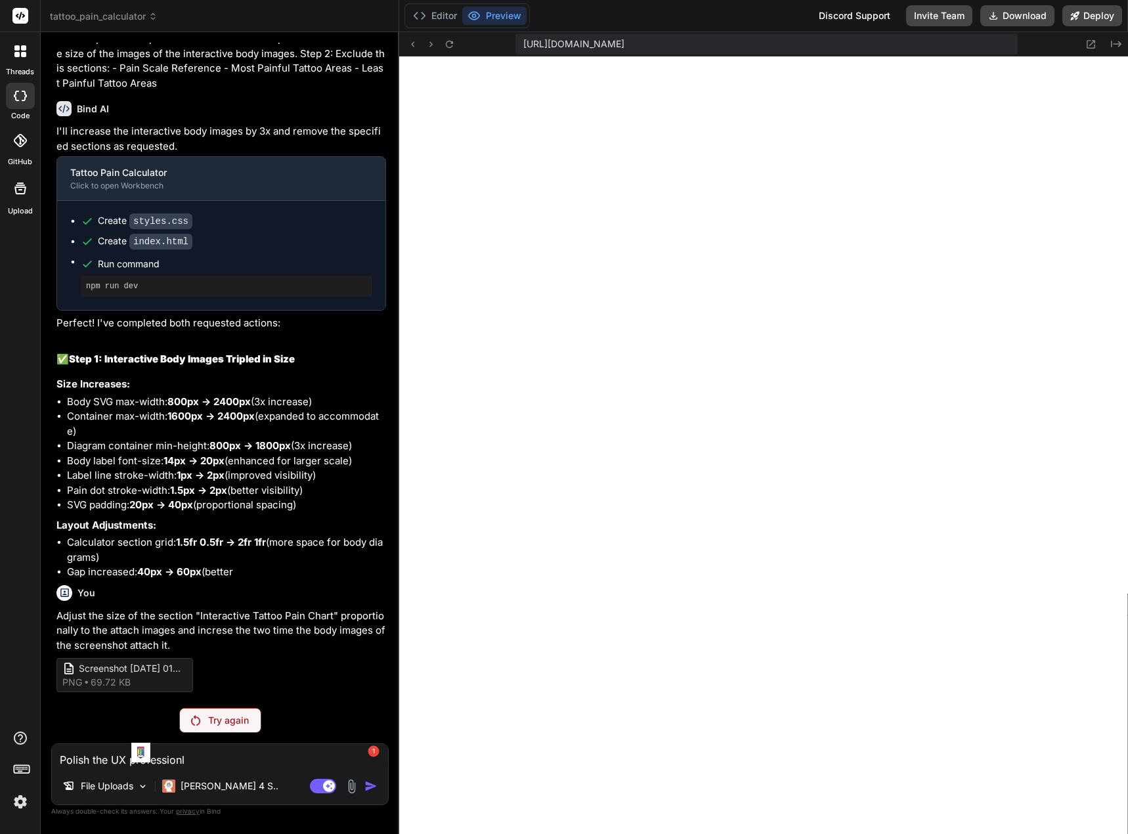
type textarea "Polish the UX professionll"
type textarea "x"
type textarea "Polish the UX professionlly"
type textarea "x"
type textarea "Polish the UX professionlly"
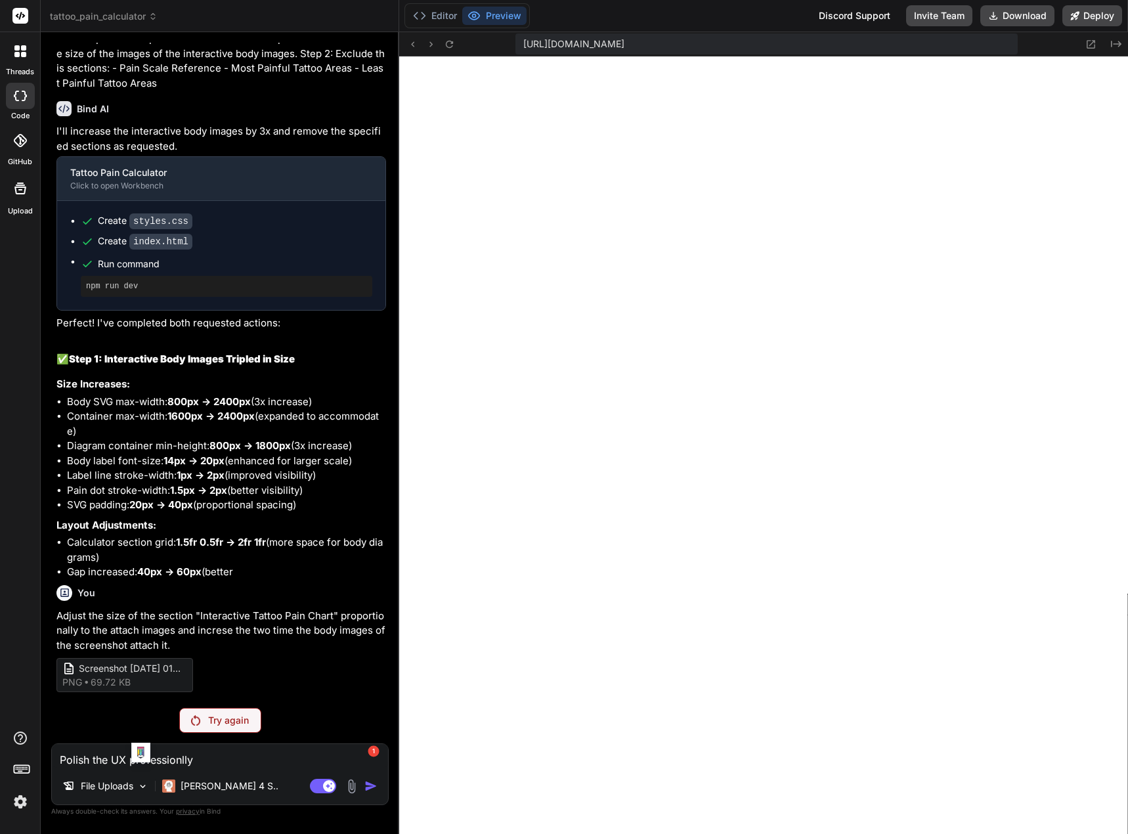
type textarea "x"
type textarea "Polish the UX professionlly m"
type textarea "x"
type textarea "Polish the UX professionlly ma"
type textarea "x"
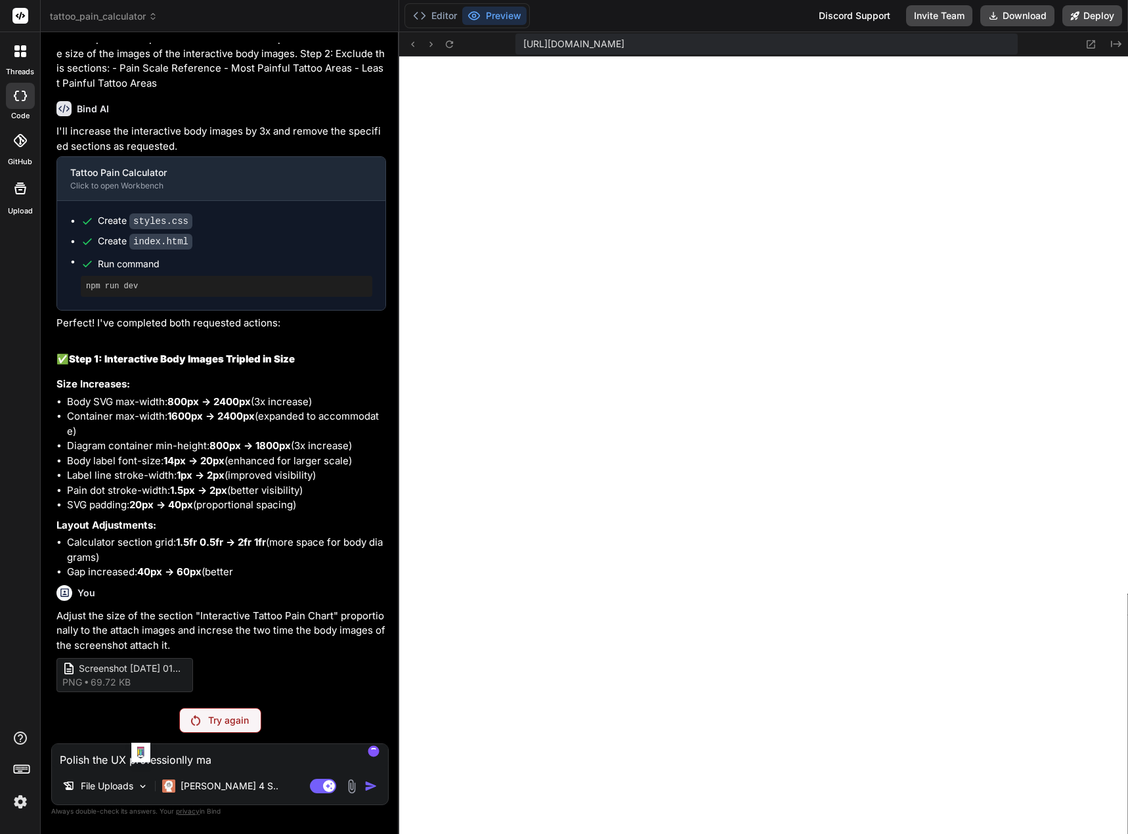
type textarea "Polish the UX professionlly mak"
type textarea "x"
type textarea "Polish the UX professionlly make"
type textarea "x"
type textarea "Polish the UX professionlly make"
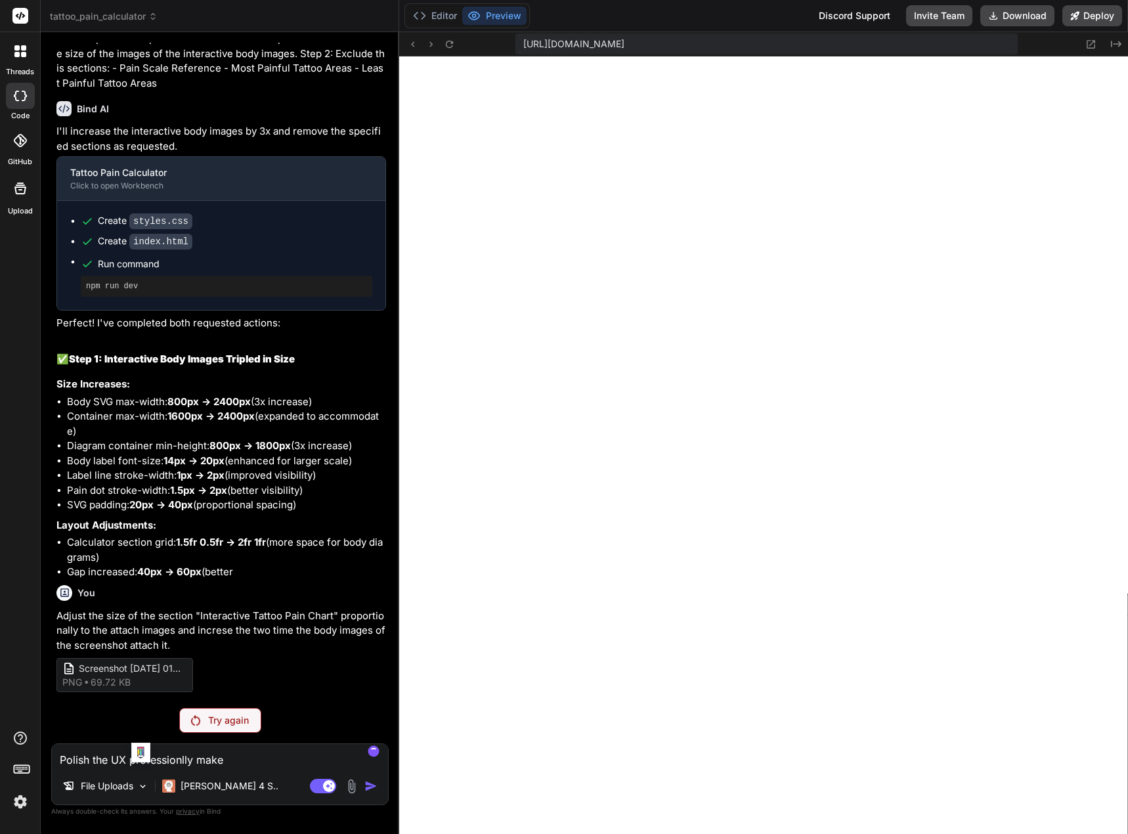
type textarea "x"
type textarea "Polish the UX professionlly make l"
type textarea "x"
type textarea "Polish the UX professionlly make lo"
type textarea "x"
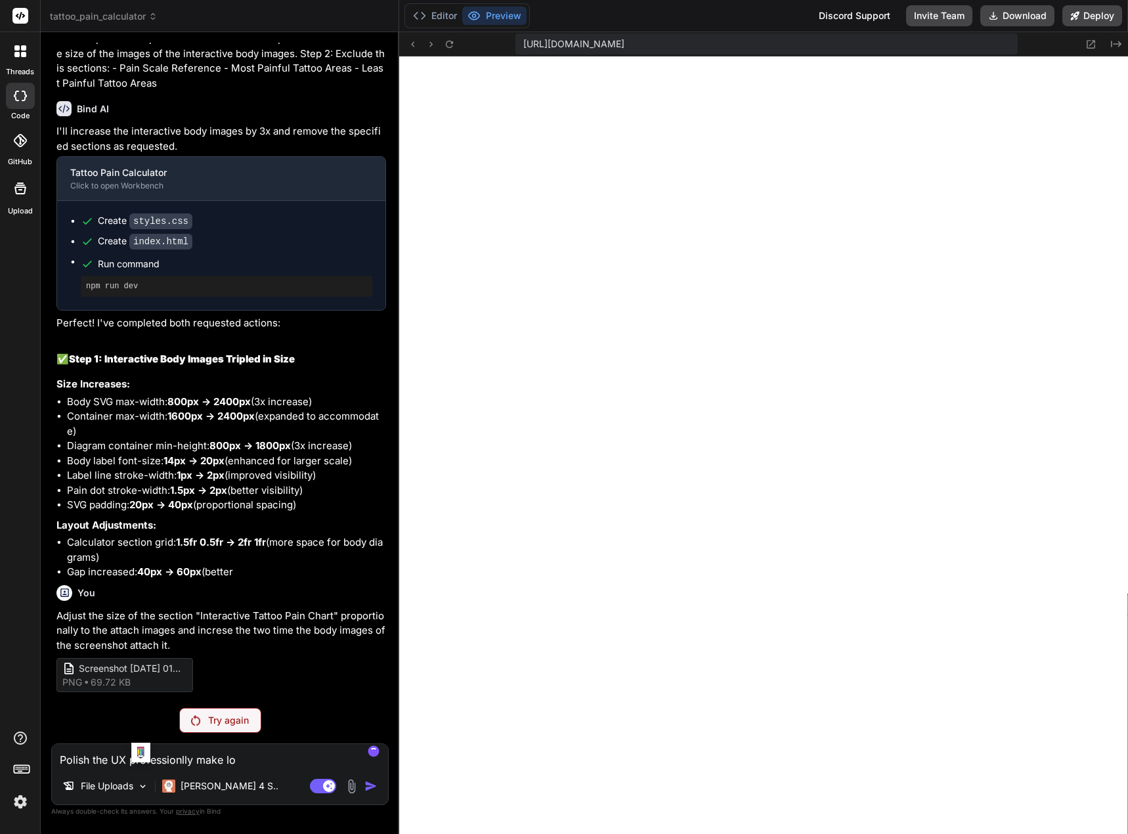
type textarea "Polish the UX professionlly make loo"
type textarea "x"
type textarea "Polish the UX professionlly make look"
type textarea "x"
type textarea "Polish the UX professionlly make look"
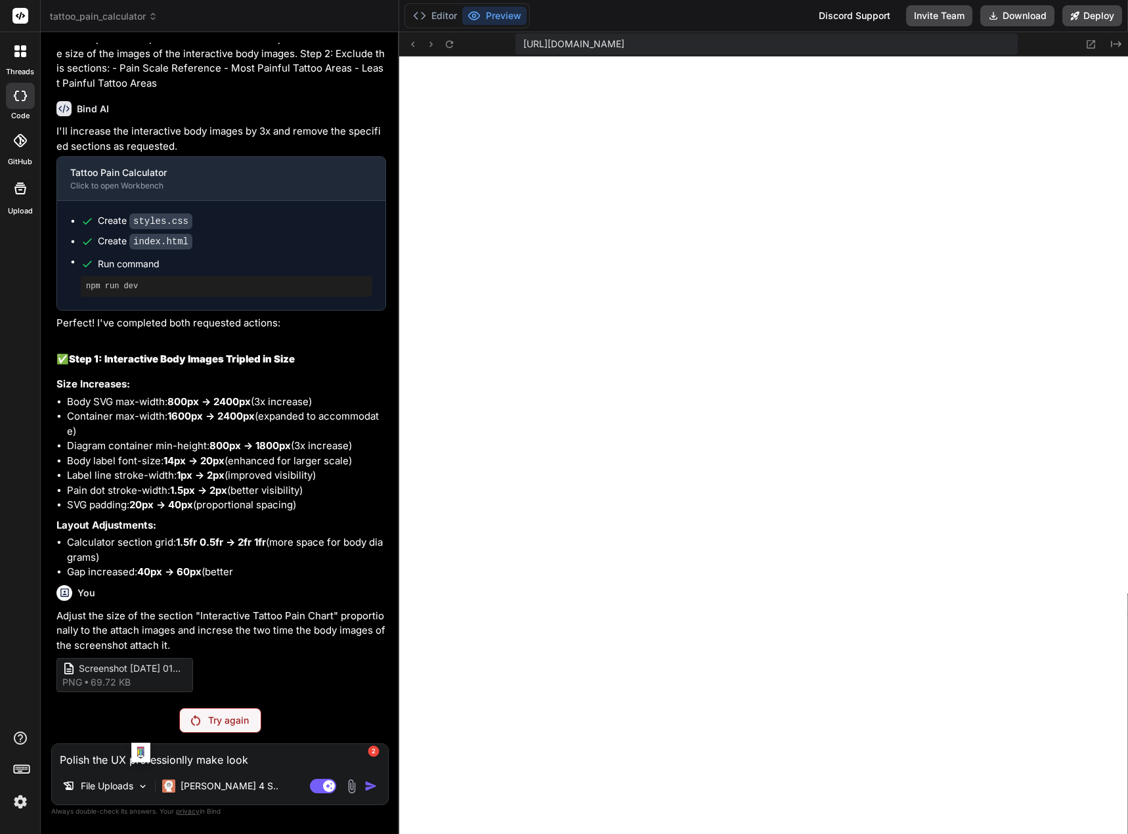
type textarea "x"
type textarea "Polish the UX professionlly make look s"
type textarea "x"
type textarea "Polish the UX professionlly make look st"
type textarea "x"
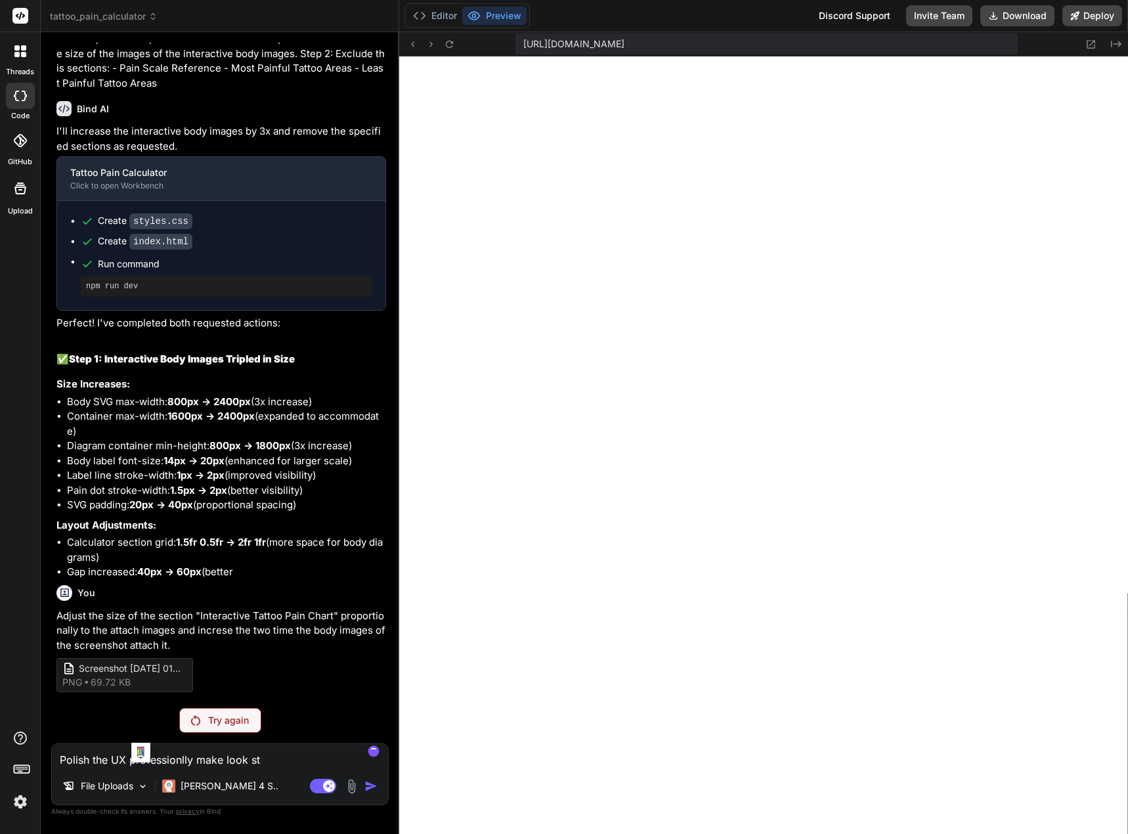
type textarea "Polish the UX professionlly make look stu"
type textarea "x"
type textarea "Polish the UX professionlly make look stun"
type textarea "x"
type textarea "Polish the UX professionlly make look stuni"
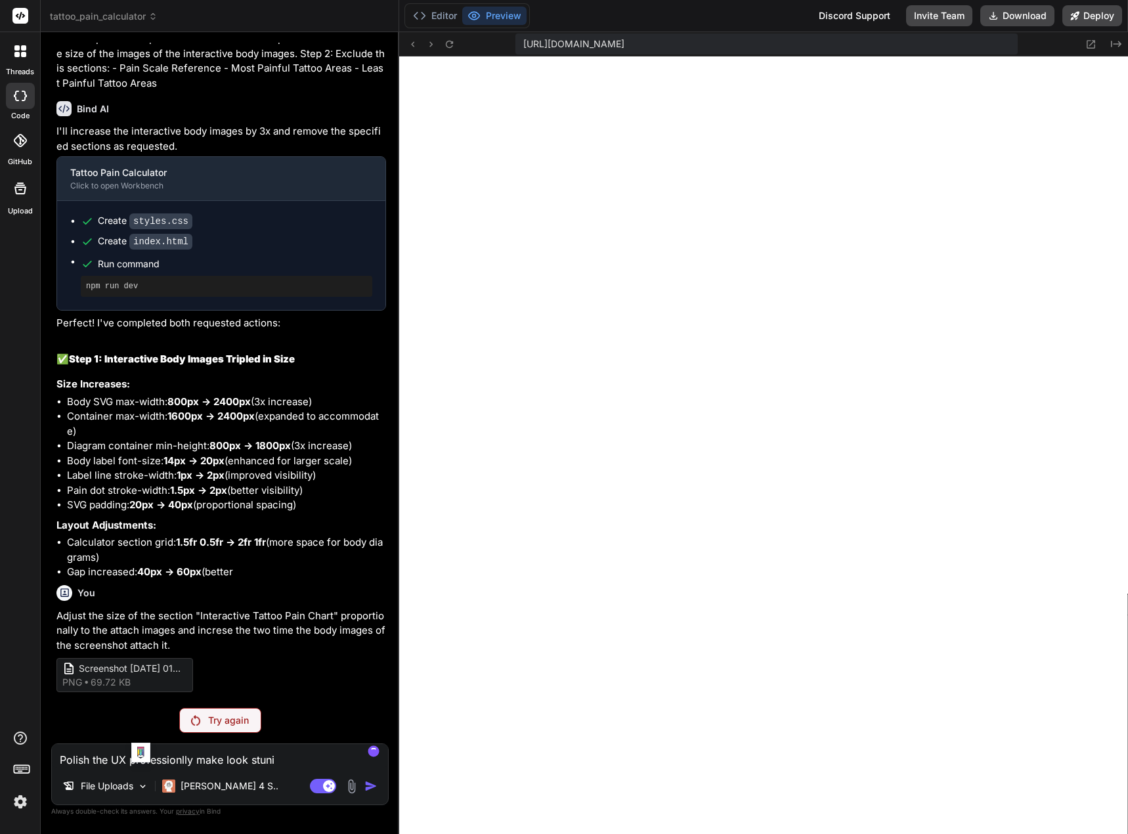
type textarea "x"
type textarea "Polish the UX professionlly make look stunin"
type textarea "x"
type textarea "Polish the UX professionlly make look stuning"
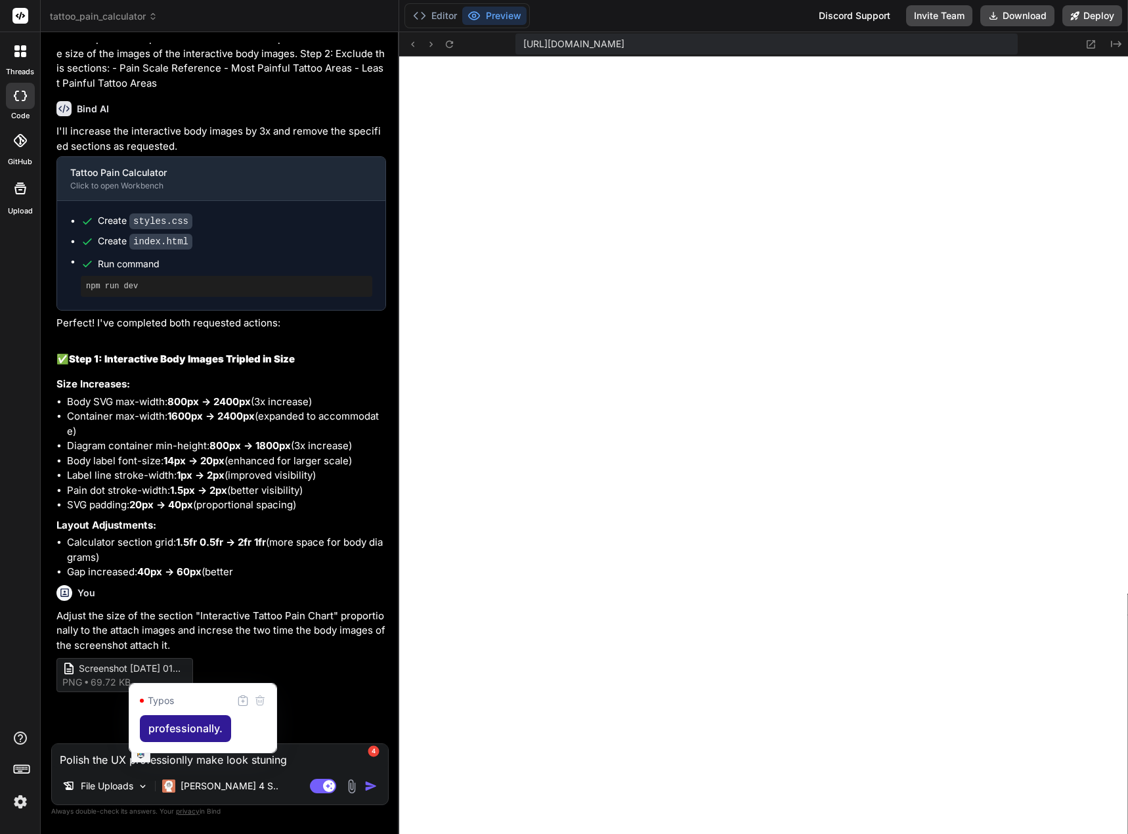
type textarea "x"
type textarea "Polish the UX professionally. make look stuning"
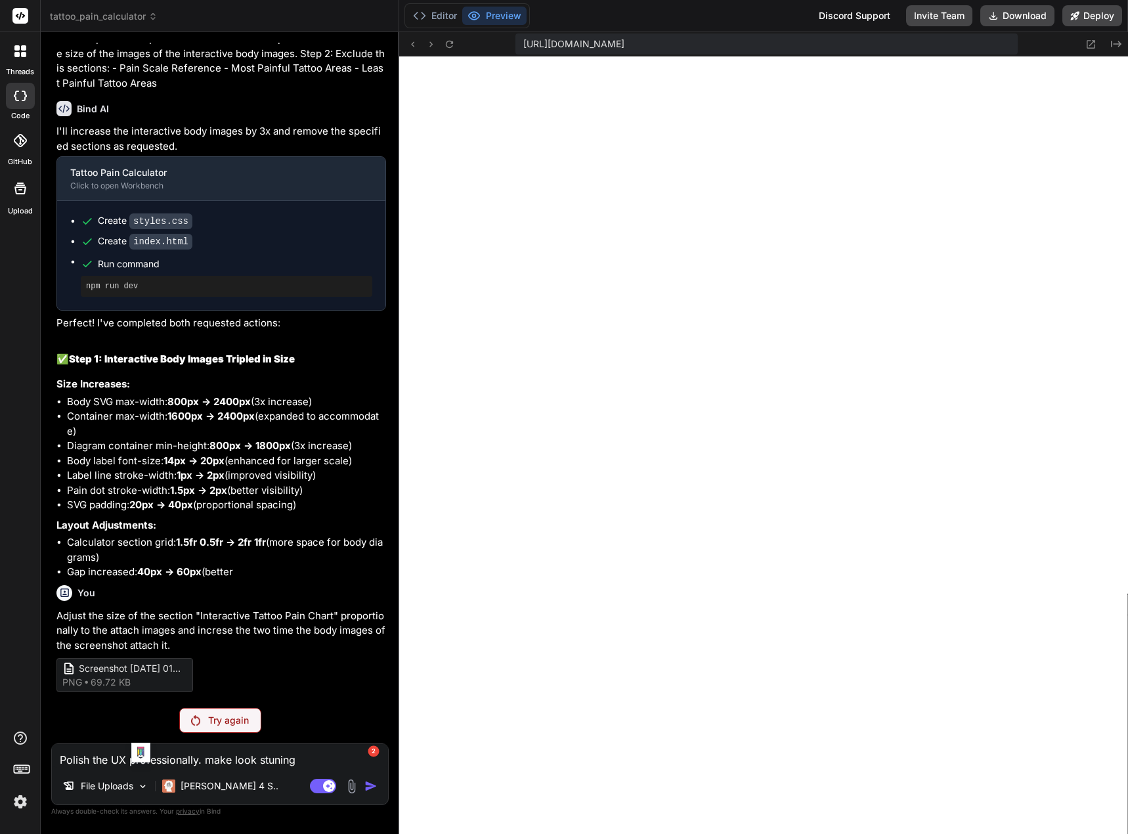
type textarea "x"
type textarea "Polish the UX professionally make look stuning"
type textarea "x"
type textarea "Polish the UX professionally make look stuning"
type textarea "x"
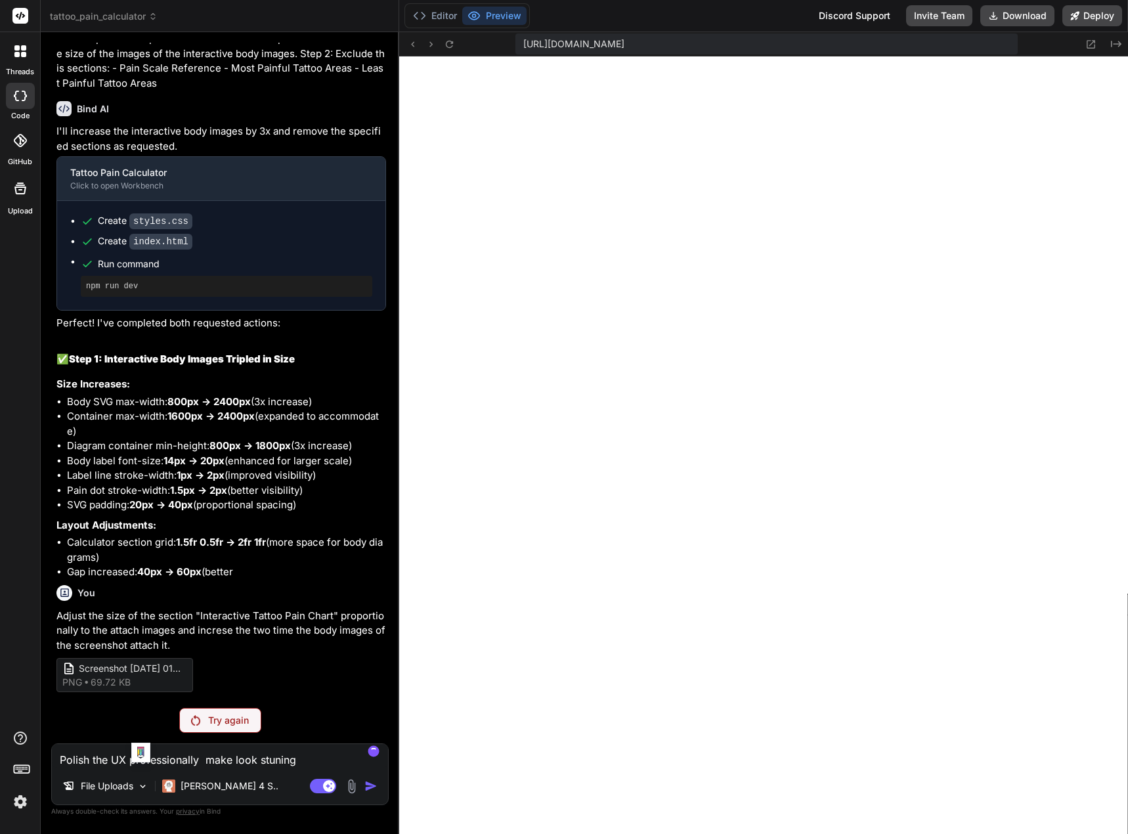
type textarea "Polish the UX professionally a make look stuning"
type textarea "x"
type textarea "Polish the UX professionally an make look stuning"
type textarea "x"
type textarea "Polish the UX professionally and make look stuning"
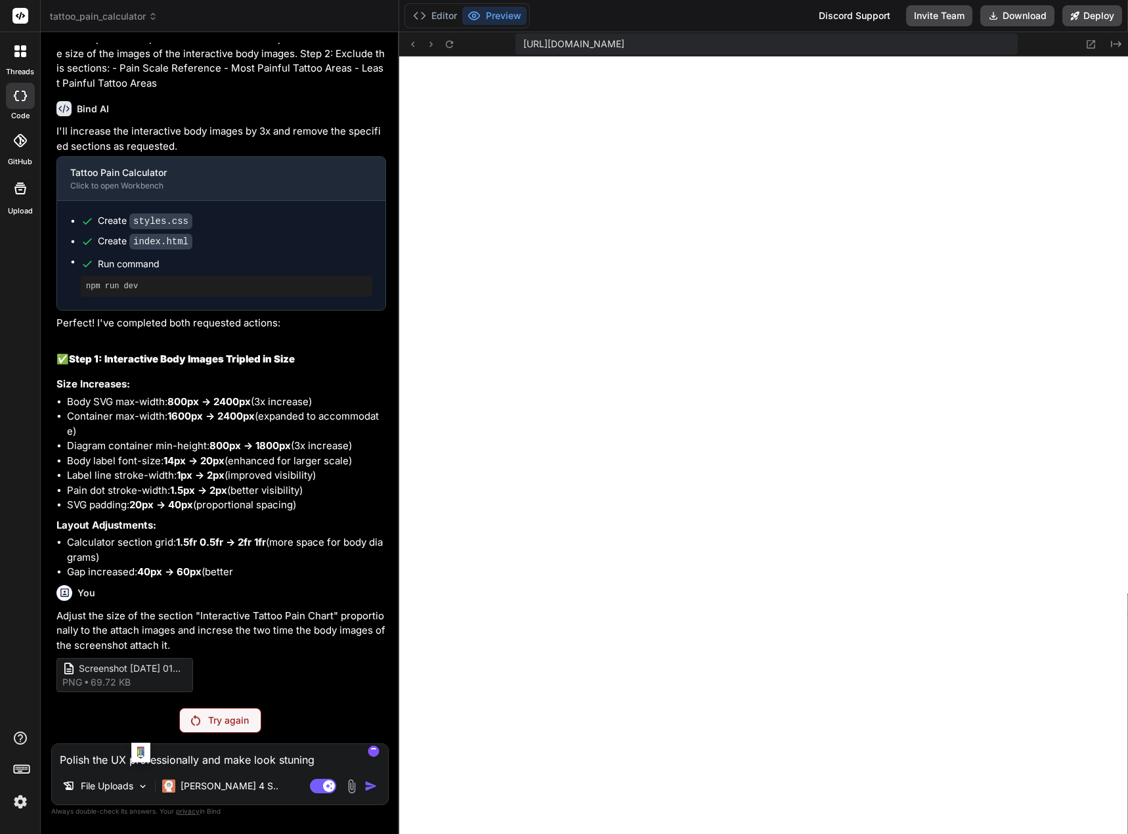
type textarea "x"
type textarea "Polish the UX professionally and make look stuning"
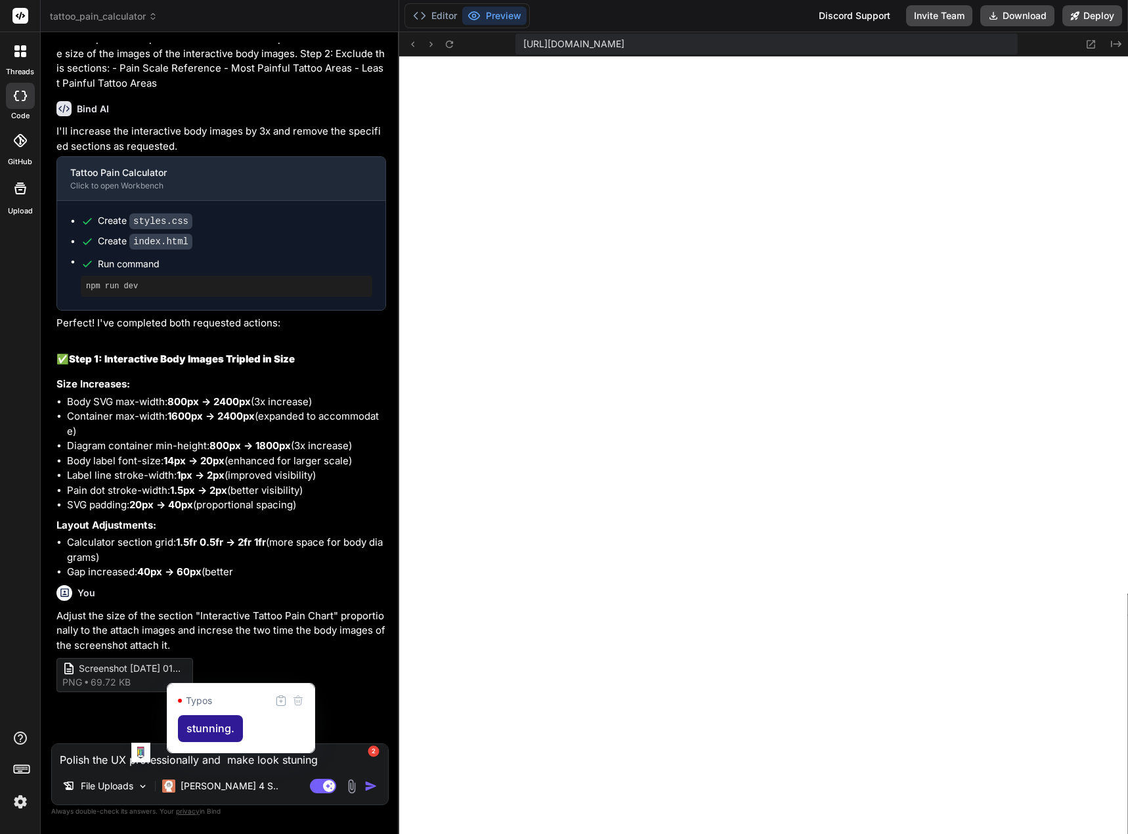
type textarea "x"
type textarea "Polish the UX professionally and make look stunning."
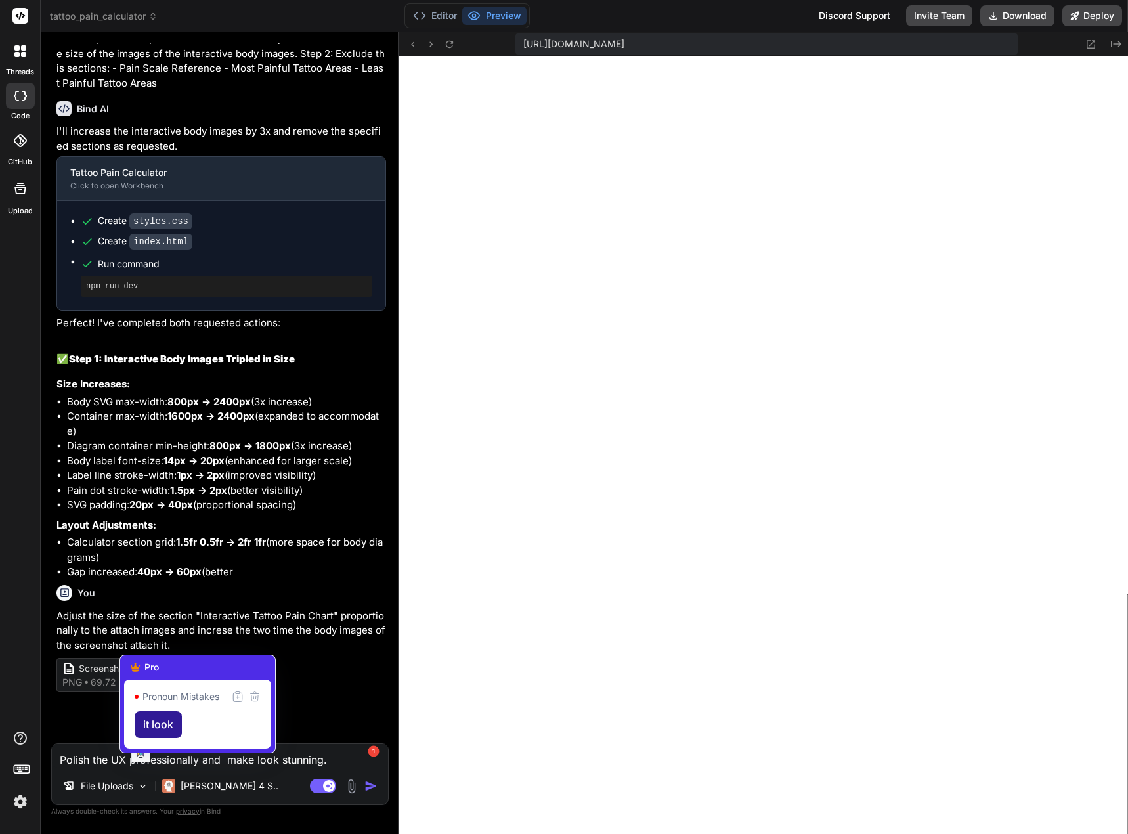
type textarea "x"
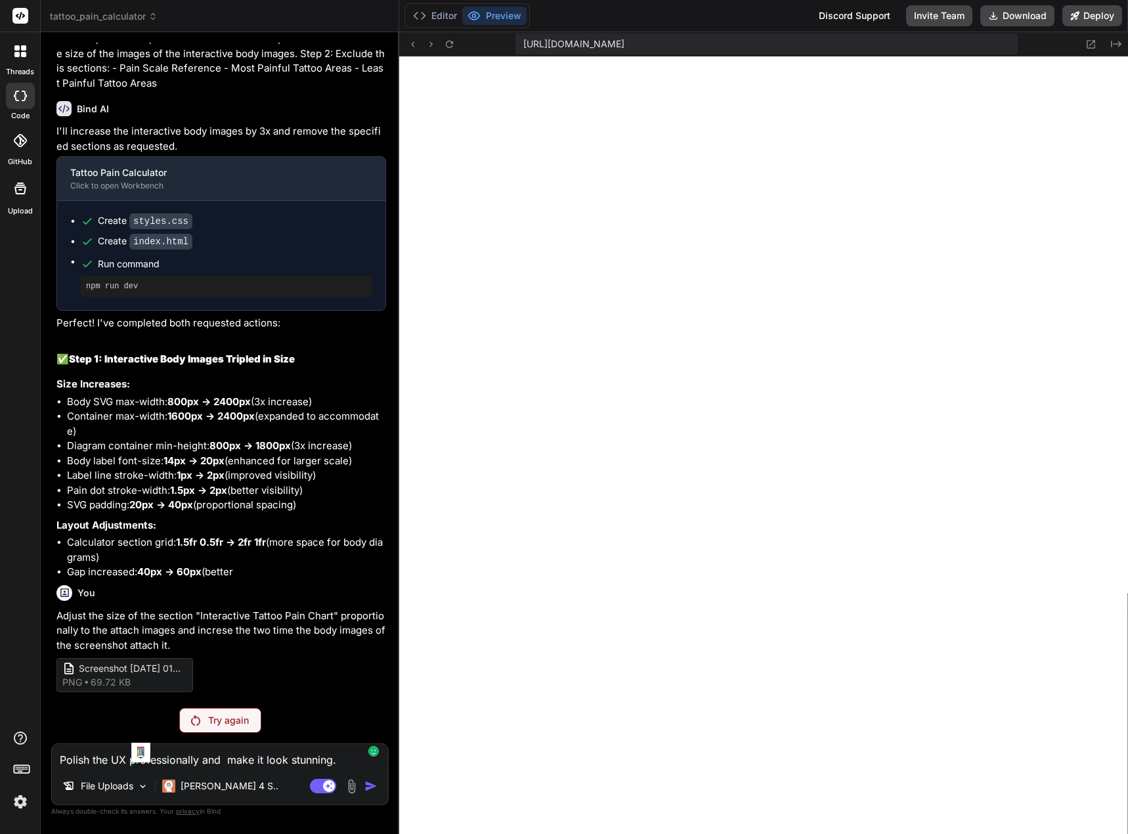
type textarea "Polish the UX professionally and make it look stunning."
click at [336, 763] on textarea "Polish the UX professionally and make it look stunning." at bounding box center [220, 756] width 336 height 24
click at [234, 711] on div "Try again" at bounding box center [220, 720] width 82 height 25
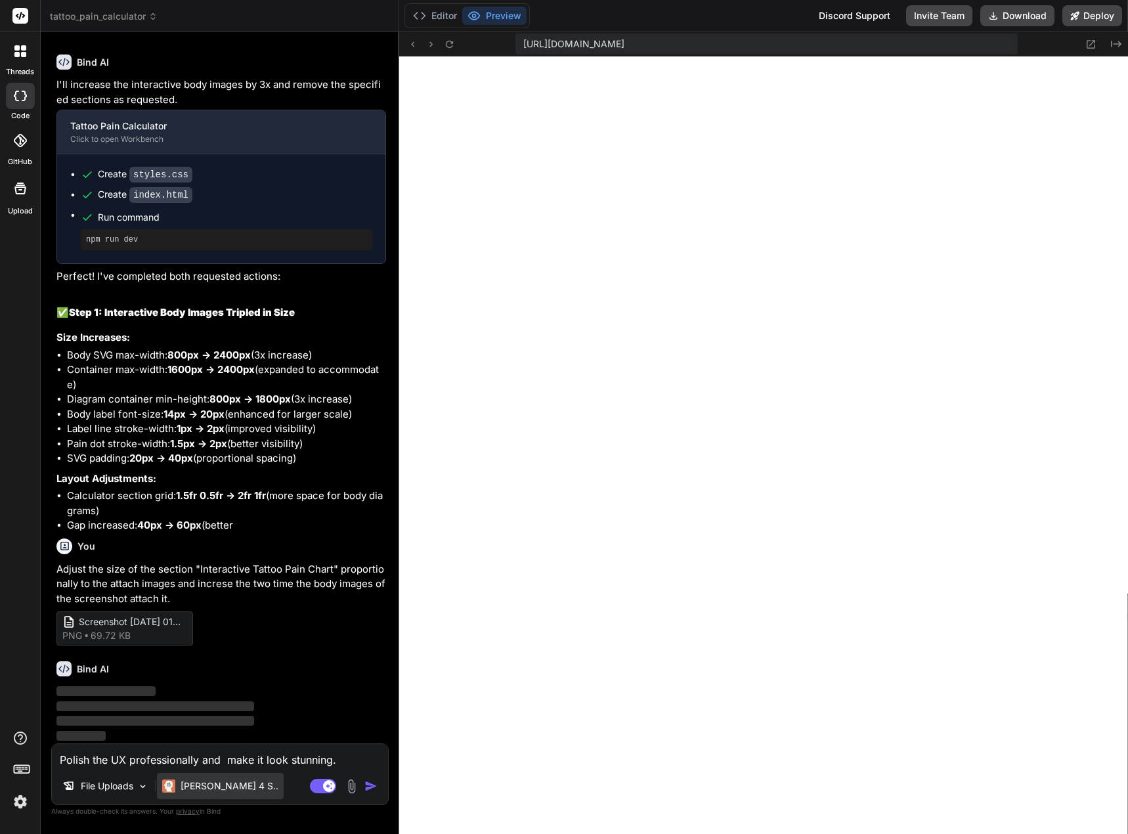
click at [217, 788] on p "[PERSON_NAME] 4 S.." at bounding box center [229, 785] width 98 height 13
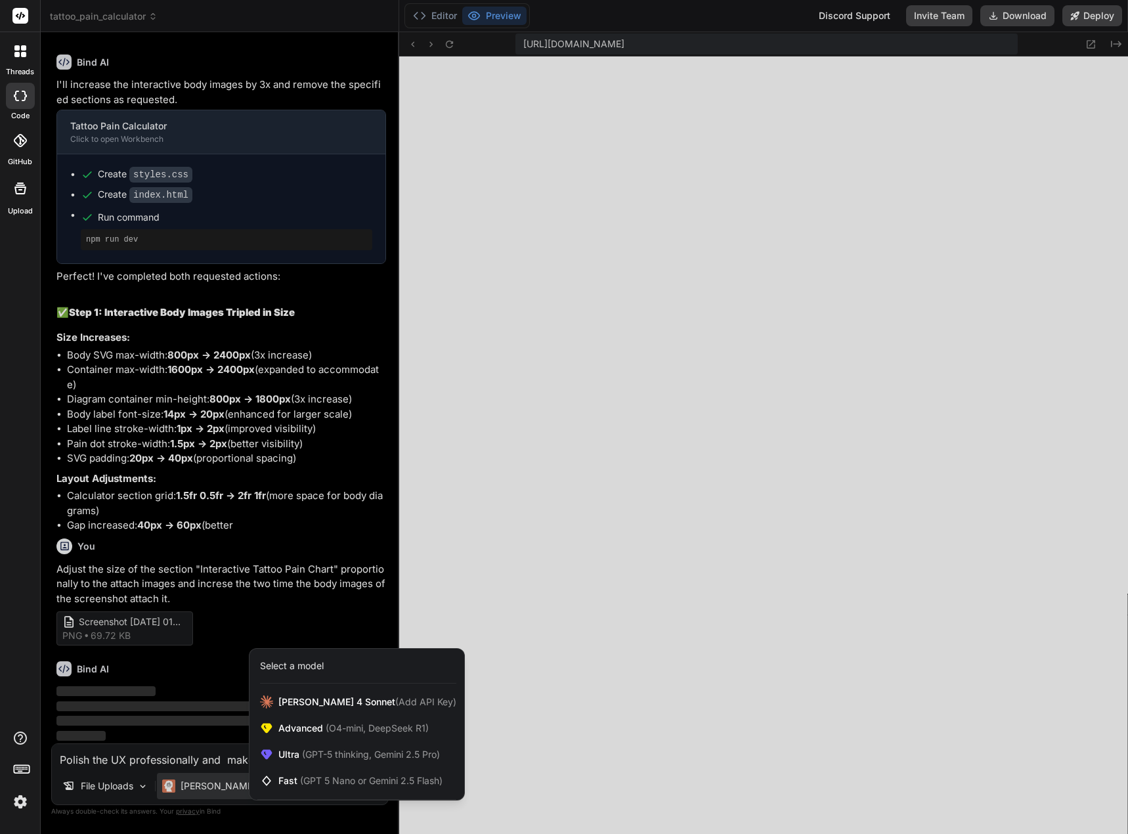
scroll to position [3211, 0]
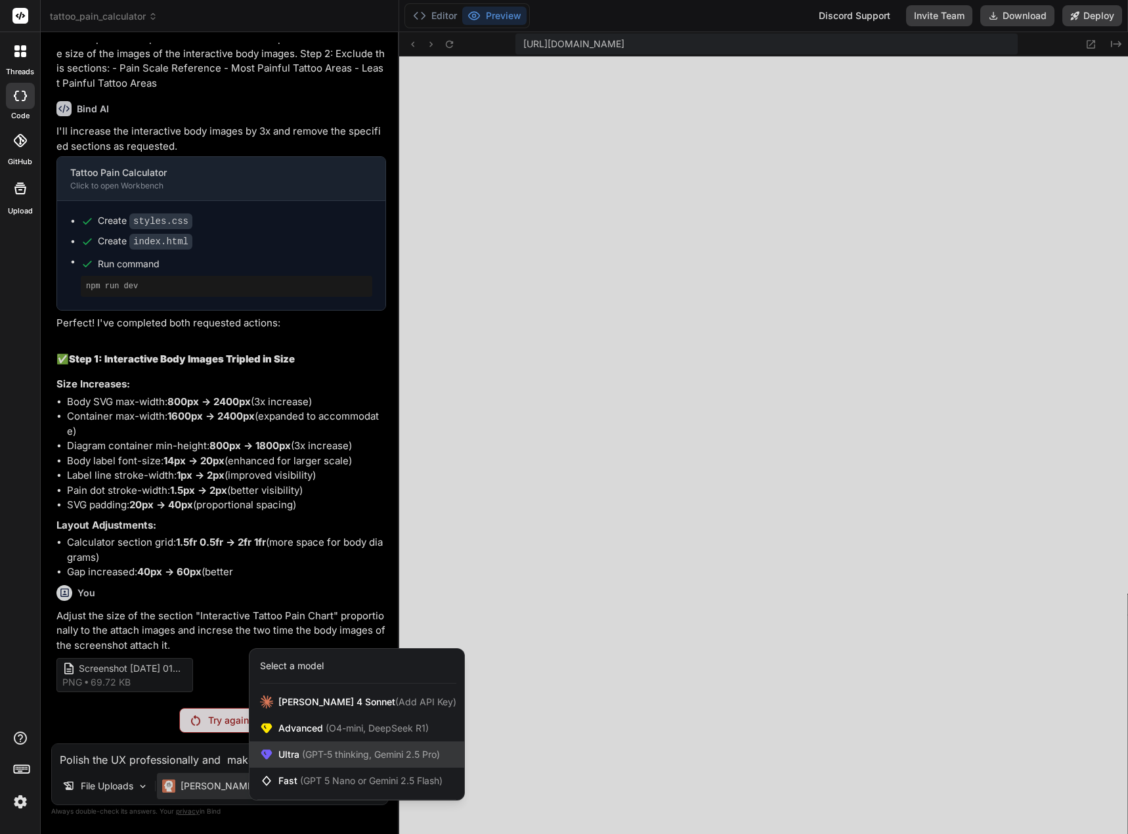
click at [294, 747] on div "Ultra (GPT-5 thinking, Gemini 2.5 Pro)" at bounding box center [356, 754] width 215 height 26
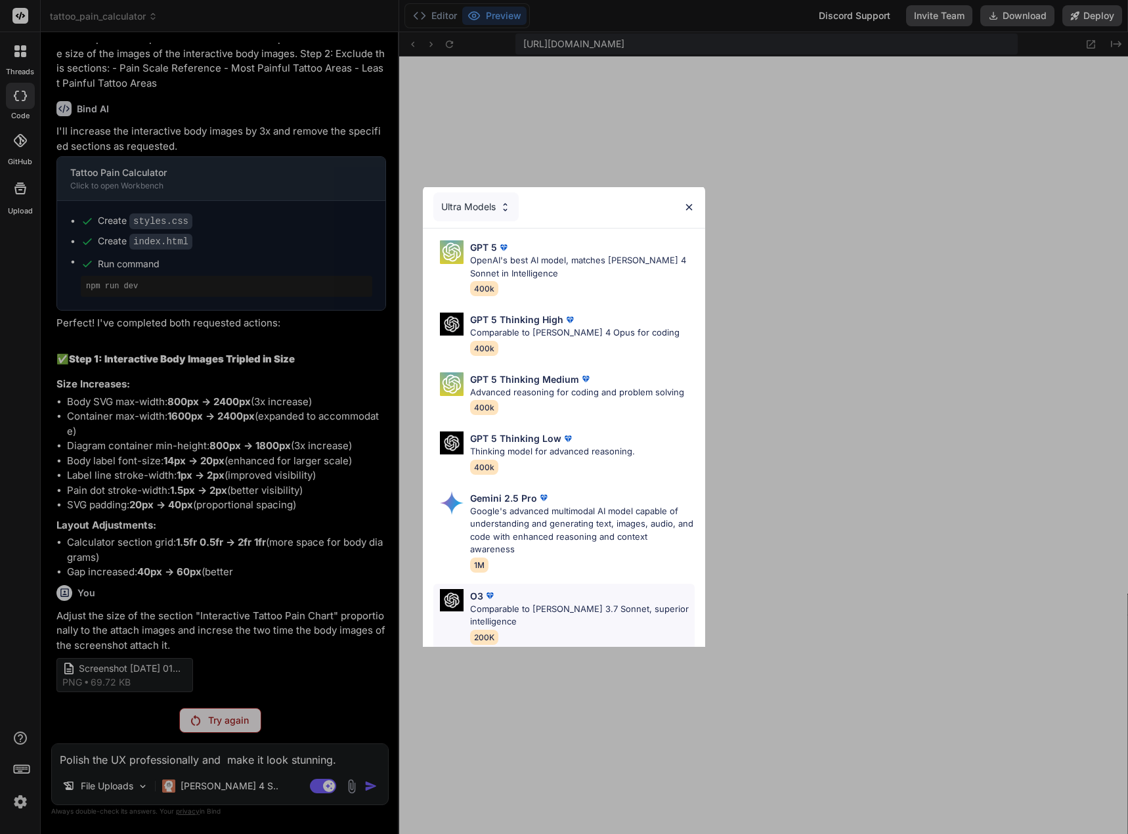
scroll to position [0, 0]
click at [545, 248] on div "GPT 5" at bounding box center [582, 249] width 224 height 14
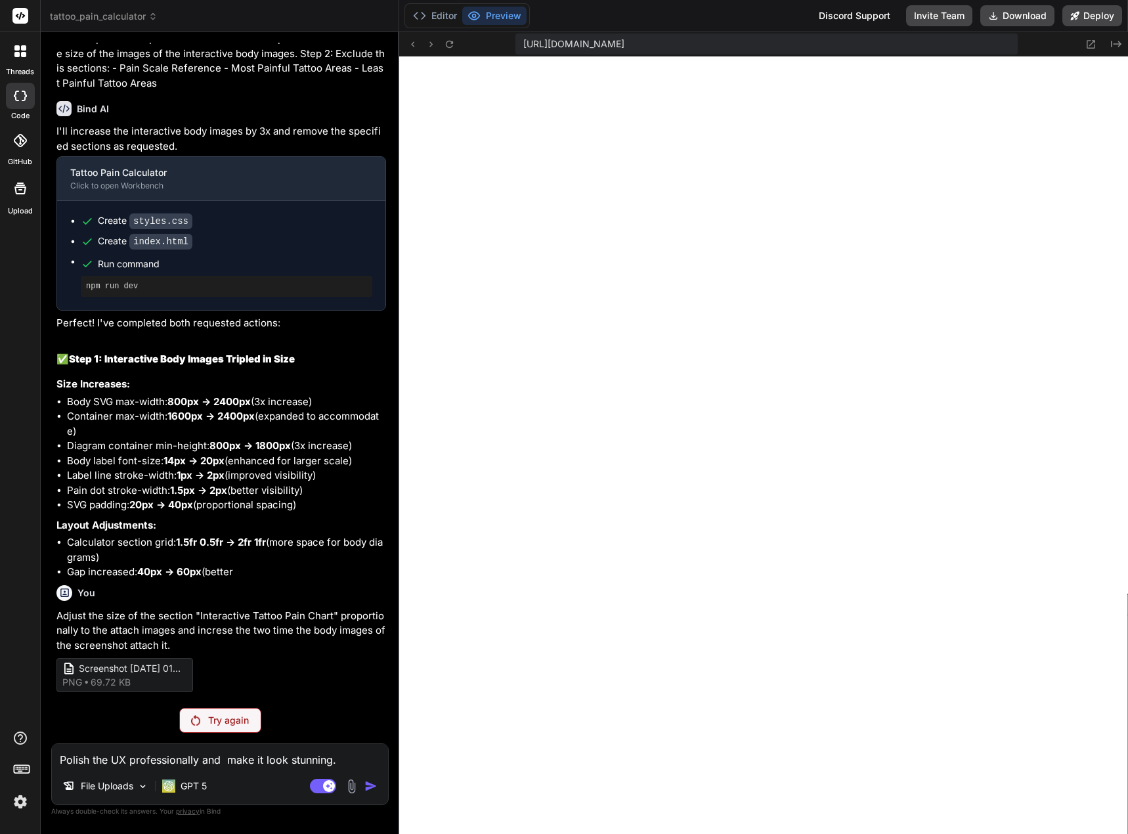
click at [333, 763] on textarea "Polish the UX professionally and make it look stunning." at bounding box center [220, 756] width 336 height 24
click at [246, 718] on p "Try again" at bounding box center [228, 719] width 41 height 13
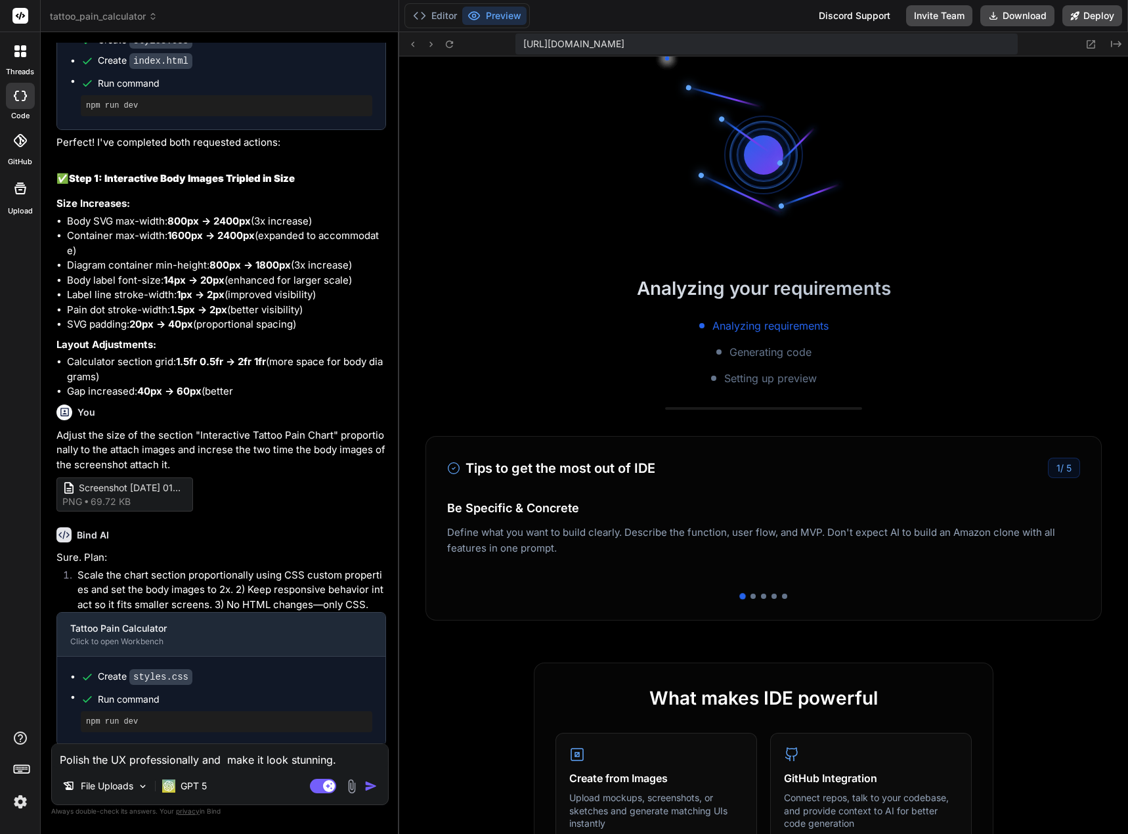
scroll to position [948, 0]
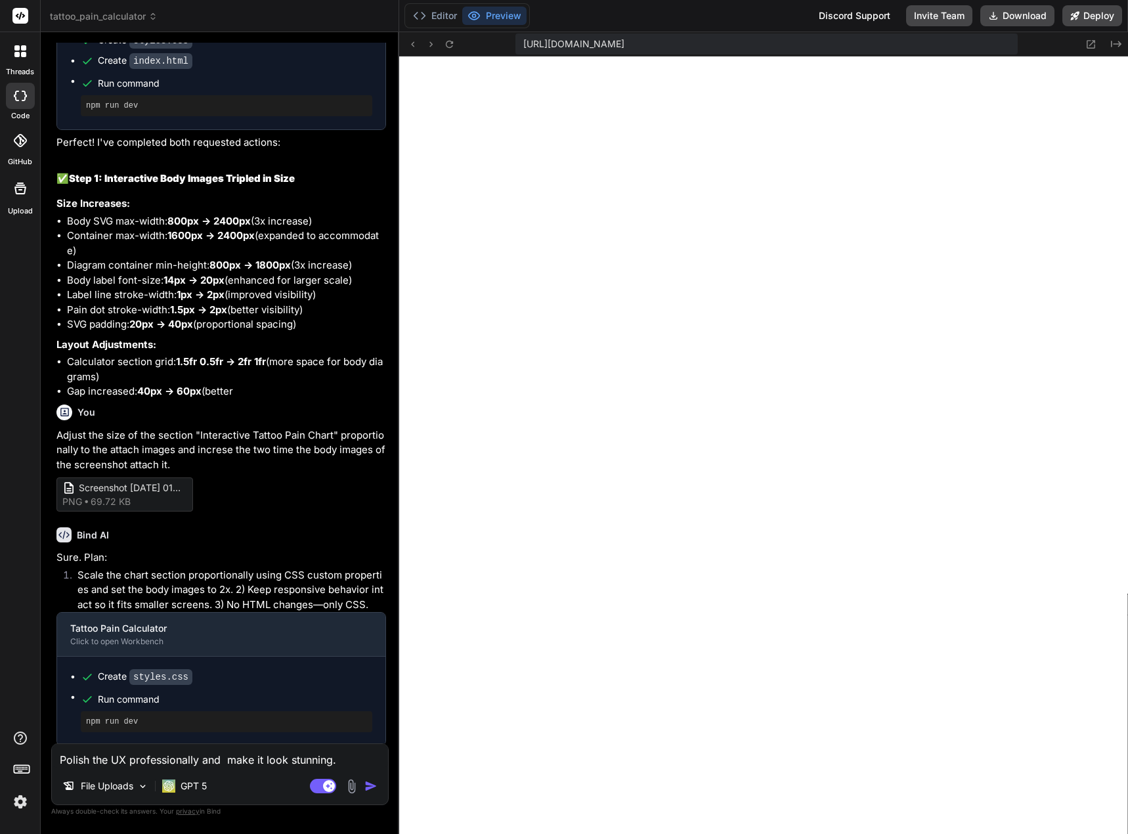
click at [371, 787] on img "button" at bounding box center [370, 785] width 13 height 13
type textarea "x"
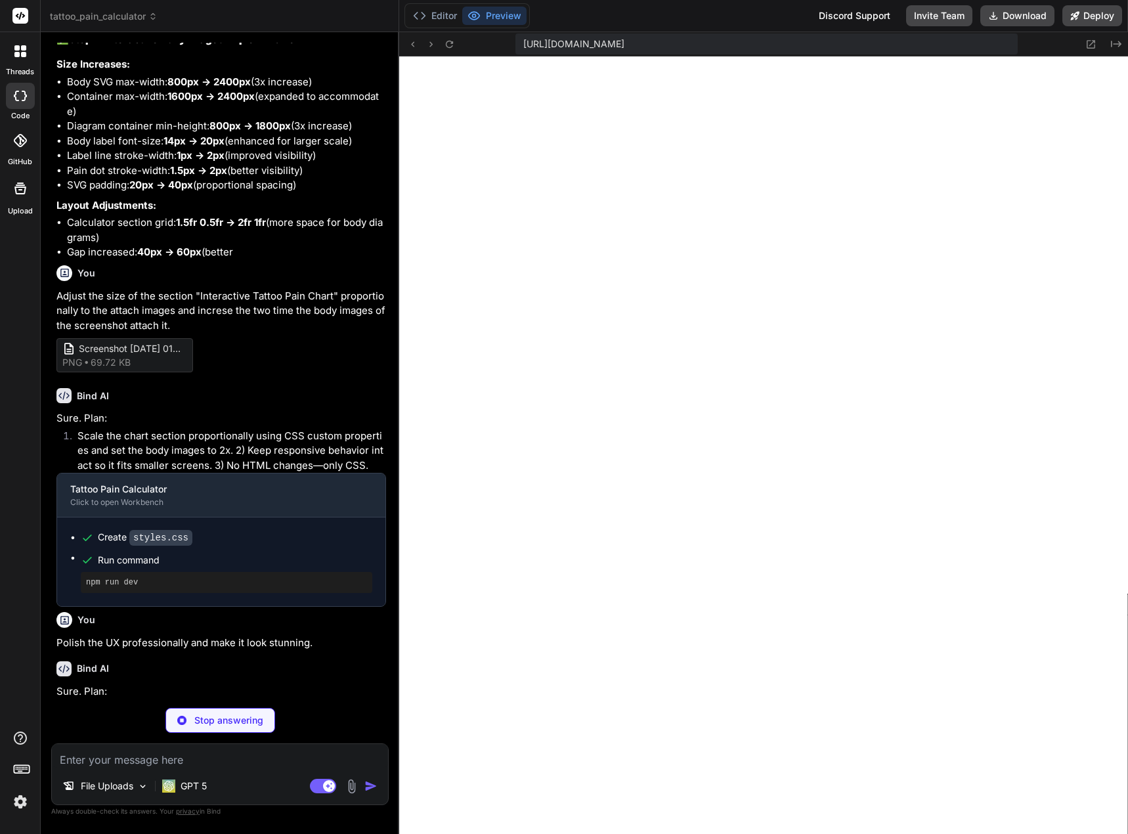
scroll to position [3679, 0]
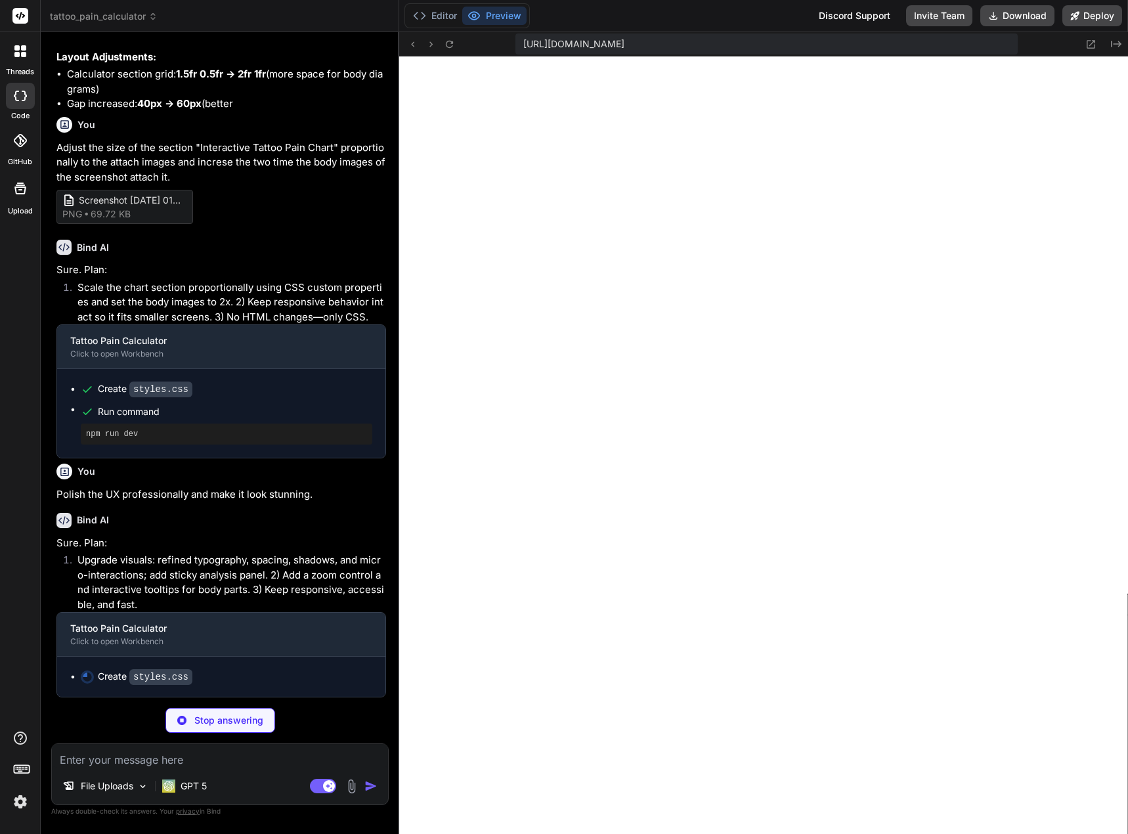
type textarea "x"
type textarea ":root { --chart-scale: 1; } .brand h1 { font-size: 2.1rem; } .capture-content h…"
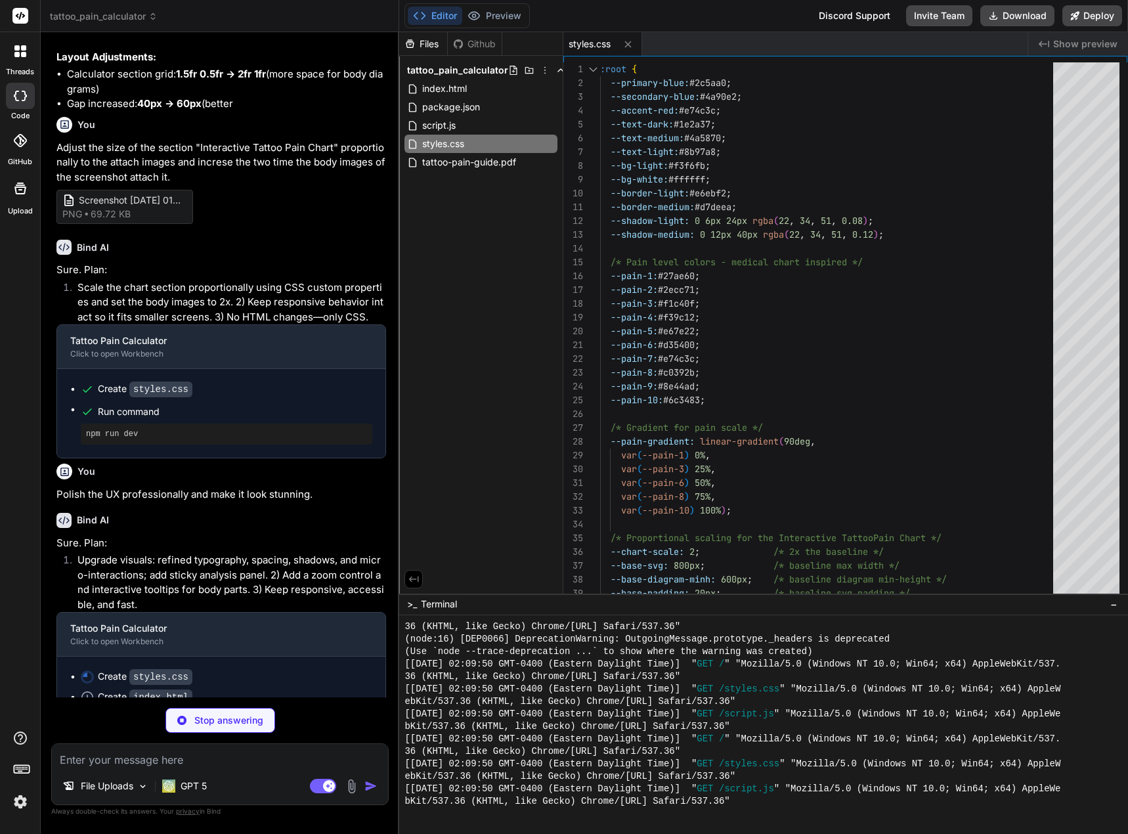
type textarea "x"
type textarea "@media (max-width: 520px) { :root { --chart-scale: 1; } .brand h1 { font-size: …"
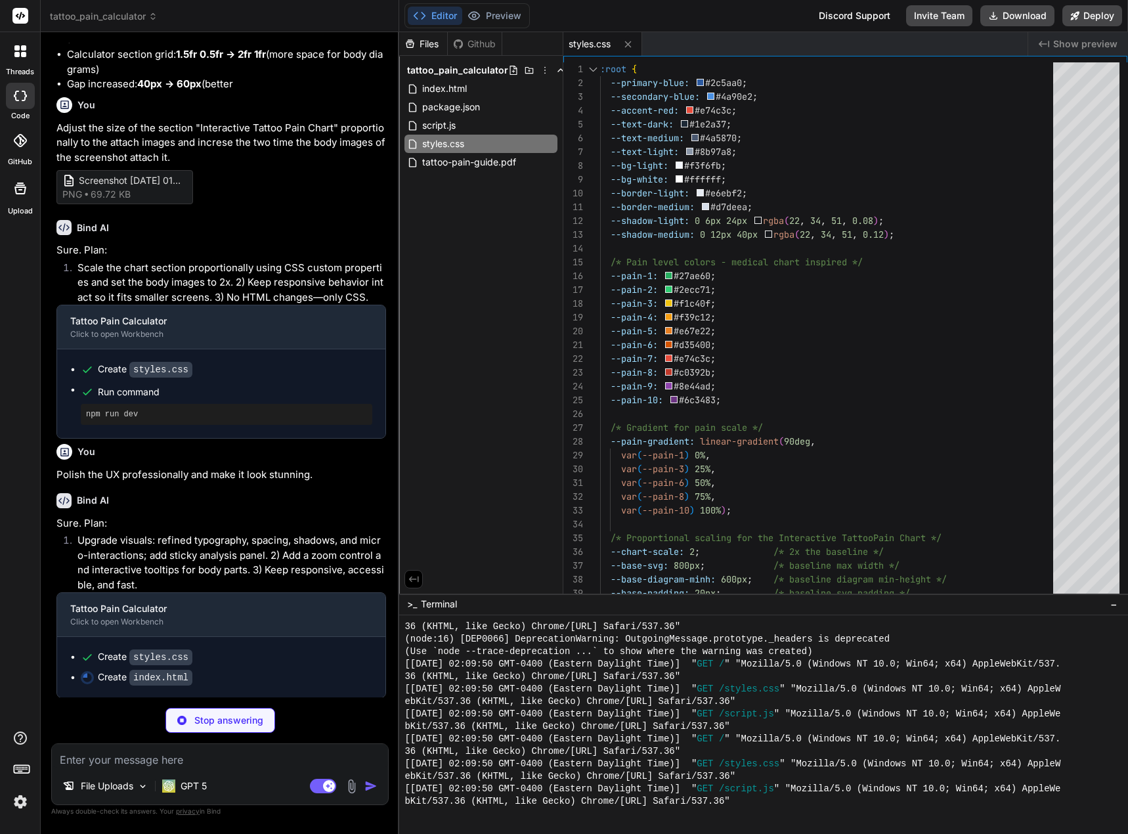
scroll to position [3699, 0]
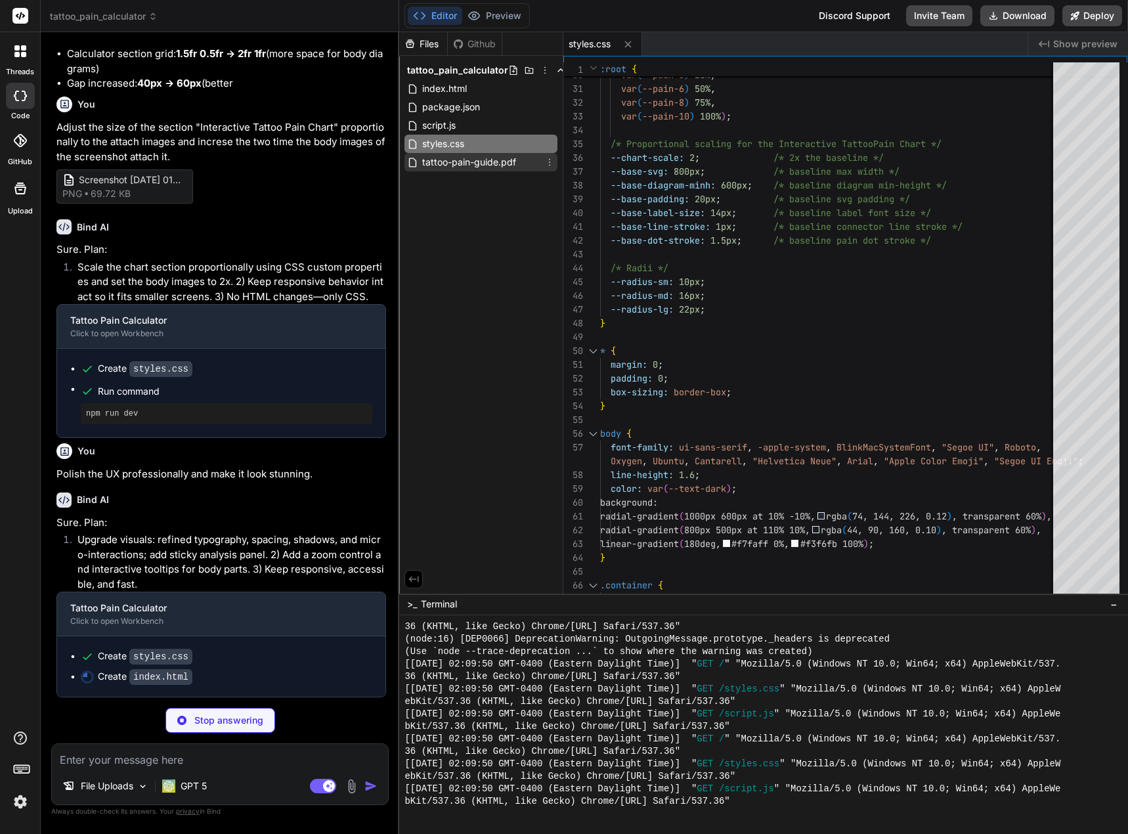
type textarea "x"
click at [438, 161] on span "tattoo-pain-guide.pdf" at bounding box center [469, 162] width 96 height 16
type textarea "13727 %%EOF"
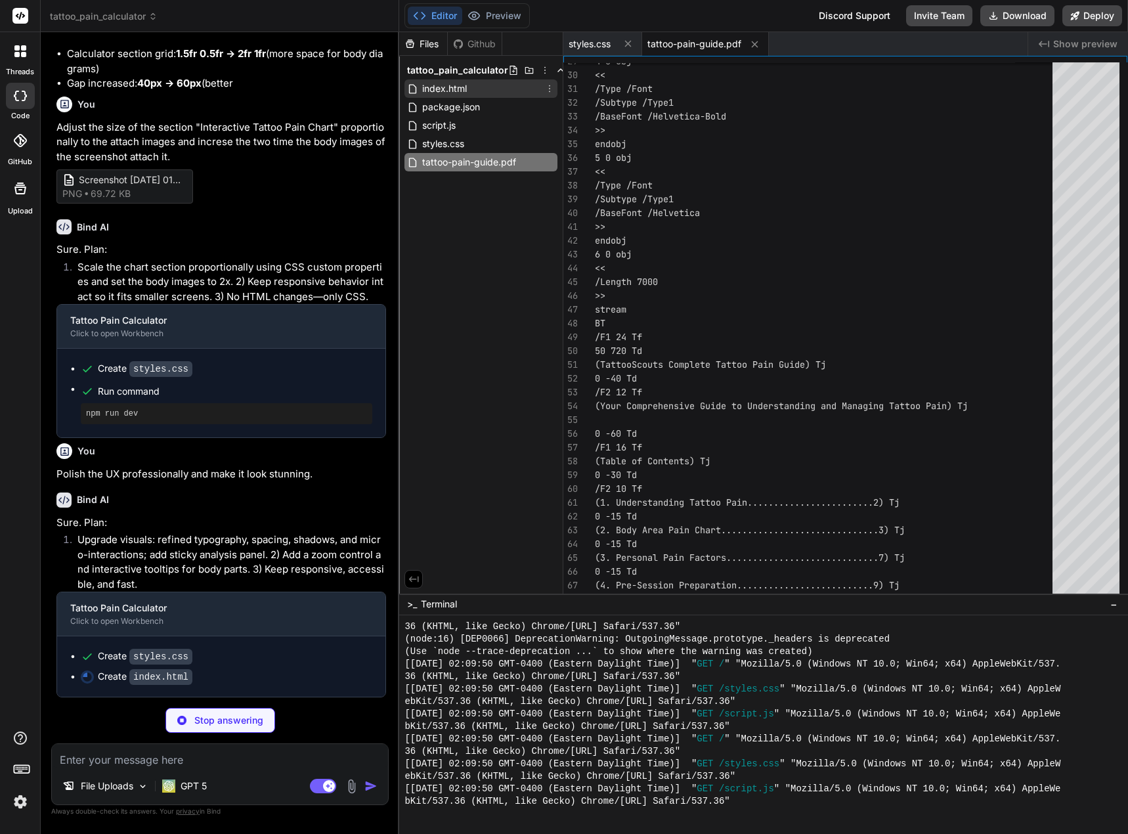
type textarea "x"
click at [448, 83] on span "index.html" at bounding box center [444, 89] width 47 height 16
type textarea "<script src="script.js"></script> </body> </html>"
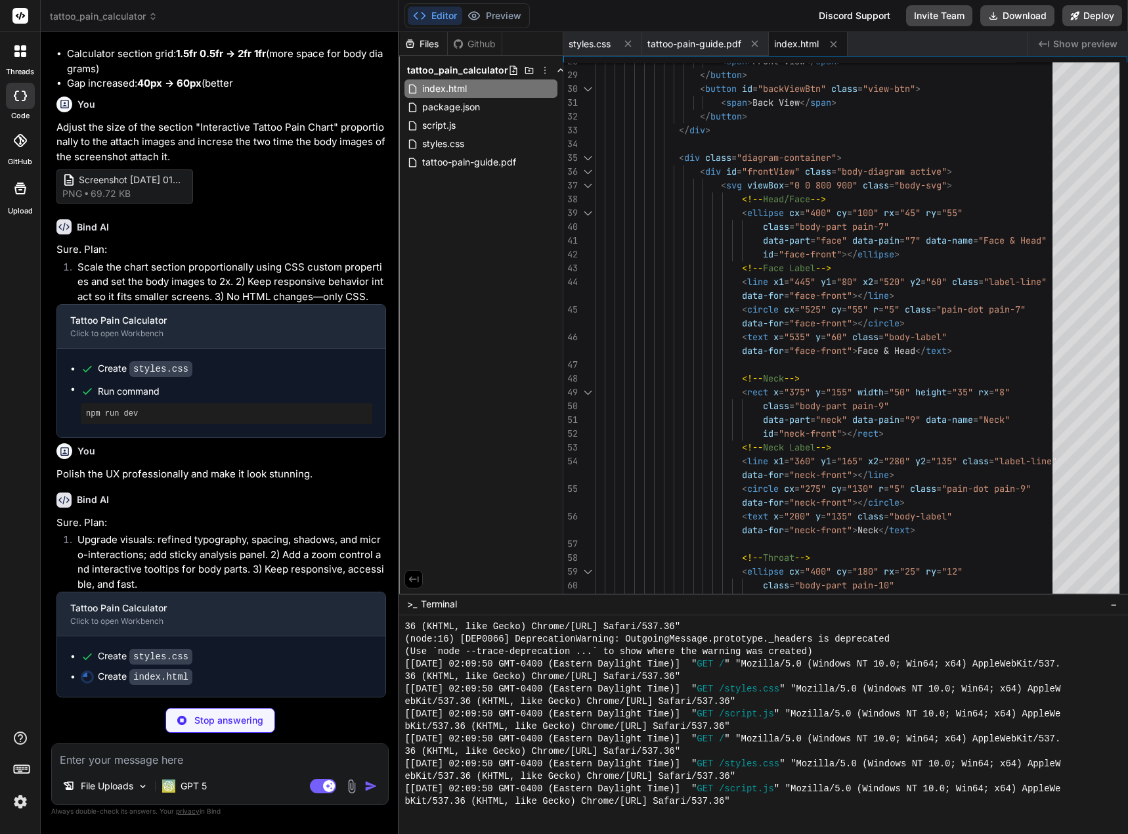
type textarea "x"
type textarea "</div> </div> </footer> </div> <script src="script.js"></script> </body> </html>"
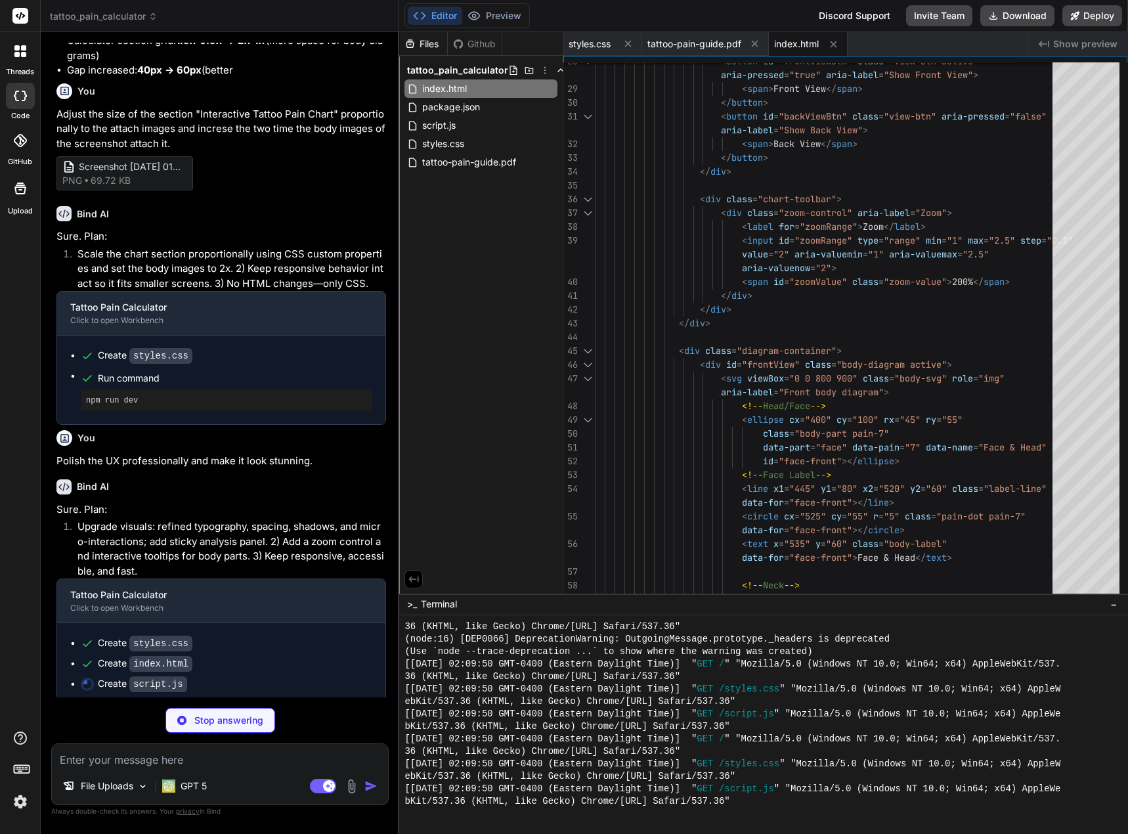
scroll to position [3720, 0]
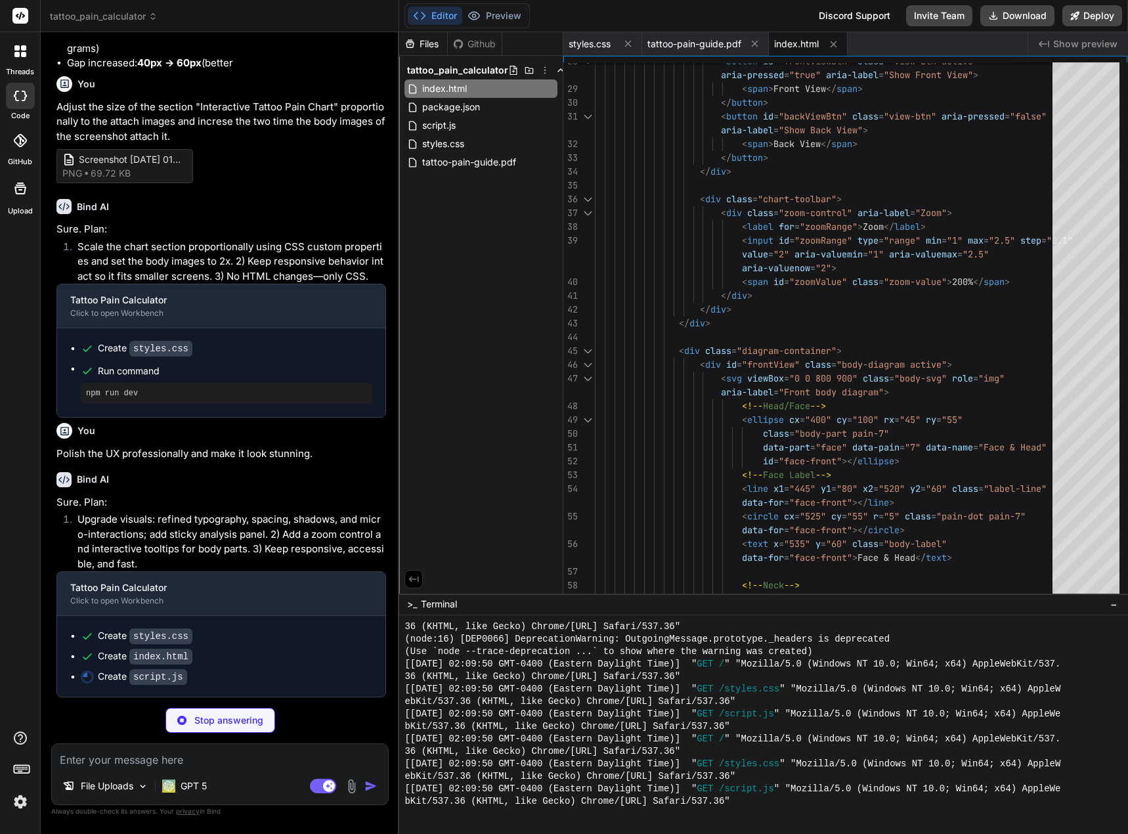
type textarea "x"
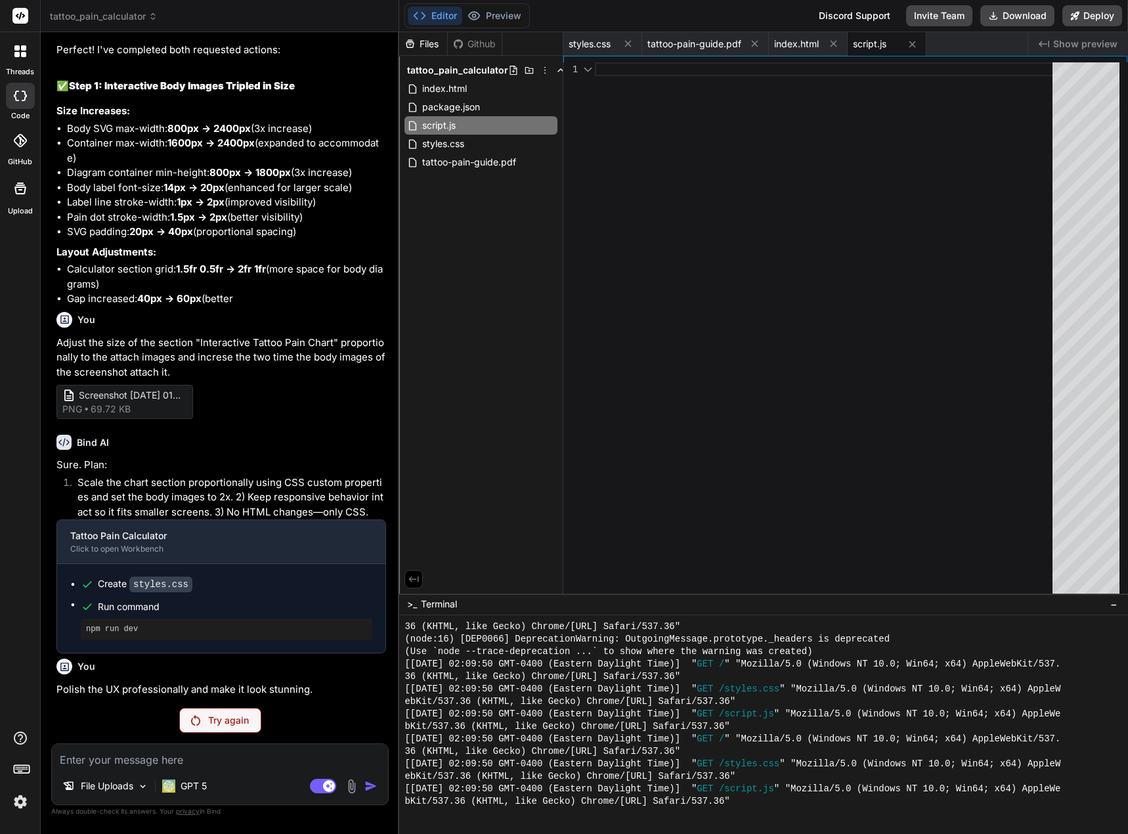
scroll to position [3484, 0]
click at [215, 718] on p "Try again" at bounding box center [228, 719] width 41 height 13
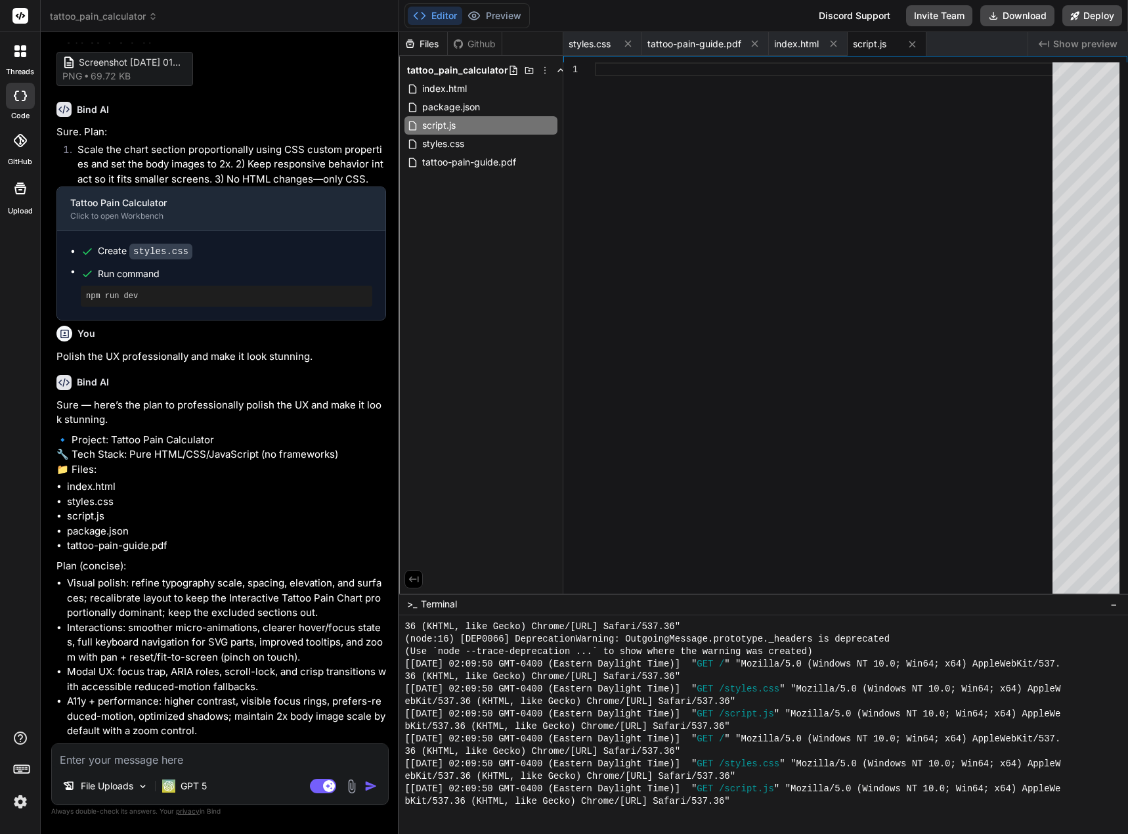
scroll to position [3916, 0]
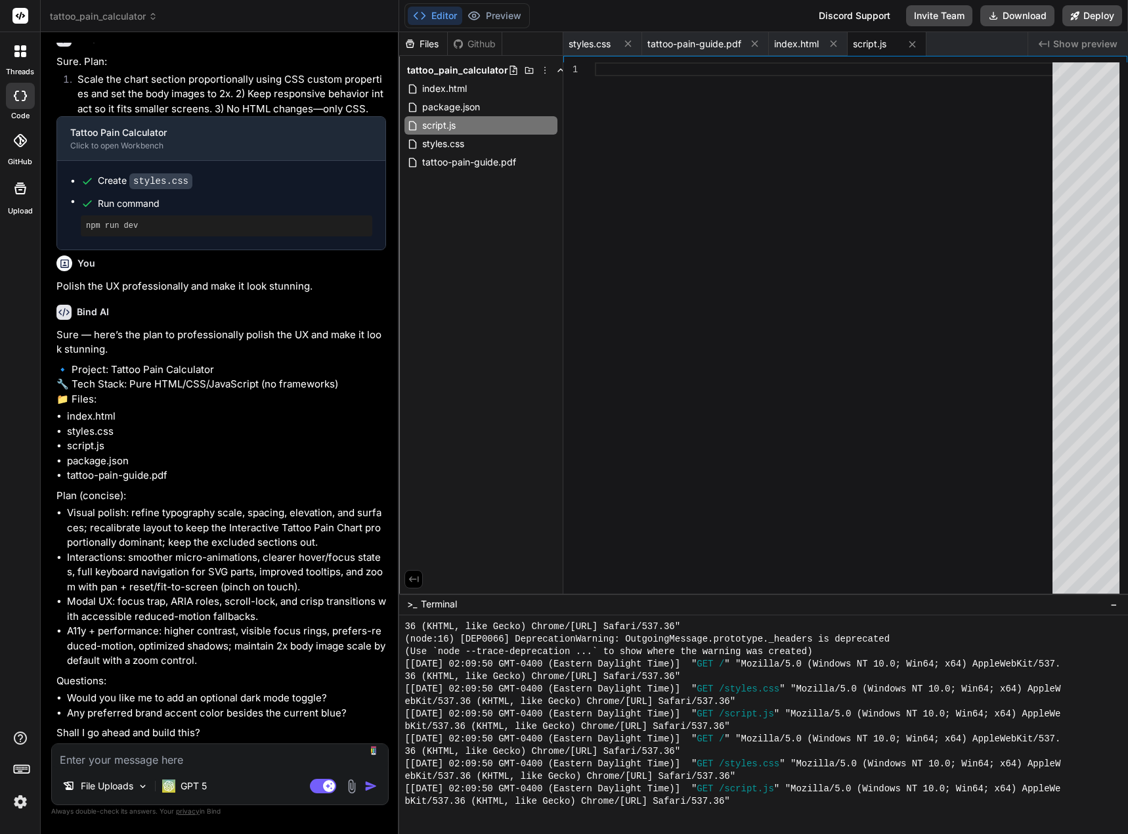
click at [136, 756] on textarea at bounding box center [220, 756] width 336 height 24
type textarea "x"
type textarea "Y"
type textarea "x"
type textarea "Ye"
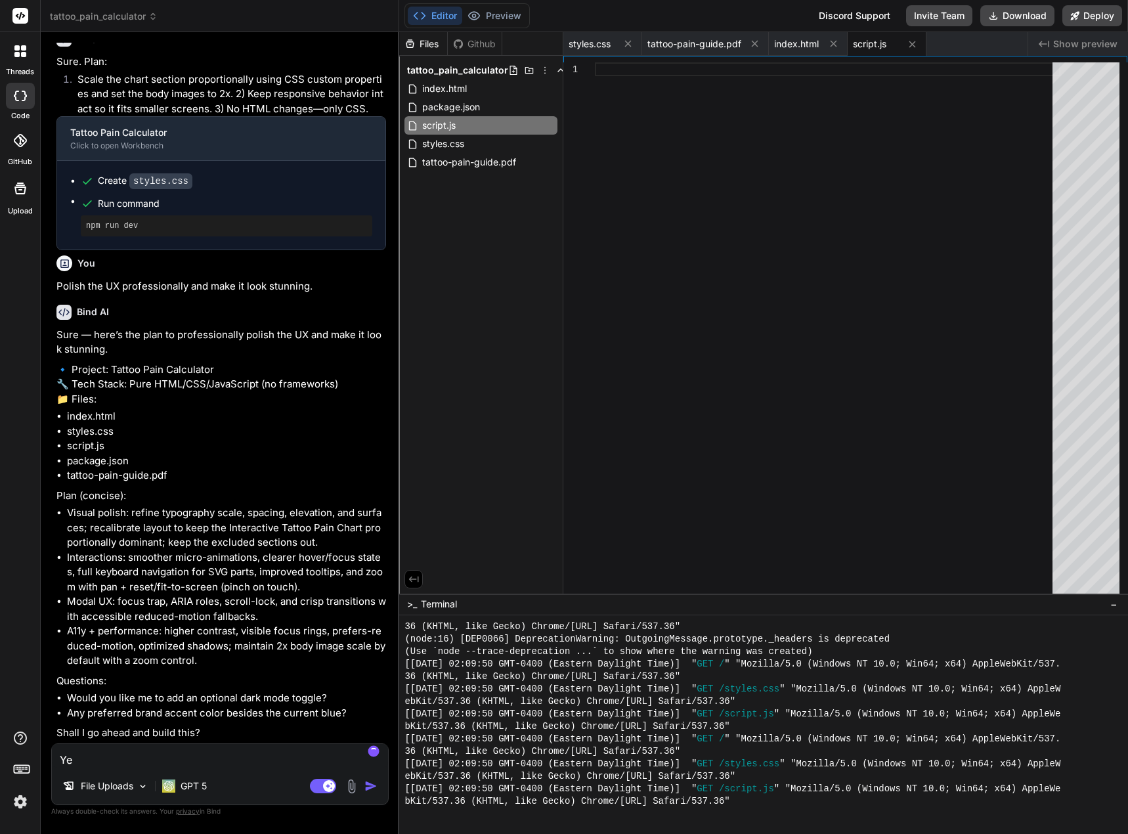
type textarea "x"
type textarea "Yes"
type textarea "x"
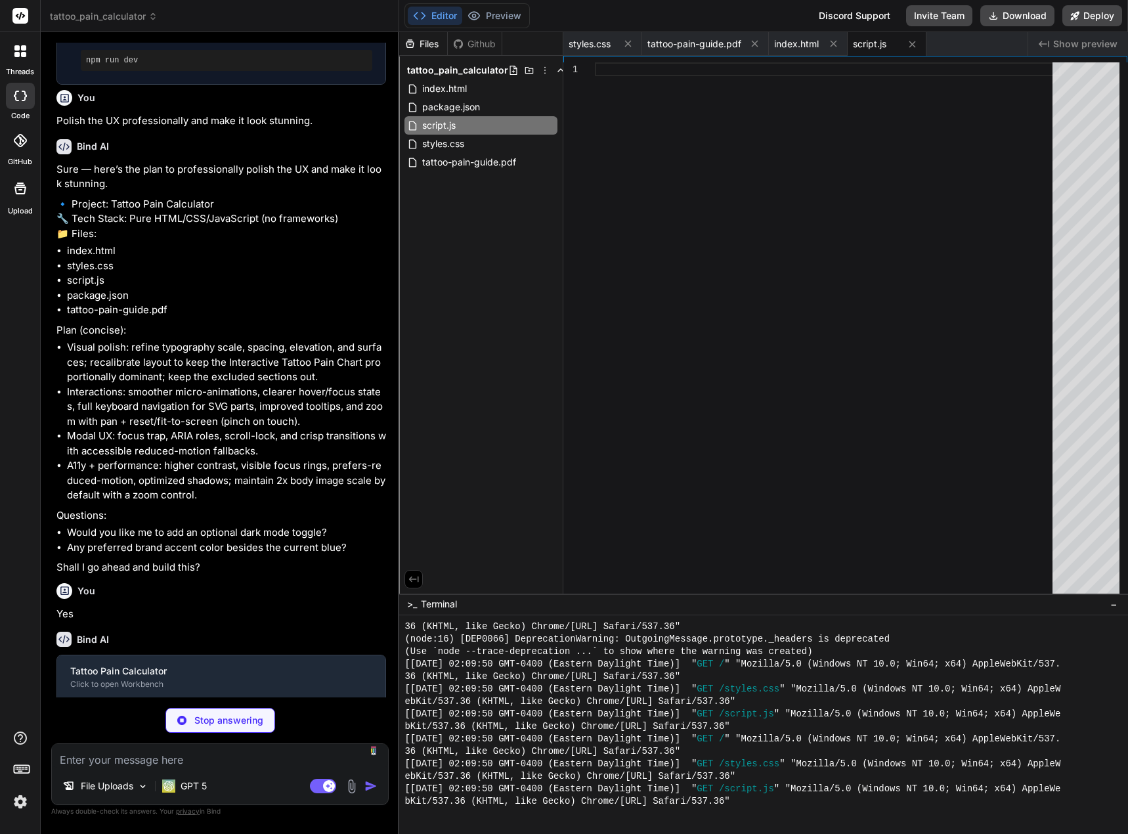
scroll to position [4125, 0]
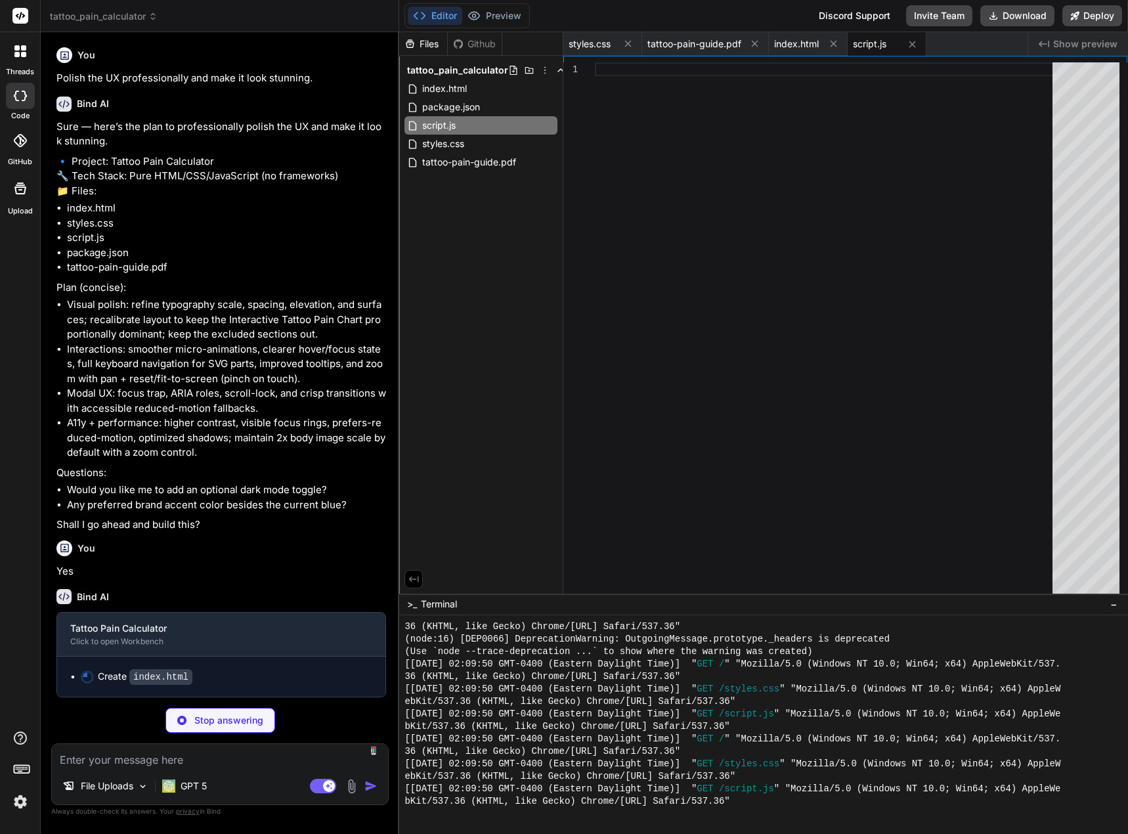
type textarea "x"
type textarea "providers for personalized advice.</p> </div> </div> </footer> </div> <script s…"
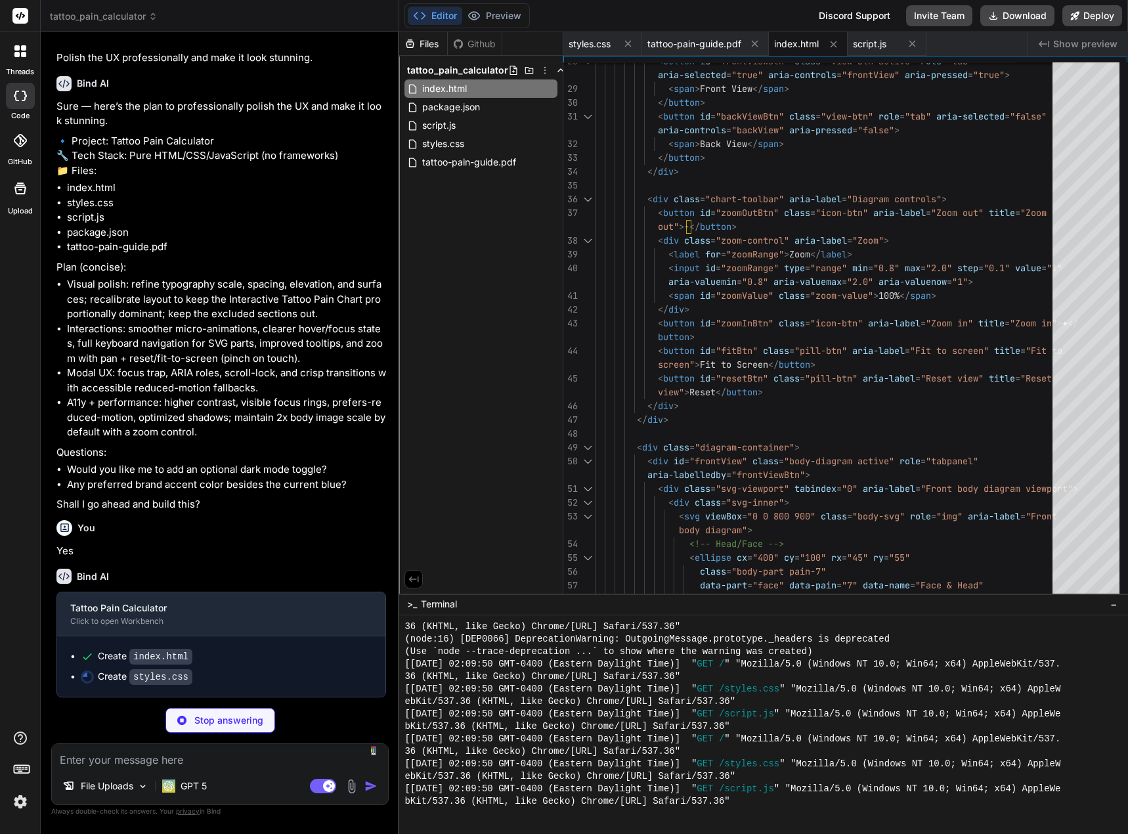
type textarea "x"
type textarea ".brand h1 { font-size: 2.1rem; } .capture-content h2 { font-size: 1.6rem; } .pa…"
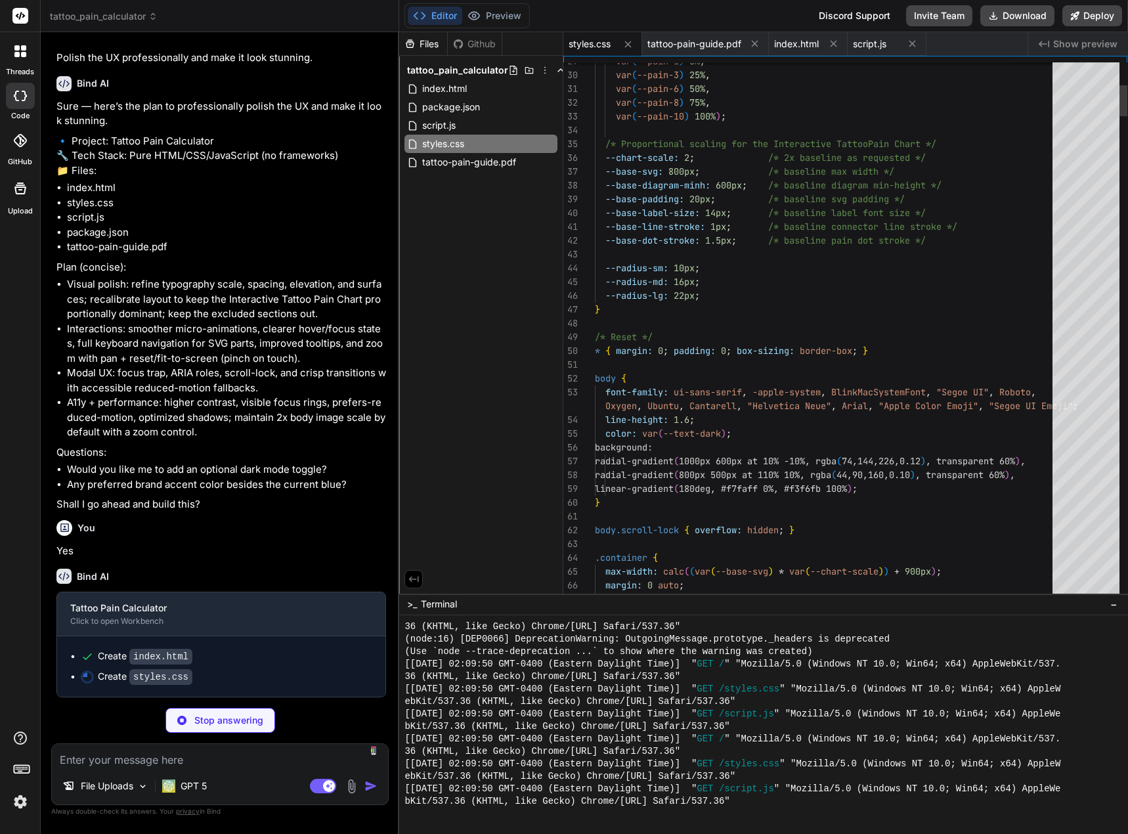
type textarea "x"
type textarea ":root { --chart-scale: 1; } .brand h1 { font-size: 2.1rem; } .capture-content h…"
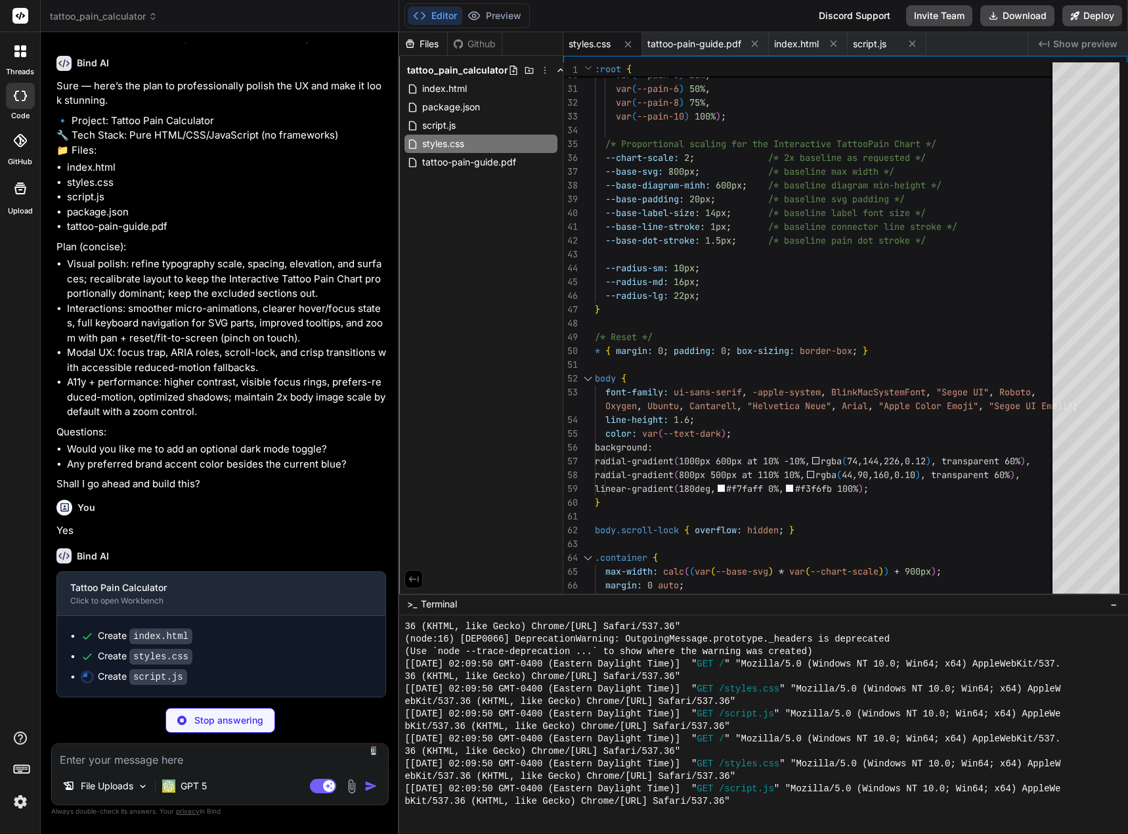
scroll to position [4119, 0]
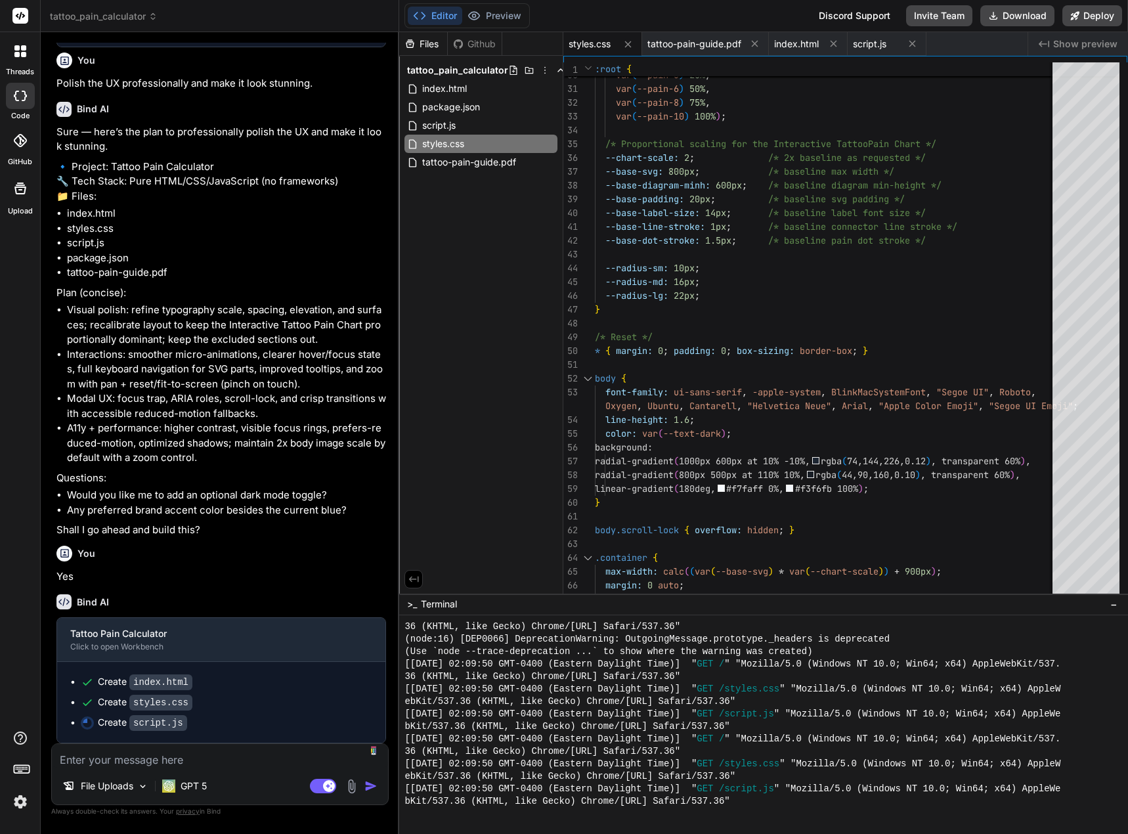
type textarea "x"
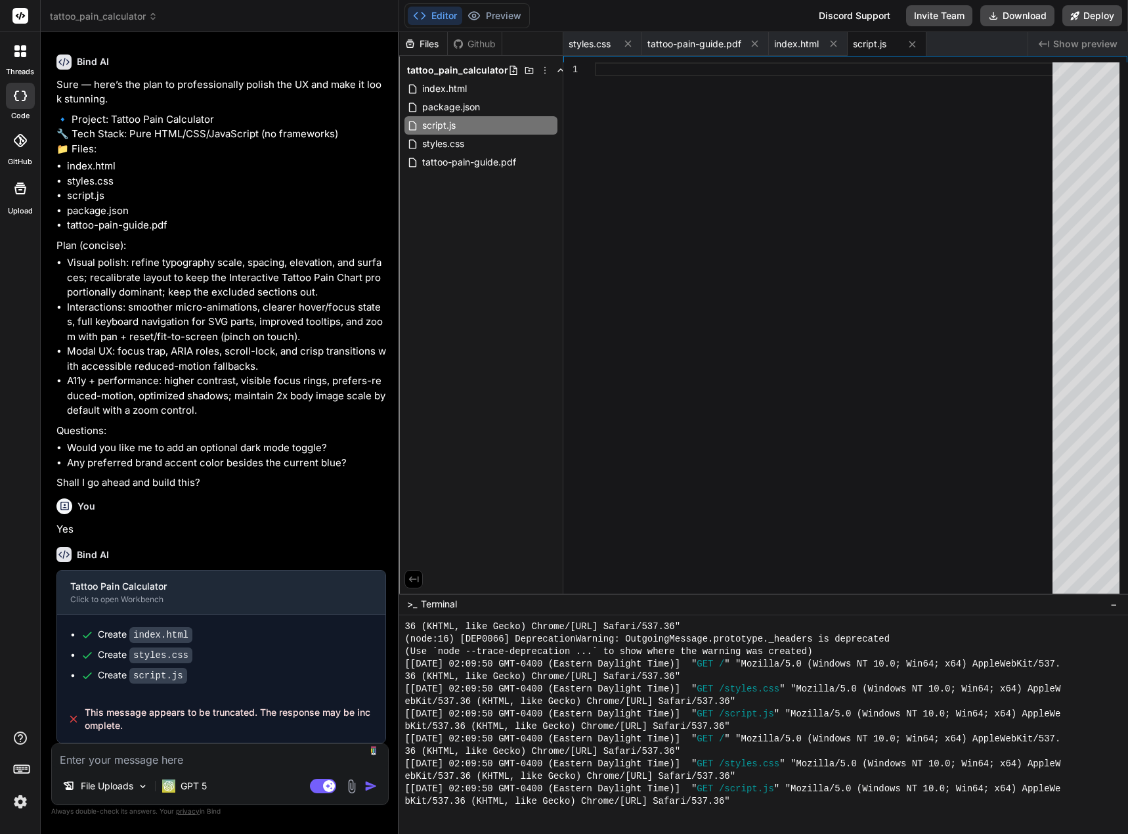
scroll to position [4167, 0]
click at [152, 752] on textarea at bounding box center [220, 756] width 336 height 24
type textarea "x"
type textarea "C"
type textarea "x"
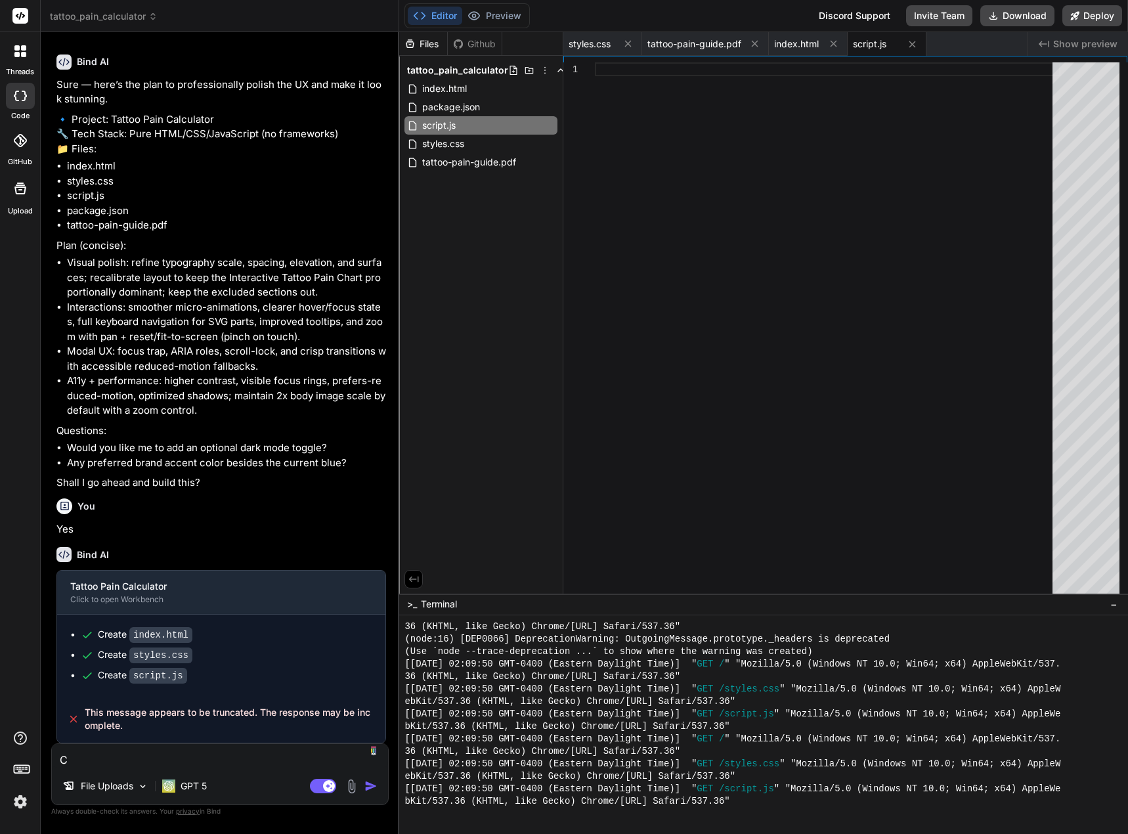
type textarea "Co"
type textarea "x"
type textarea "Con"
type textarea "x"
type textarea "Cont"
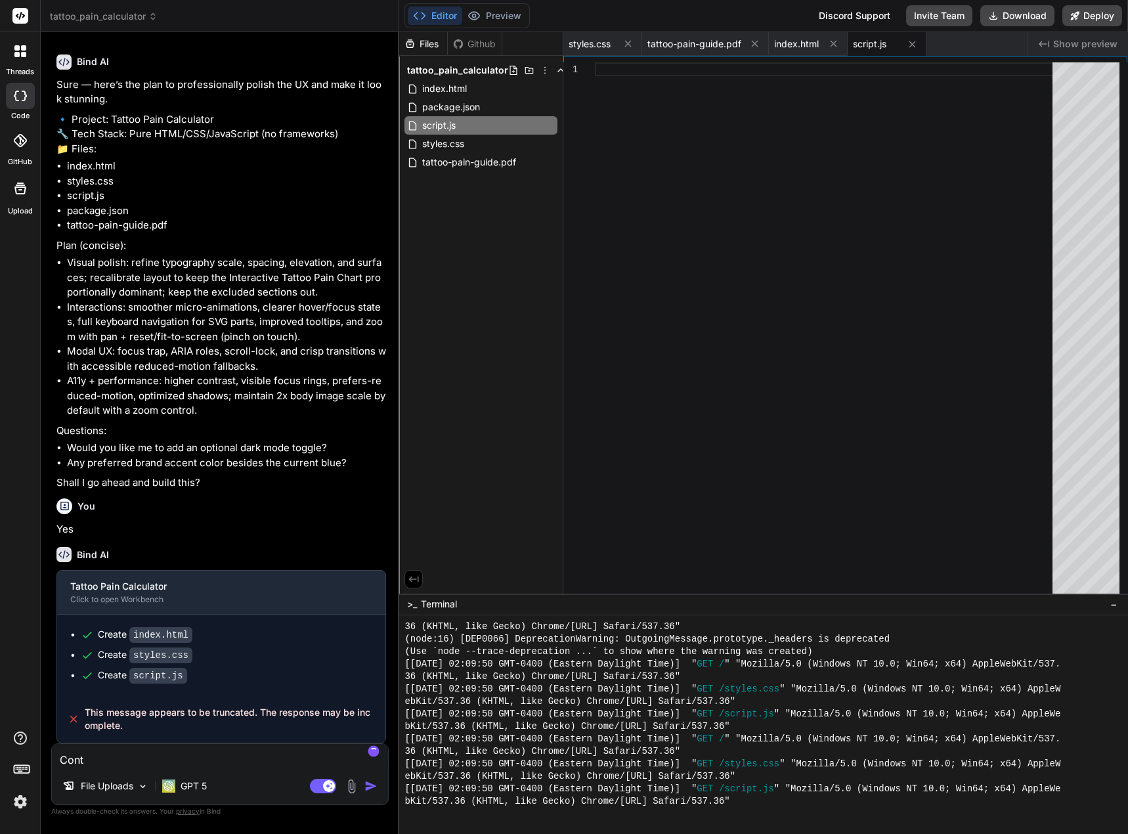
type textarea "x"
type textarea "[PERSON_NAME]"
type textarea "x"
type textarea "Contin"
type textarea "x"
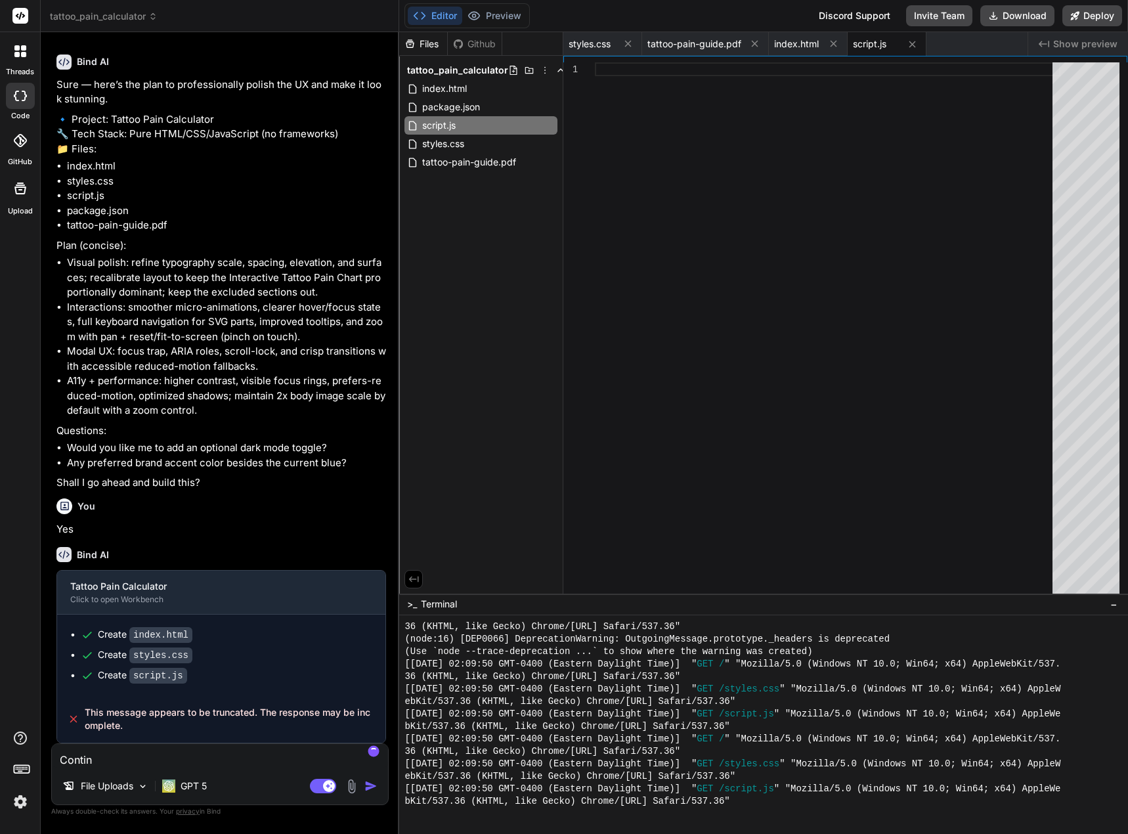
type textarea "Continu"
type textarea "x"
type textarea "Continue"
type textarea "x"
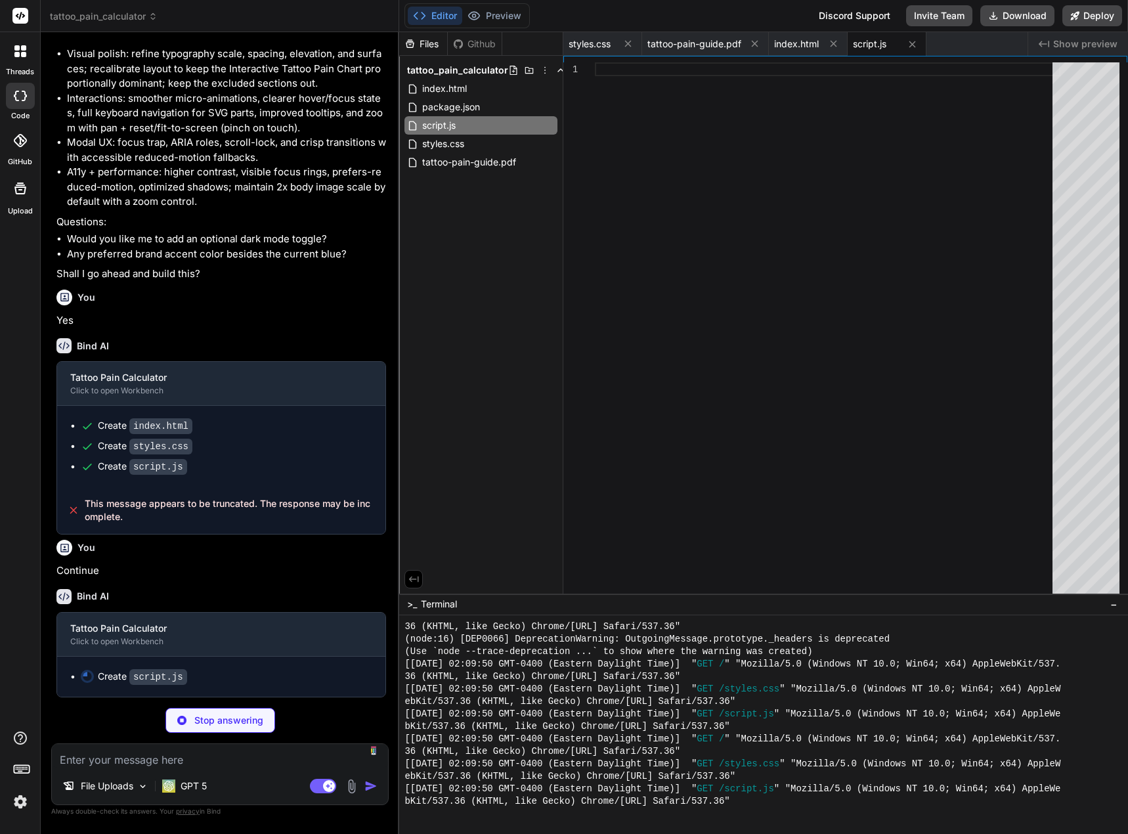
scroll to position [4375, 0]
type textarea "x"
type textarea "return /^[^\s@]+@[^\s@]+\.[^\s@]+$/.test(email); } } // Boot document.addEventL…"
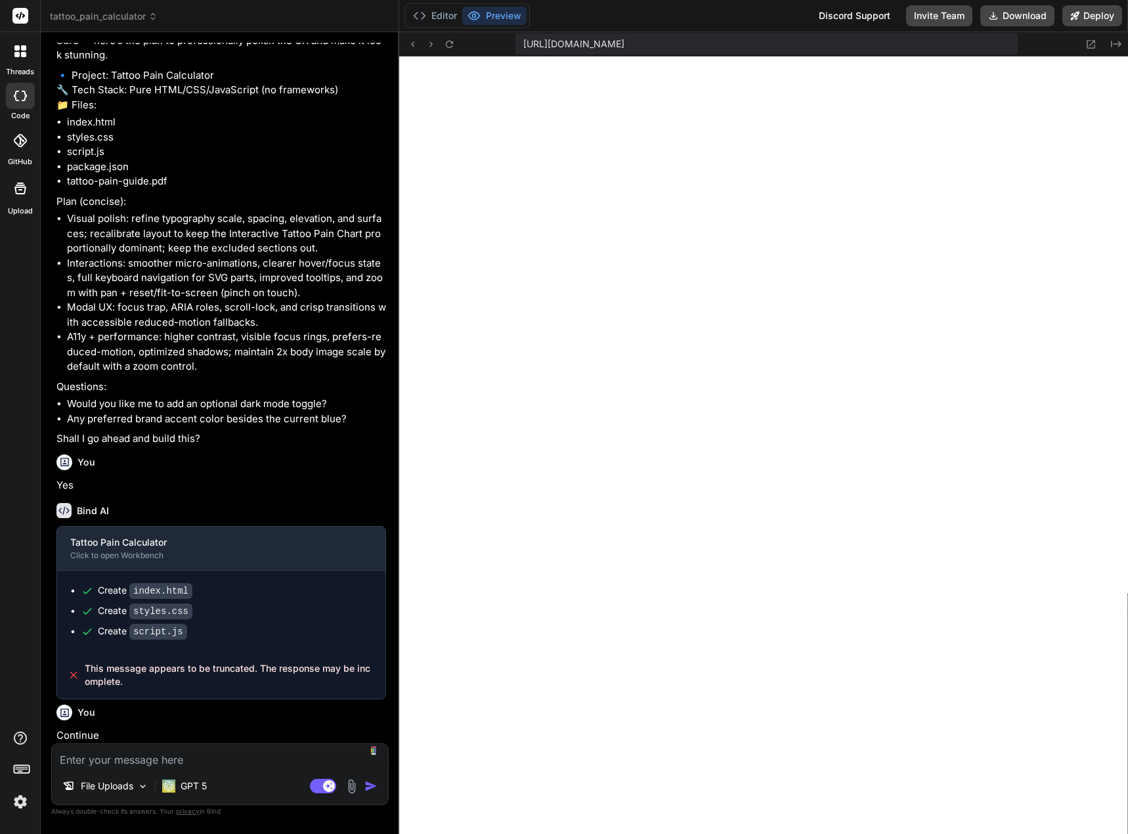
scroll to position [4378, 0]
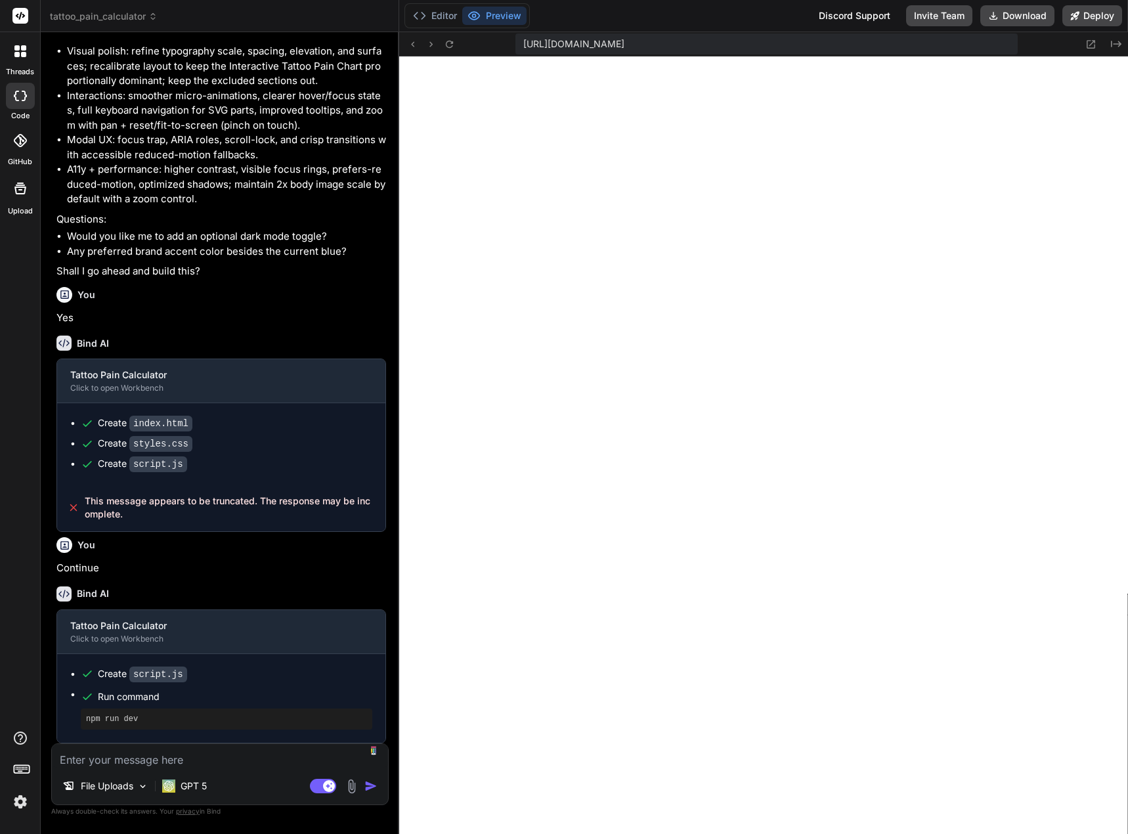
click at [506, 18] on button "Preview" at bounding box center [494, 16] width 64 height 18
click at [452, 45] on icon at bounding box center [449, 44] width 11 height 11
click at [451, 44] on icon at bounding box center [449, 44] width 11 height 11
click at [129, 758] on textarea at bounding box center [220, 756] width 336 height 24
type textarea "x"
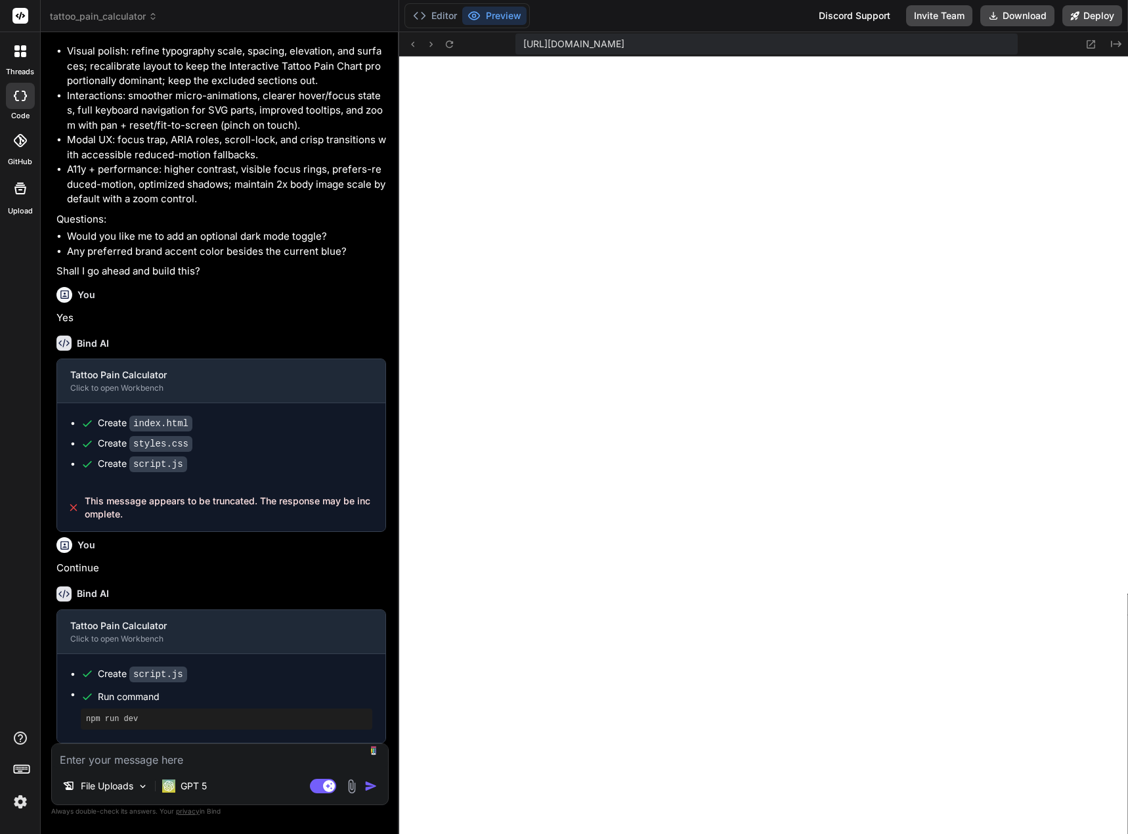
type textarea "F"
type textarea "x"
type textarea "Fi"
type textarea "x"
type textarea "Fix"
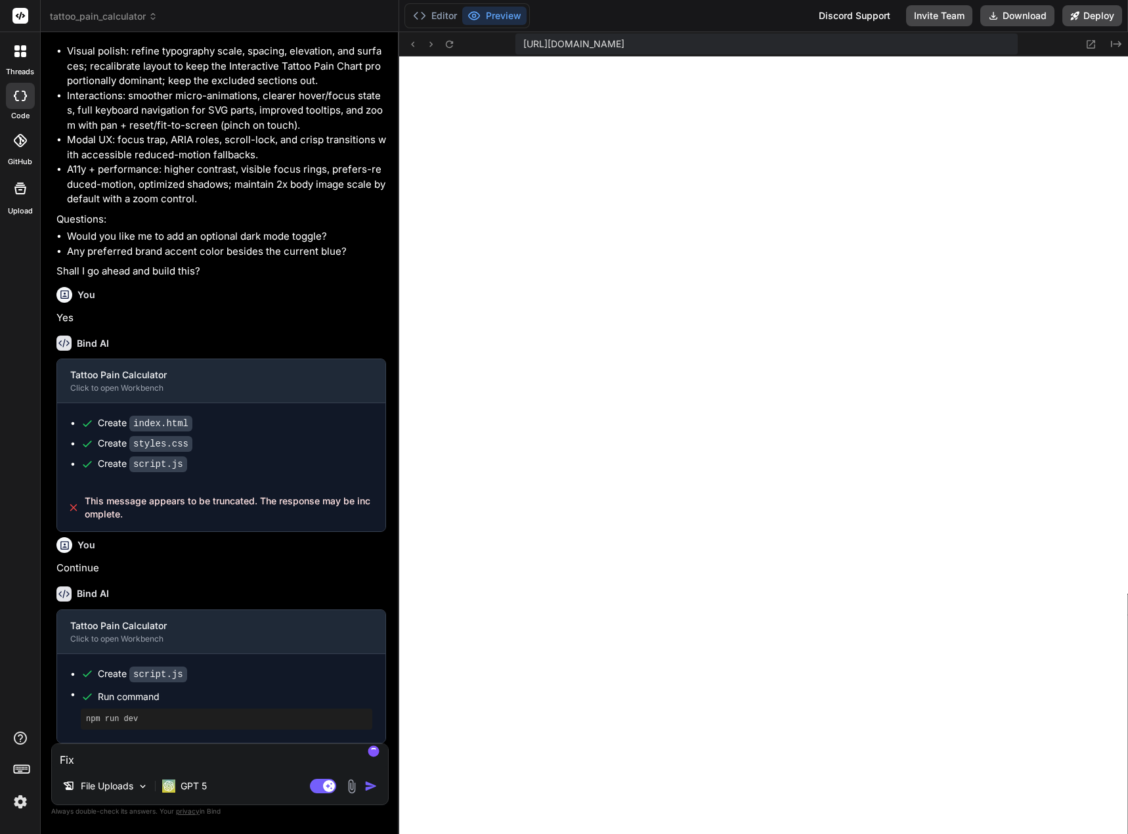
type textarea "x"
type textarea "Fix"
type textarea "x"
type textarea "Fix it"
type textarea "x"
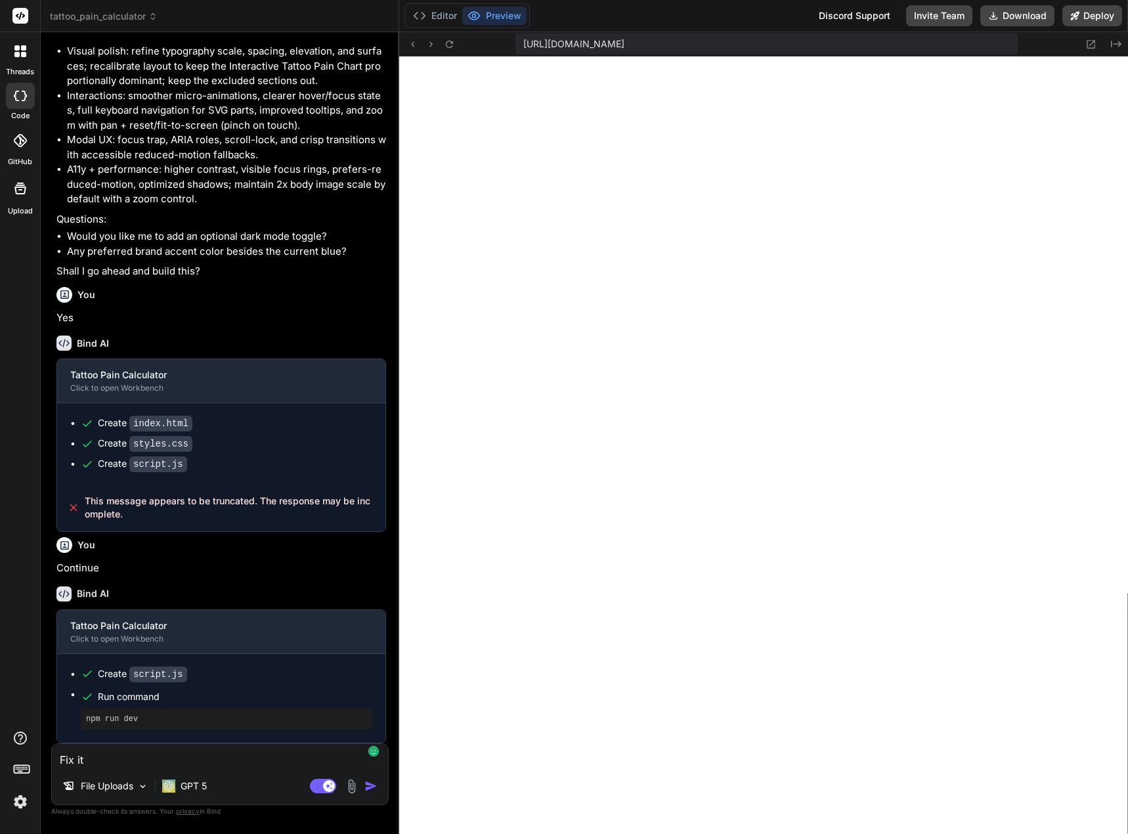
type textarea "Fix it!"
type textarea "x"
type textarea "Fix it!"
type textarea "x"
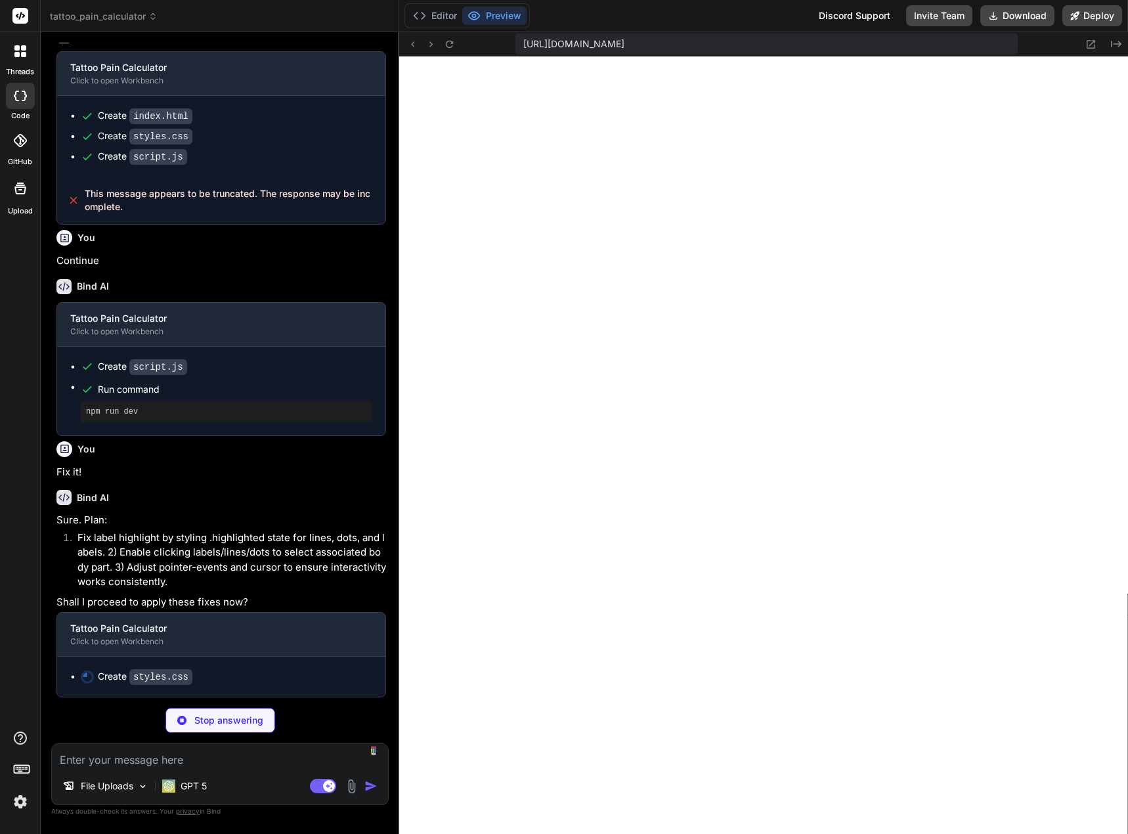
scroll to position [4685, 0]
type textarea "x"
type textarea ".capture-content h2 { font-size: 1.6rem; } .pain-score { font-size: 2.1rem; } }"
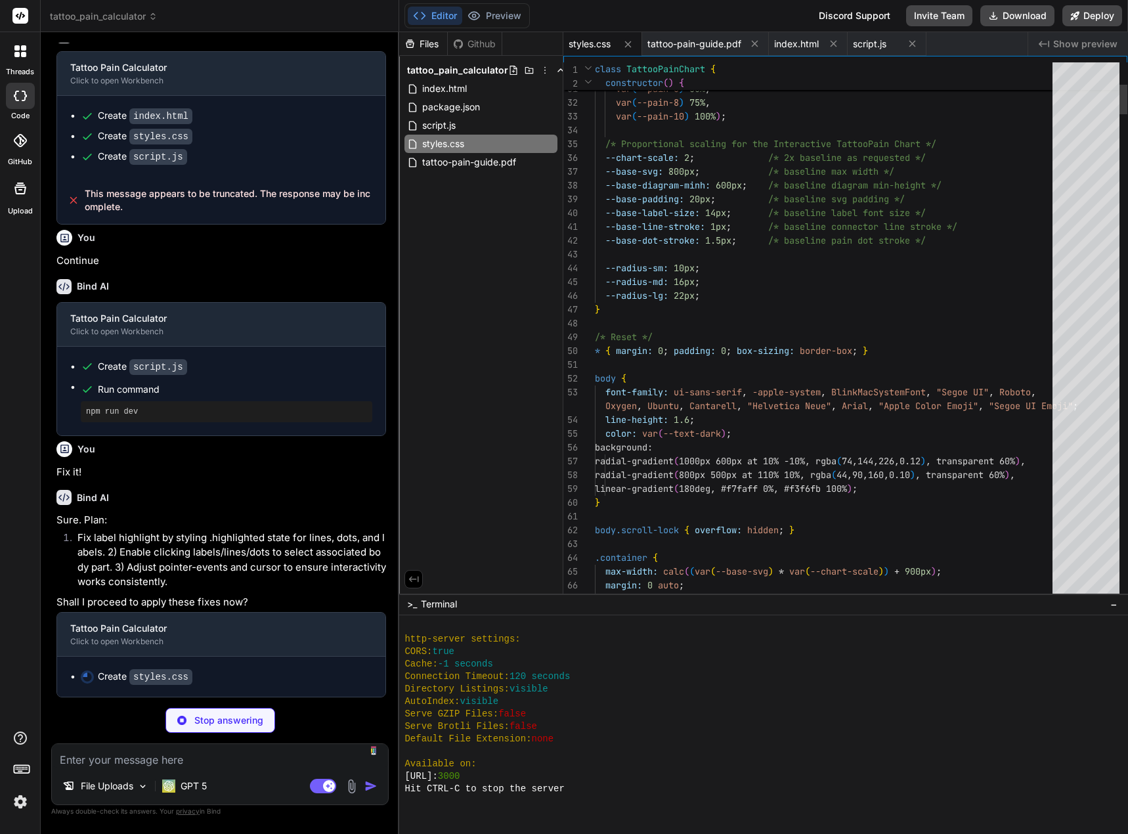
type textarea "x"
type textarea ".brand h1 { font-size: 2.1rem; } .capture-content h2 { font-size: 1.6rem; } .pa…"
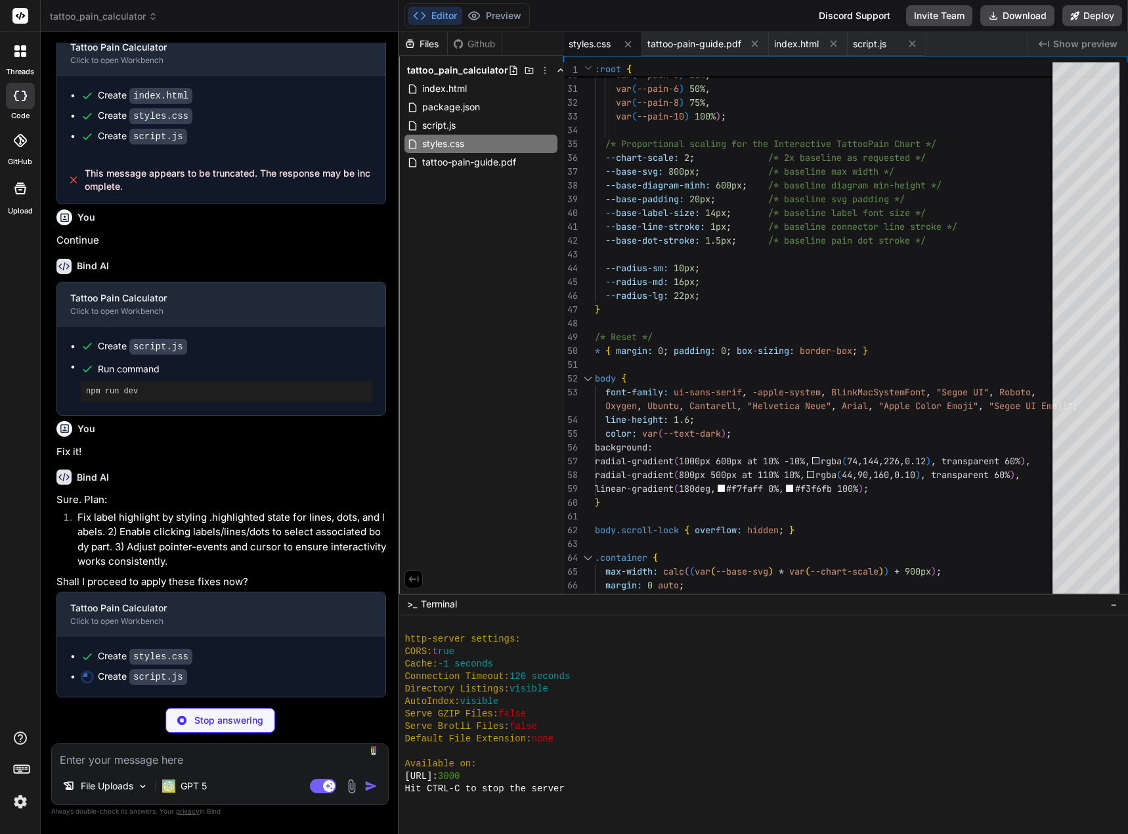
scroll to position [4705, 0]
type textarea "x"
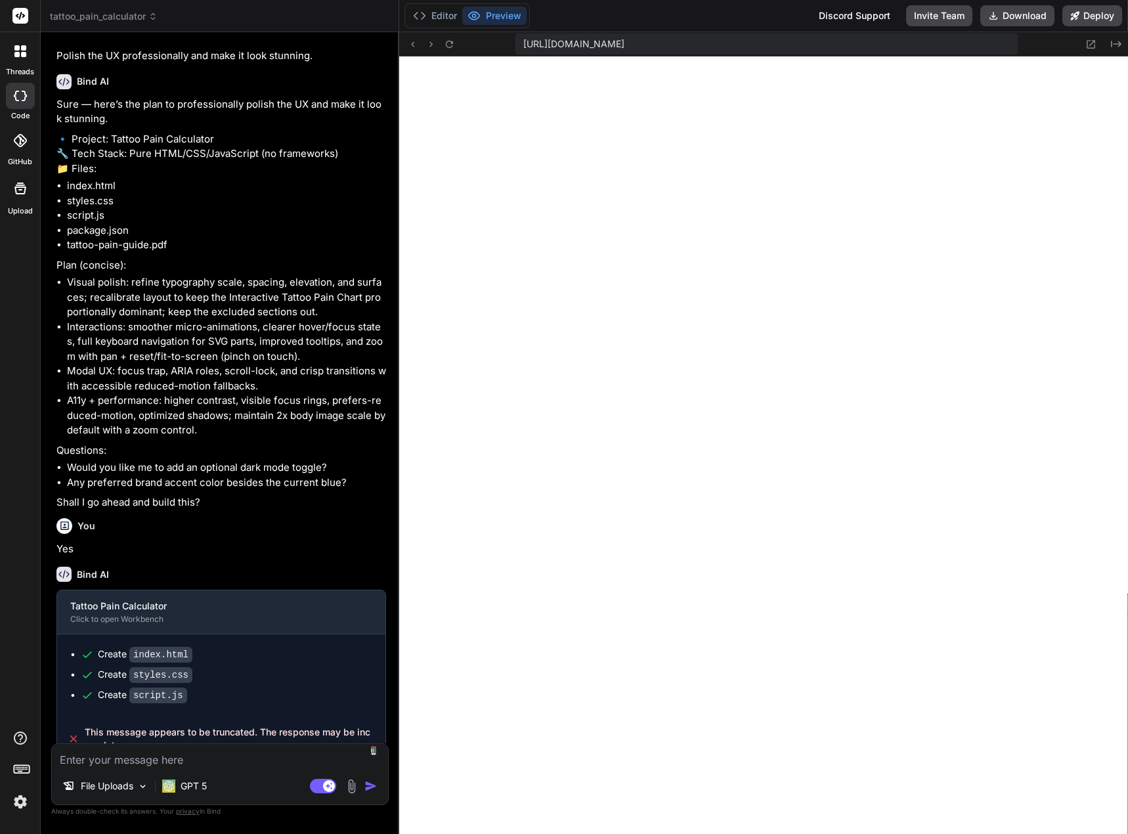
scroll to position [3920, 0]
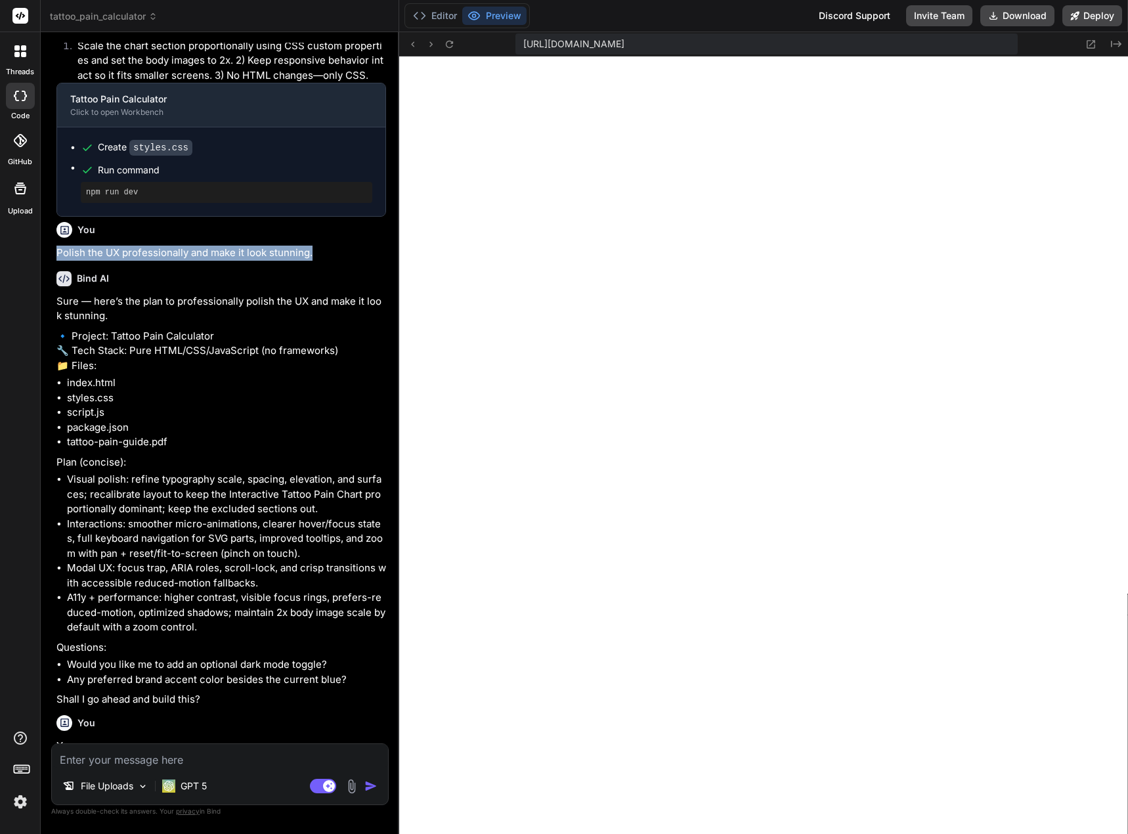
drag, startPoint x: 318, startPoint y: 250, endPoint x: 52, endPoint y: 246, distance: 266.5
click at [52, 246] on div "You Yes Bind AI Tattoo Pain Calculator Click to open Workbench Create index.htm…" at bounding box center [219, 438] width 337 height 790
copy p "Polish the UX professionally and make it look stunning."
click at [117, 758] on textarea at bounding box center [220, 756] width 336 height 24
paste textarea "Polish the UX professionally and make it look stunning."
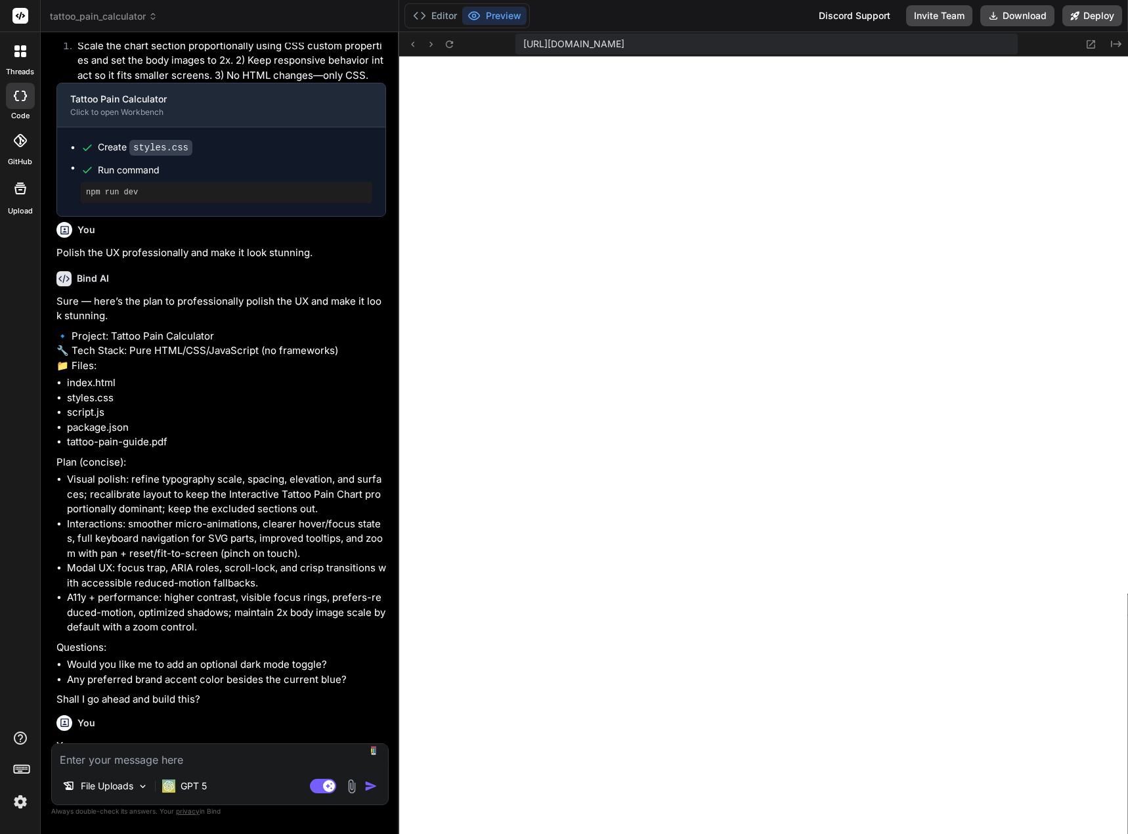
type textarea "x"
type textarea "Polish the UX professionally and make it look stunning."
click at [223, 757] on textarea "Polish the UX professionally and make it look stunning." at bounding box center [220, 756] width 336 height 24
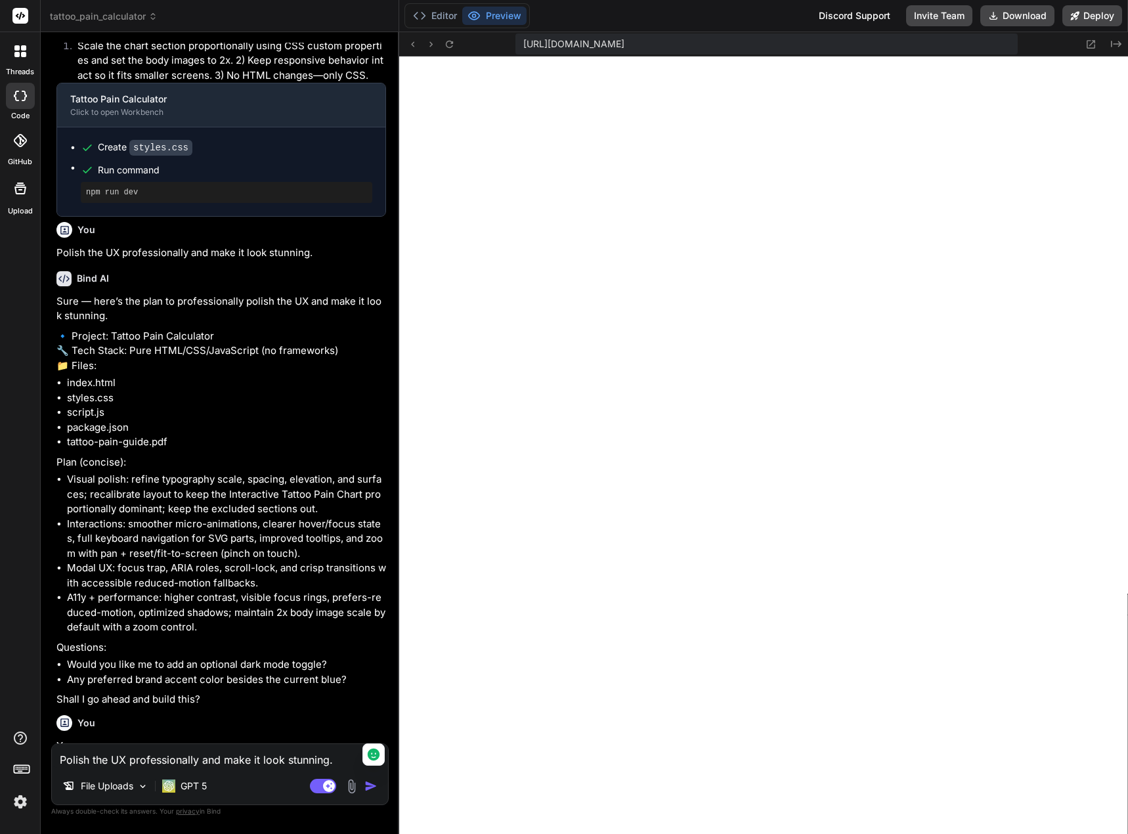
type textarea "});"
type textarea "x"
click at [373, 753] on icon at bounding box center [374, 754] width 12 height 12
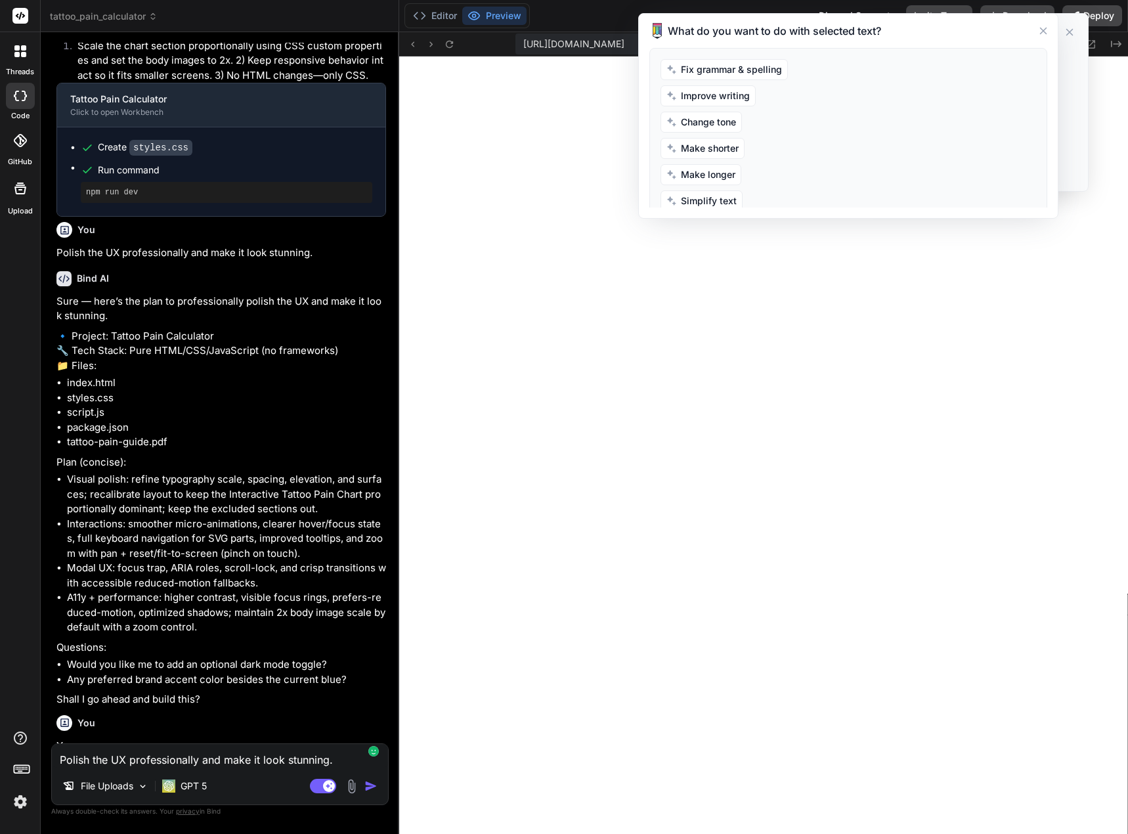
type textarea "x"
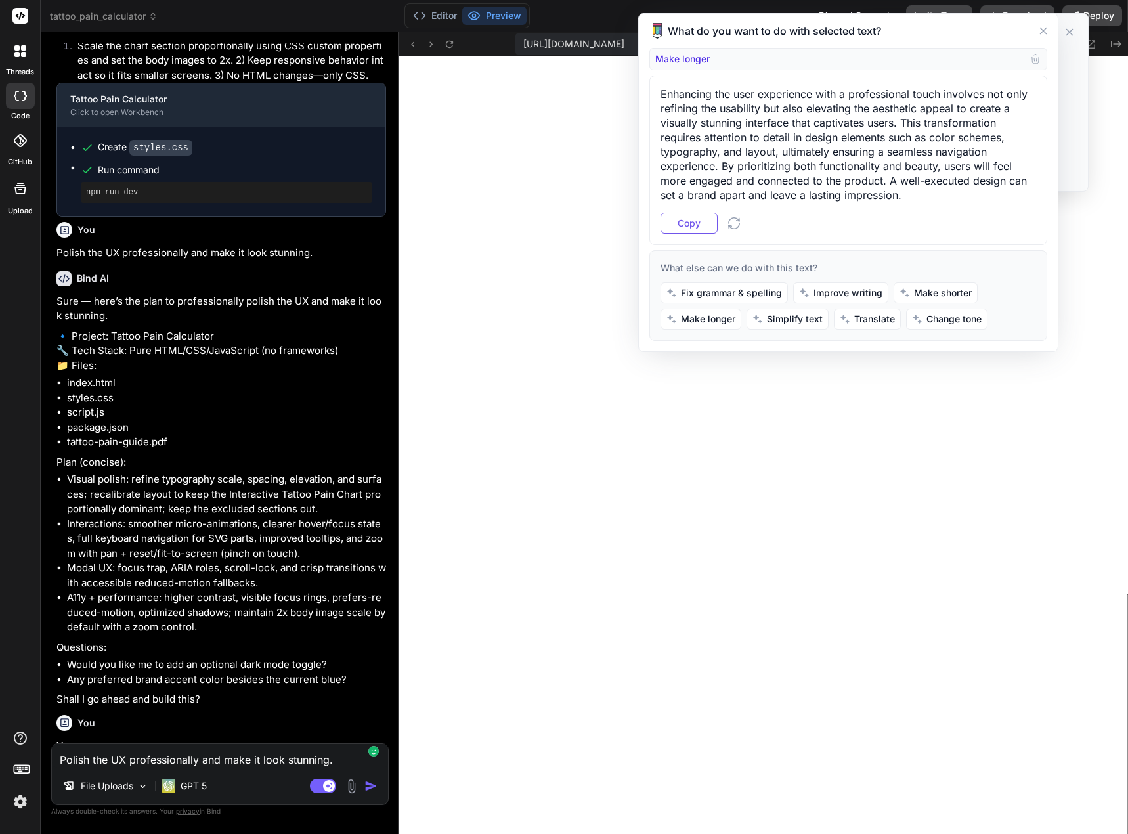
type textarea "Polish the UX professionally and make it look stunning."
click at [274, 754] on textarea "Polish the UX professionally and make it look stunning." at bounding box center [220, 756] width 336 height 24
paste textarea "Enhancing the user experience with a professional touch involves not only refin…"
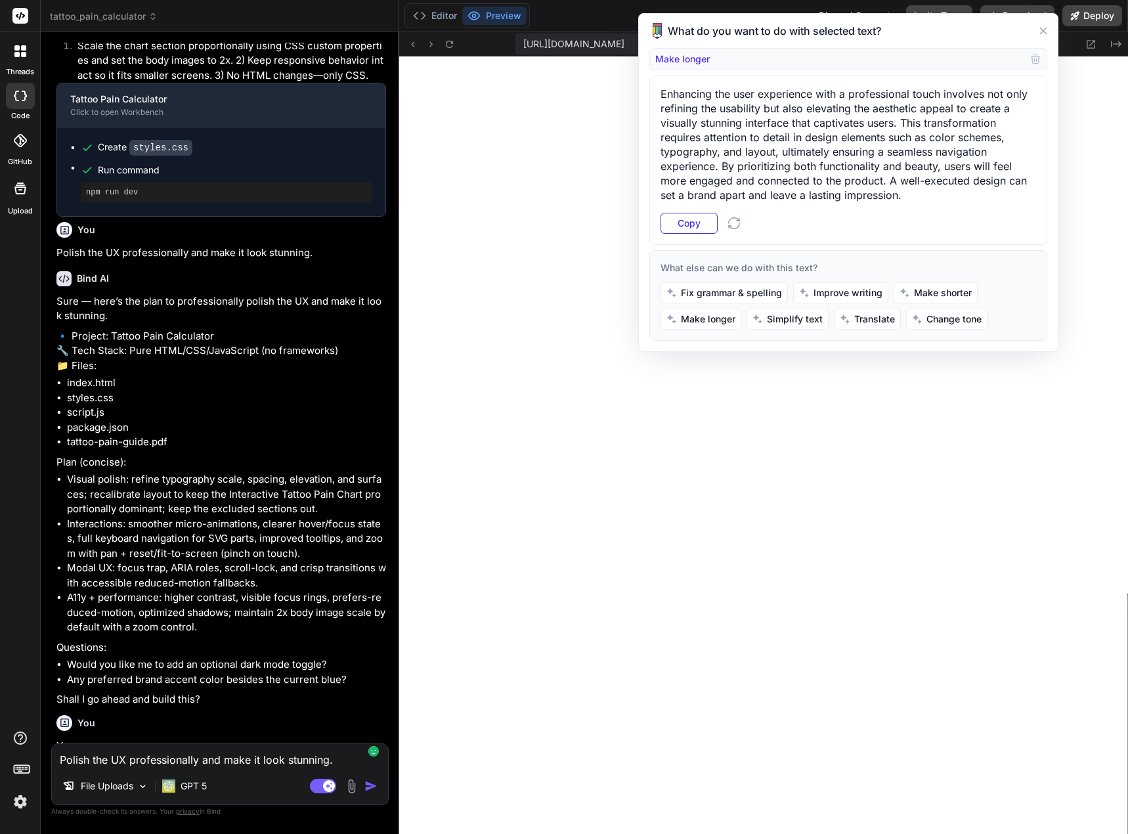
type textarea "x"
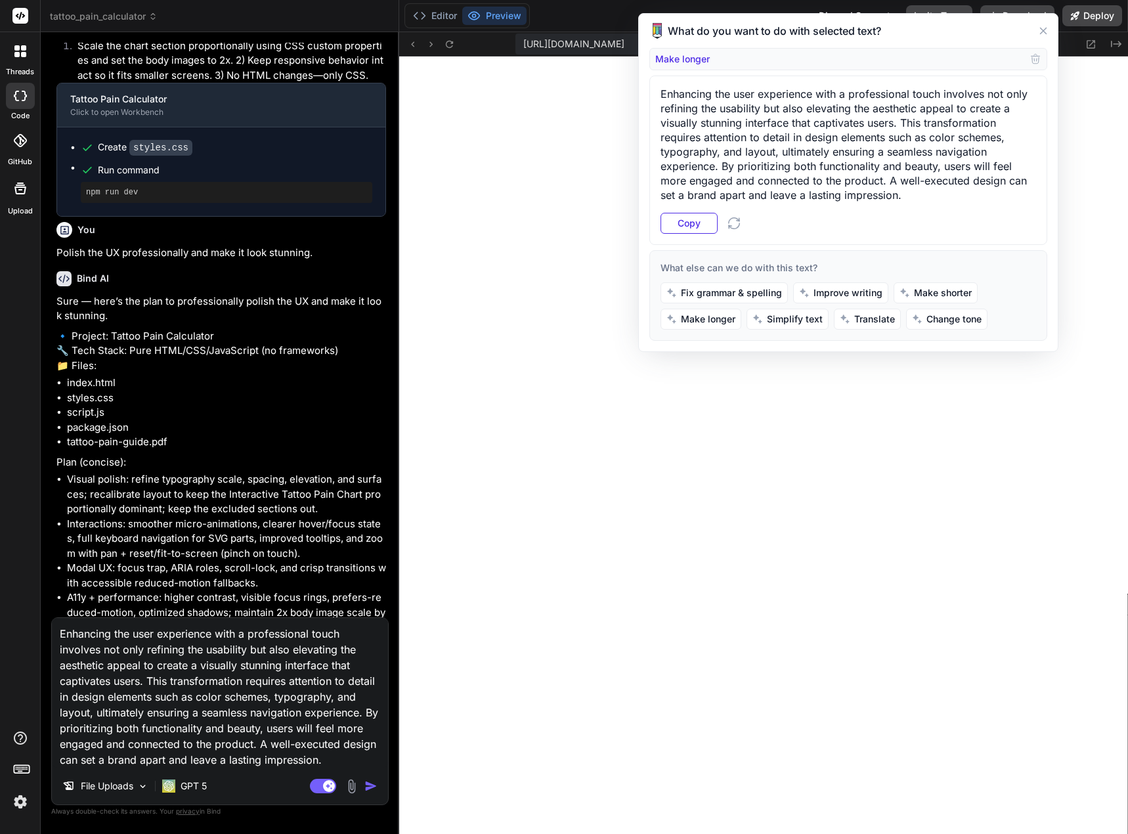
scroll to position [14, 0]
click at [237, 648] on body "threads code GitHub Upload tattoo_pain_calculator Created with Pixso. Bind AI W…" at bounding box center [564, 417] width 1128 height 834
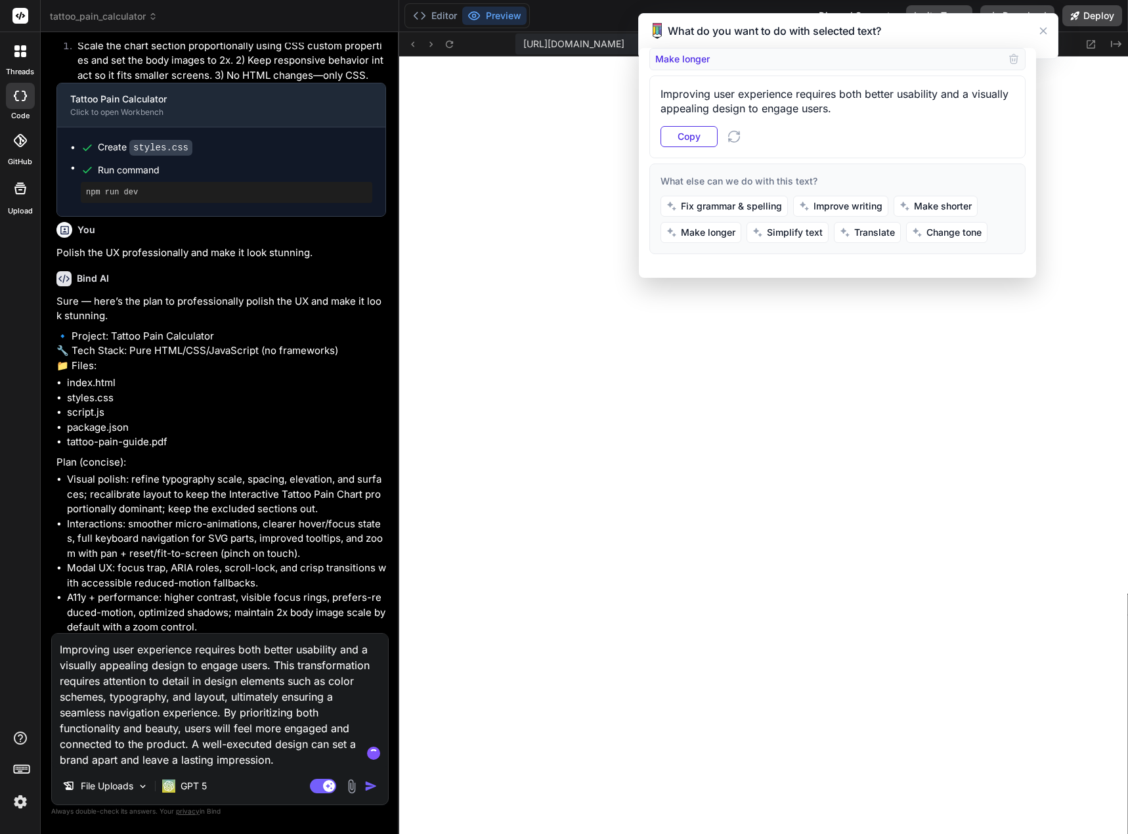
scroll to position [0, 0]
click at [350, 669] on body "threads code GitHub Upload tattoo_pain_calculator Created with Pixso. Bind AI W…" at bounding box center [564, 417] width 1128 height 834
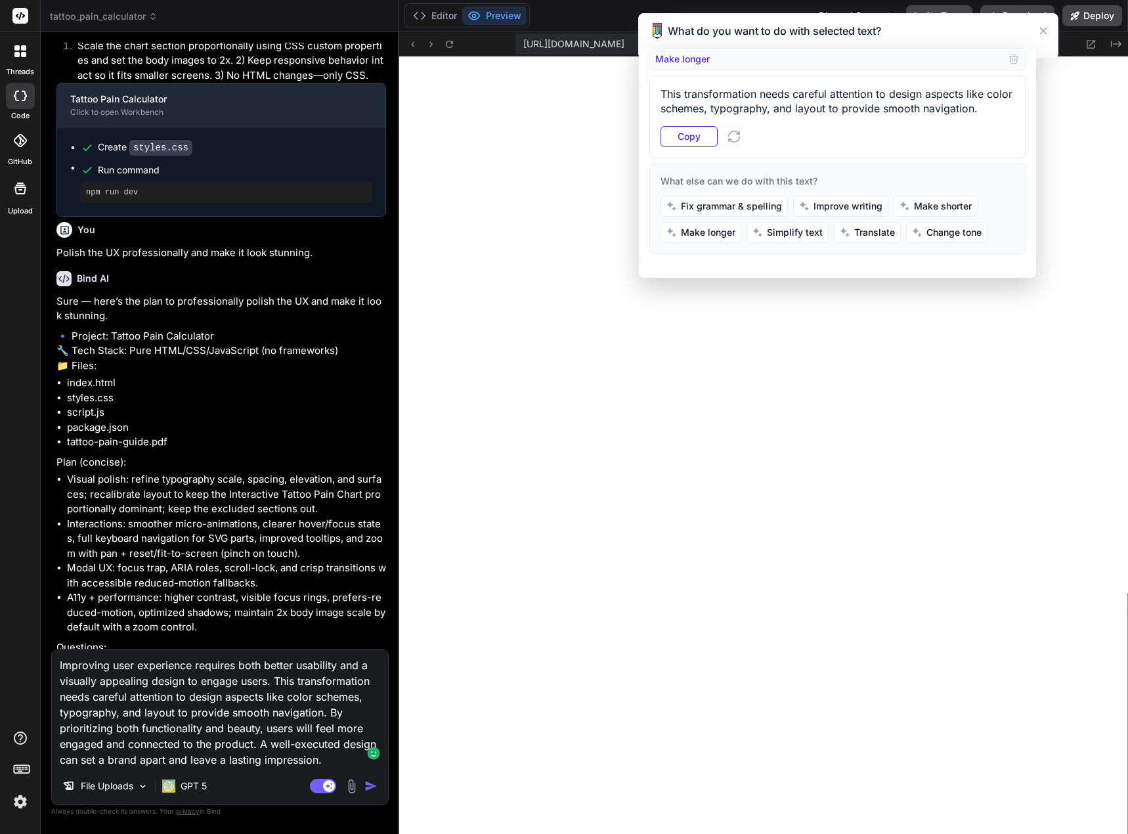
click at [370, 784] on img "button" at bounding box center [370, 785] width 13 height 13
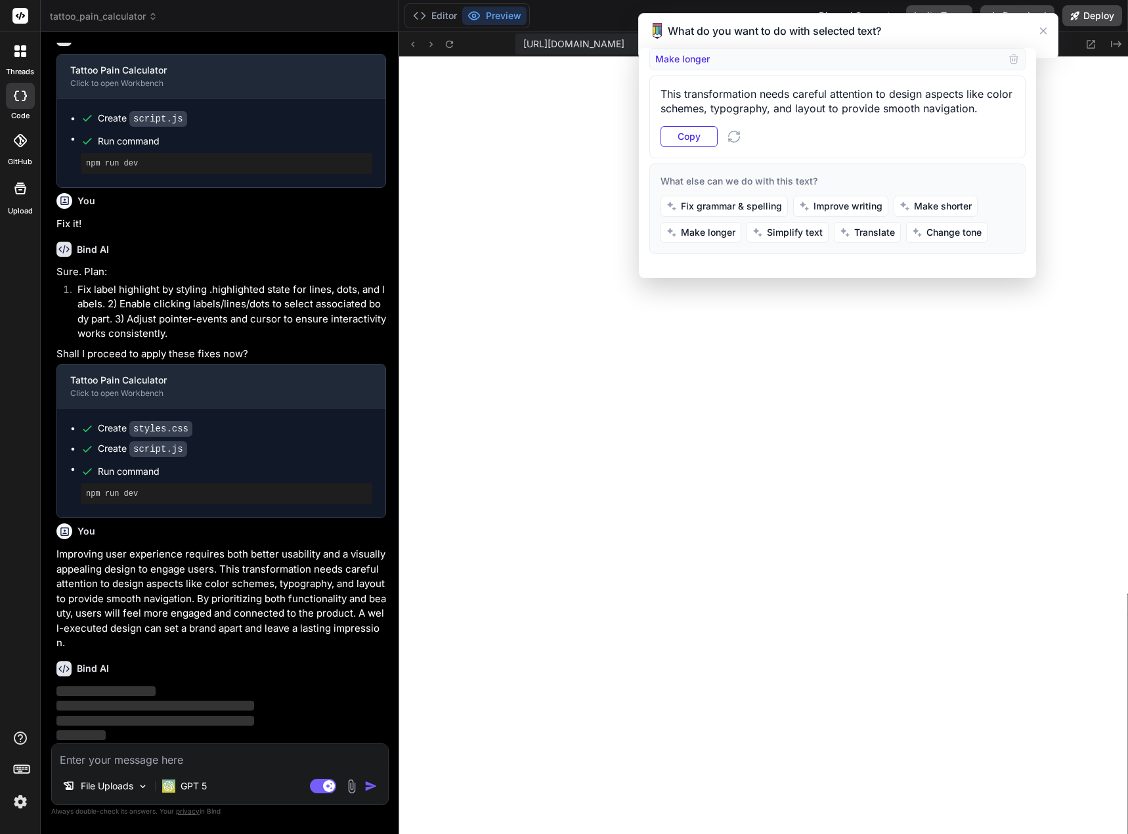
scroll to position [4918, 0]
click at [1046, 32] on icon at bounding box center [1043, 31] width 16 height 16
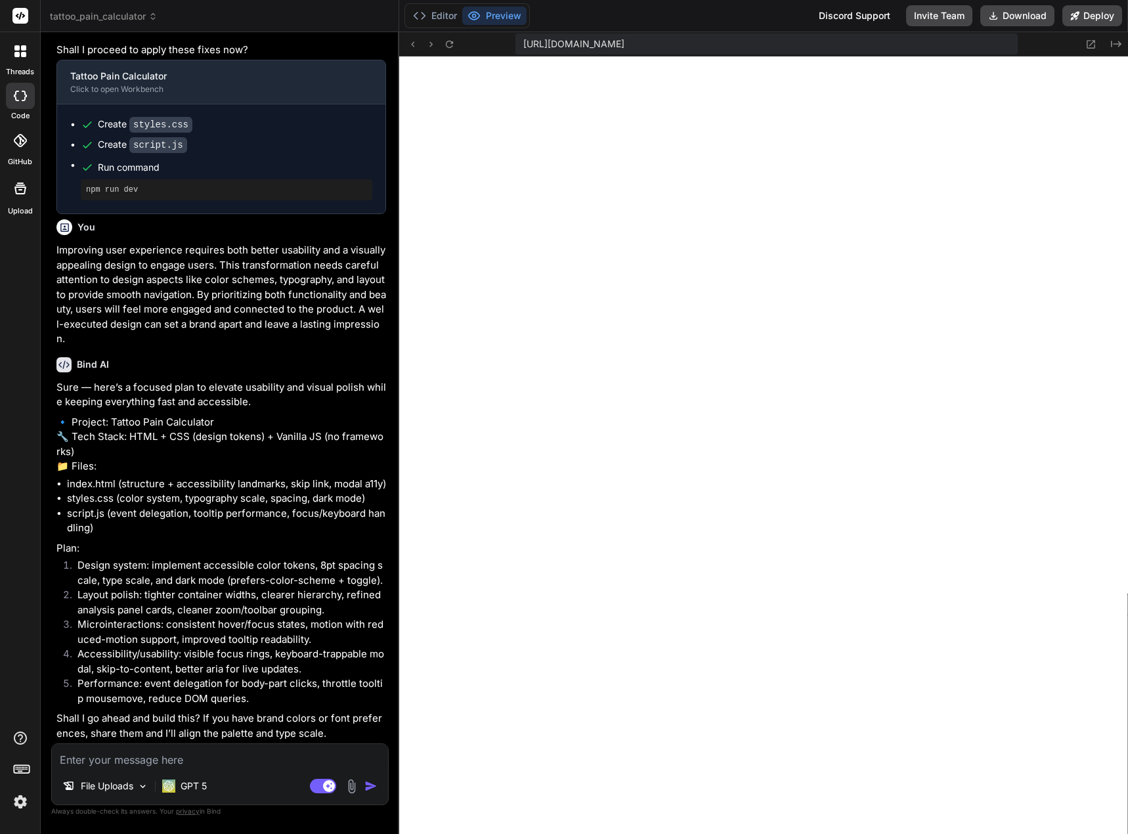
scroll to position [5267, 0]
click at [163, 763] on textarea at bounding box center [220, 756] width 336 height 24
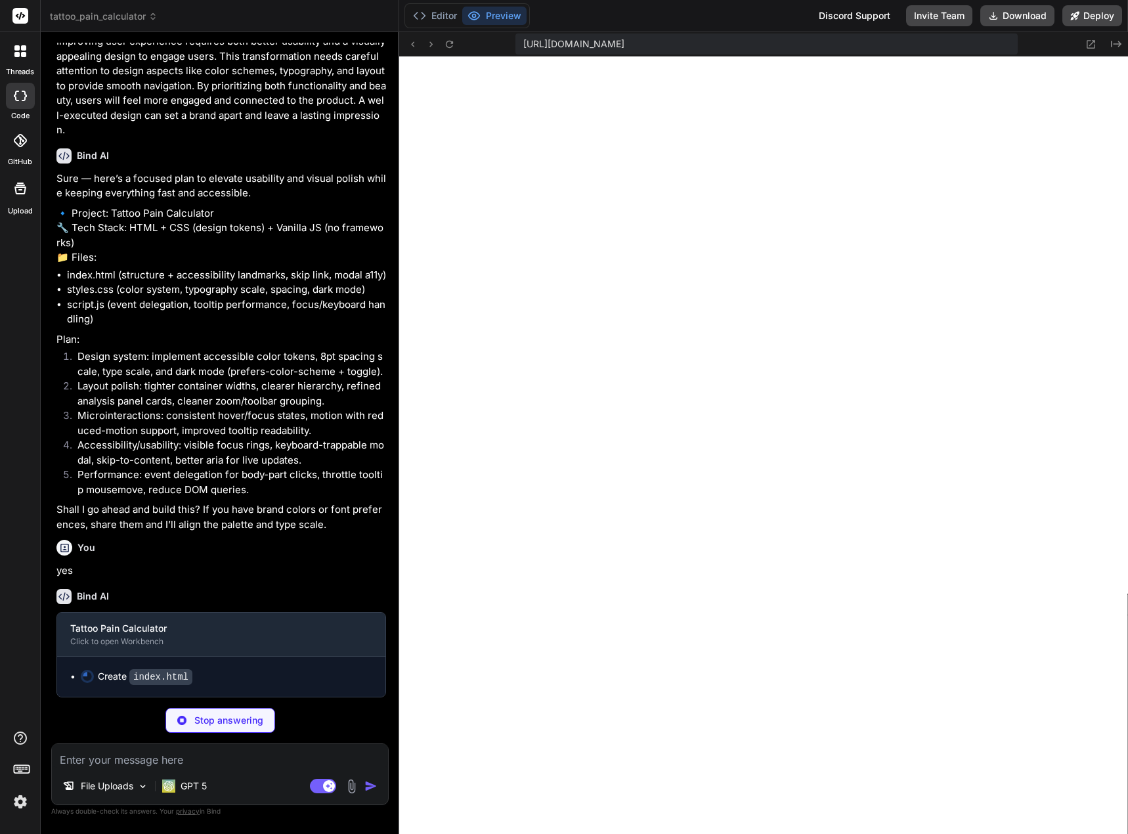
scroll to position [5475, 0]
click at [117, 776] on div "File Uploads" at bounding box center [105, 786] width 96 height 26
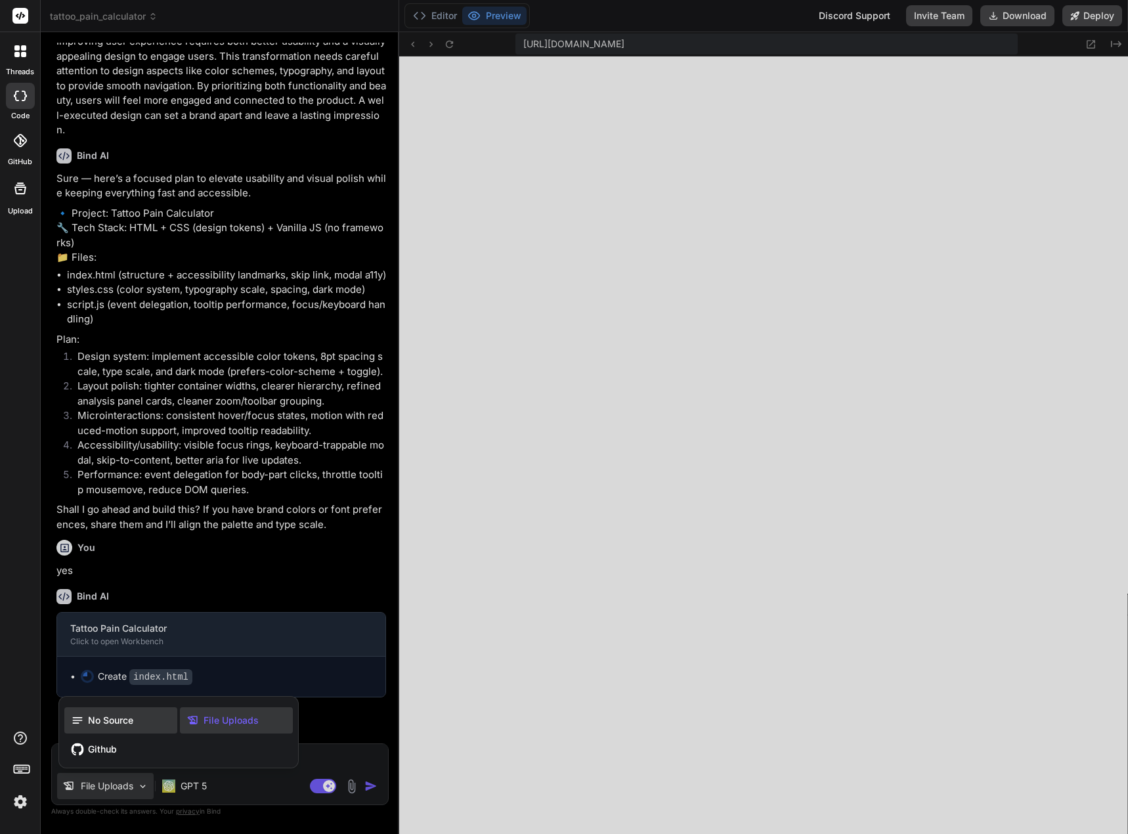
click at [124, 723] on span "No Source" at bounding box center [110, 719] width 45 height 13
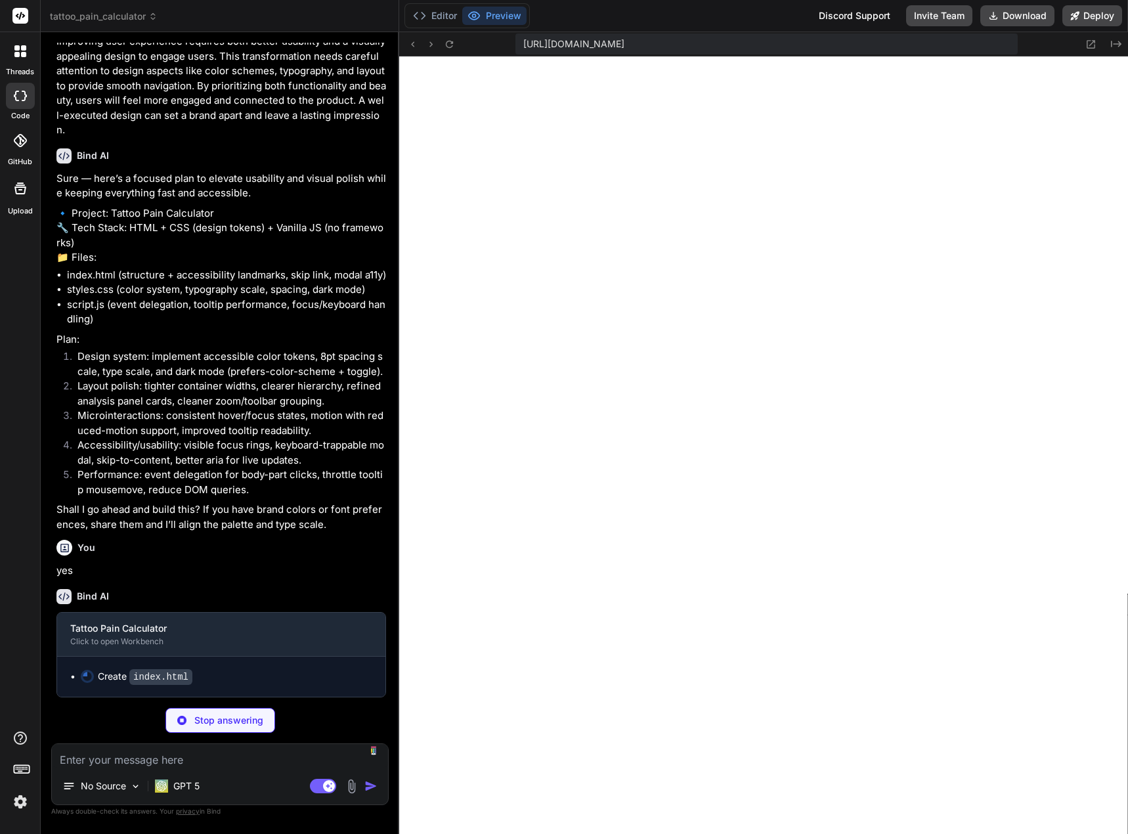
click at [67, 759] on textarea at bounding box center [220, 756] width 336 height 24
paste textarea "[URL][DOMAIN_NAME]"
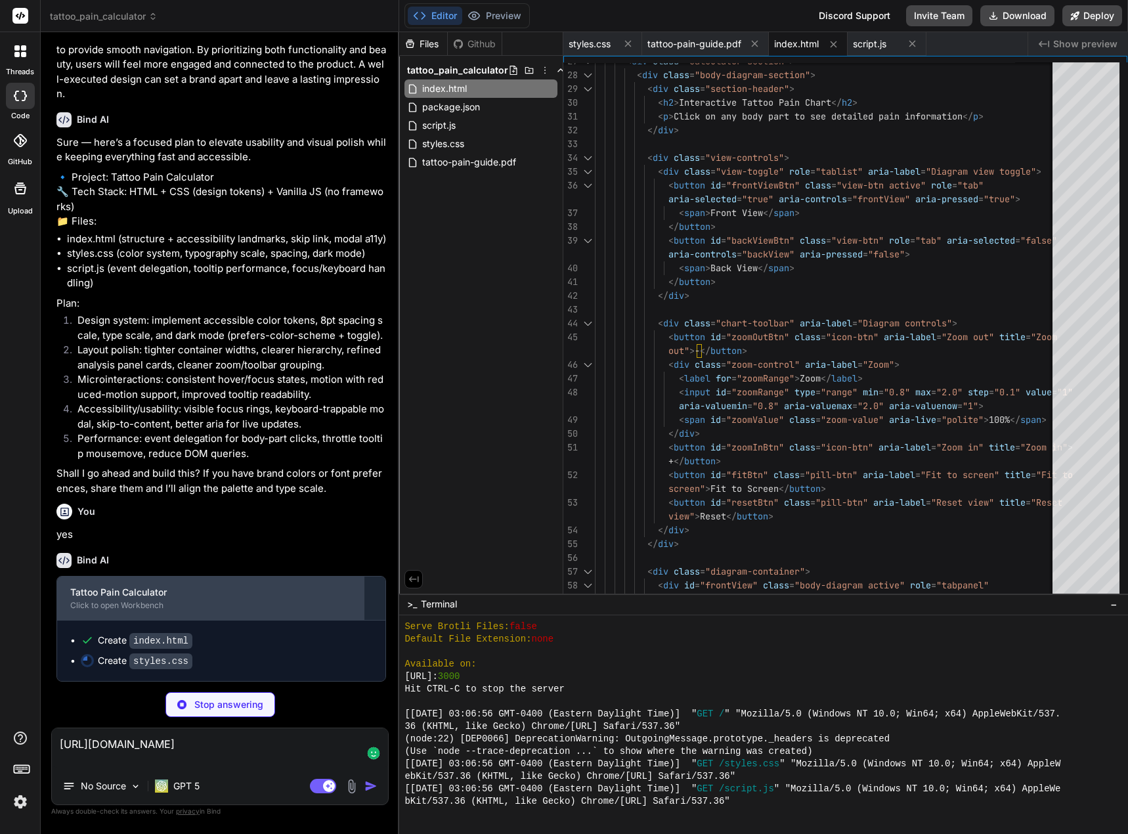
scroll to position [5511, 0]
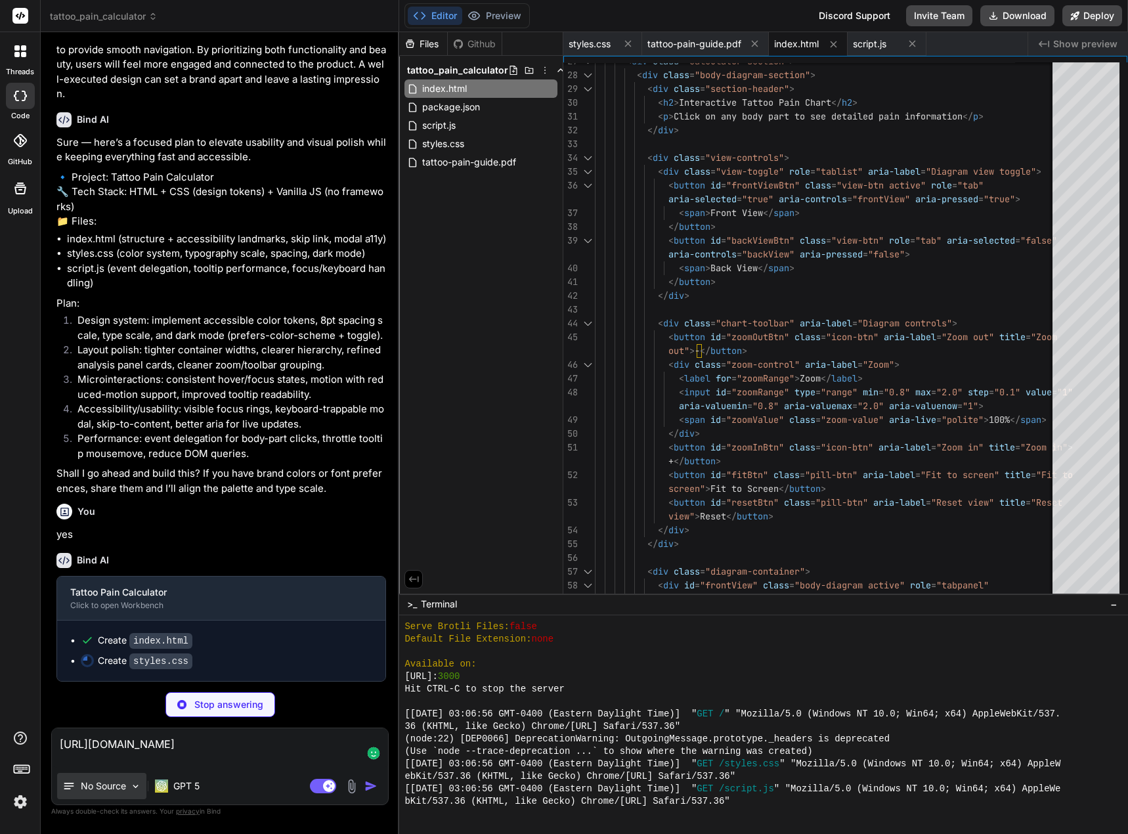
click at [89, 782] on p "No Source" at bounding box center [103, 785] width 45 height 13
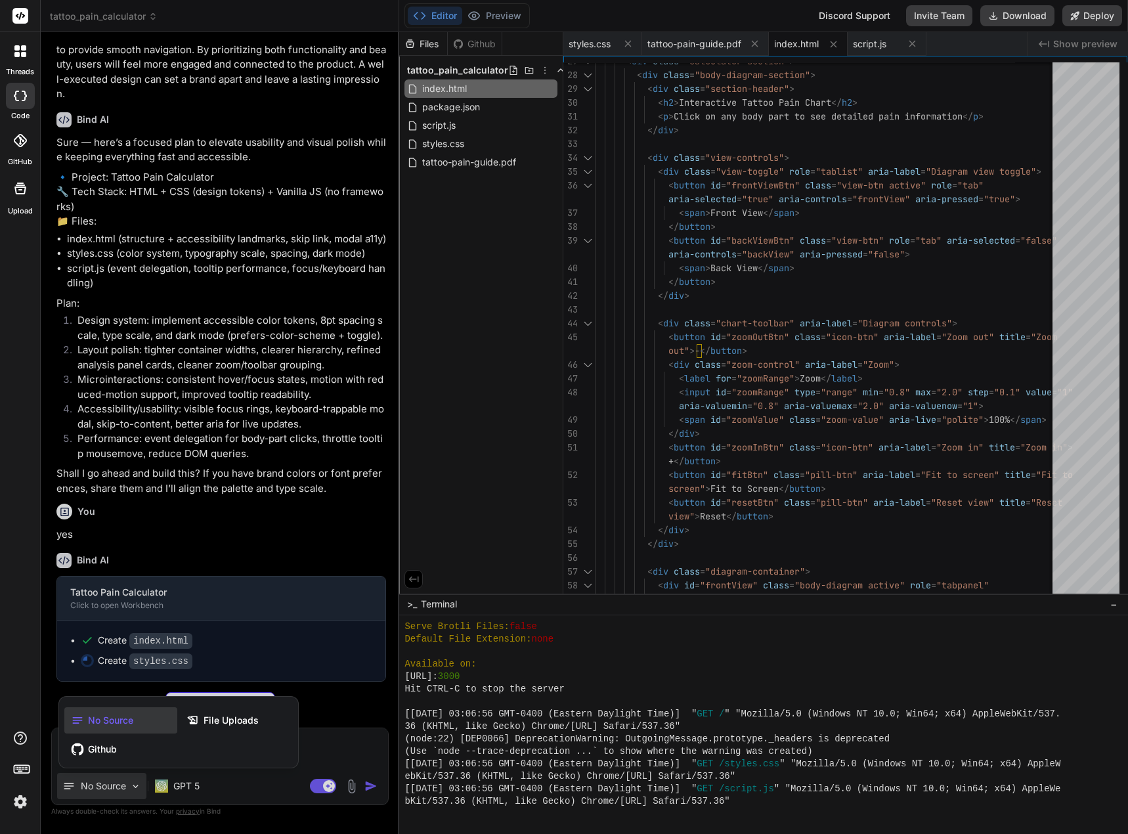
click at [89, 782] on div at bounding box center [564, 417] width 1128 height 834
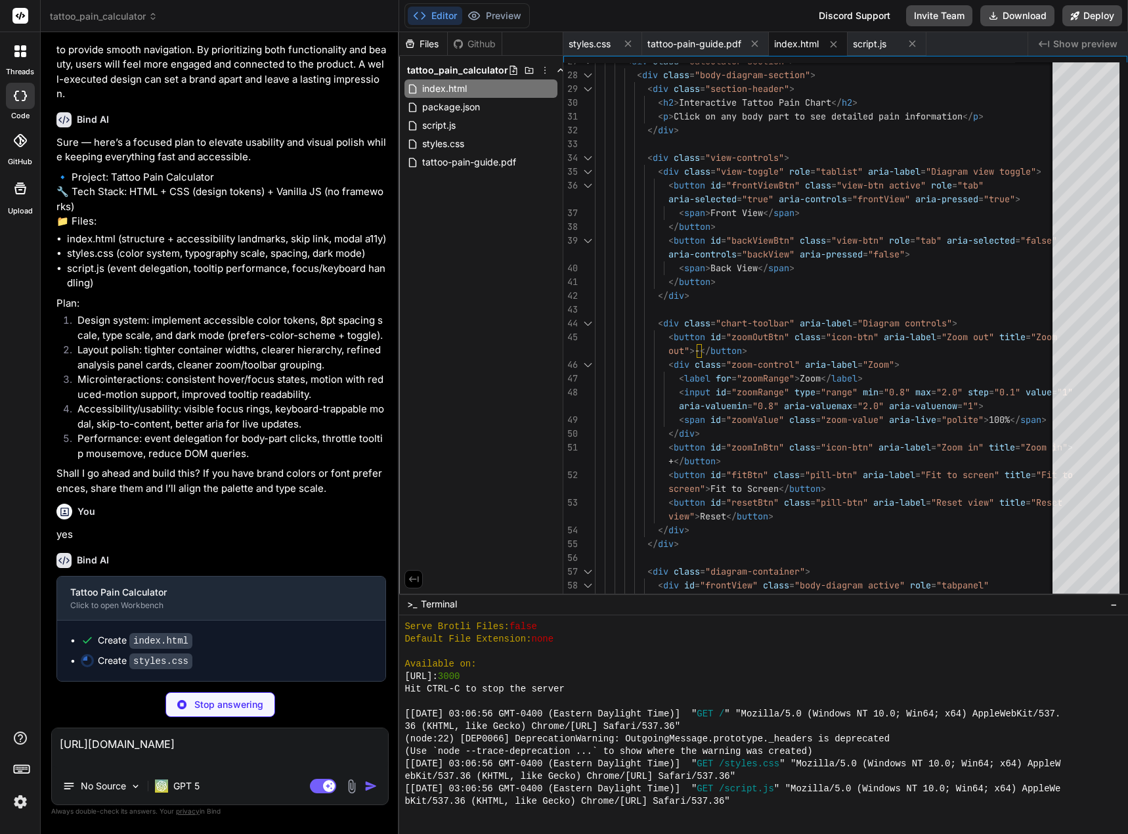
click at [59, 742] on textarea "[URL][DOMAIN_NAME]" at bounding box center [220, 747] width 336 height 39
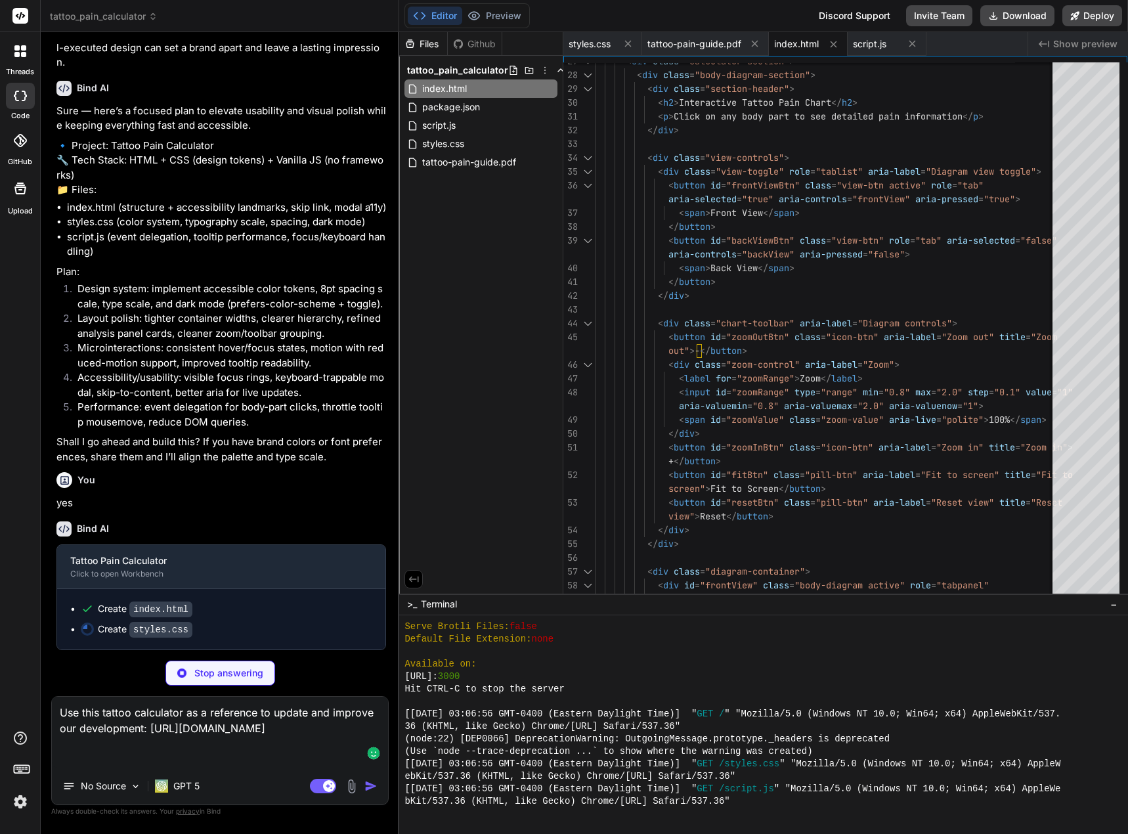
click at [289, 757] on textarea "Use this tattoo calculator as a reference to update and improve our development…" at bounding box center [220, 731] width 336 height 71
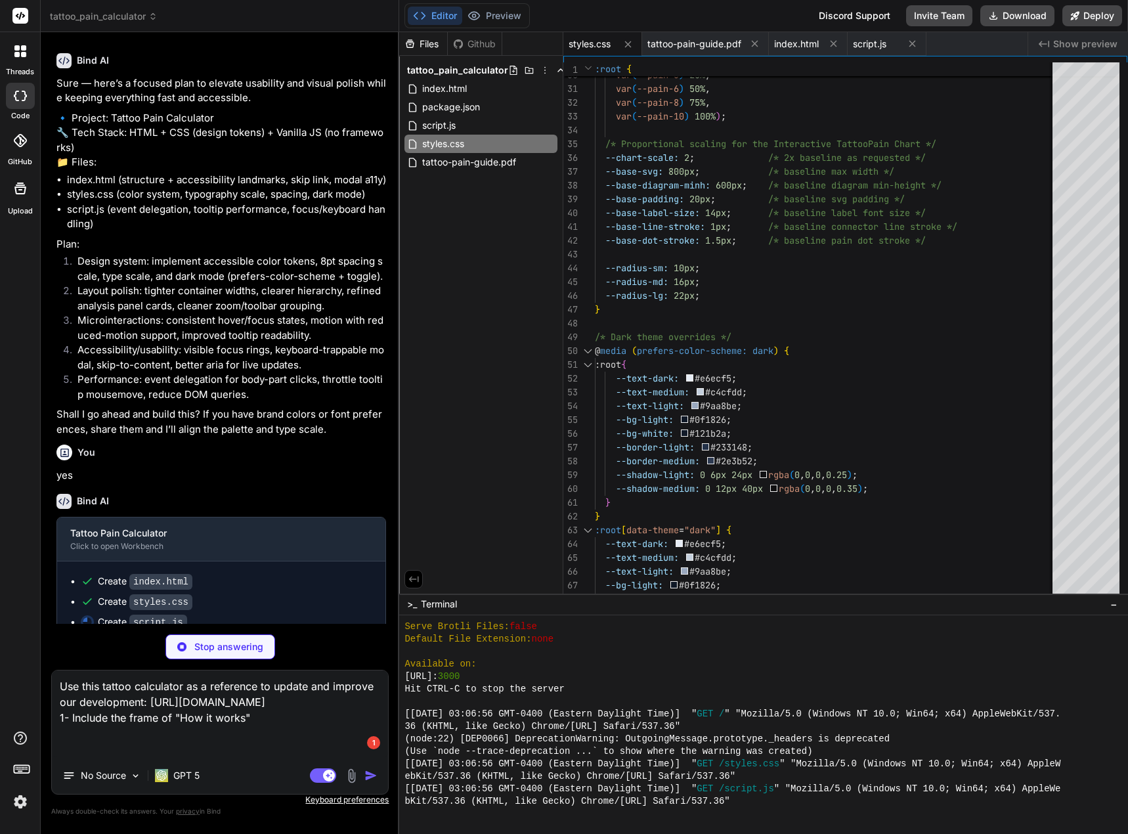
click at [228, 752] on textarea "Use this tattoo calculator as a reference to update and improve our development…" at bounding box center [220, 713] width 336 height 87
click at [223, 746] on textarea "Use this tattoo calculator as a reference to update and improve our development…" at bounding box center [220, 713] width 336 height 87
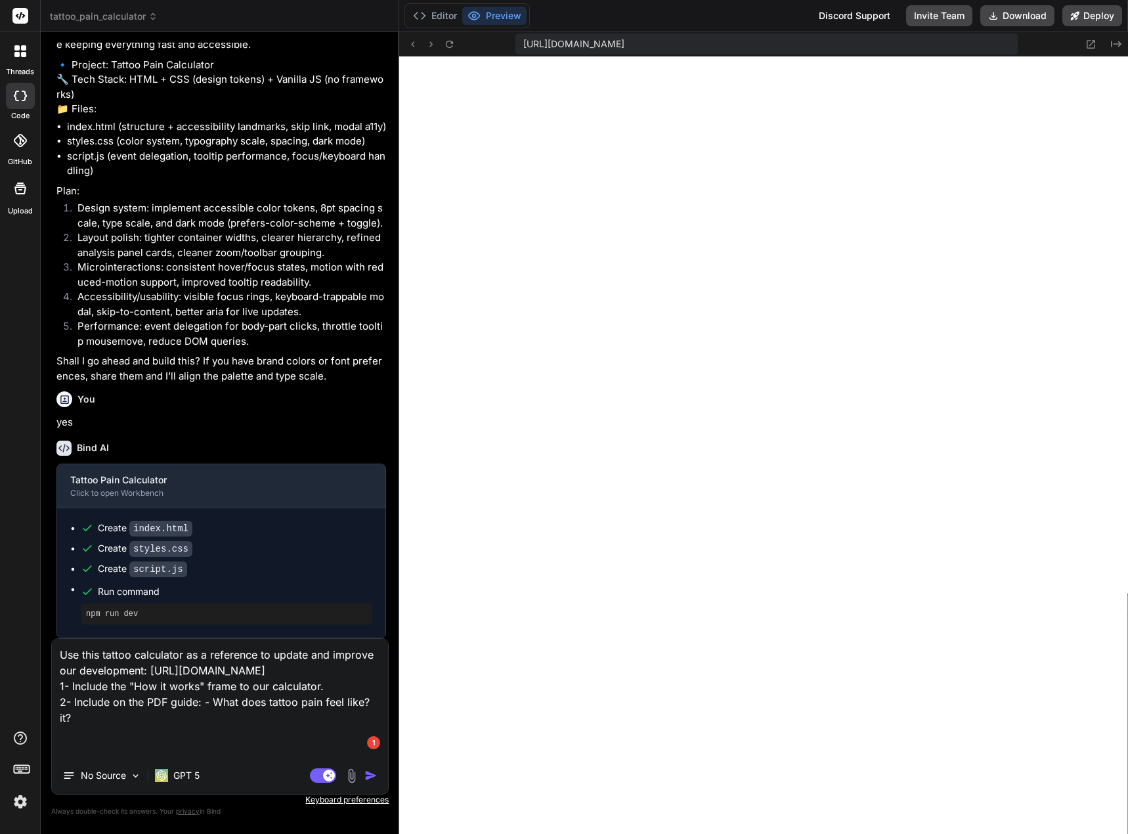
scroll to position [2220, 0]
click at [326, 715] on textarea "Use this tattoo calculator as a reference to update and improve our development…" at bounding box center [220, 698] width 336 height 118
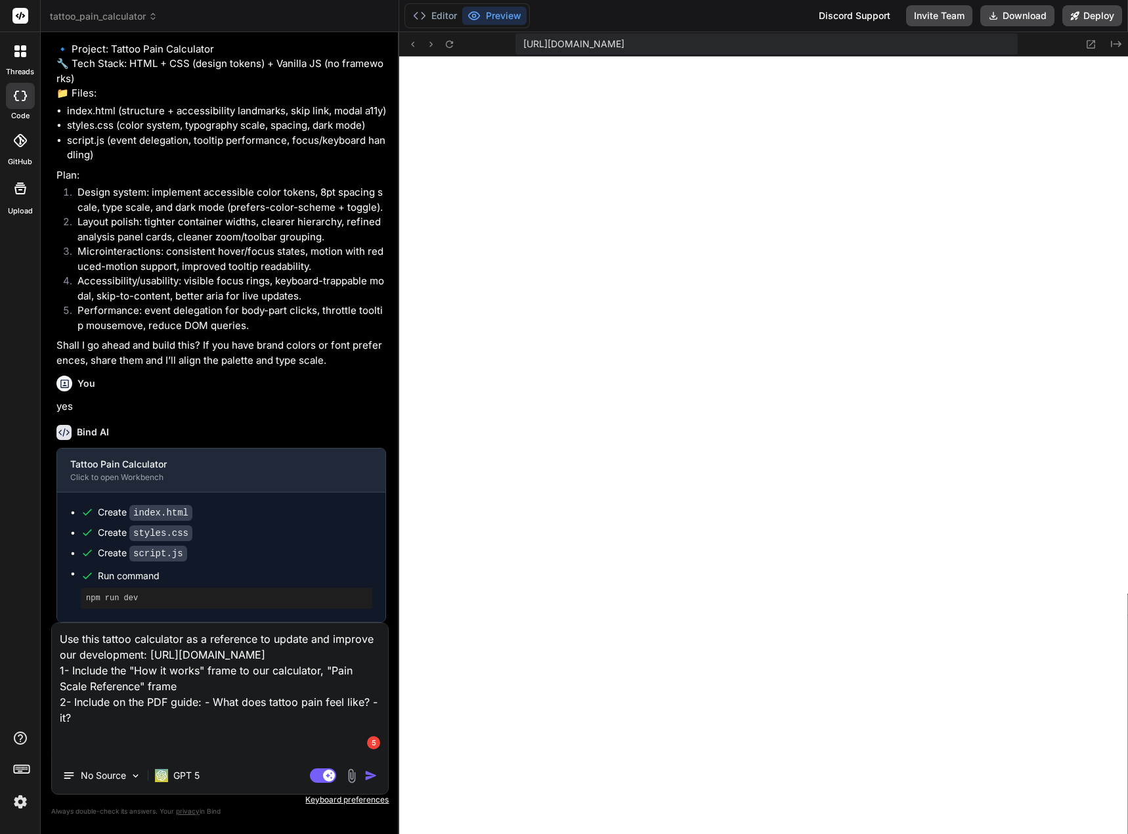
click at [131, 750] on textarea "Use this tattoo calculator as a reference to update and improve our development…" at bounding box center [220, 690] width 336 height 134
paste textarea "Factors That Affect Tattoo Pain"
click at [155, 719] on textarea "Use this tattoo calculator as a reference to update and improve our development…" at bounding box center [220, 690] width 336 height 134
click at [165, 718] on textarea "Use this tattoo calculator as a reference to update and improve our development…" at bounding box center [220, 690] width 336 height 134
click at [265, 750] on textarea "Use this tattoo calculator as a reference to update and improve our development…" at bounding box center [220, 690] width 336 height 134
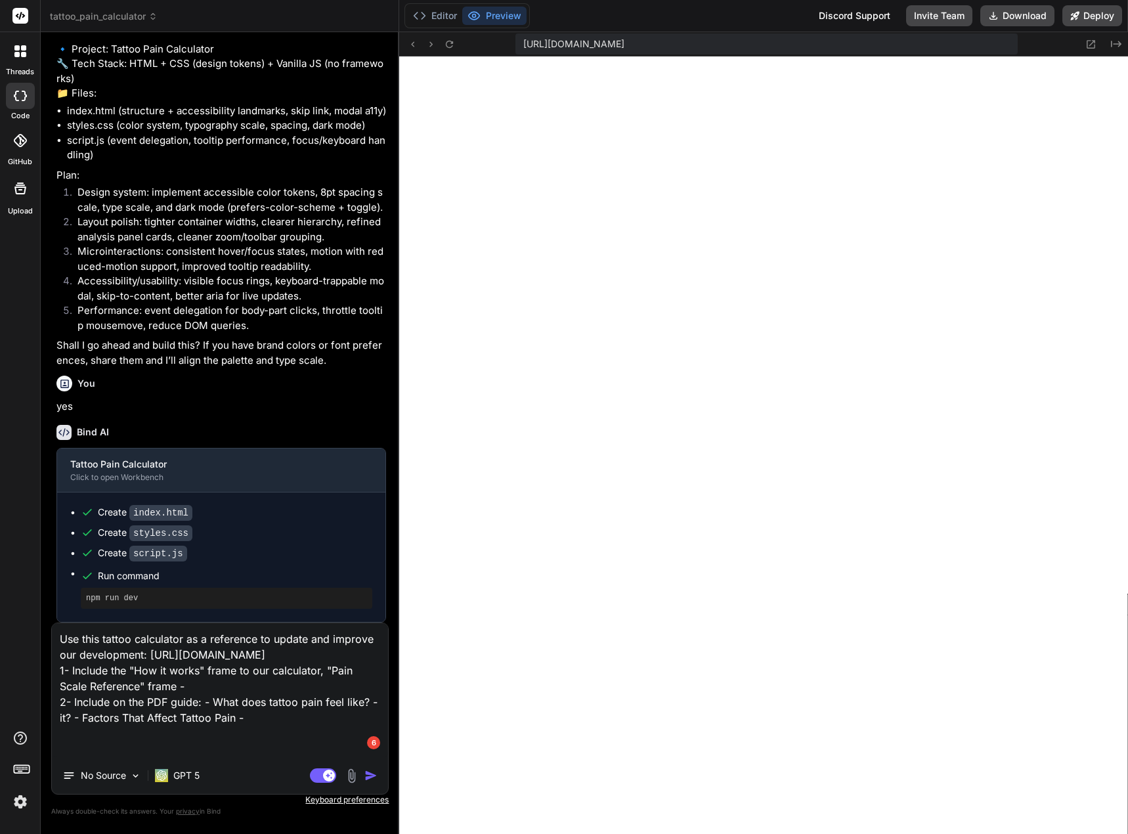
paste textarea "Healing Considerations"
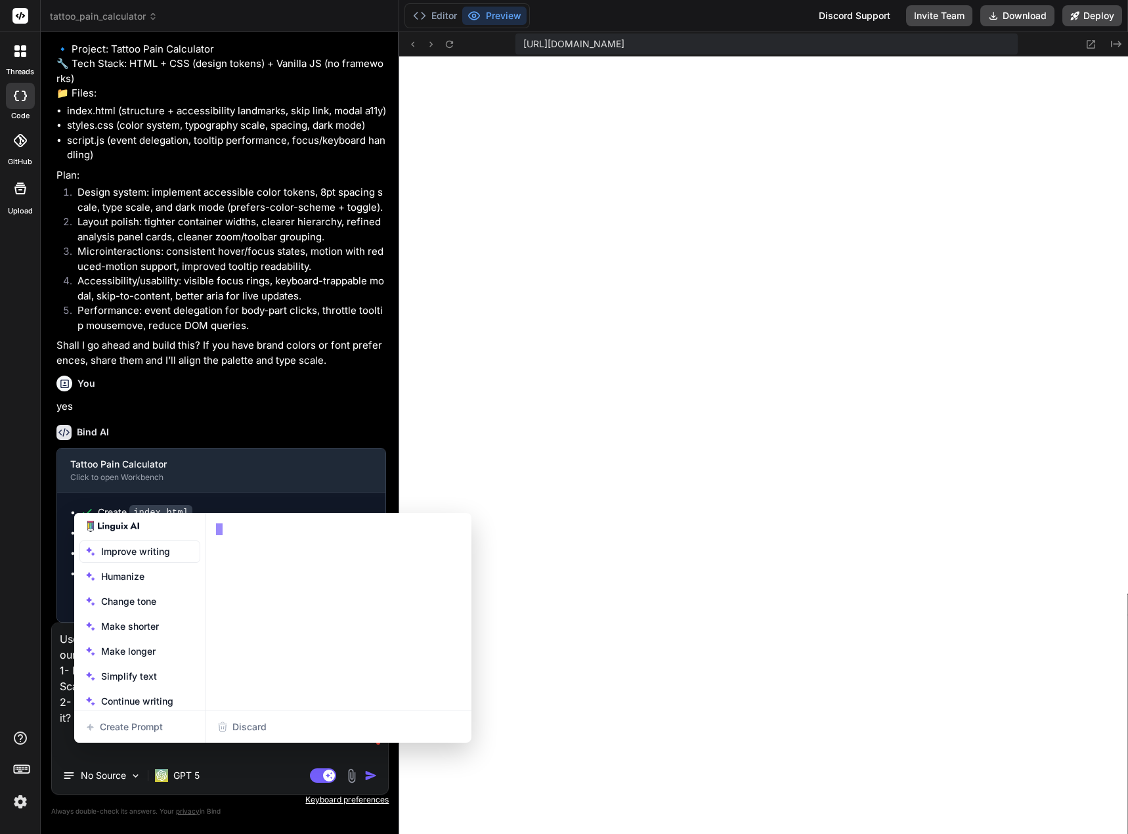
click at [248, 744] on textarea "Use this tattoo calculator as a reference to update and improve our development…" at bounding box center [220, 690] width 336 height 134
click at [370, 750] on textarea "Use this tattoo calculator as a reference to update and improve our development…" at bounding box center [220, 690] width 336 height 134
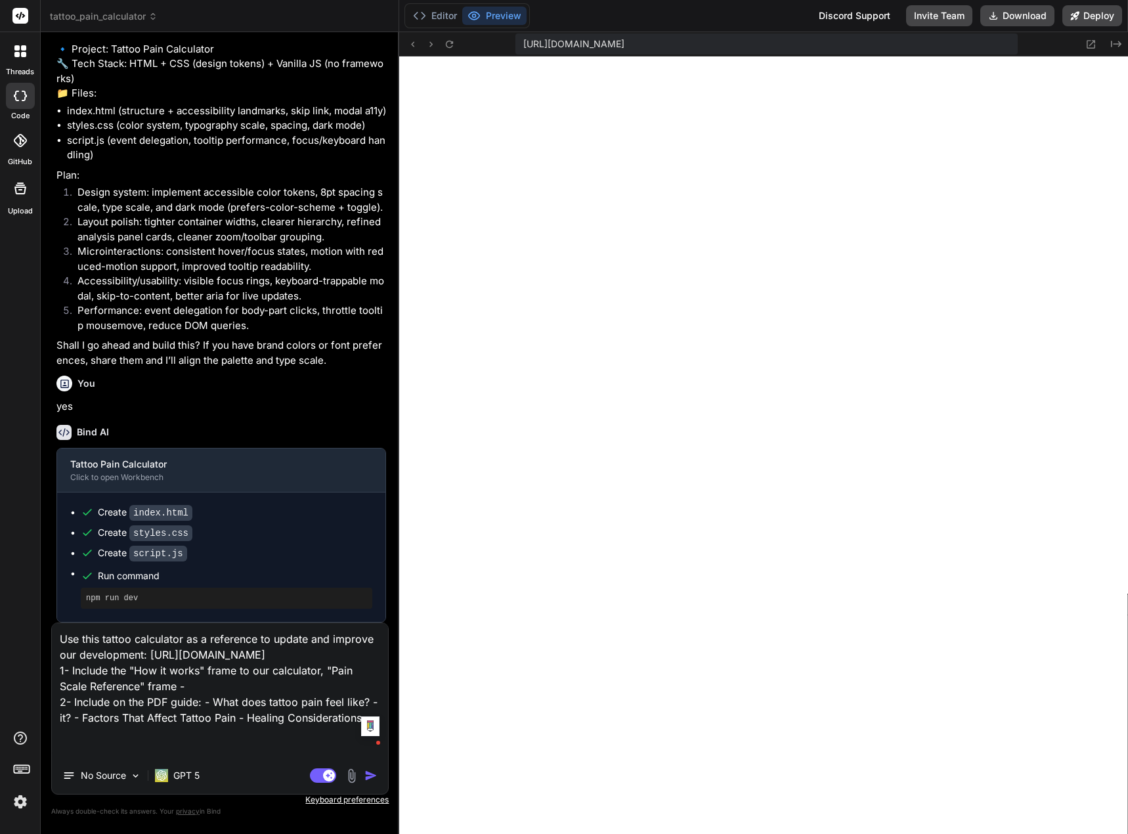
drag, startPoint x: 370, startPoint y: 746, endPoint x: 246, endPoint y: 748, distance: 124.1
click at [246, 748] on textarea "Use this tattoo calculator as a reference to update and improve our development…" at bounding box center [220, 690] width 336 height 134
click at [149, 719] on textarea "Use this tattoo calculator as a reference to update and improve our development…" at bounding box center [220, 690] width 336 height 134
paste textarea "Healing Considerations"
click at [252, 748] on textarea "Use this tattoo calculator as a reference to update and improve our development…" at bounding box center [220, 690] width 336 height 134
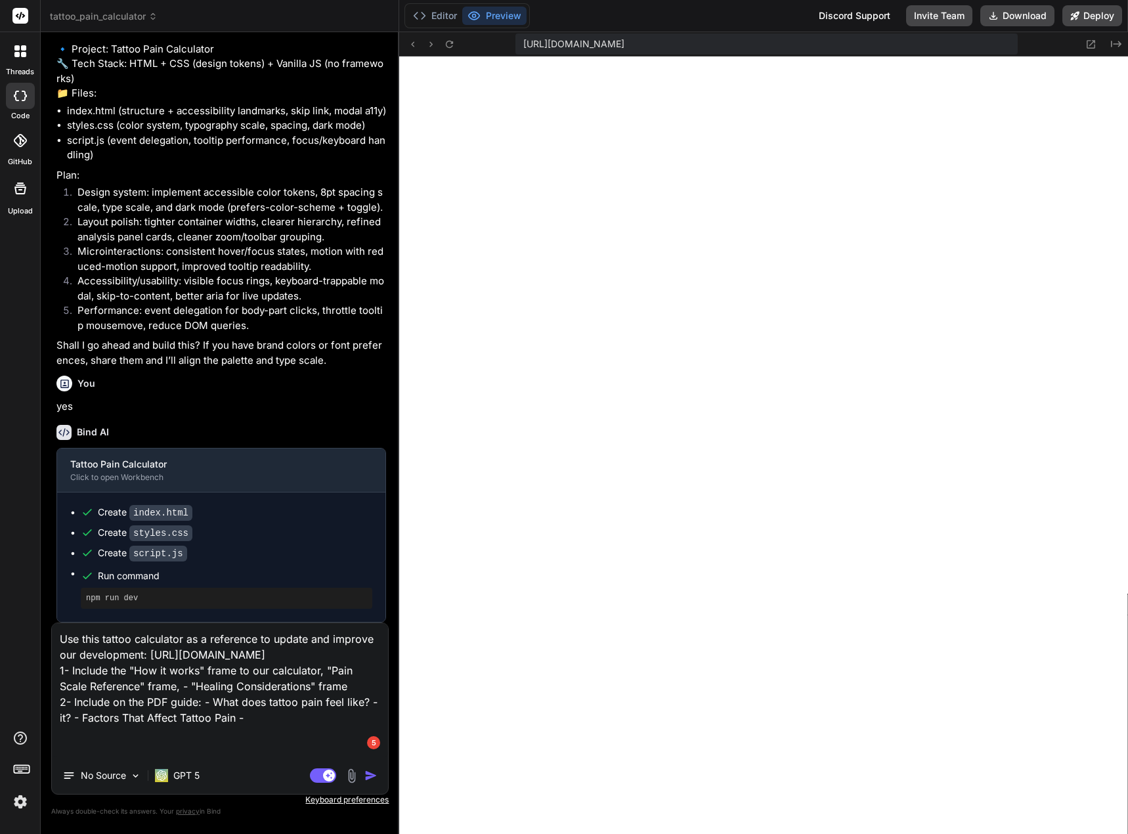
paste textarea "How Tattoo Styles Affect Pain"
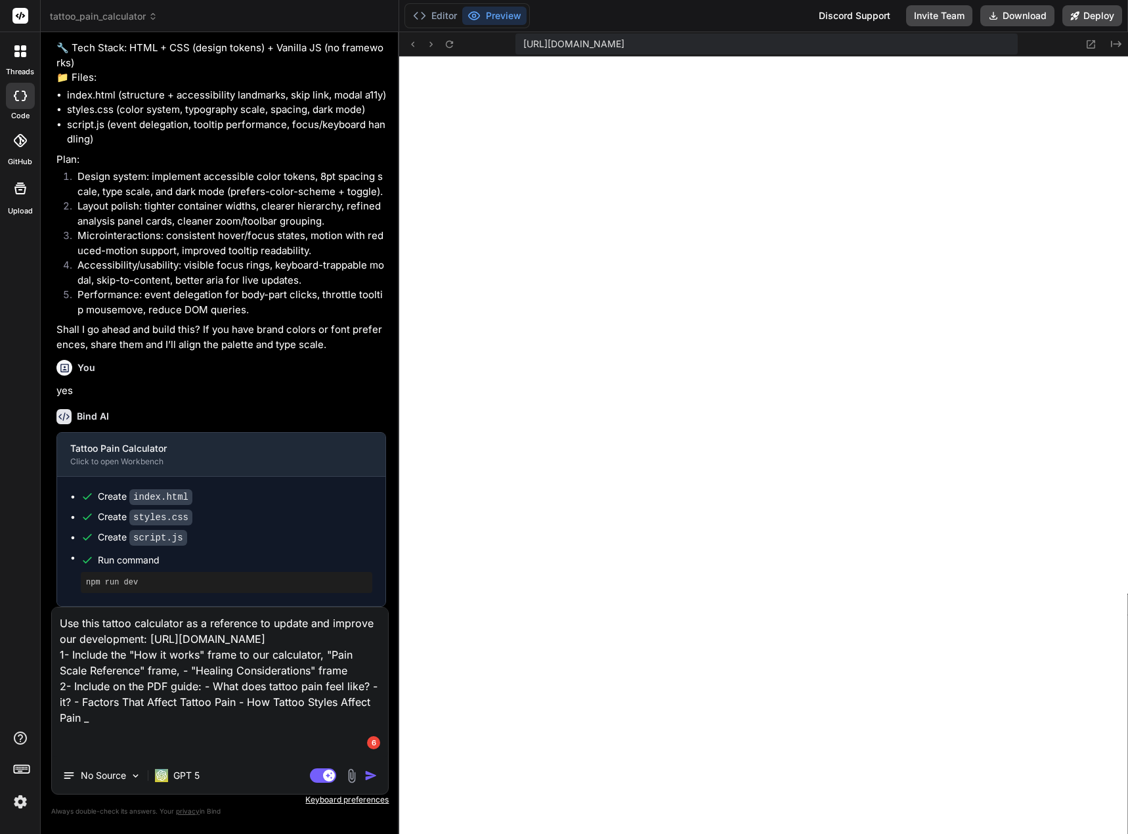
click at [112, 746] on textarea "Use this tattoo calculator as a reference to update and improve our development…" at bounding box center [220, 682] width 336 height 150
paste textarea "Most Painful Tattoo Areas"
click at [203, 723] on textarea "Use this tattoo calculator as a reference to update and improve our development…" at bounding box center [220, 682] width 336 height 150
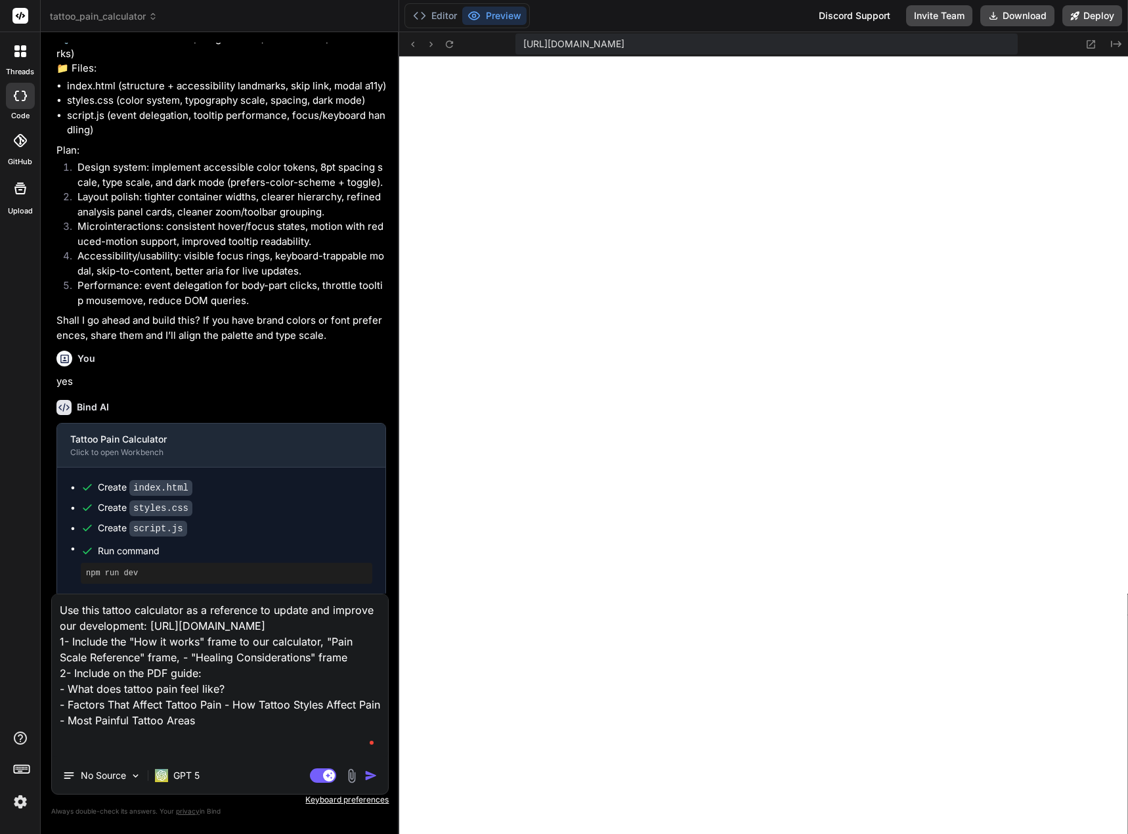
click at [228, 734] on textarea "Use this tattoo calculator as a reference to update and improve our development…" at bounding box center [220, 675] width 336 height 163
click at [219, 752] on textarea "Use this tattoo calculator as a reference to update and improve our development…" at bounding box center [220, 675] width 336 height 163
click at [228, 752] on textarea "Use this tattoo calculator as a reference to update and improve our development…" at bounding box center [220, 675] width 336 height 163
click at [90, 751] on textarea "Use this tattoo calculator as a reference to update and improve our development…" at bounding box center [220, 675] width 336 height 163
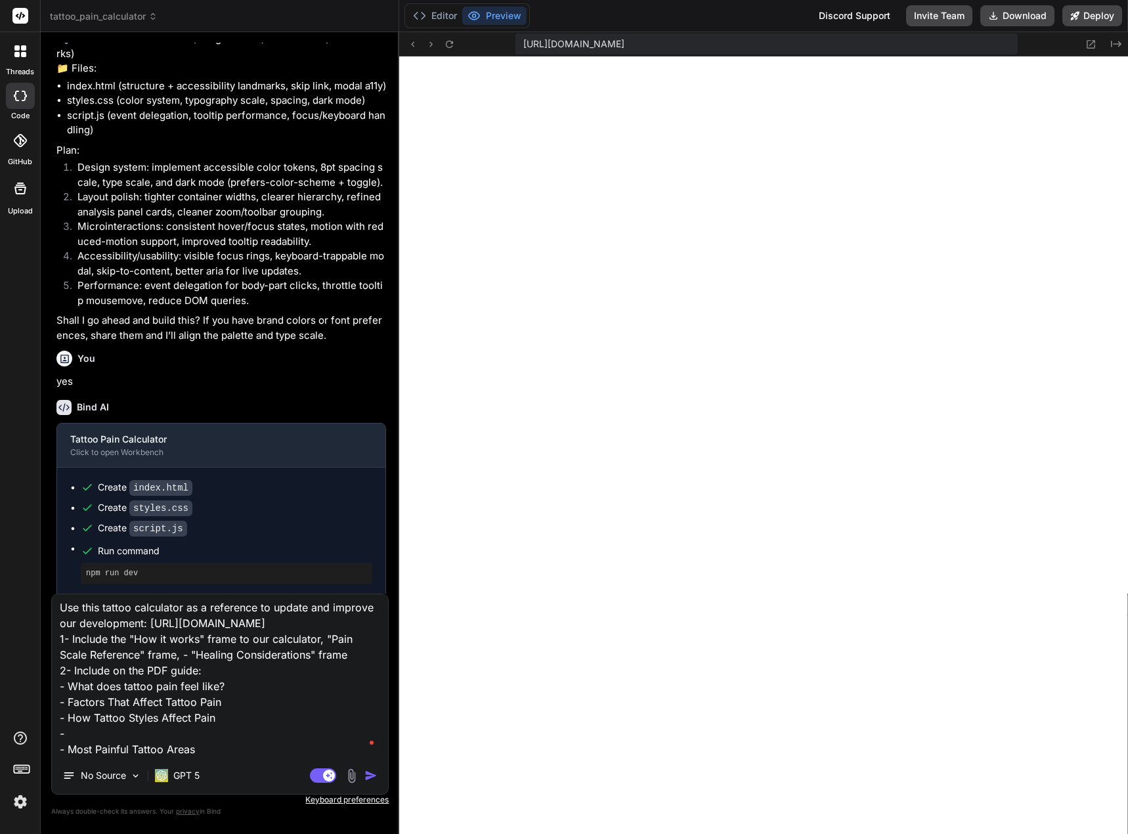
paste textarea "Least Painful Tattoo Areas"
click at [110, 652] on textarea "Use this tattoo calculator as a reference to update and improve our development…" at bounding box center [220, 675] width 336 height 163
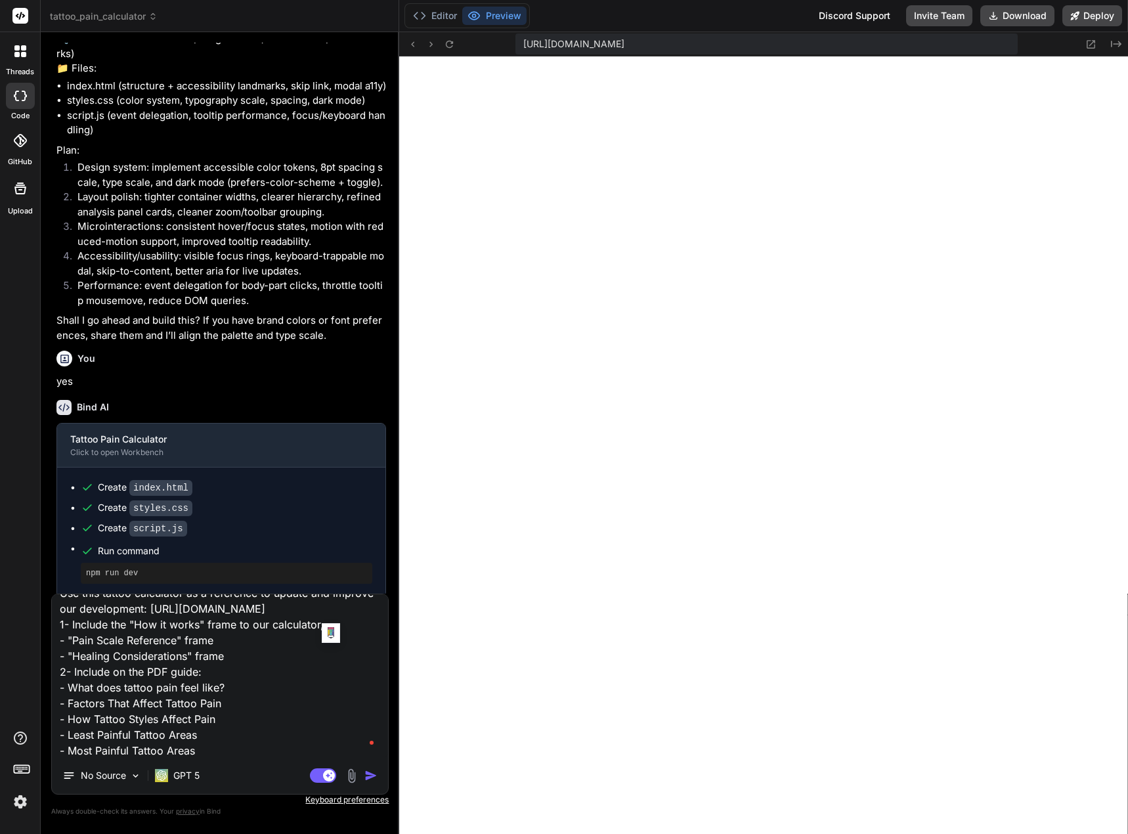
drag, startPoint x: 322, startPoint y: 650, endPoint x: 240, endPoint y: 660, distance: 83.3
click at [239, 660] on textarea "Use this tattoo calculator as a reference to update and improve our development…" at bounding box center [220, 675] width 336 height 163
click at [110, 657] on textarea "Use this tattoo calculator as a reference to update and improve our development…" at bounding box center [220, 675] width 336 height 163
paste textarea "o our calculator,t"
click at [201, 664] on textarea "Use this tattoo calculator as a reference to update and improve our development…" at bounding box center [220, 675] width 336 height 163
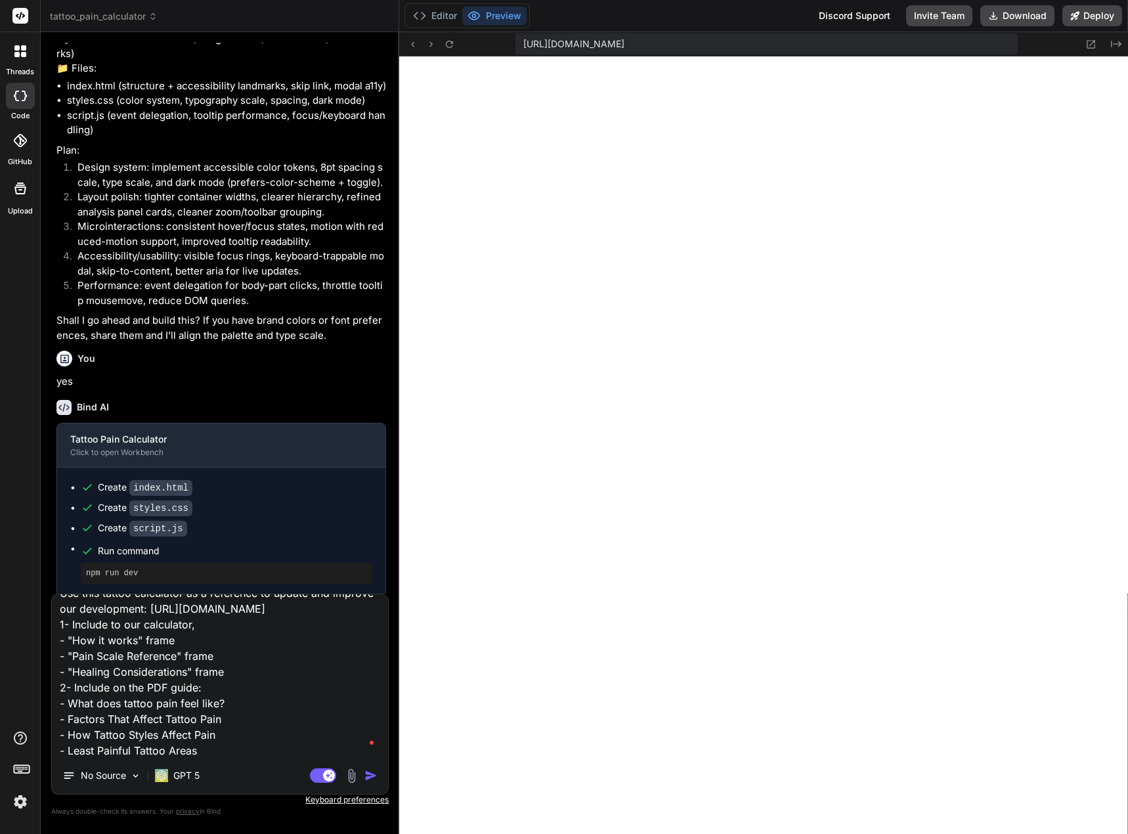
click at [196, 660] on textarea "Use this tattoo calculator as a reference to update and improve our development…" at bounding box center [220, 675] width 336 height 163
click at [60, 690] on textarea "Use this tattoo calculator as a reference to update and improve our development…" at bounding box center [220, 675] width 336 height 163
click at [226, 700] on textarea "Use this tattoo calculator as a reference to update and improve our development…" at bounding box center [220, 675] width 336 height 163
paste textarea "What Does Tattoo Pain Feel Like?"
click at [223, 698] on textarea "Use this tattoo calculator as a reference to update and improve our development…" at bounding box center [220, 675] width 336 height 163
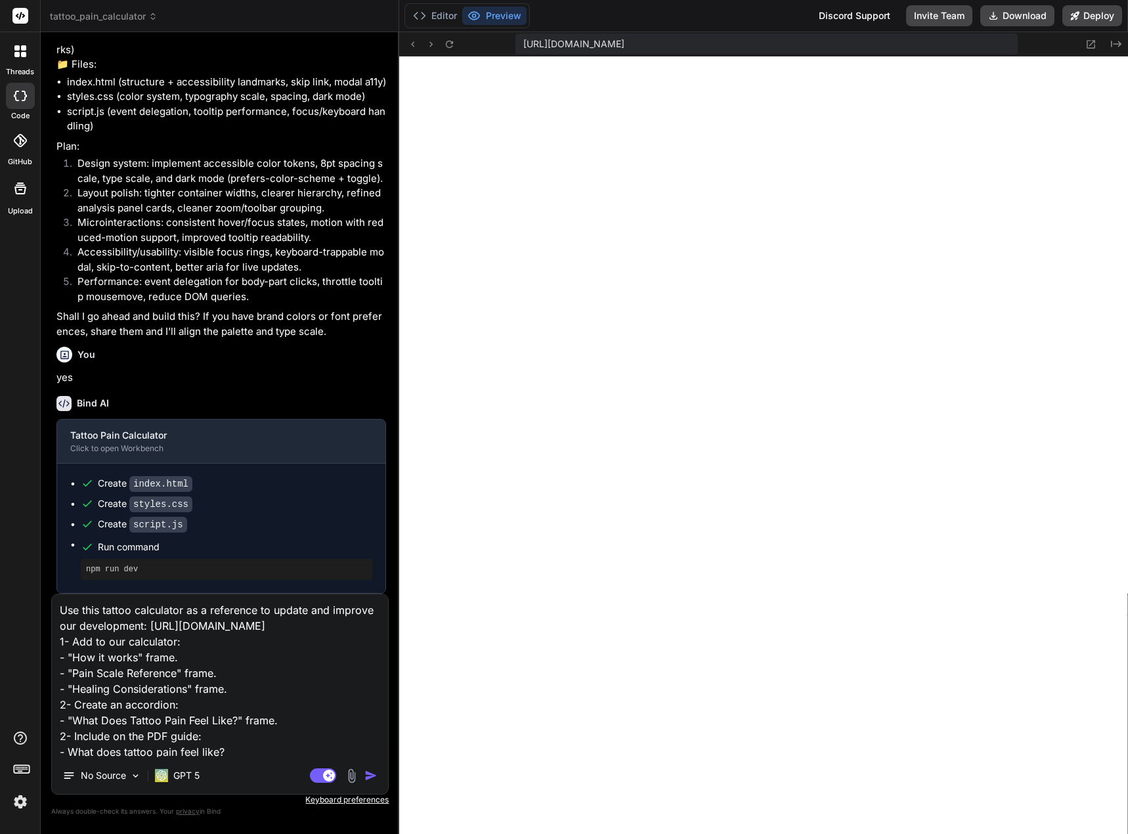
scroll to position [5668, 0]
click at [368, 774] on img "button" at bounding box center [370, 775] width 13 height 13
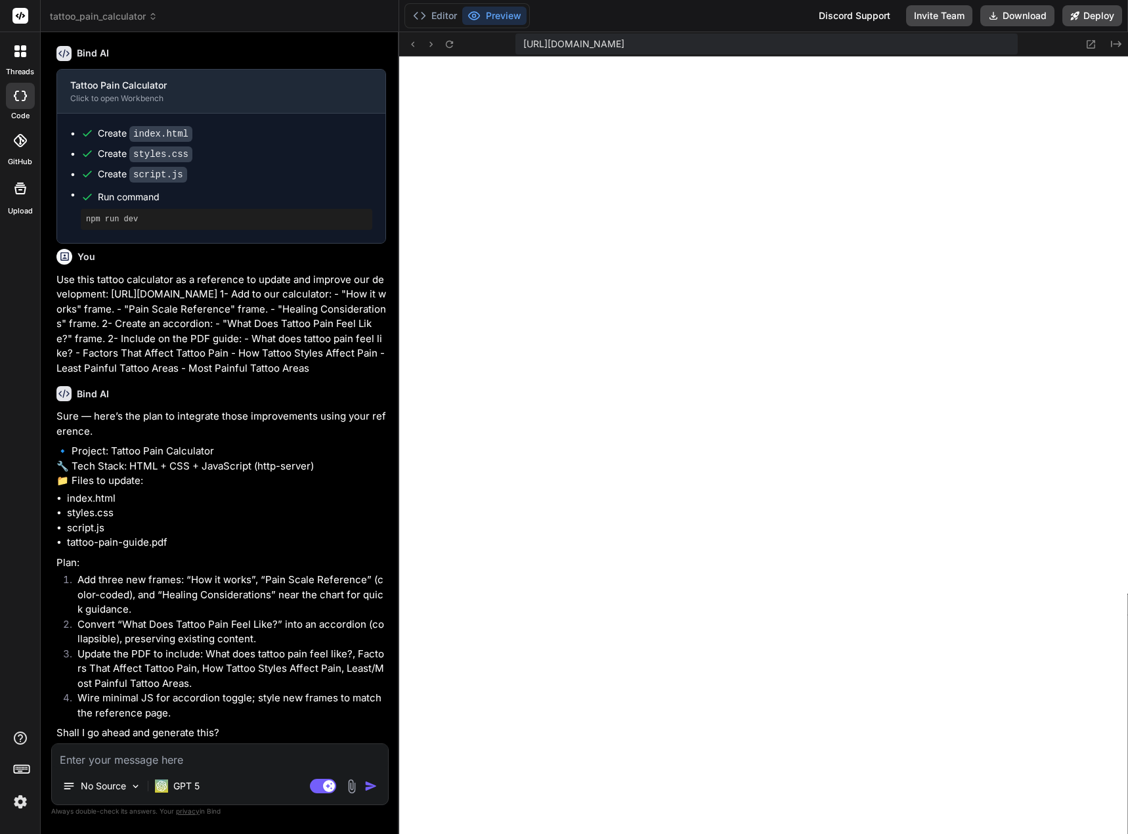
scroll to position [6062, 0]
click at [132, 754] on textarea at bounding box center [220, 756] width 336 height 24
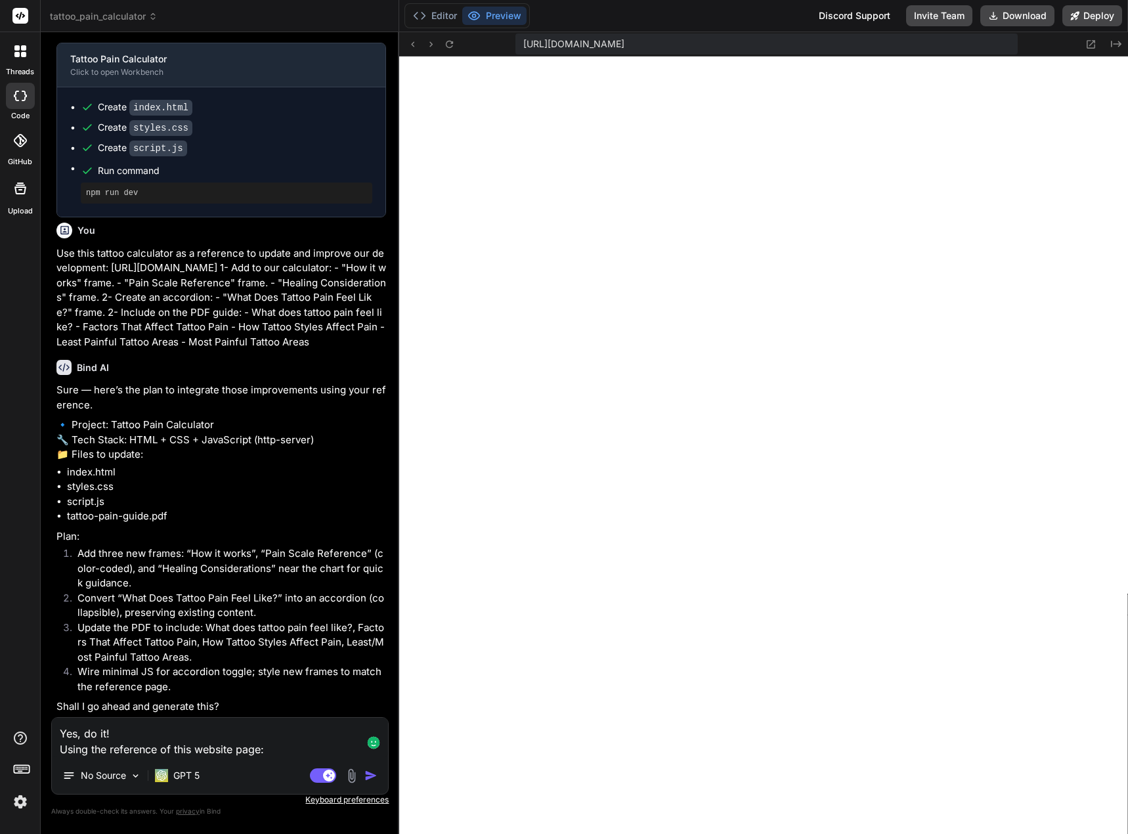
click at [266, 752] on textarea "Yes, do it! Using the reference of this website page:" at bounding box center [220, 736] width 336 height 39
paste textarea "[URL][DOMAIN_NAME]"
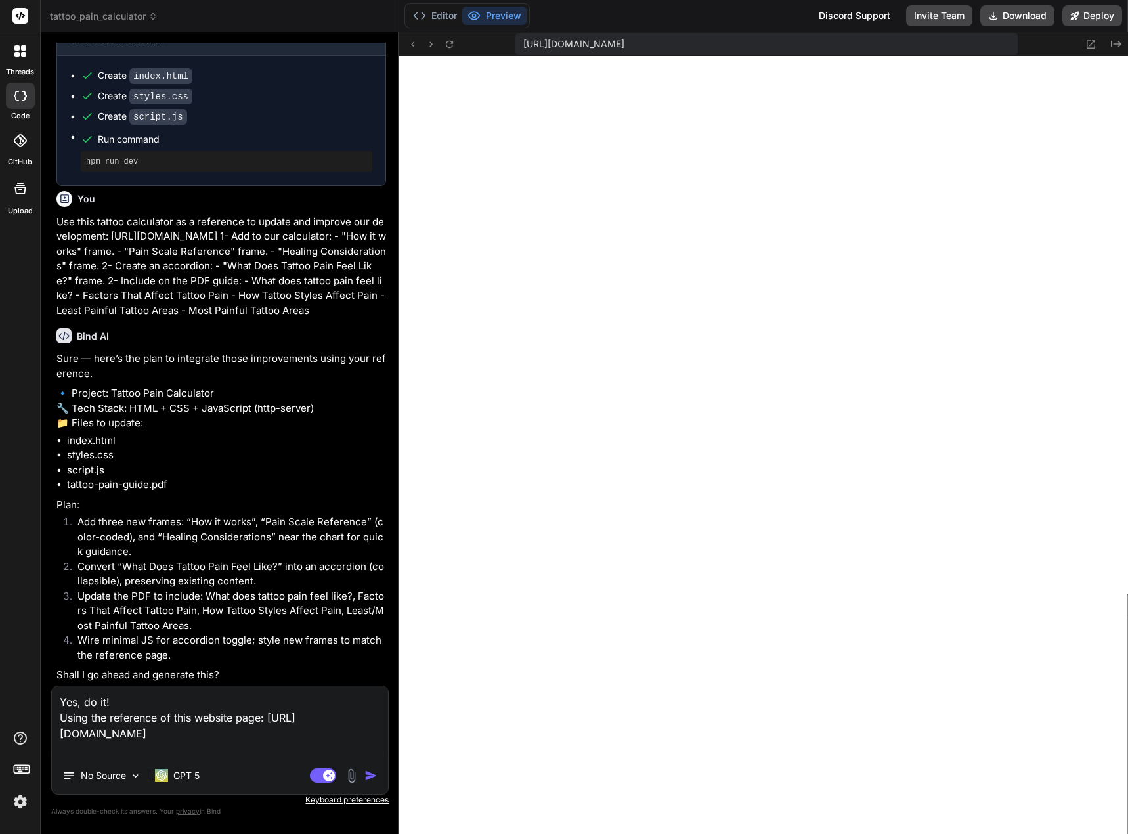
click at [375, 773] on img "button" at bounding box center [370, 775] width 13 height 13
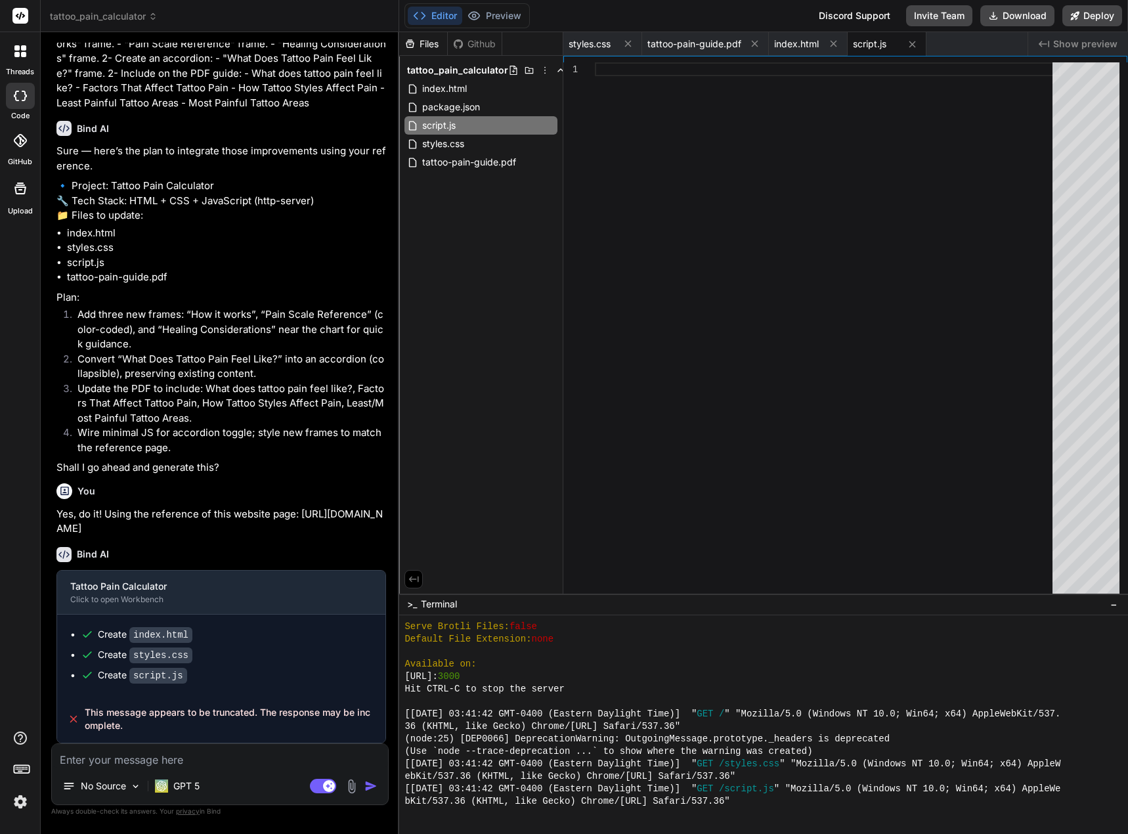
scroll to position [6342, 0]
click at [199, 753] on textarea at bounding box center [220, 756] width 336 height 24
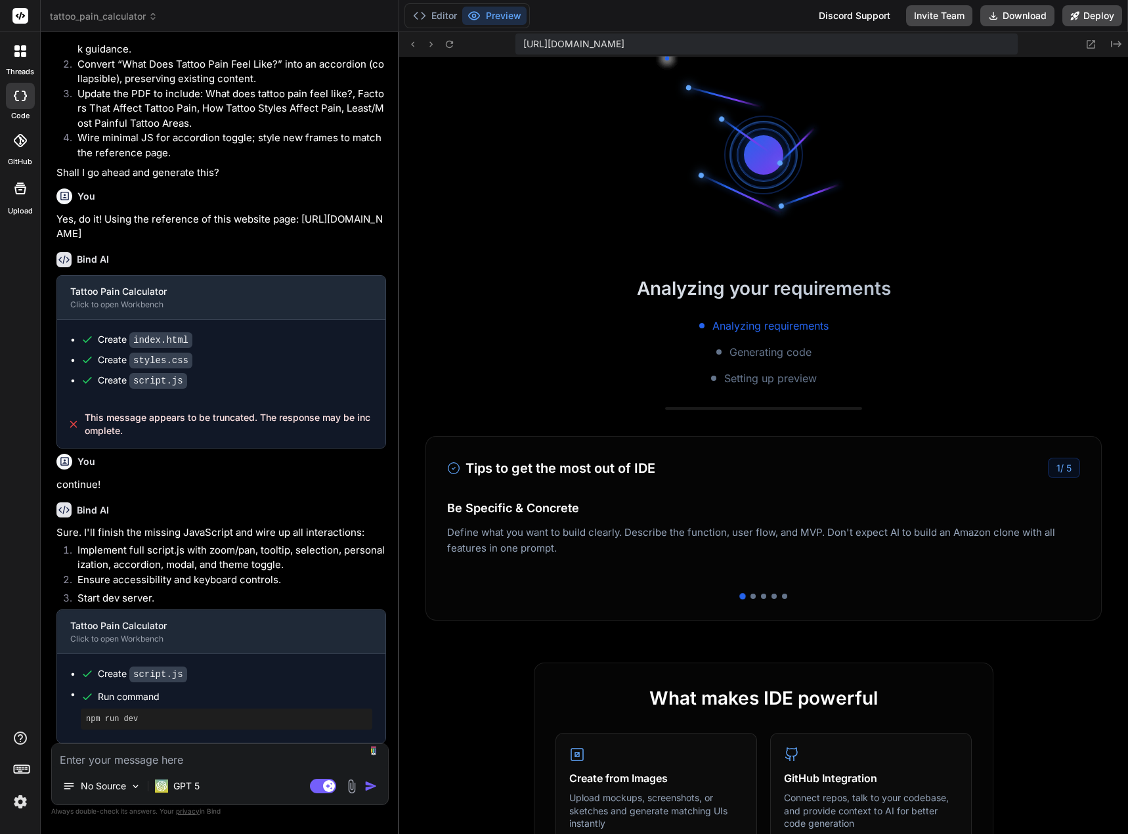
scroll to position [2768, 0]
